Goal: Task Accomplishment & Management: Complete application form

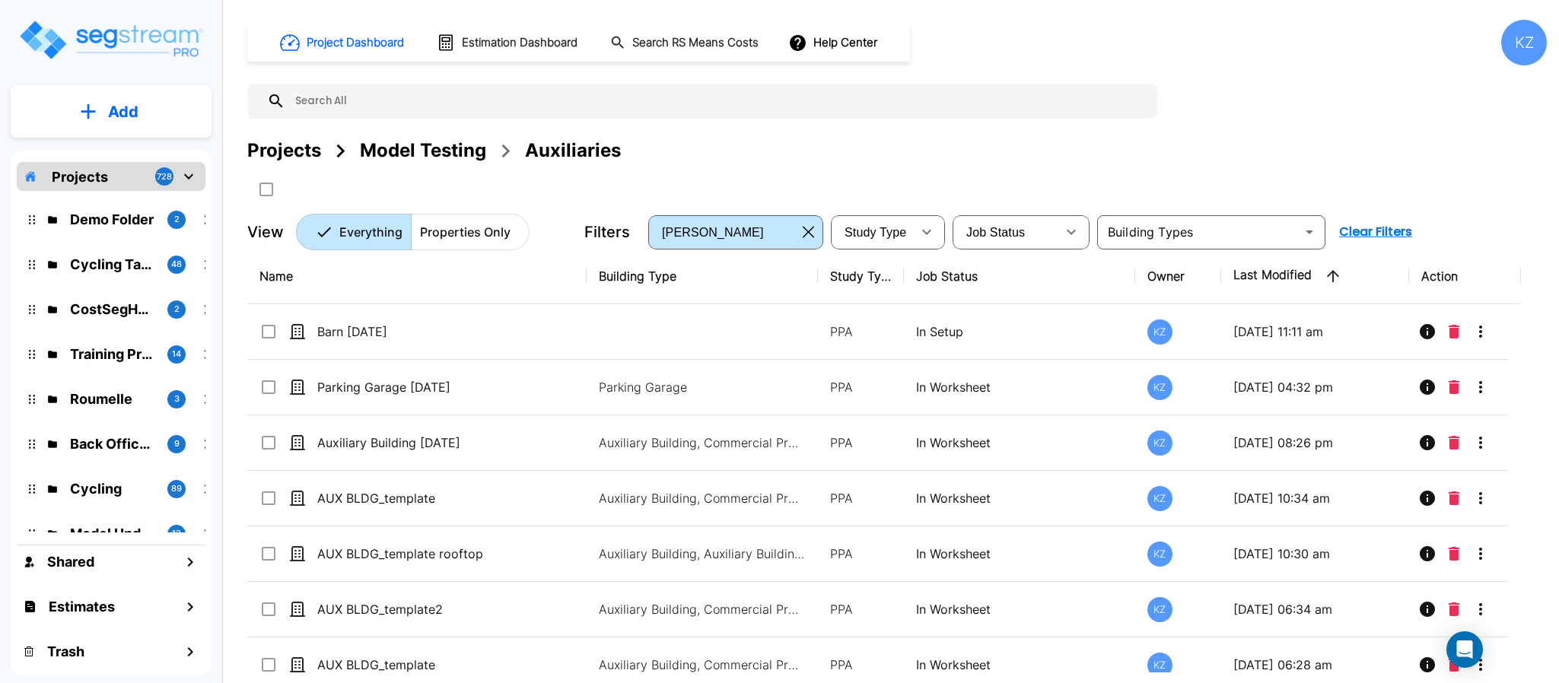
click at [131, 132] on button "Add" at bounding box center [111, 112] width 201 height 44
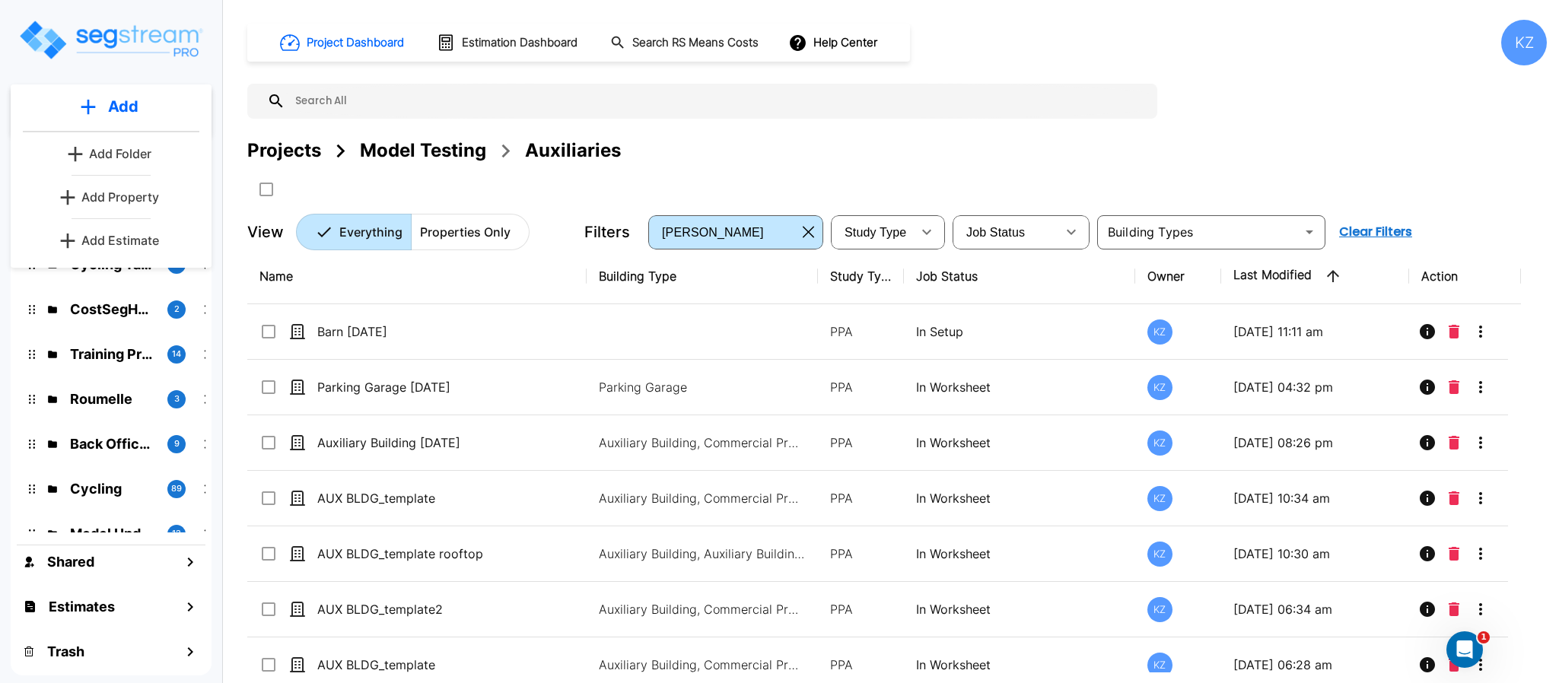
click at [128, 190] on p "Add Property" at bounding box center [120, 197] width 78 height 18
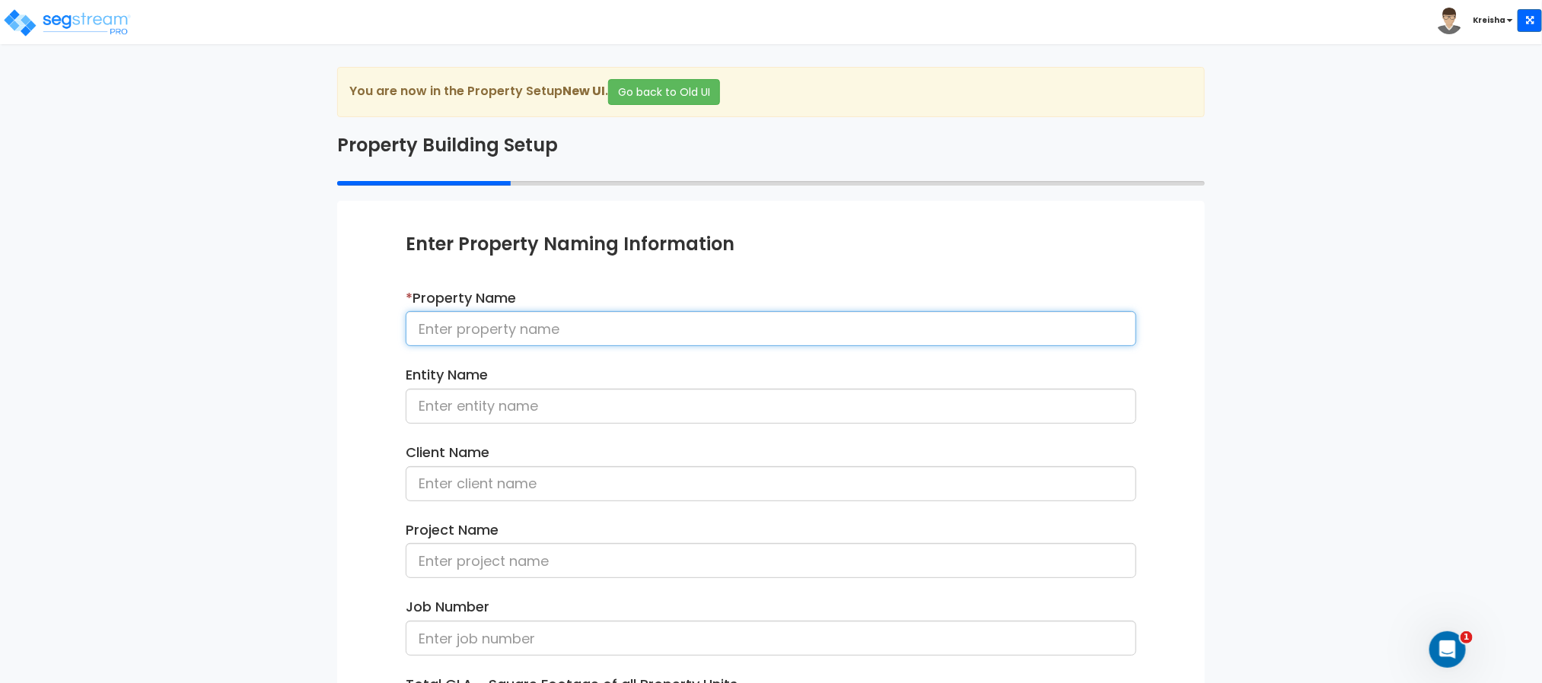
click at [708, 331] on input at bounding box center [771, 328] width 731 height 35
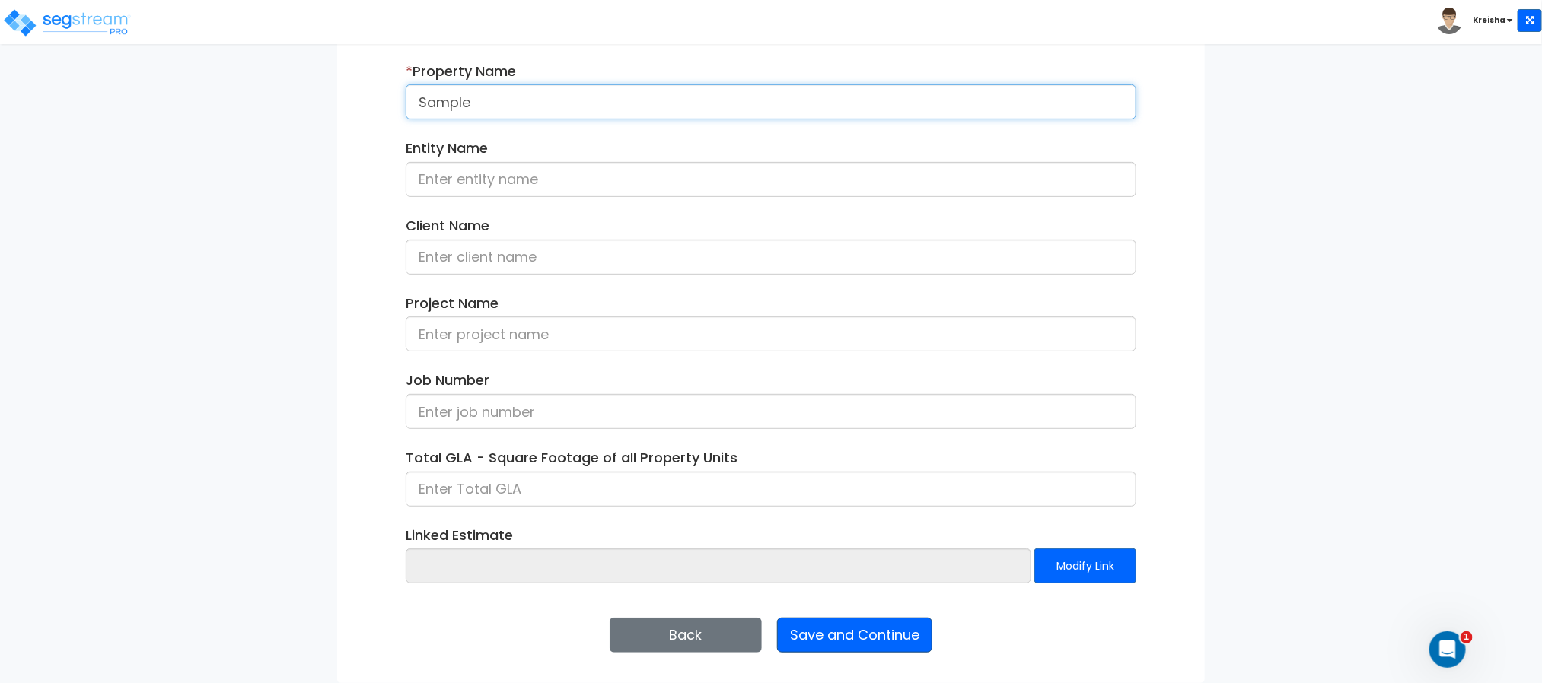
type input "Sample"
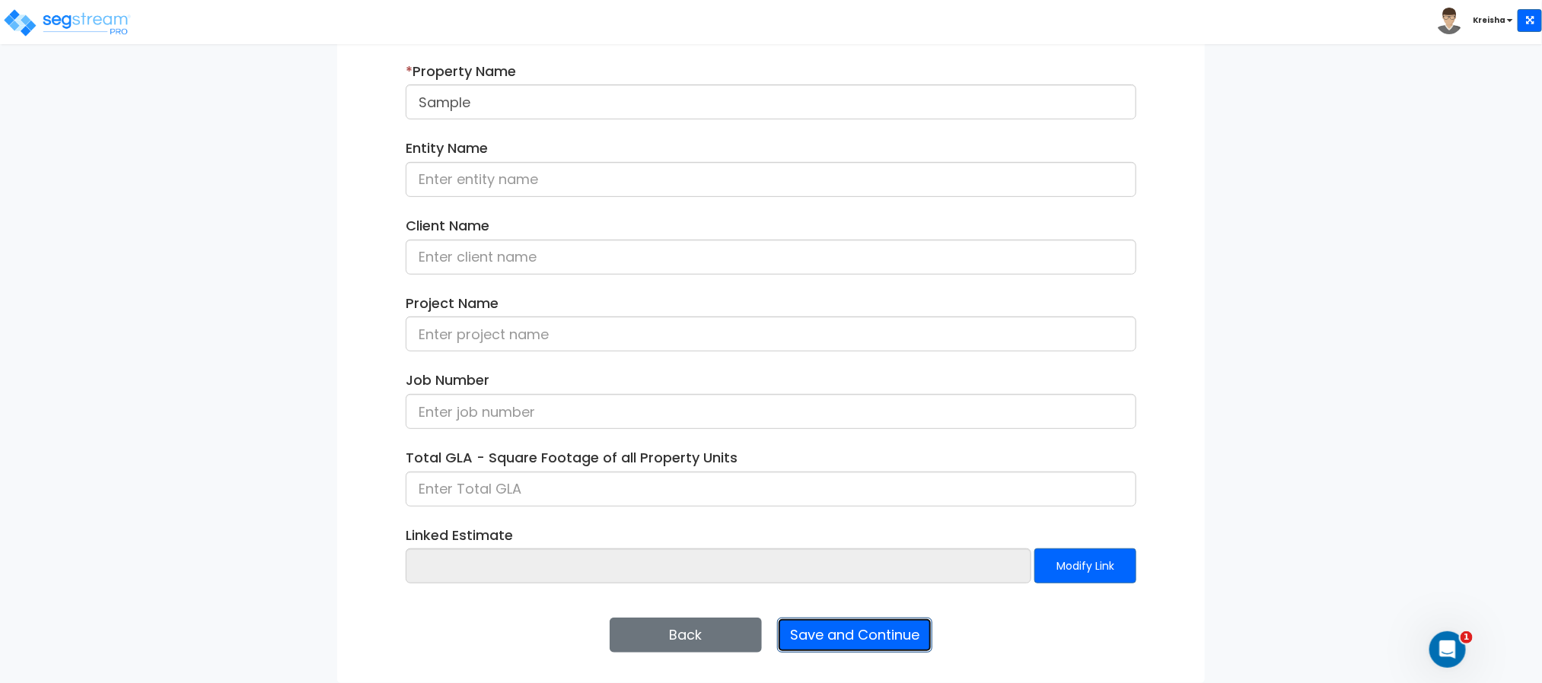
click at [827, 644] on button "Save and Continue" at bounding box center [854, 635] width 155 height 35
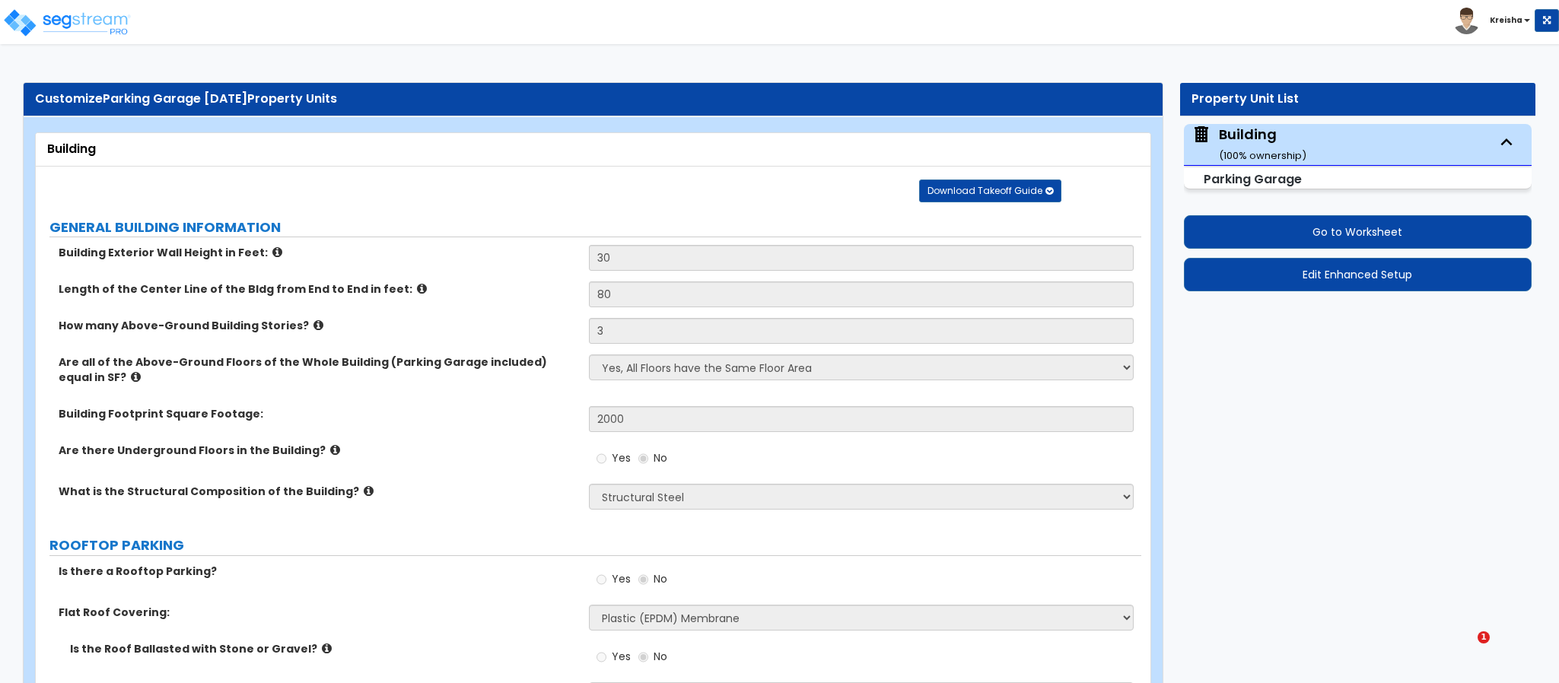
select select "4"
select select "3"
select select "4"
select select "2"
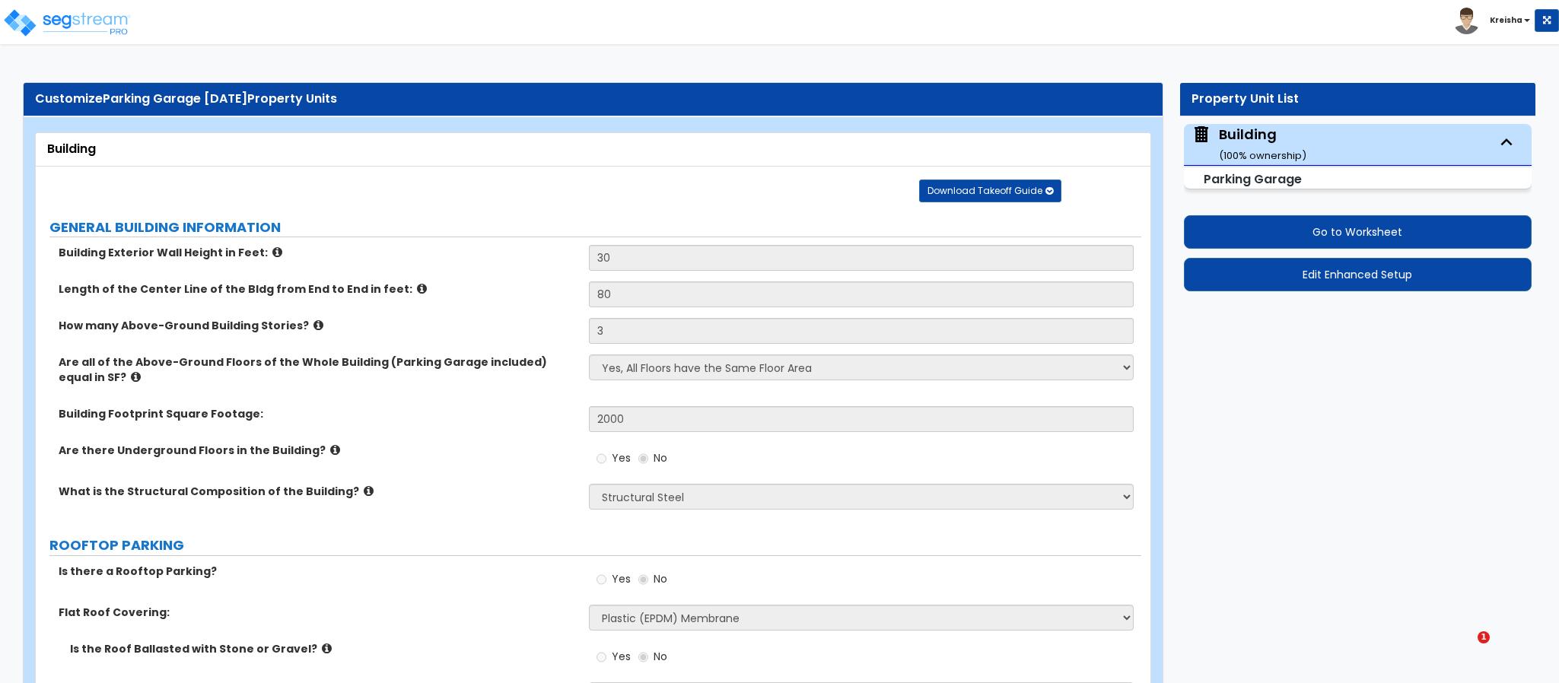
select select "5"
select select "2"
select select "1"
select select "2"
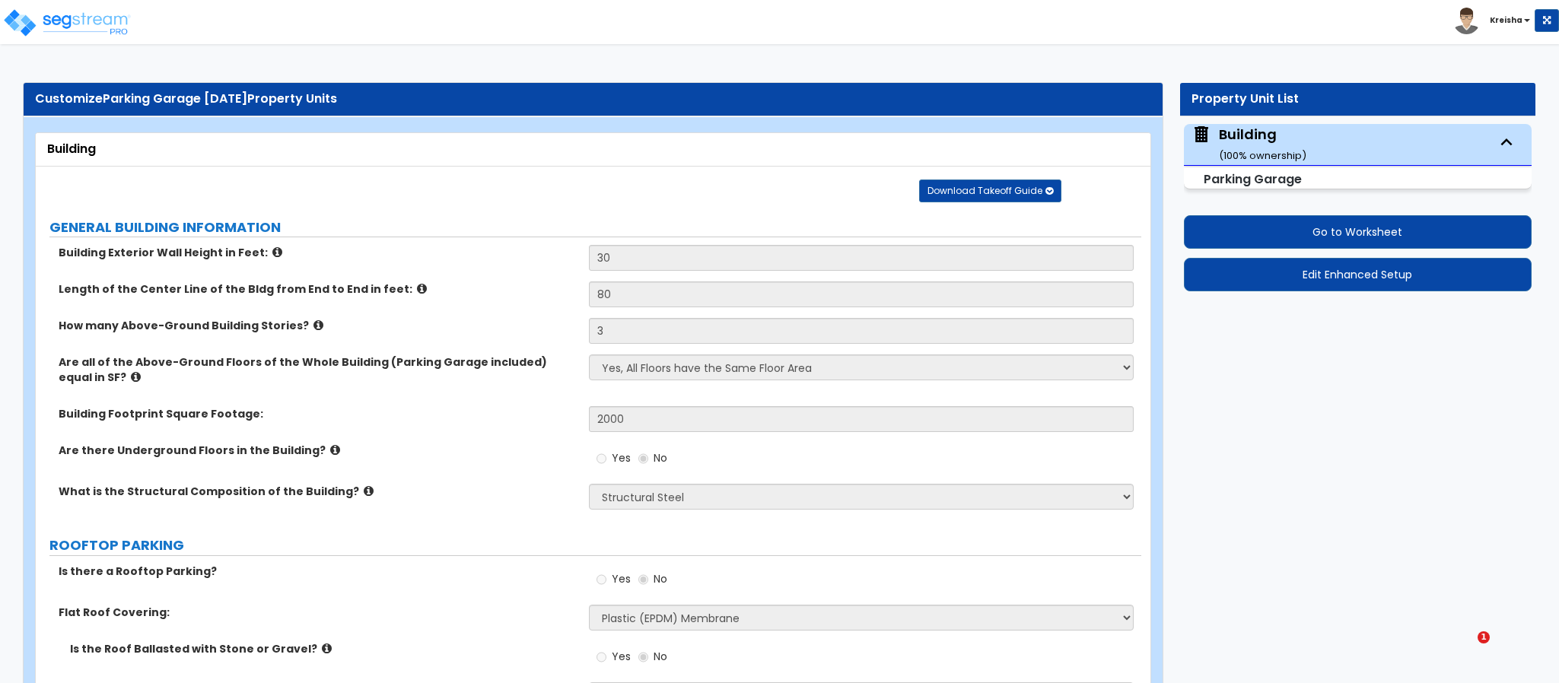
select select "2"
select select "1"
select select "2"
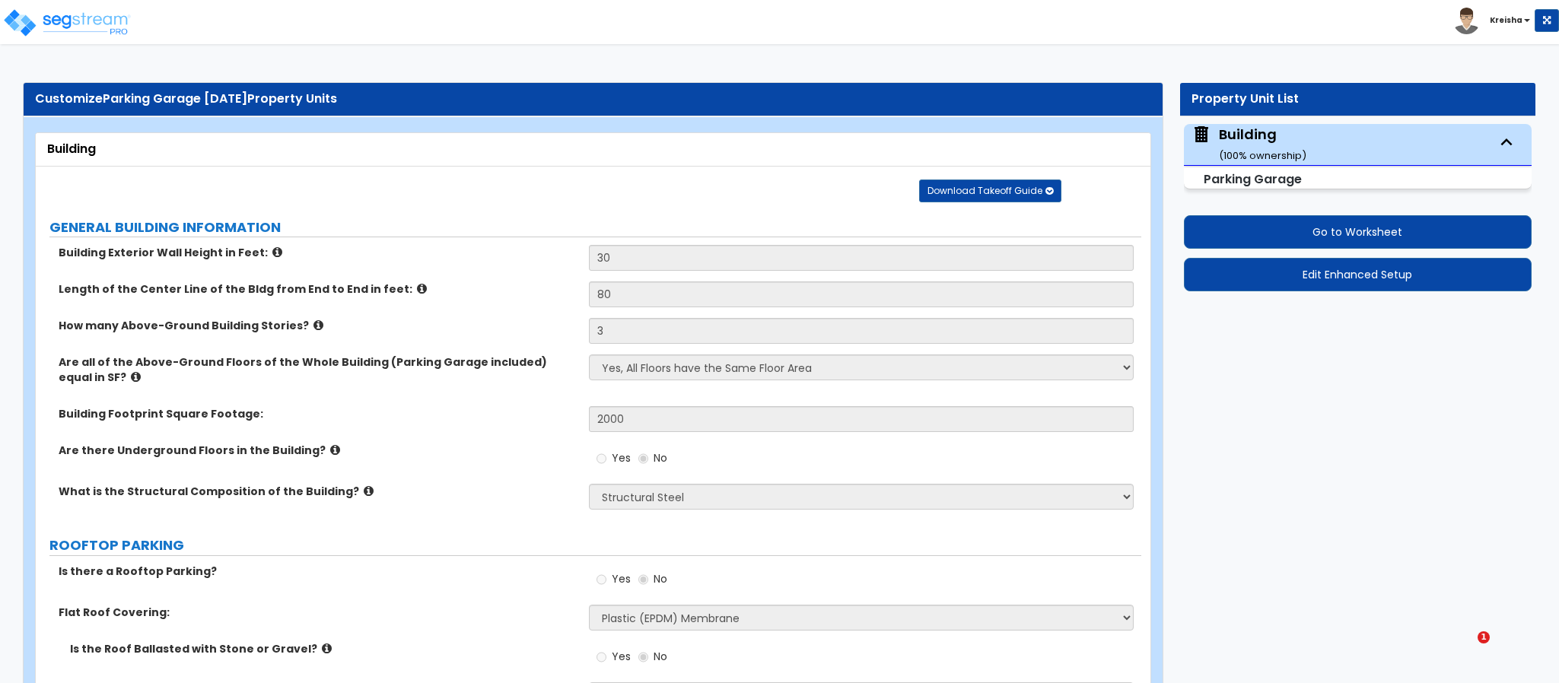
select select "2"
select select "1"
select select "3"
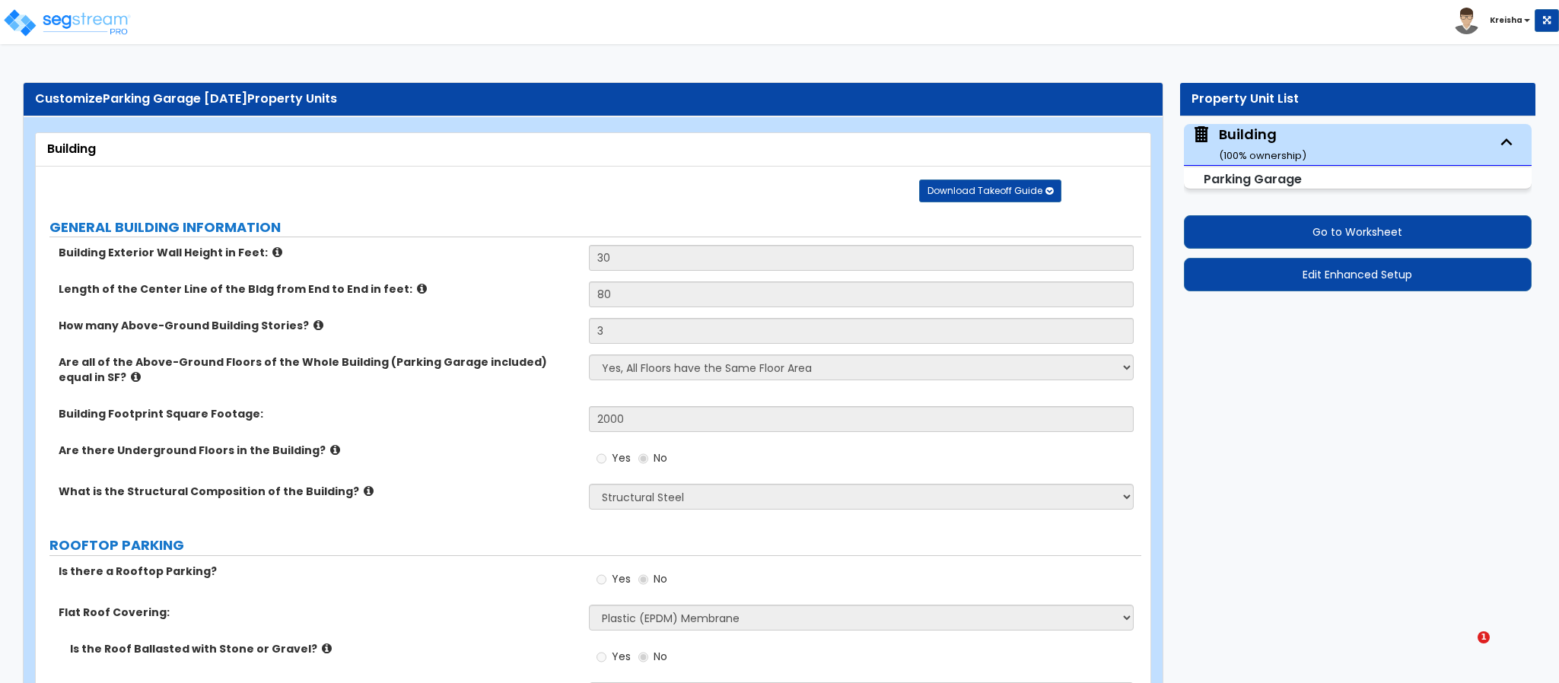
select select "1"
select select "3"
select select "1"
select select "2"
select select "3"
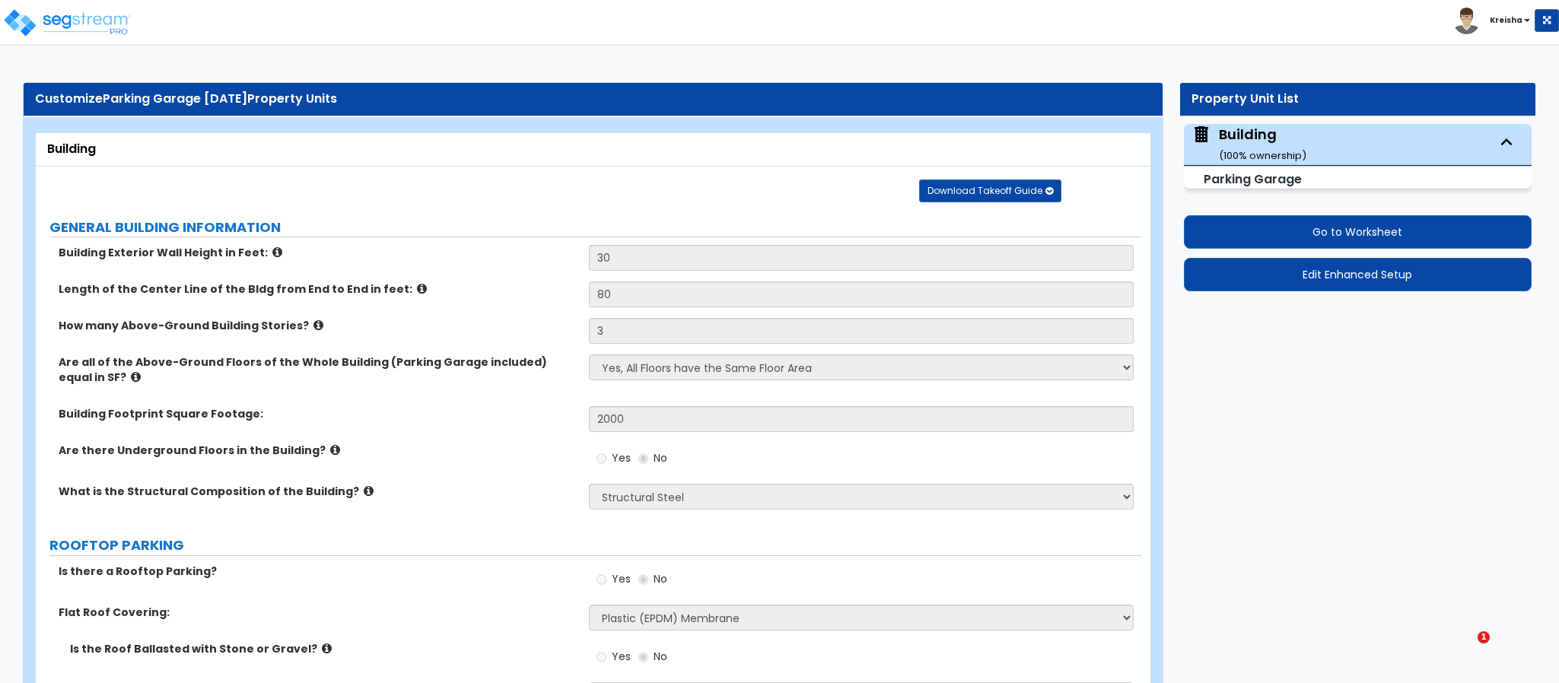
select select "2"
select select "4"
select select "1"
select select "2"
select select "3"
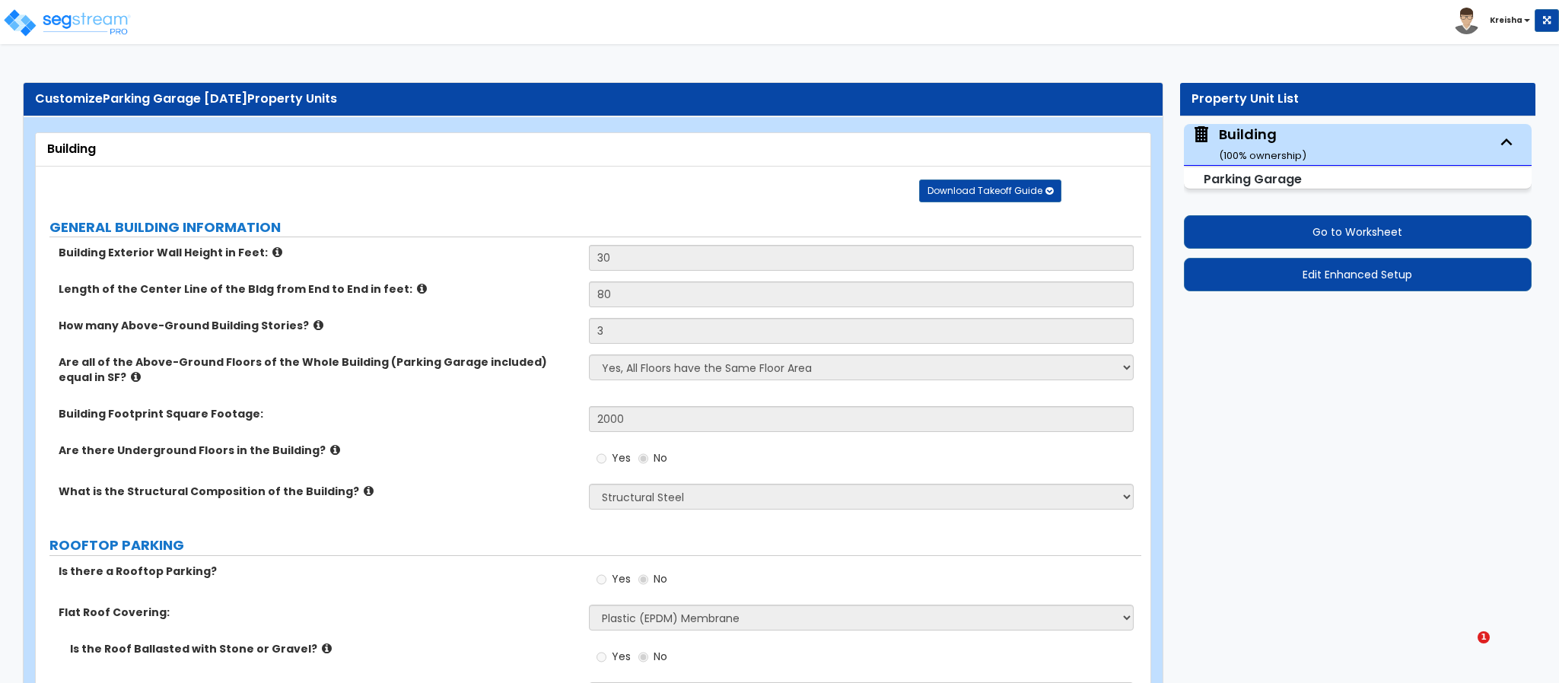
select select "2"
select select "3"
select select "2"
select select "1"
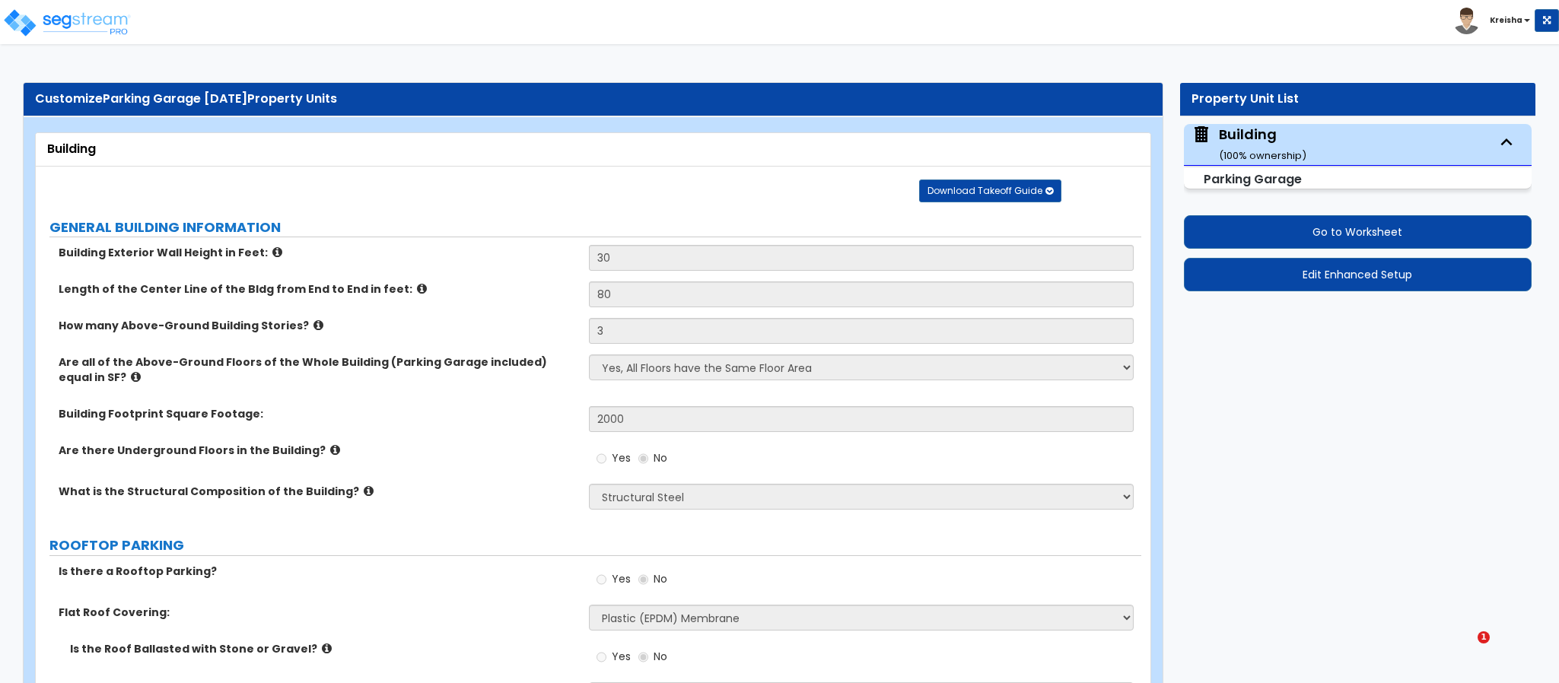
select select "2"
select select "1"
select select "6"
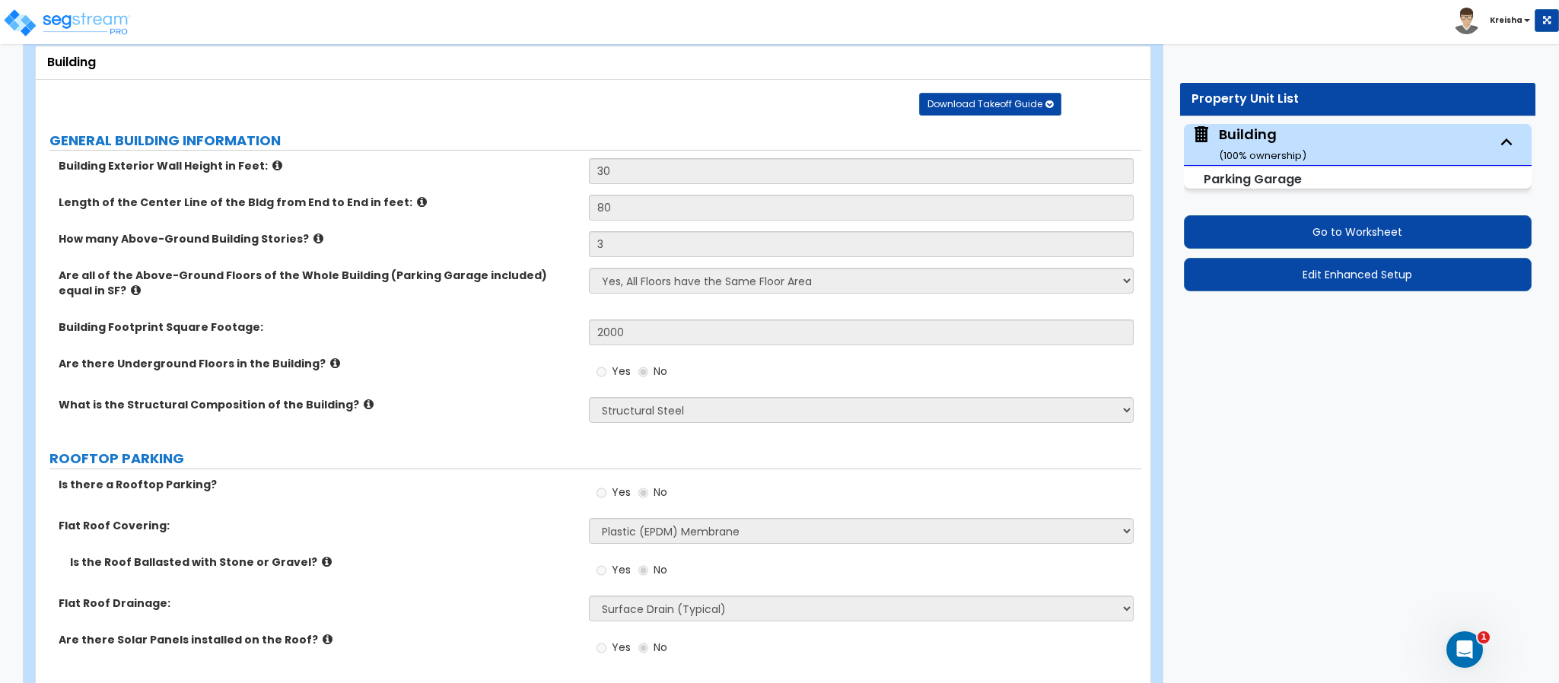
click at [1479, 14] on span at bounding box center [1467, 19] width 29 height 11
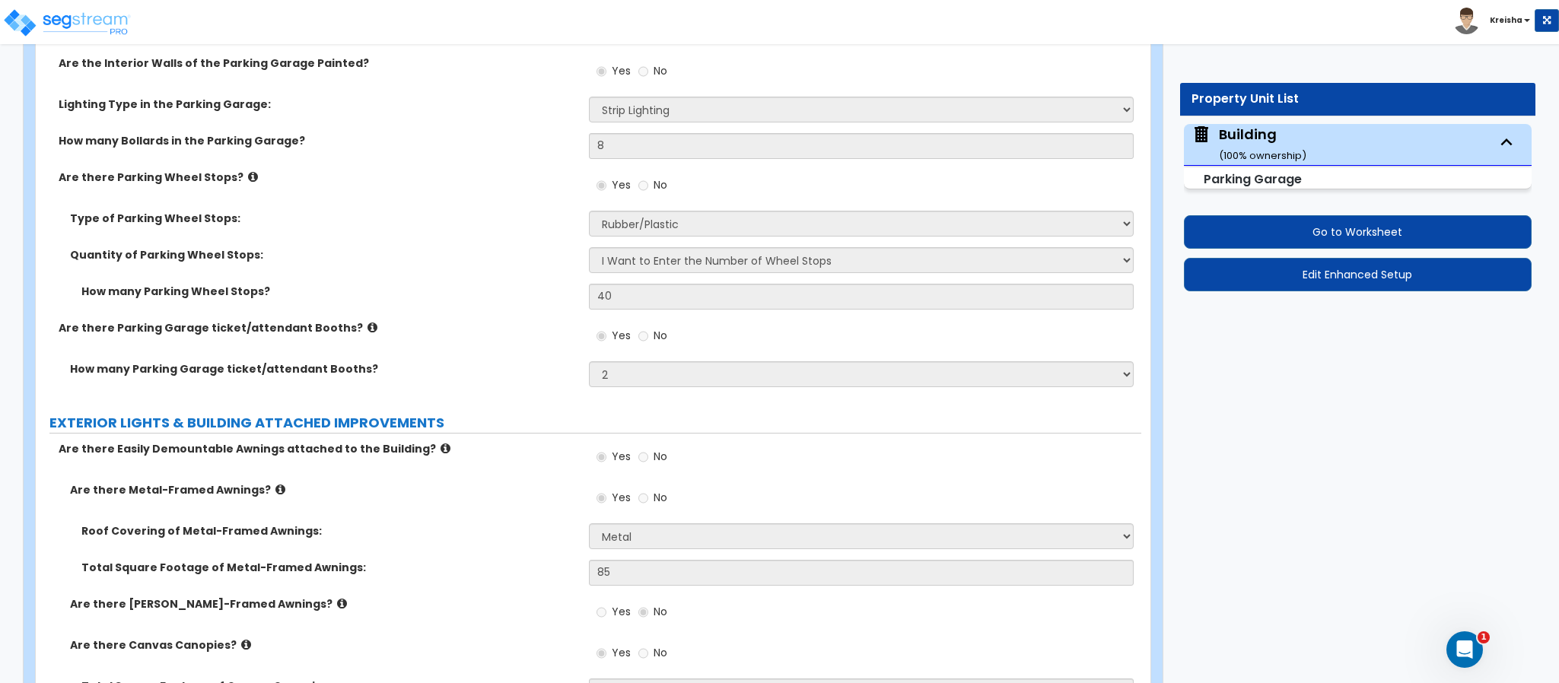
scroll to position [909, 0]
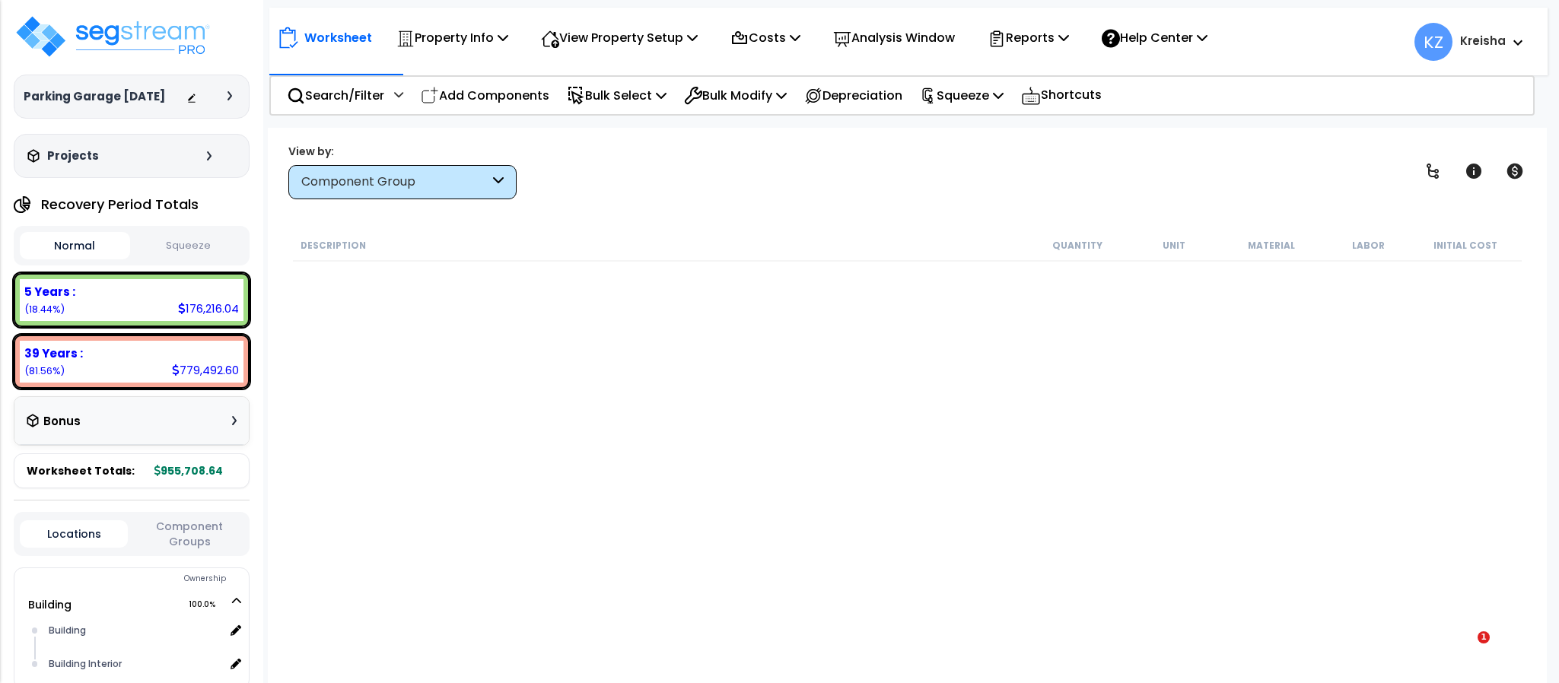
click at [1482, 26] on span "KZ Kreisha" at bounding box center [1470, 42] width 110 height 38
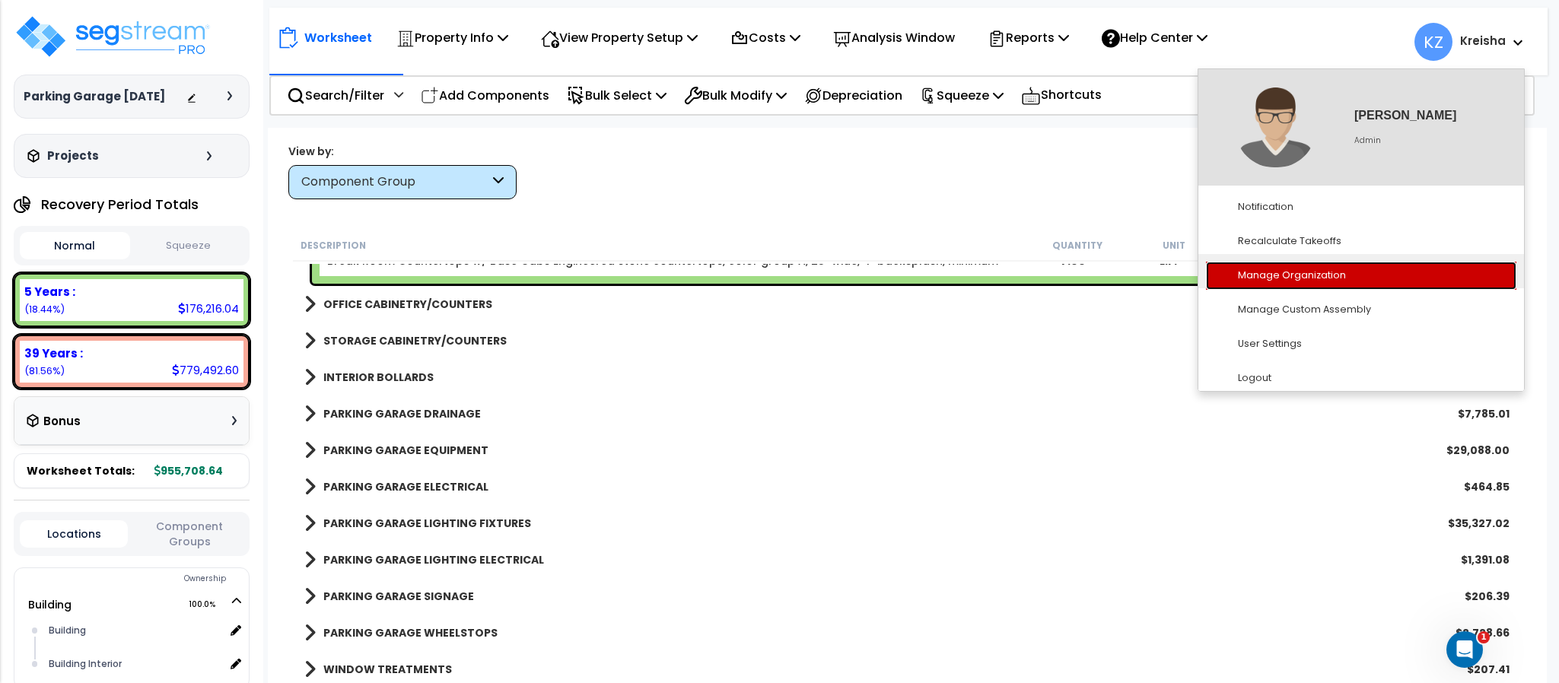
click at [1327, 283] on link "Manage Organization" at bounding box center [1361, 276] width 310 height 28
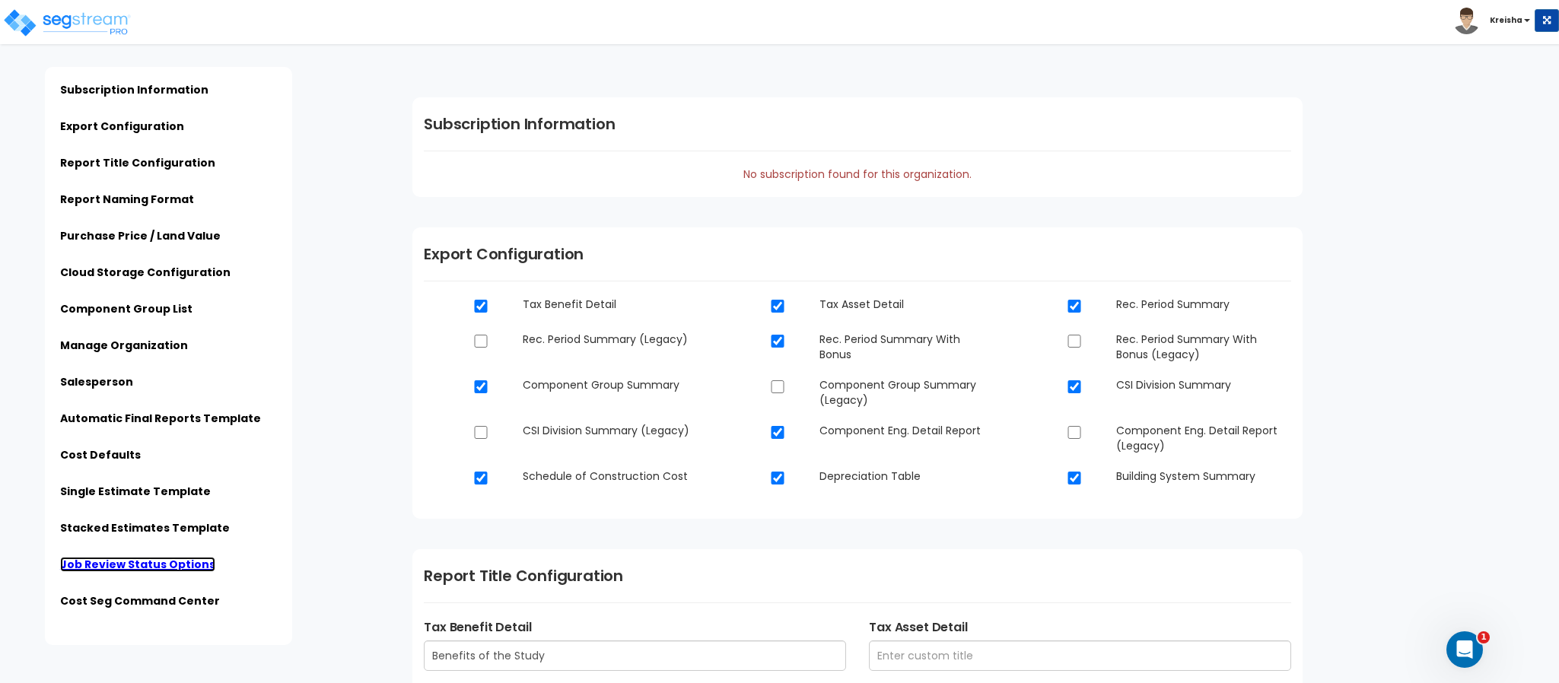
click at [180, 562] on link "Job Review Status Options" at bounding box center [137, 564] width 155 height 15
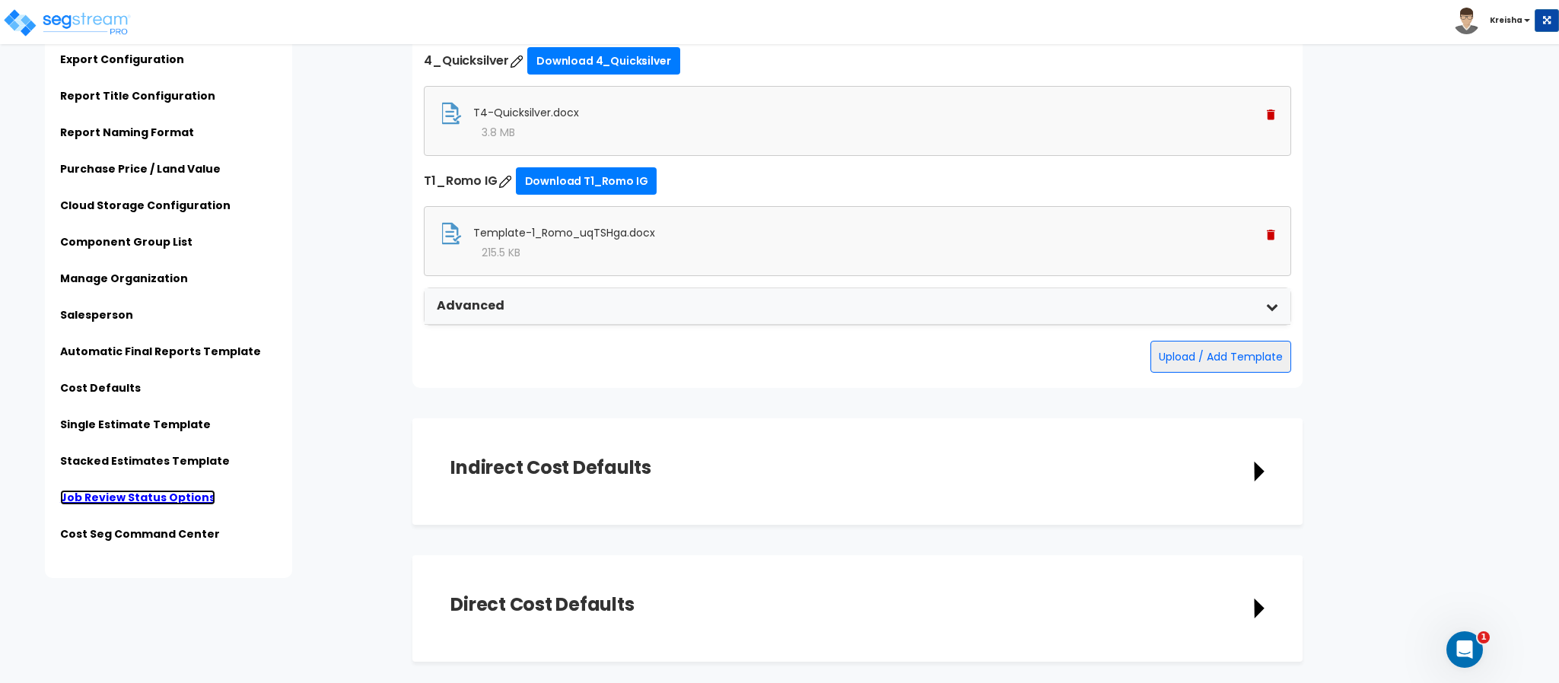
scroll to position [5422, 0]
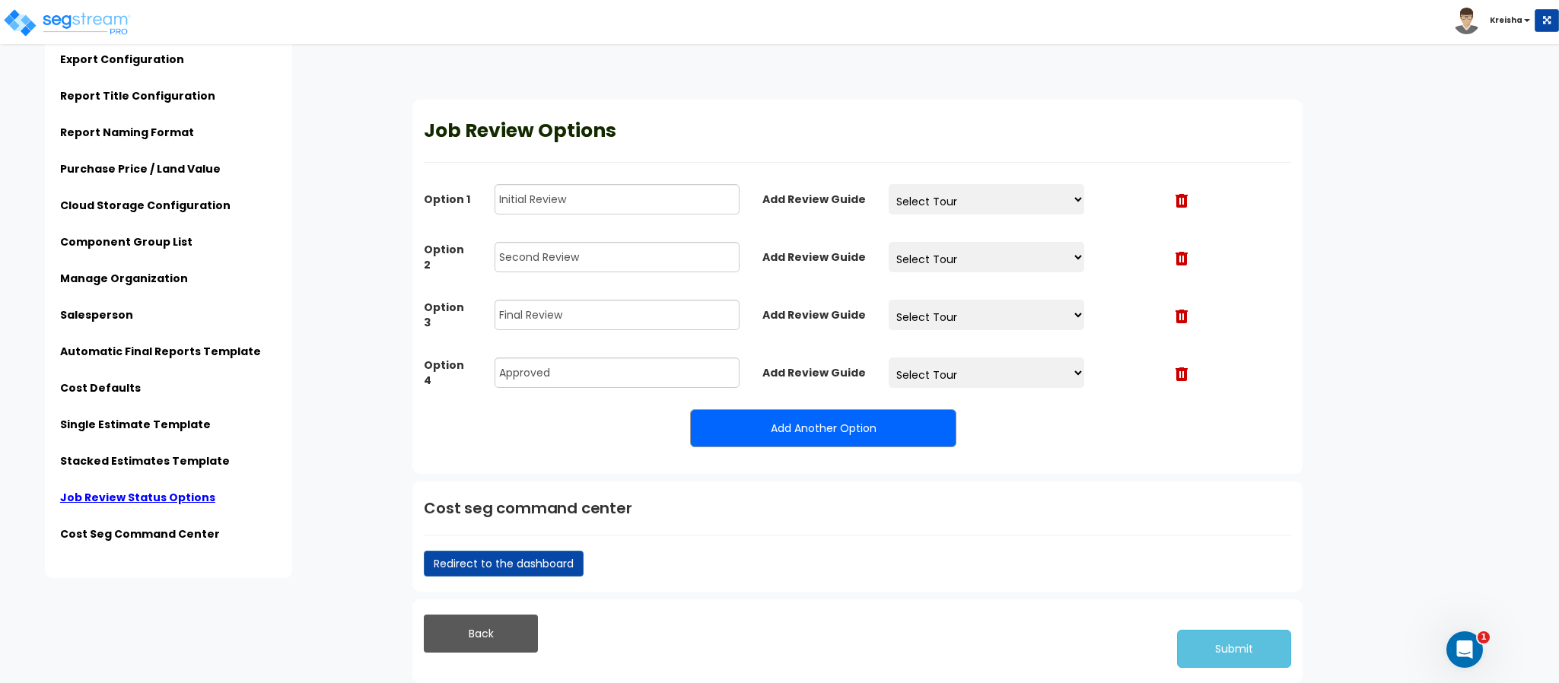
click at [960, 189] on select "Select Tour" at bounding box center [987, 199] width 196 height 30
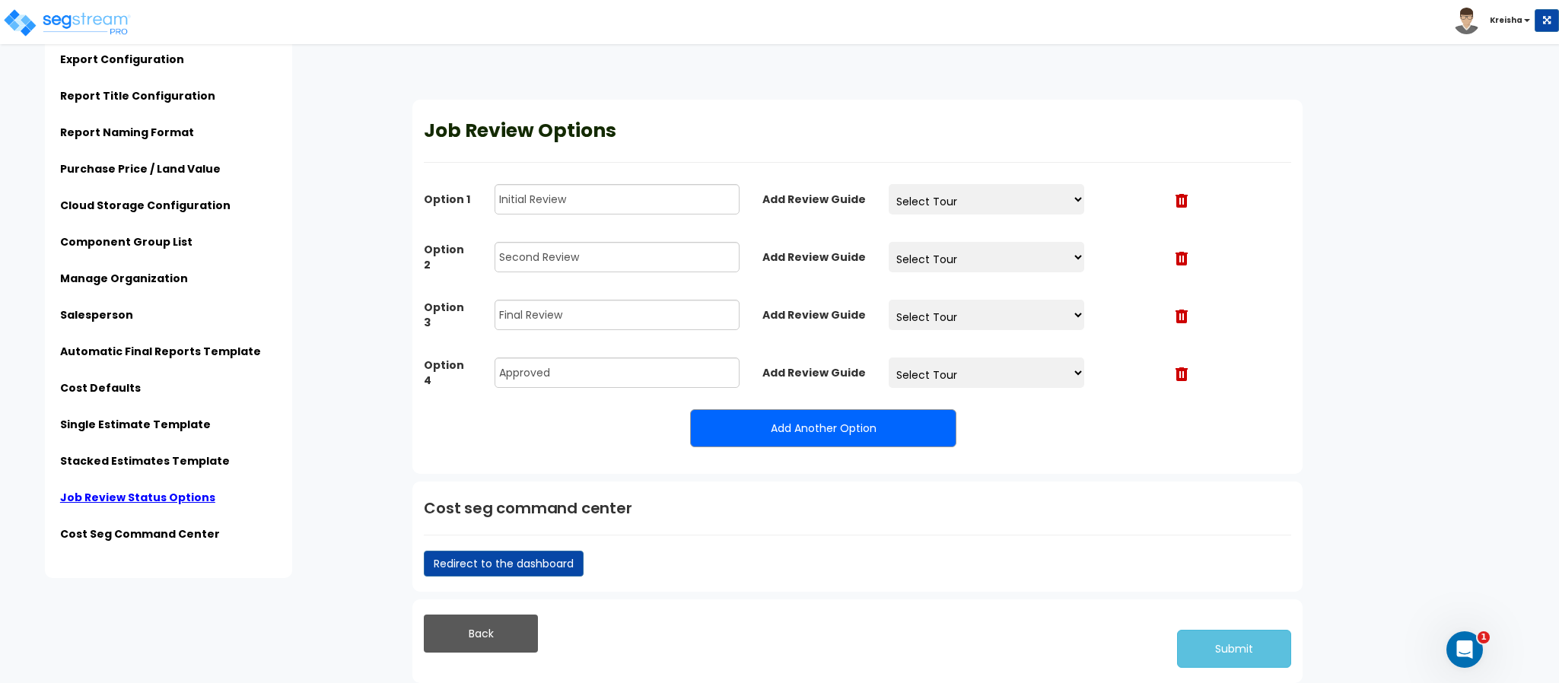
click at [960, 189] on select "Select Tour" at bounding box center [987, 199] width 196 height 30
click at [955, 269] on select "Select Tour" at bounding box center [987, 257] width 196 height 30
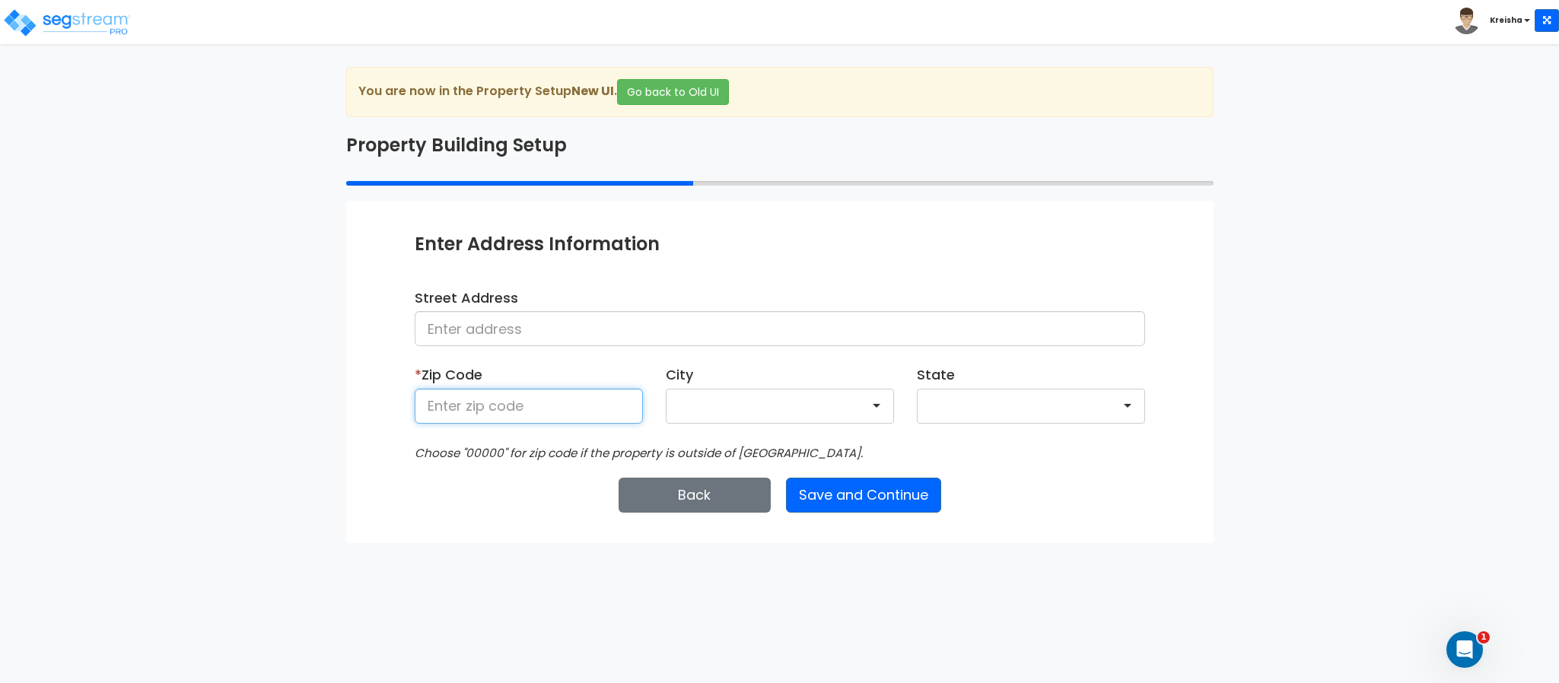
click at [551, 409] on input at bounding box center [529, 406] width 228 height 35
type input "80206"
click at [797, 493] on button "Save and Continue" at bounding box center [863, 495] width 155 height 35
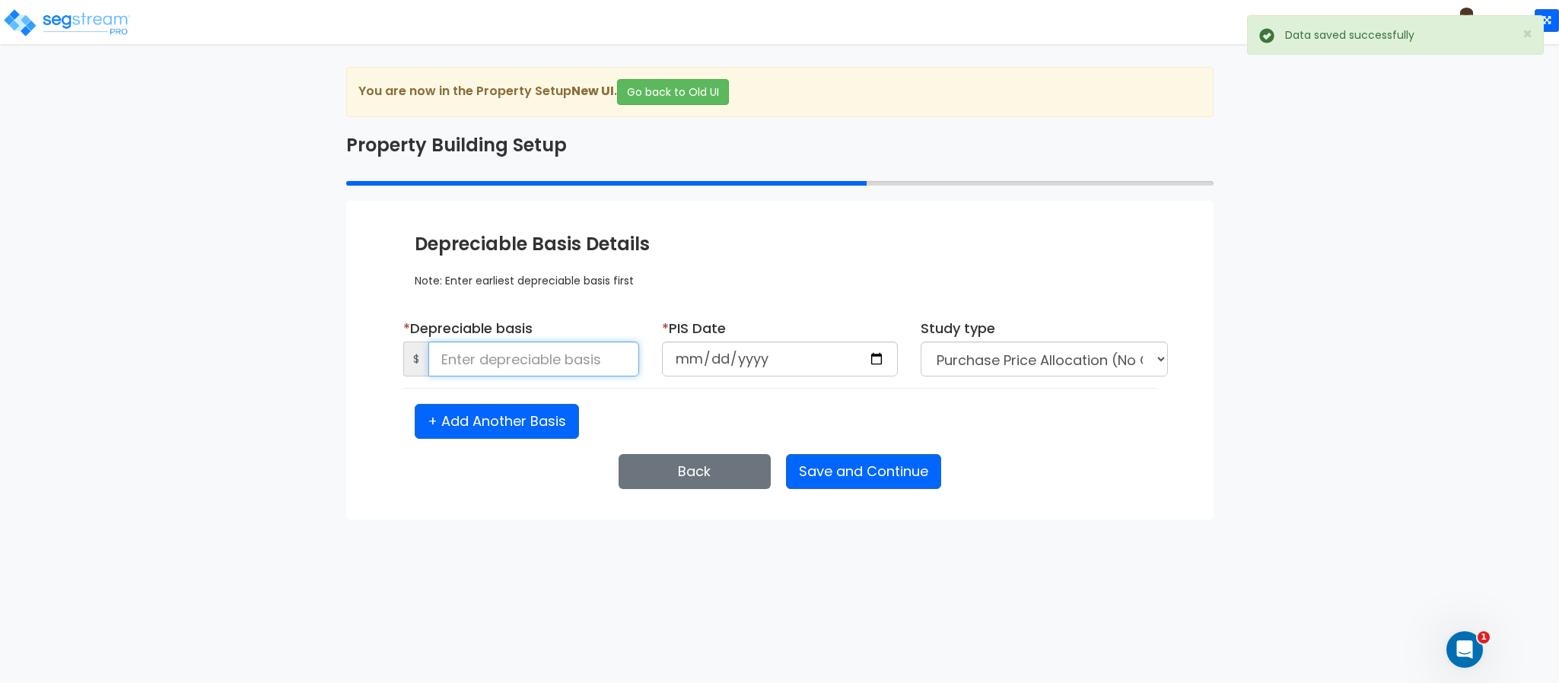
click at [551, 365] on input at bounding box center [533, 359] width 211 height 35
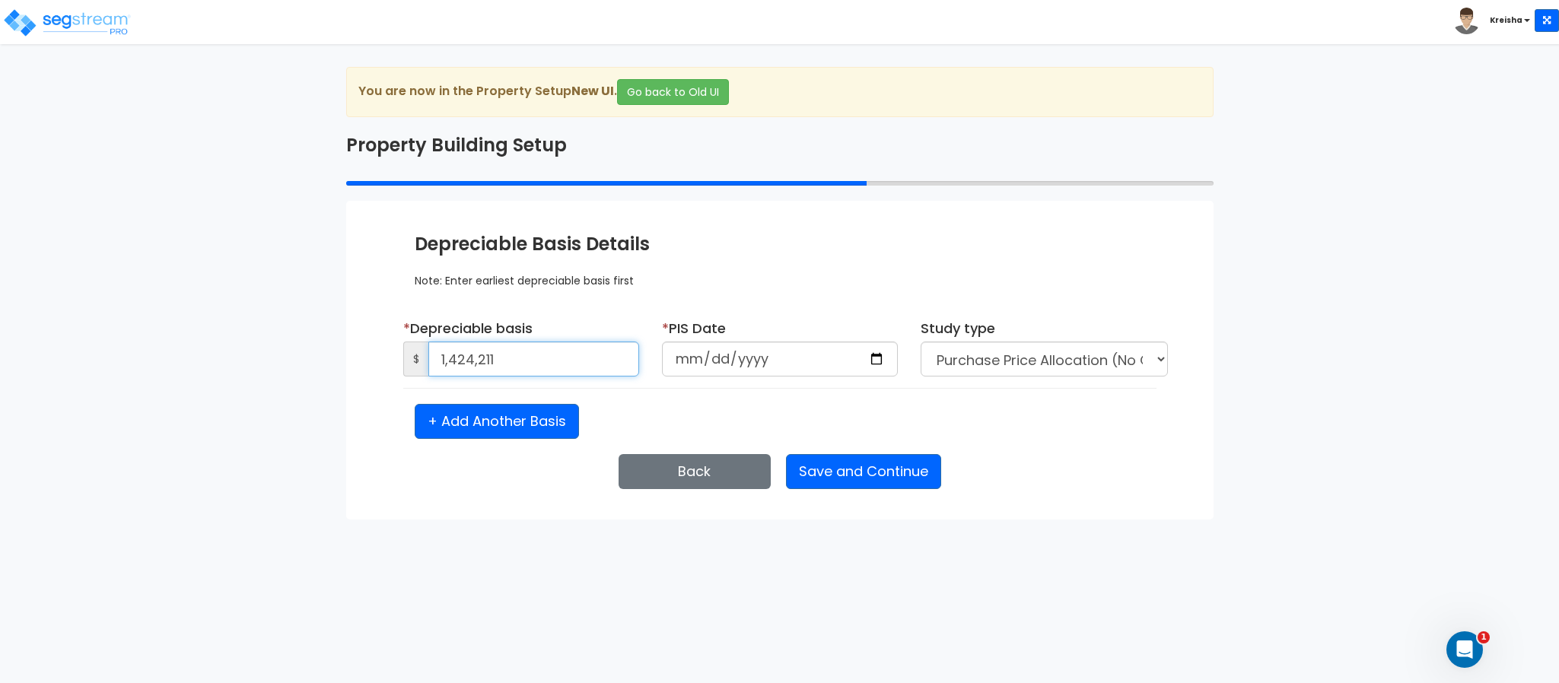
type input "1,424,211"
type input "[DATE]"
click at [852, 479] on button "Save and Continue" at bounding box center [863, 471] width 155 height 35
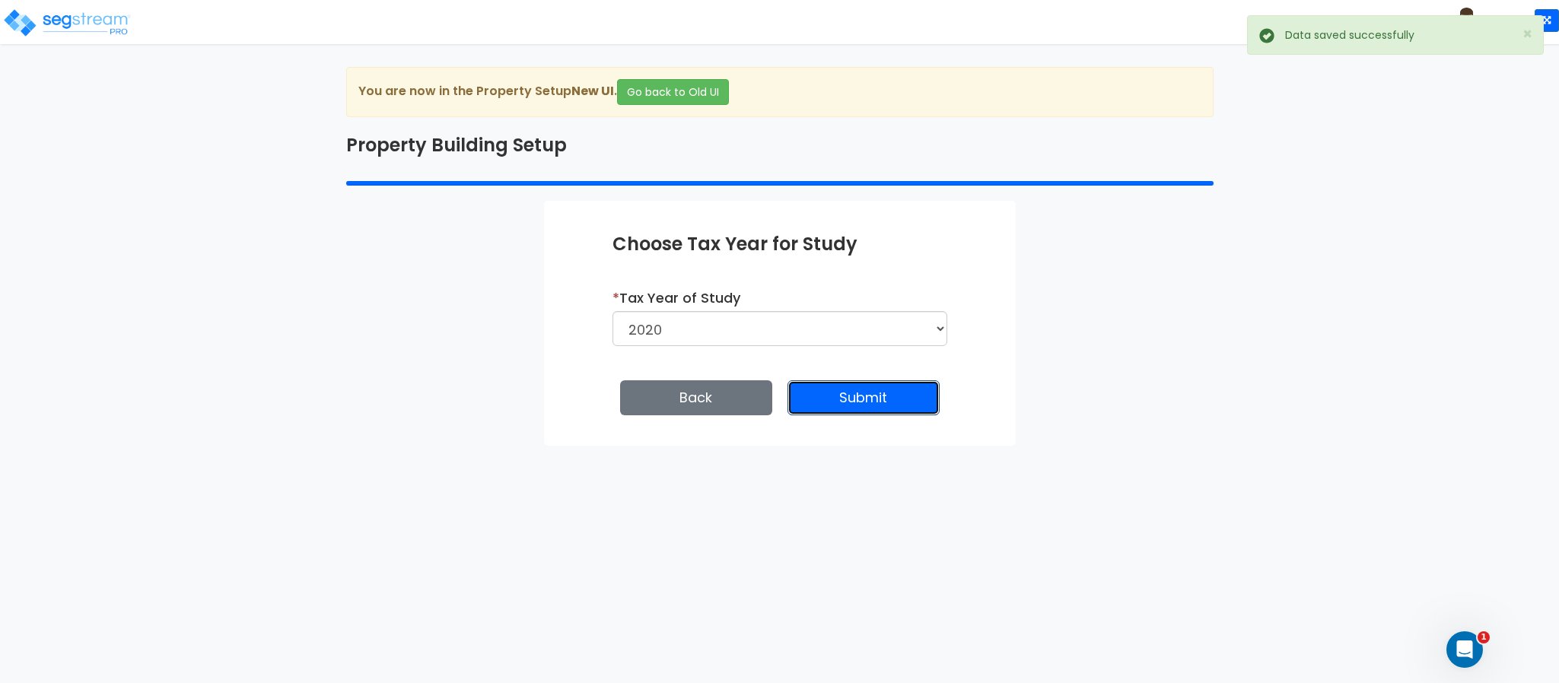
click at [801, 398] on button "Submit" at bounding box center [864, 397] width 152 height 35
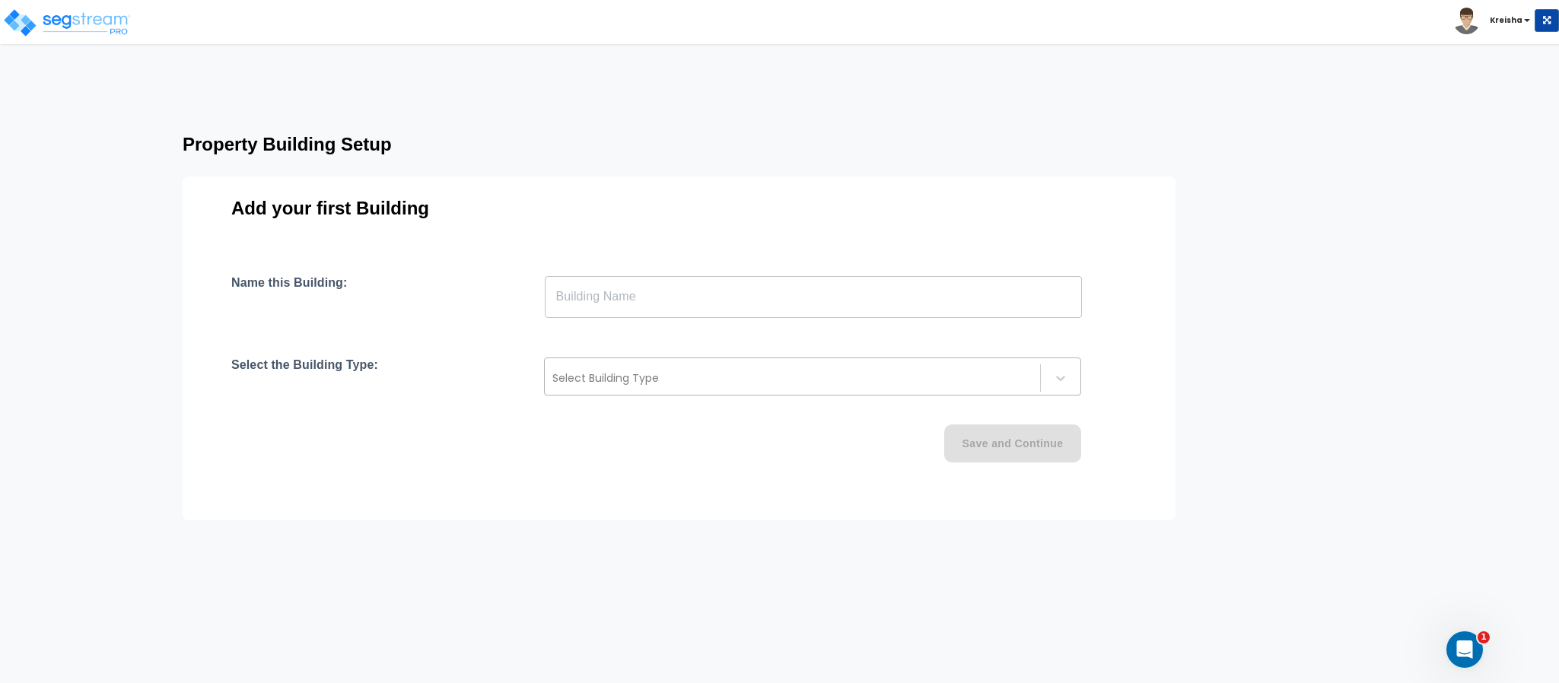
click at [790, 384] on div at bounding box center [792, 378] width 480 height 18
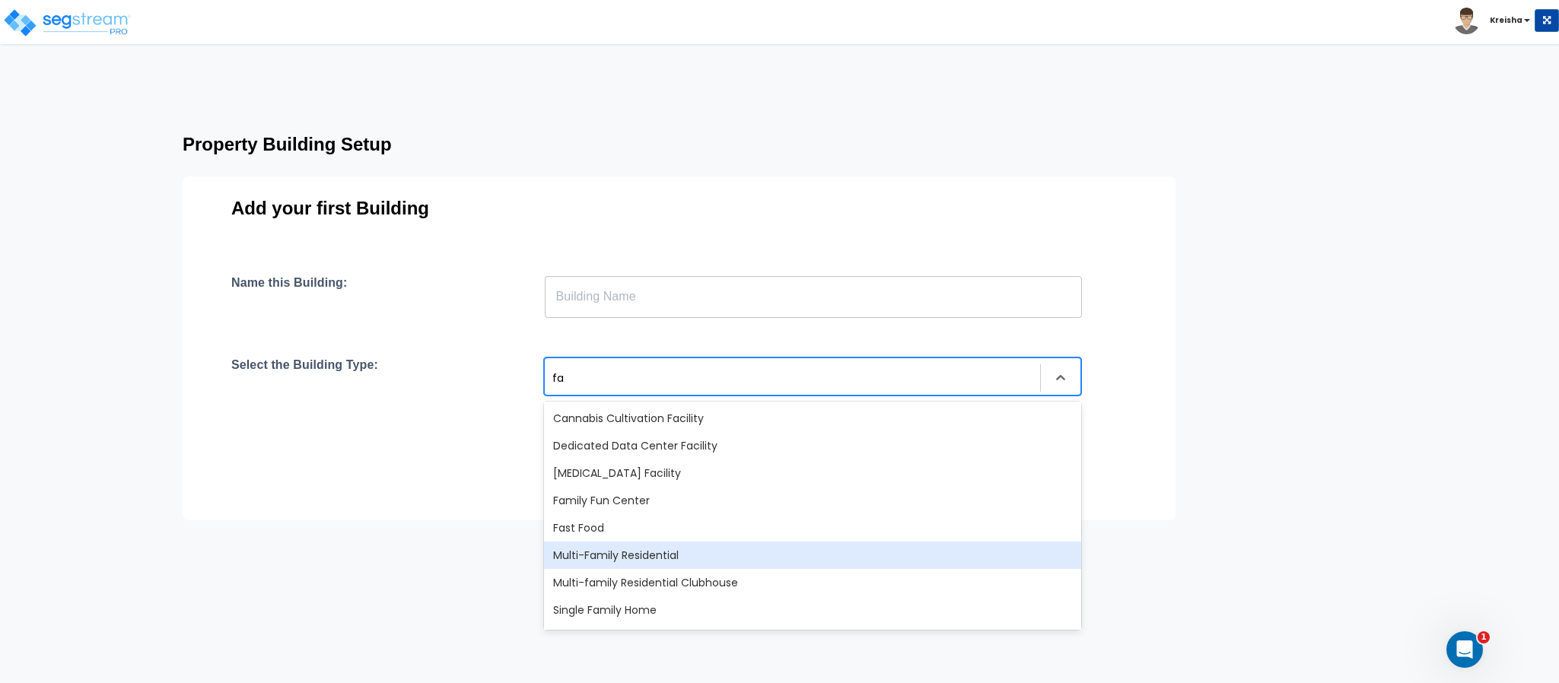
type input "f"
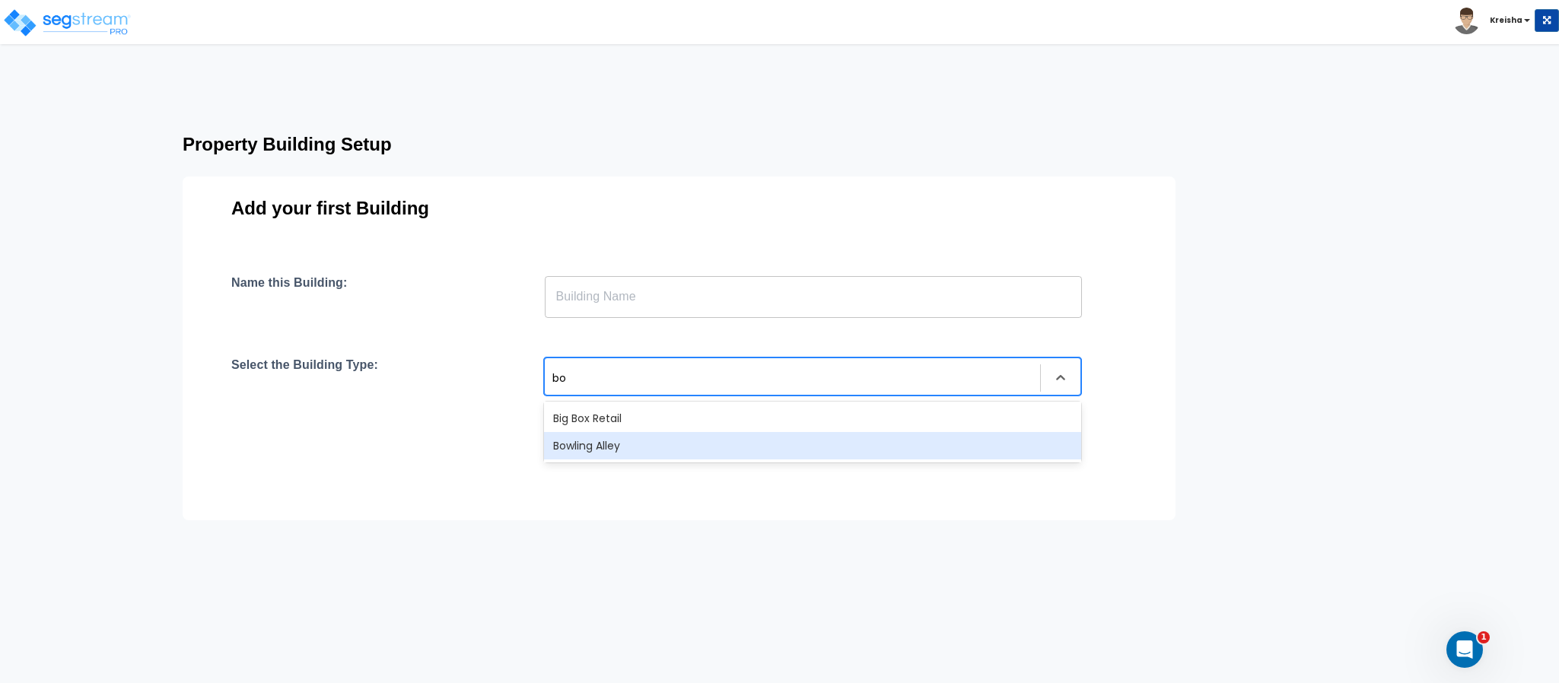
type input "b"
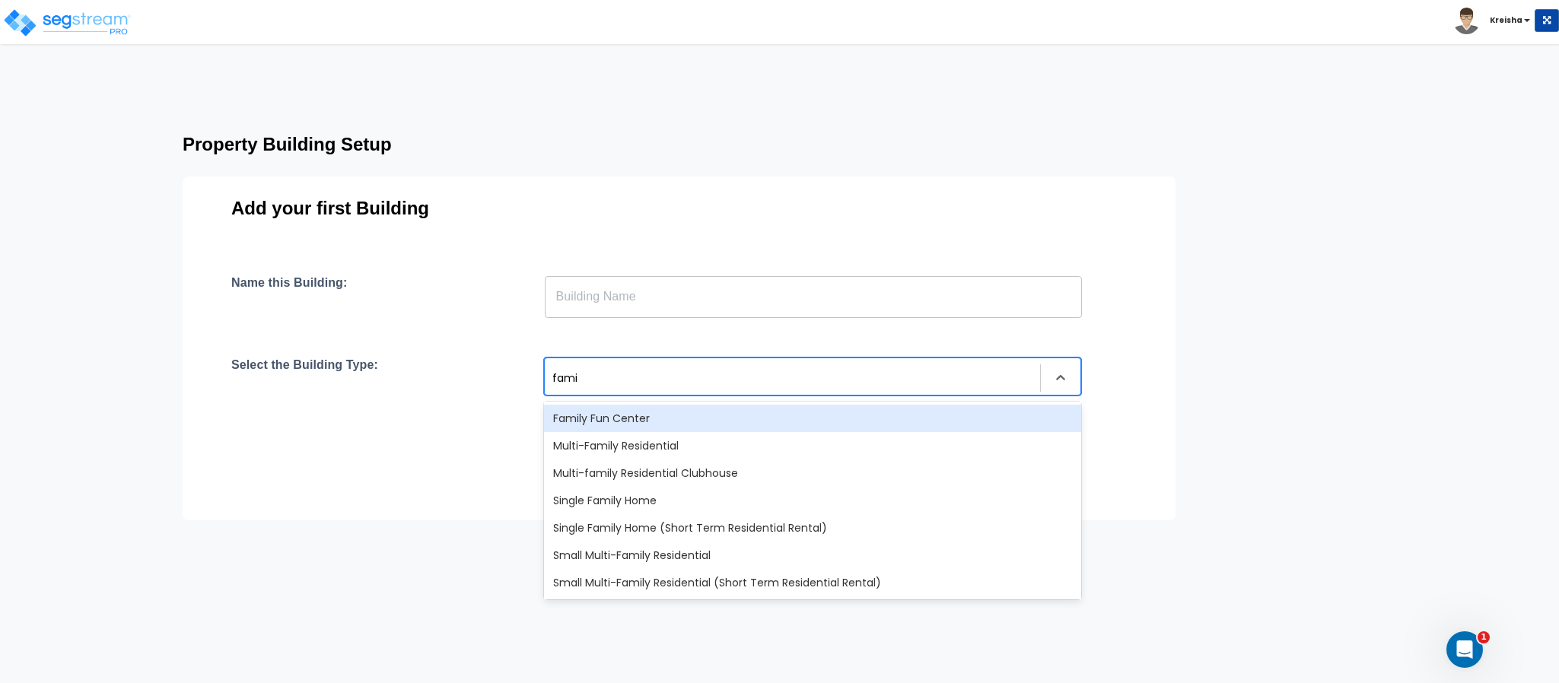
type input "famil"
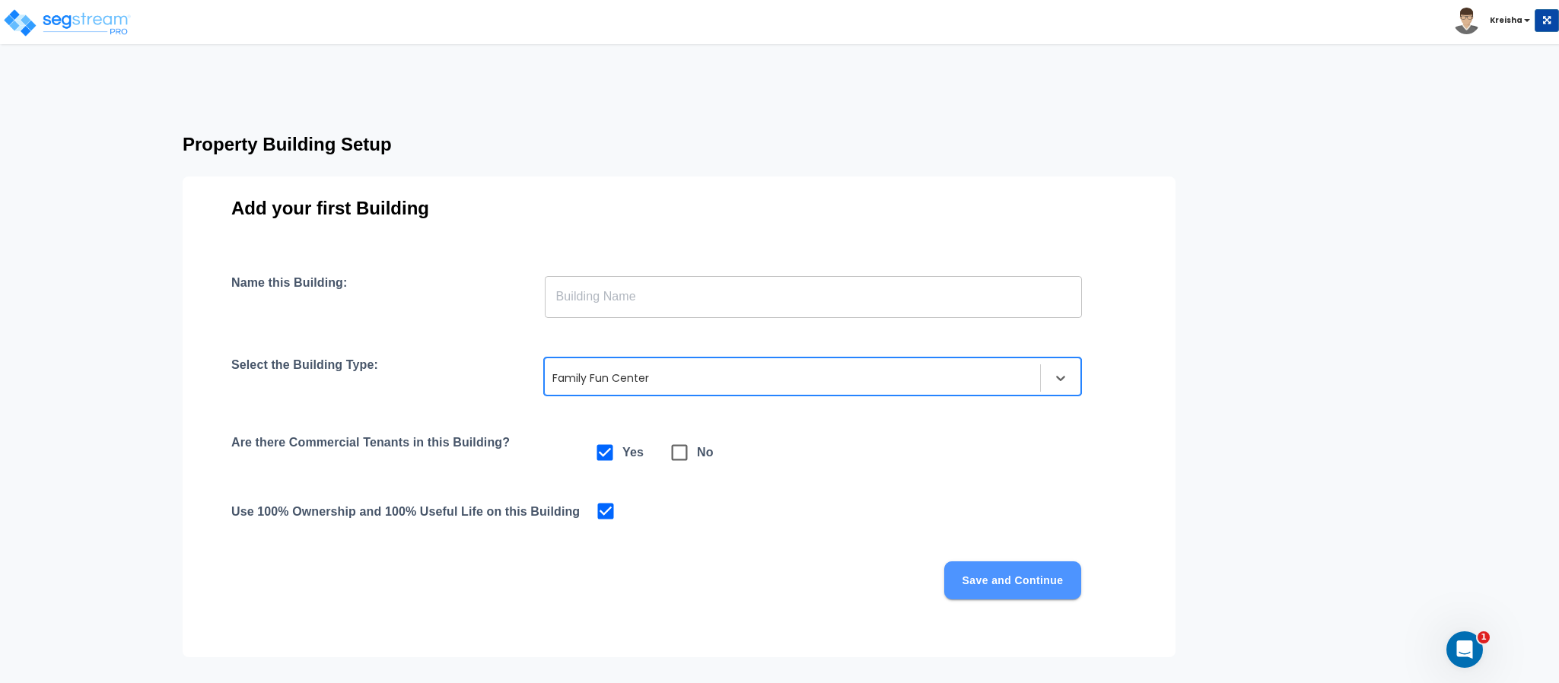
click at [1000, 571] on button "Save and Continue" at bounding box center [1012, 581] width 137 height 38
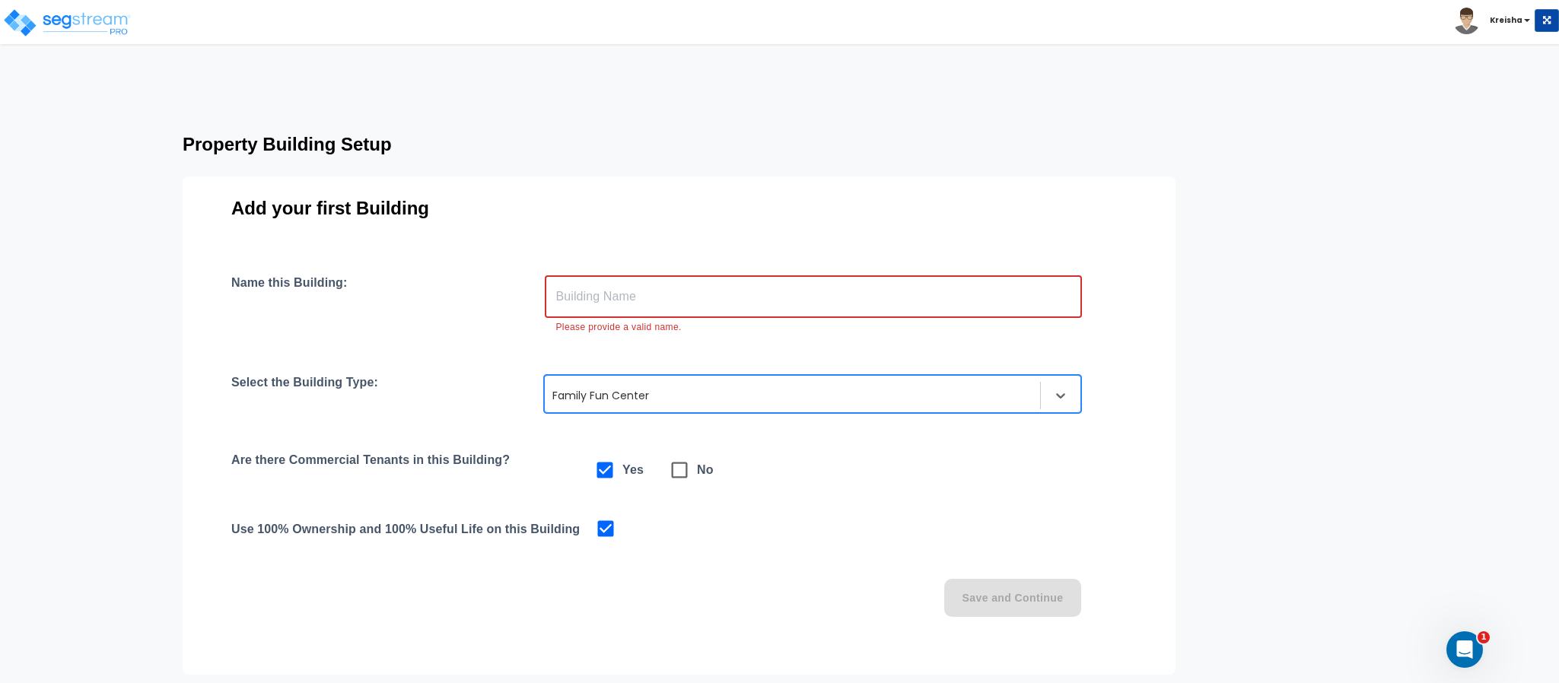
click at [887, 291] on input "text" at bounding box center [813, 296] width 537 height 43
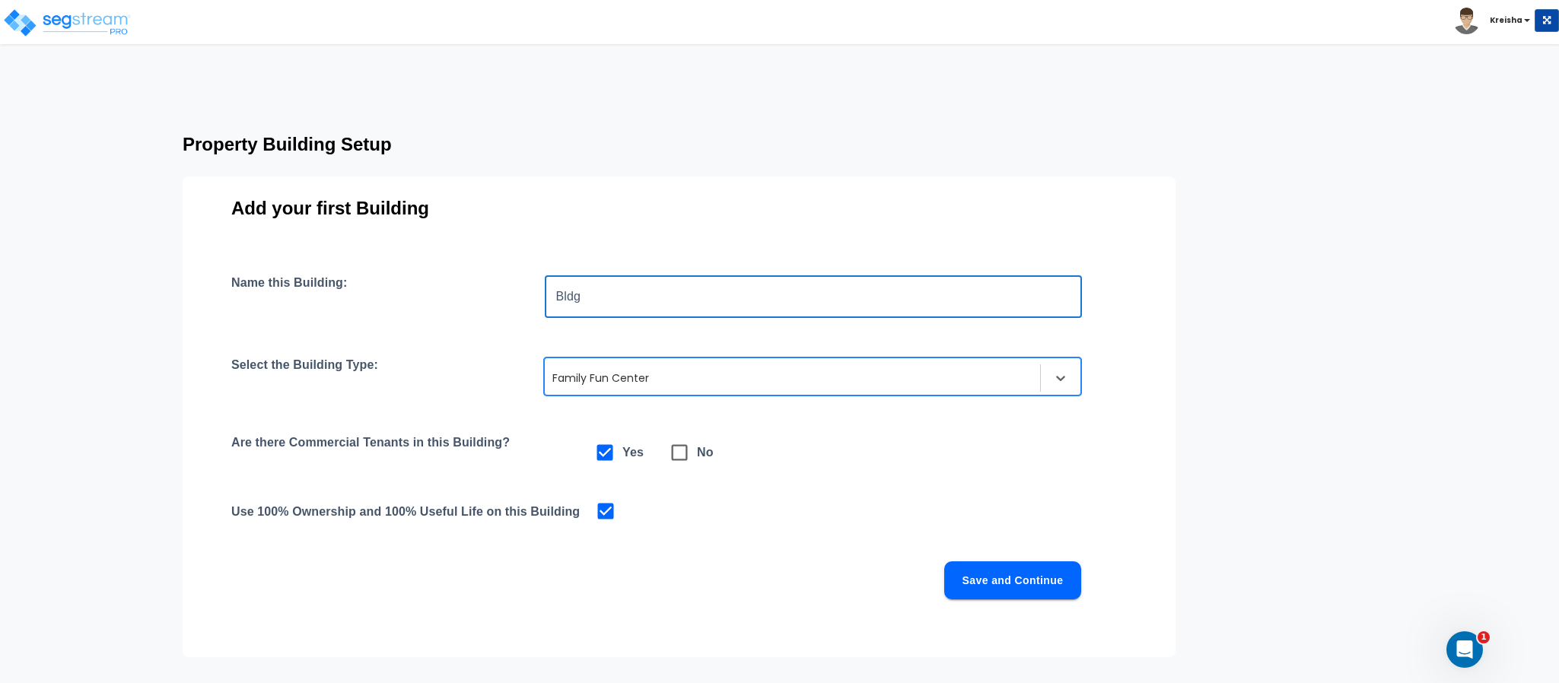
type input "Bldg"
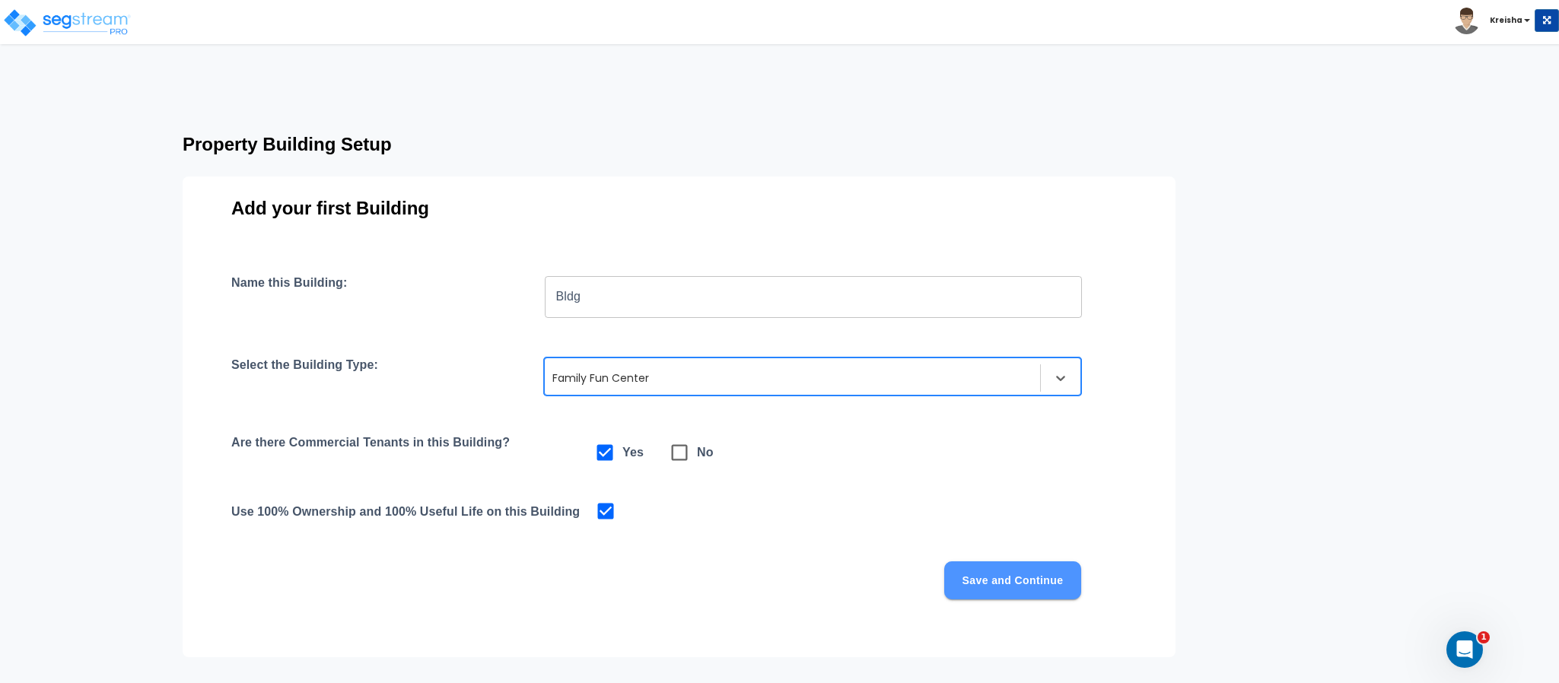
click at [989, 582] on button "Save and Continue" at bounding box center [1012, 581] width 137 height 38
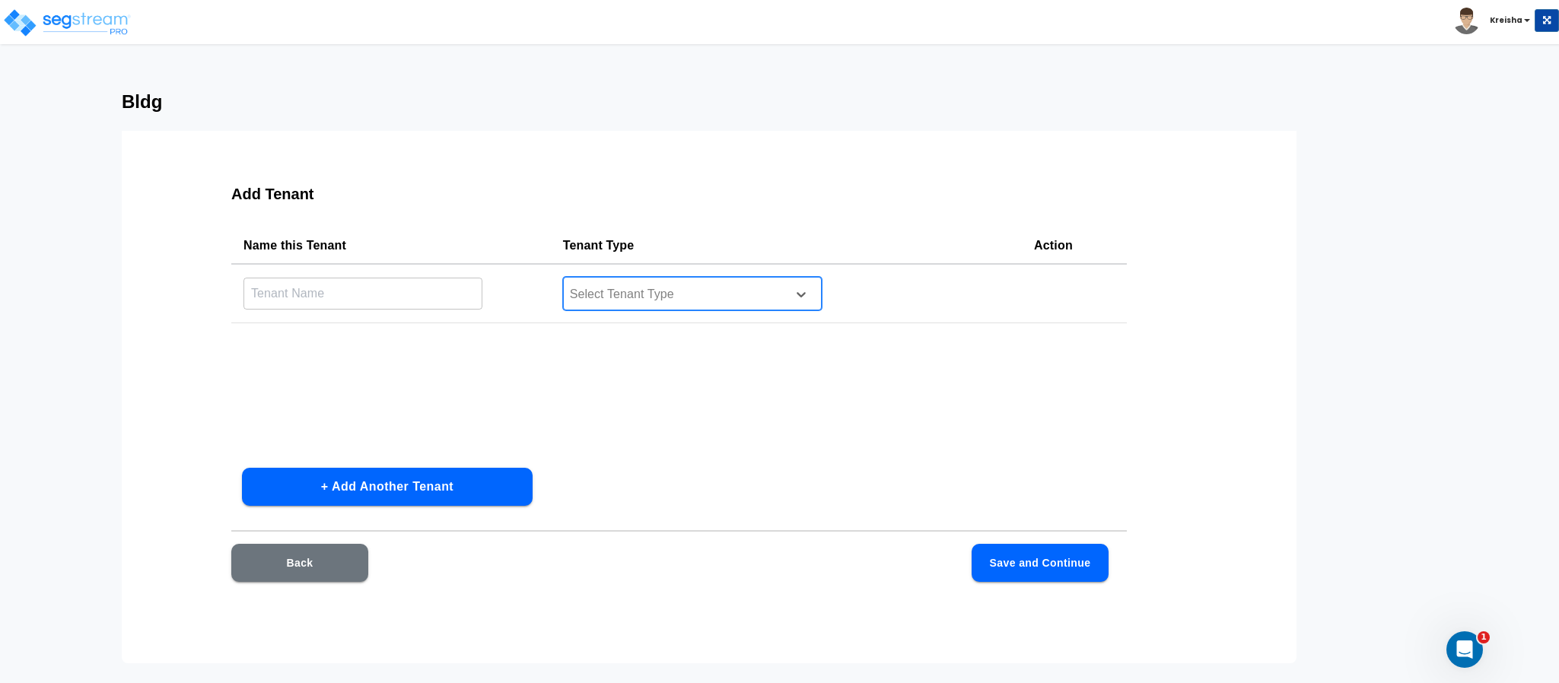
click at [645, 283] on div "Select Tenant Type" at bounding box center [673, 294] width 218 height 23
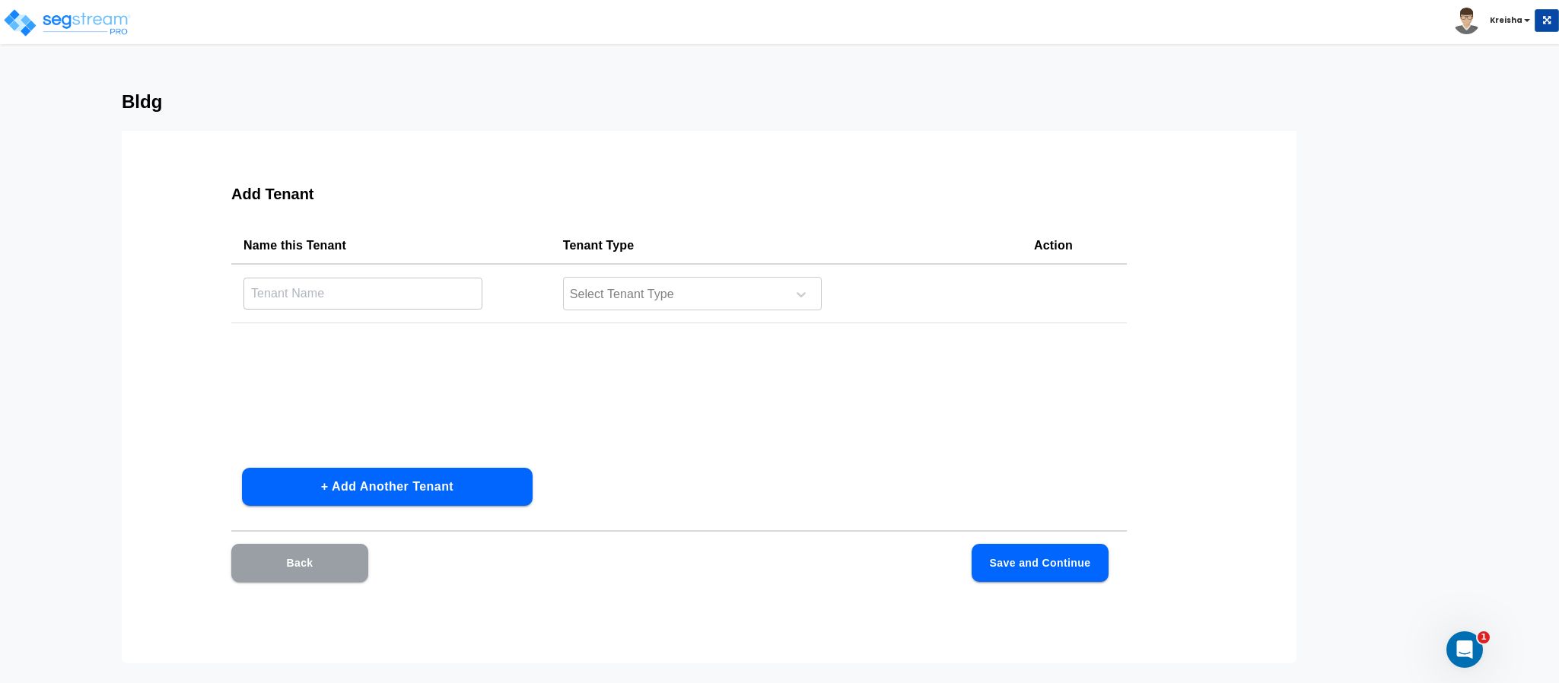
click at [345, 544] on button "Back" at bounding box center [299, 563] width 137 height 38
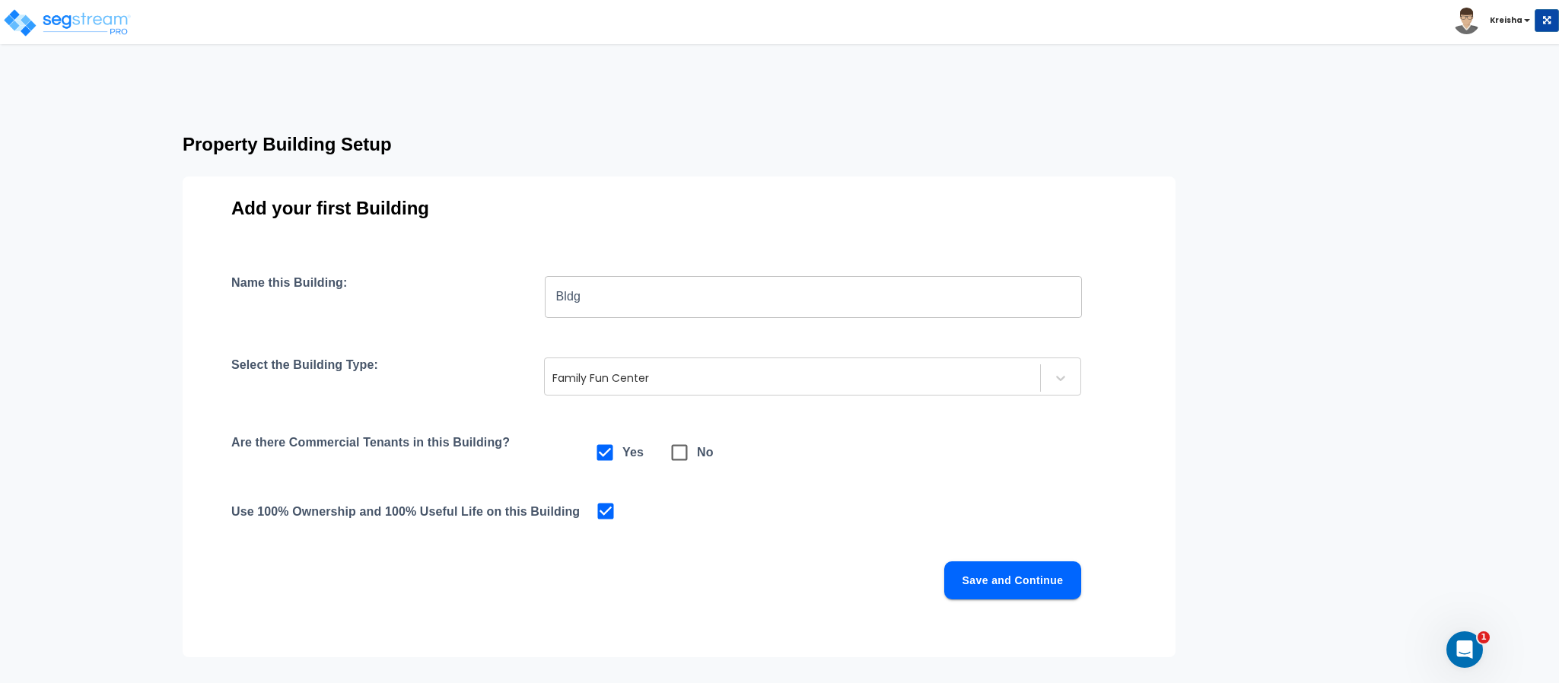
click at [696, 455] on span at bounding box center [679, 452] width 35 height 35
checkbox input "false"
checkbox input "true"
click at [1020, 575] on button "Save and Continue" at bounding box center [1012, 581] width 137 height 38
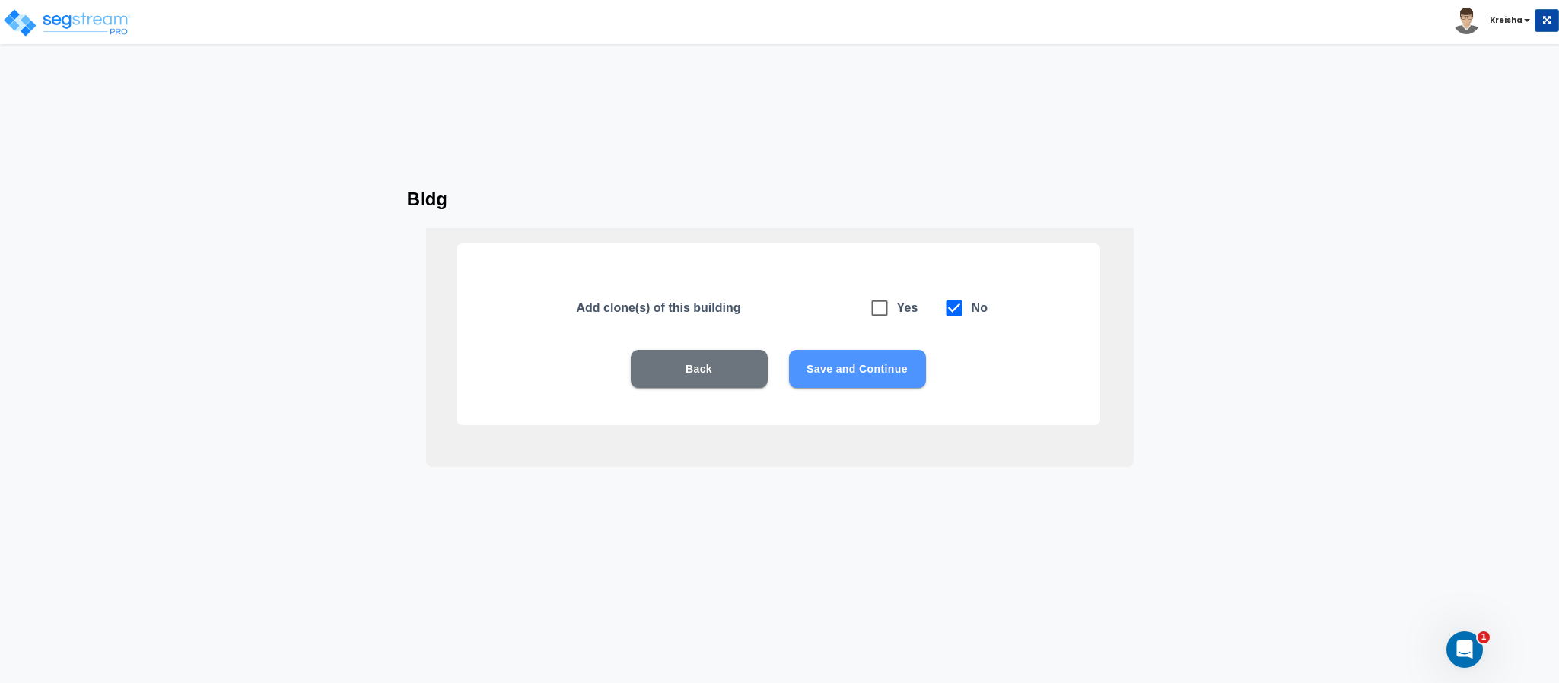
click at [840, 368] on button "Save and Continue" at bounding box center [857, 369] width 137 height 38
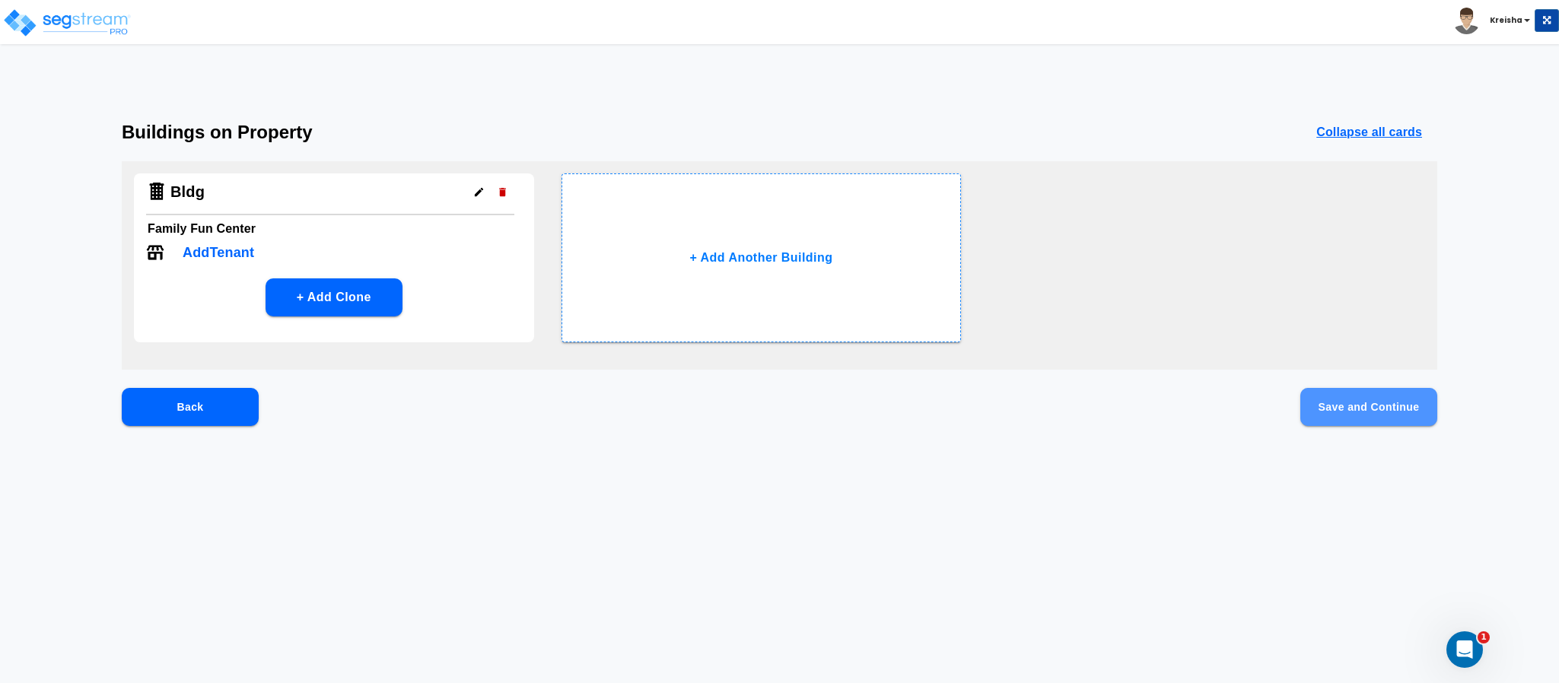
click at [1349, 393] on button "Save and Continue" at bounding box center [1368, 407] width 137 height 38
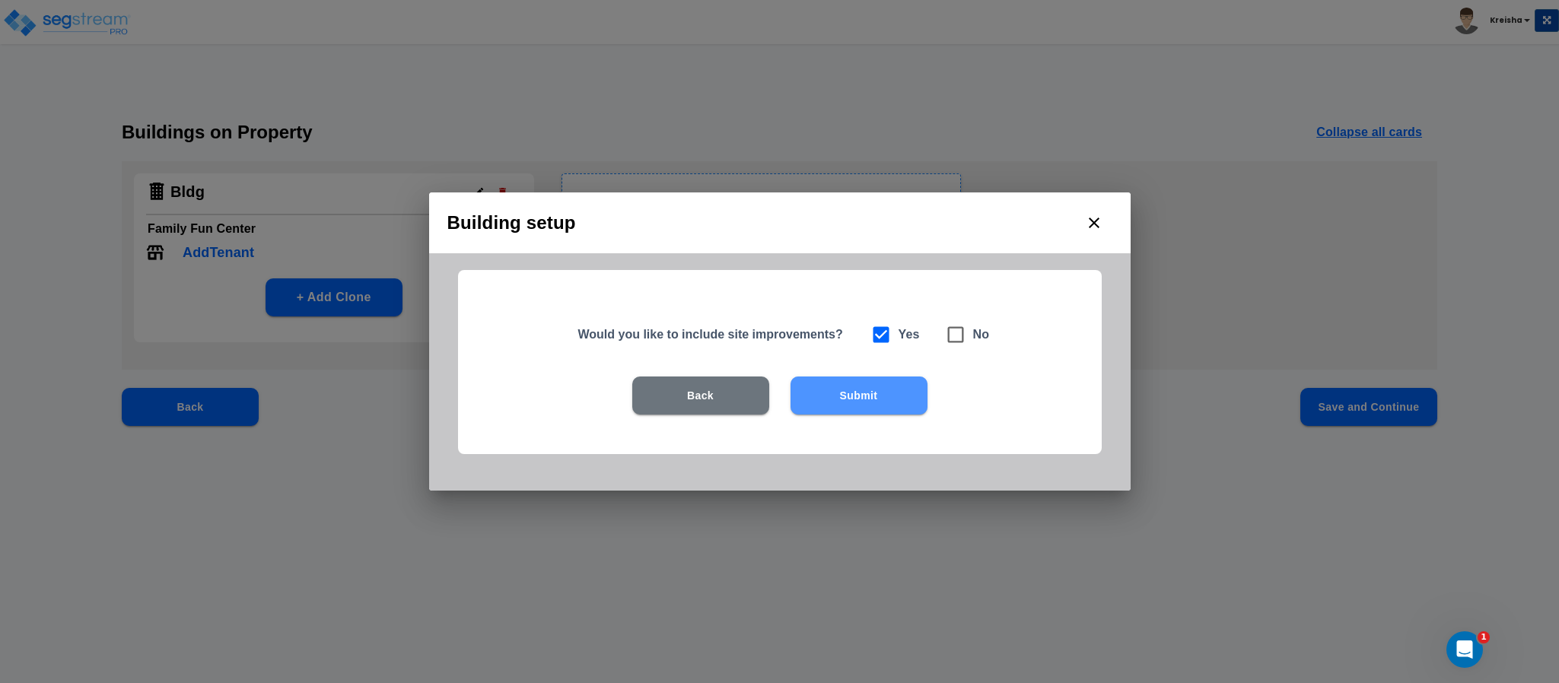
click at [883, 387] on button "Submit" at bounding box center [859, 396] width 137 height 38
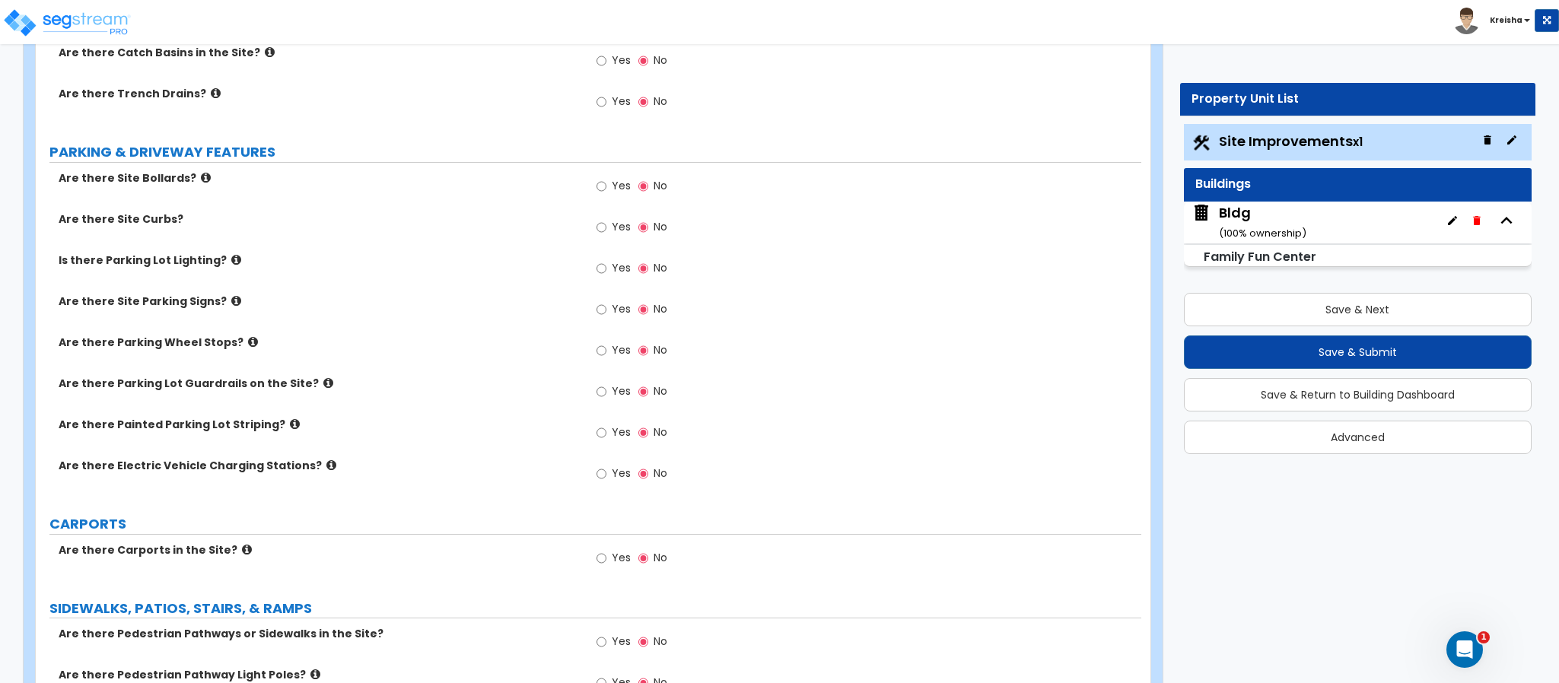
scroll to position [502, 0]
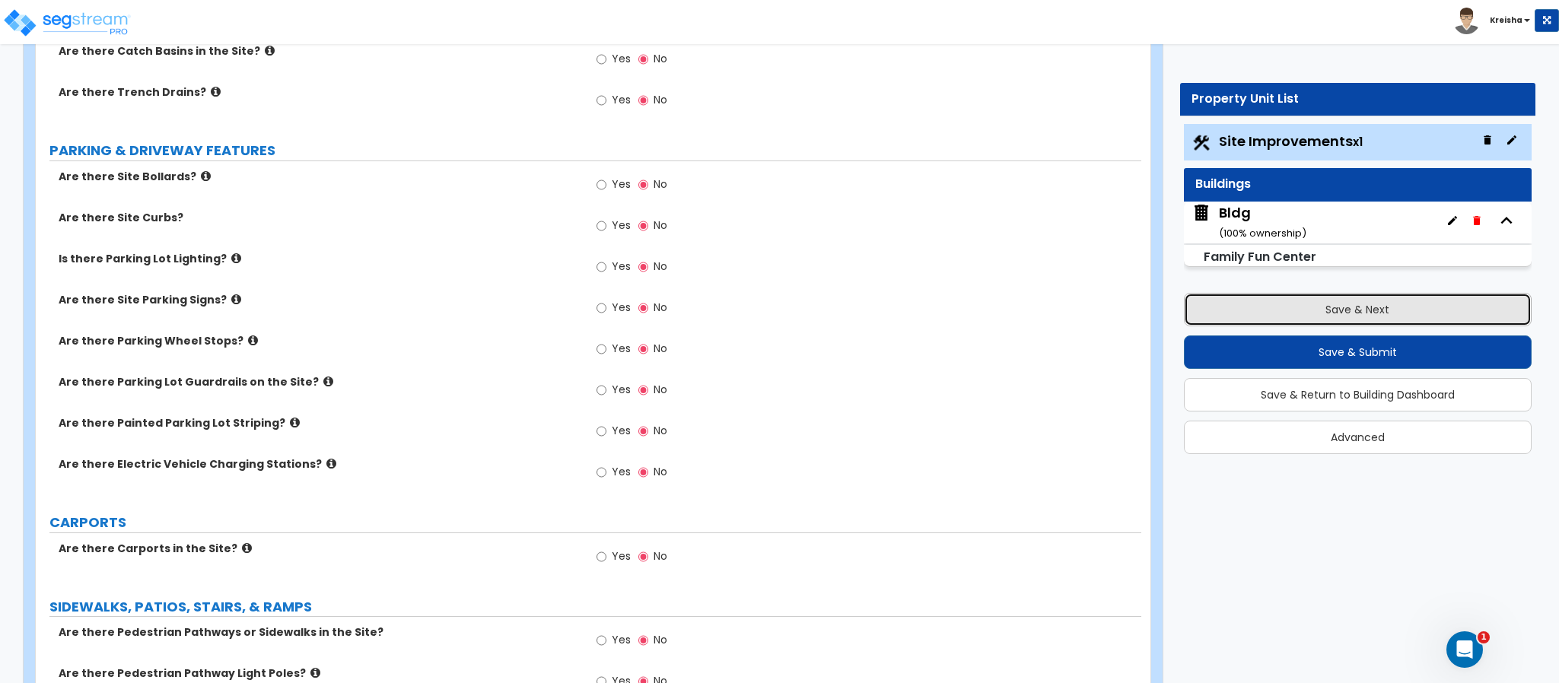
click at [1361, 322] on button "Save & Next" at bounding box center [1358, 309] width 348 height 33
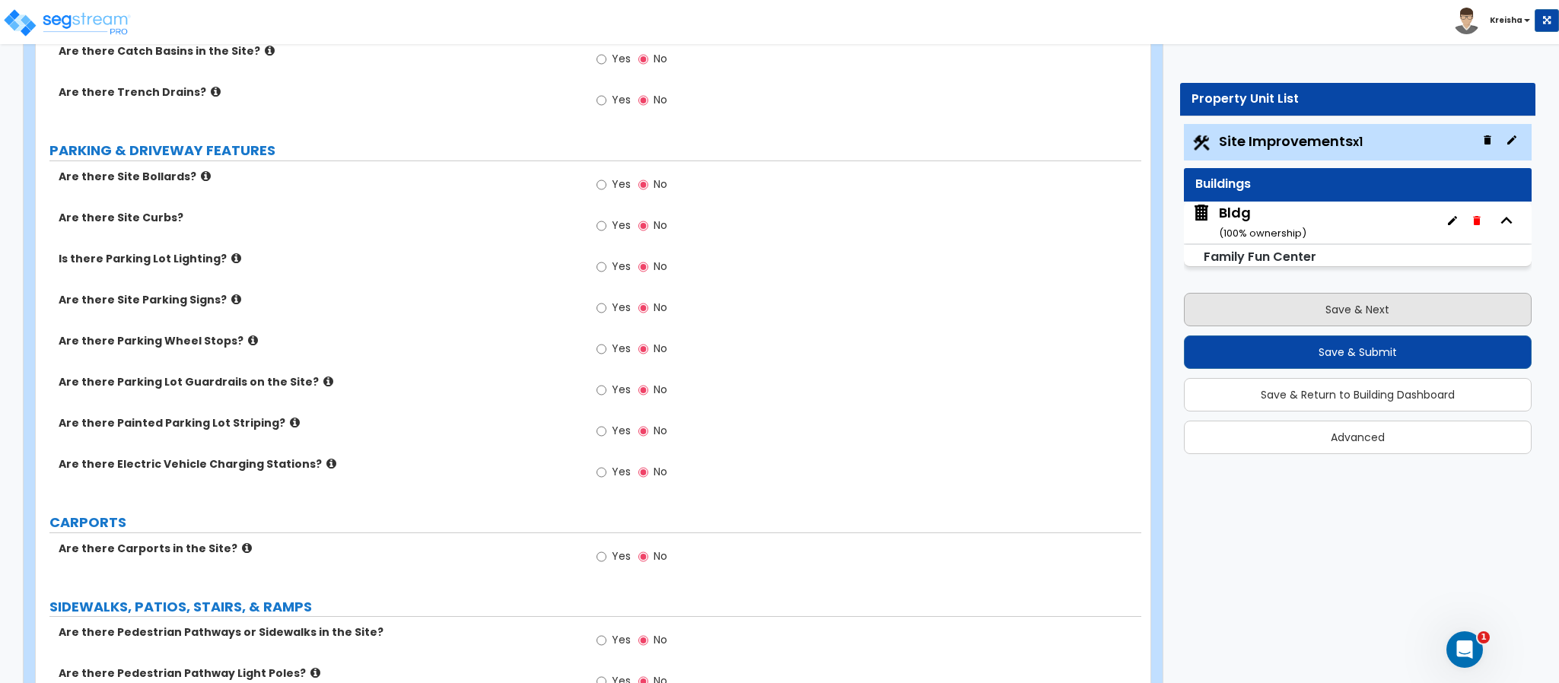
scroll to position [0, 0]
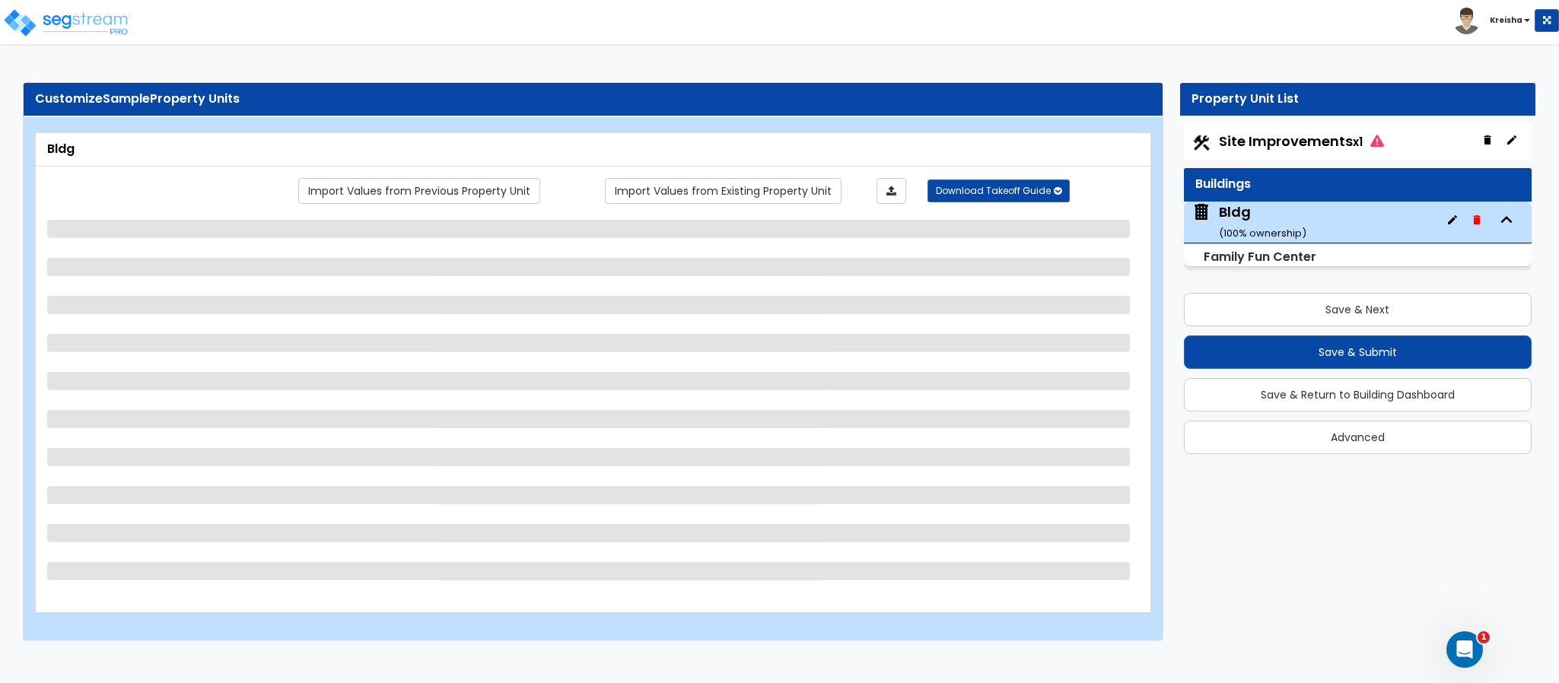
select select "0"
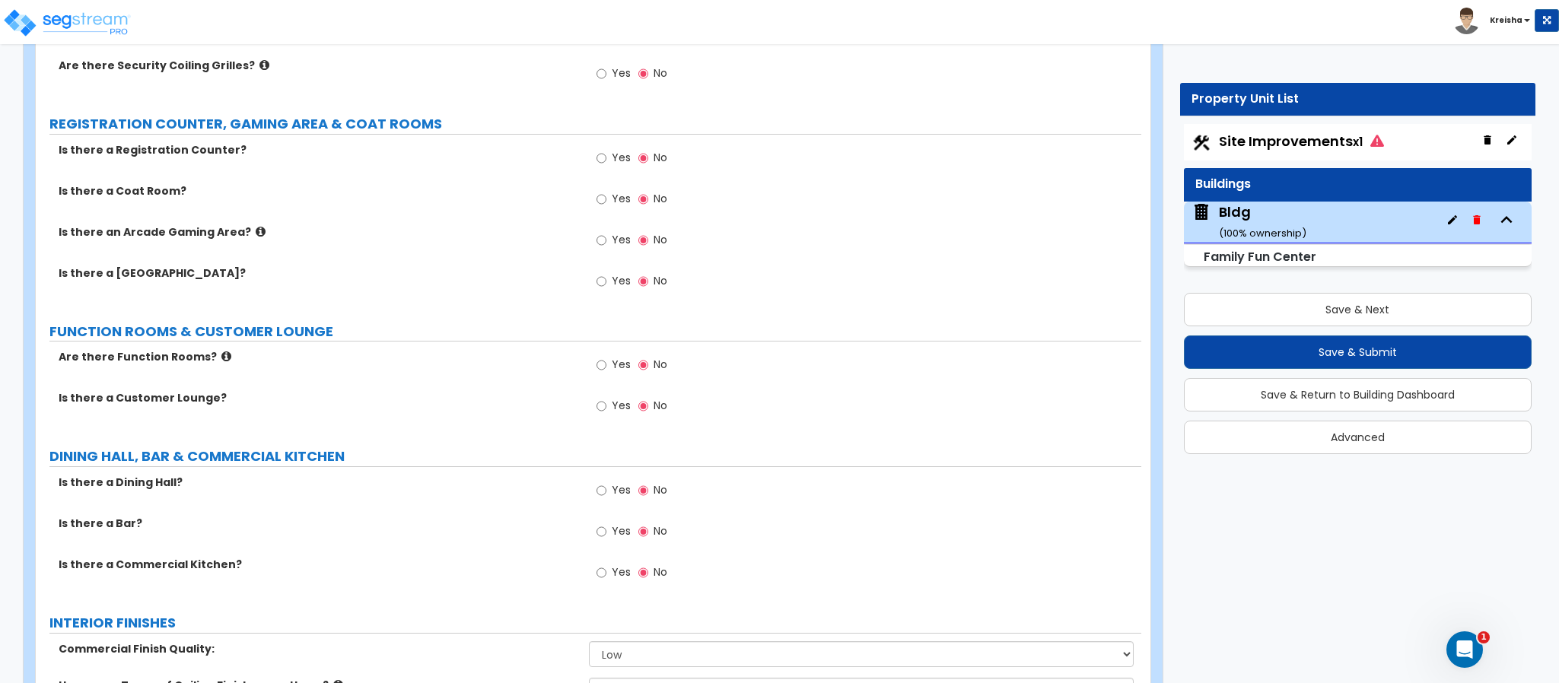
scroll to position [1285, 0]
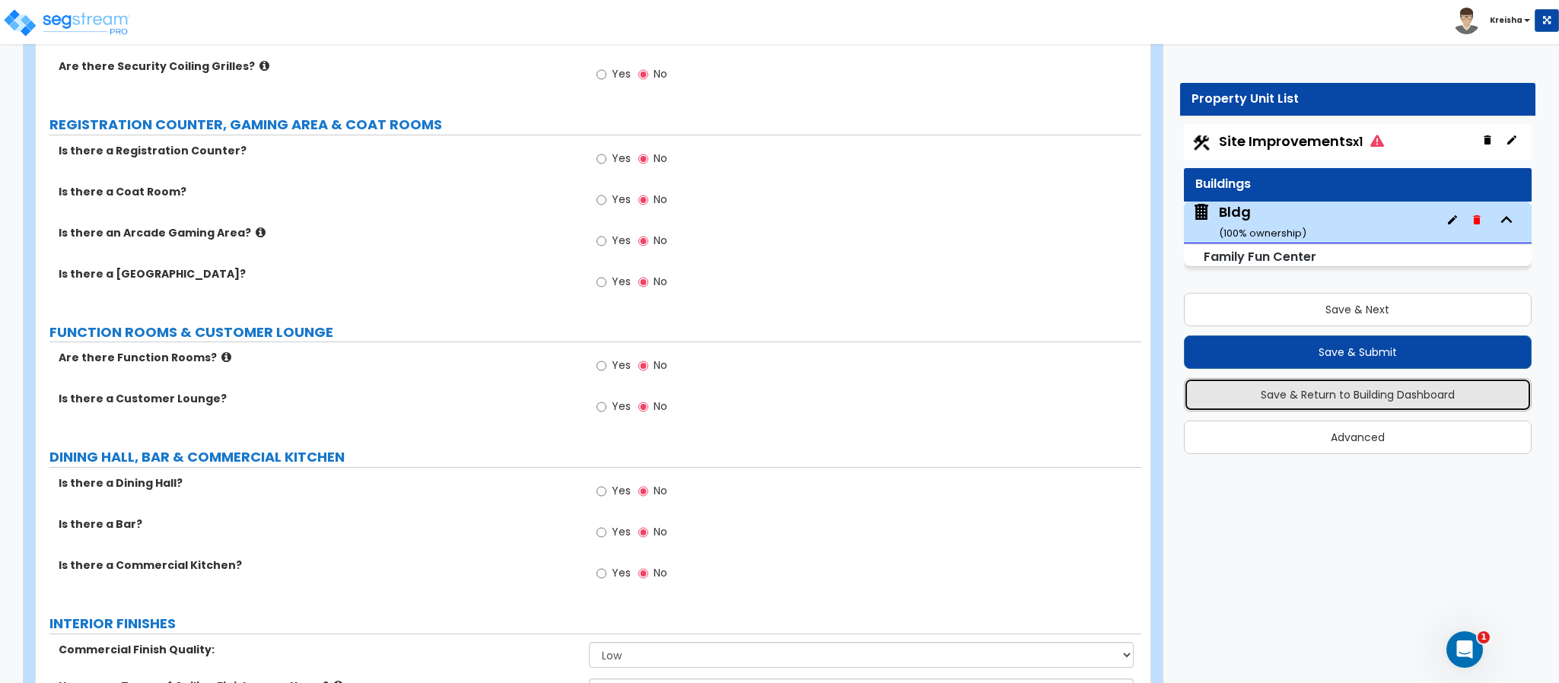
click at [1190, 398] on button "Save & Return to Building Dashboard" at bounding box center [1358, 394] width 348 height 33
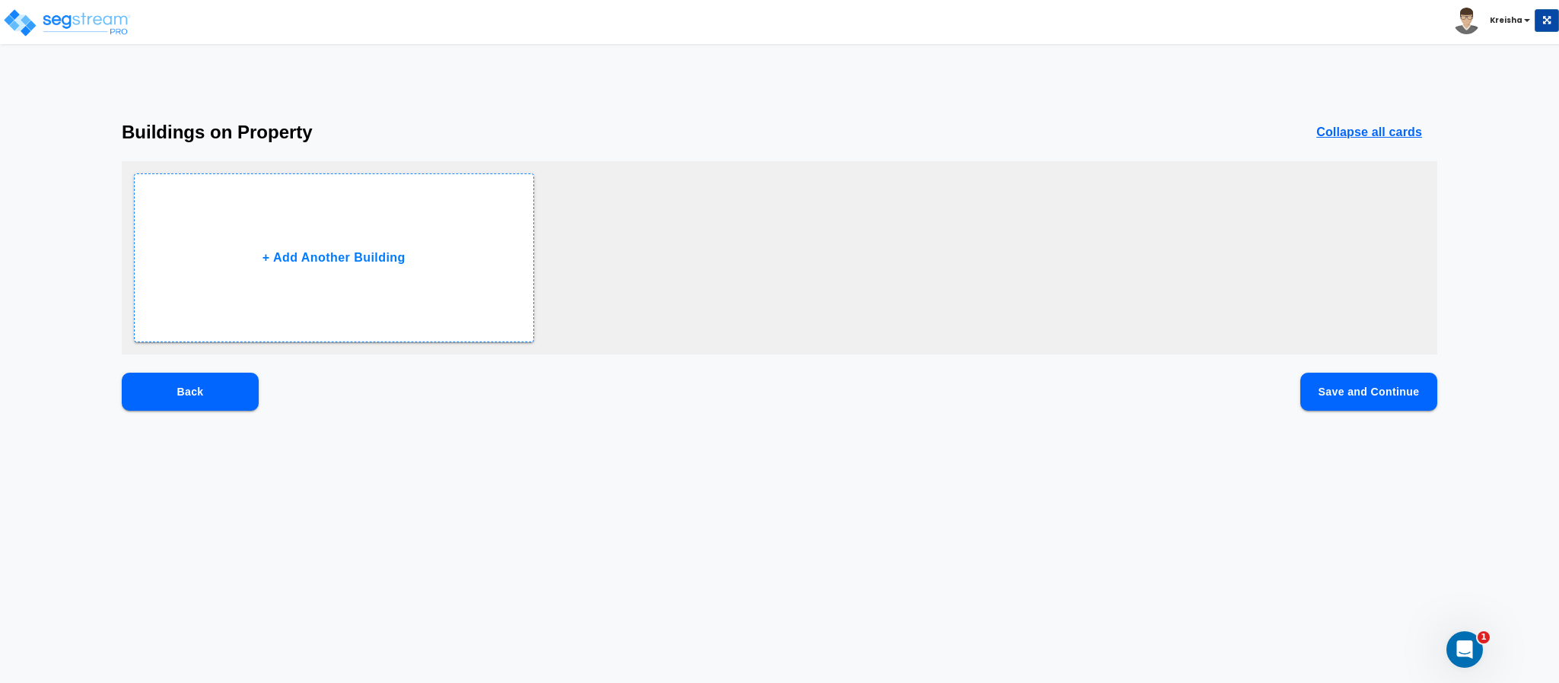
scroll to position [0, 0]
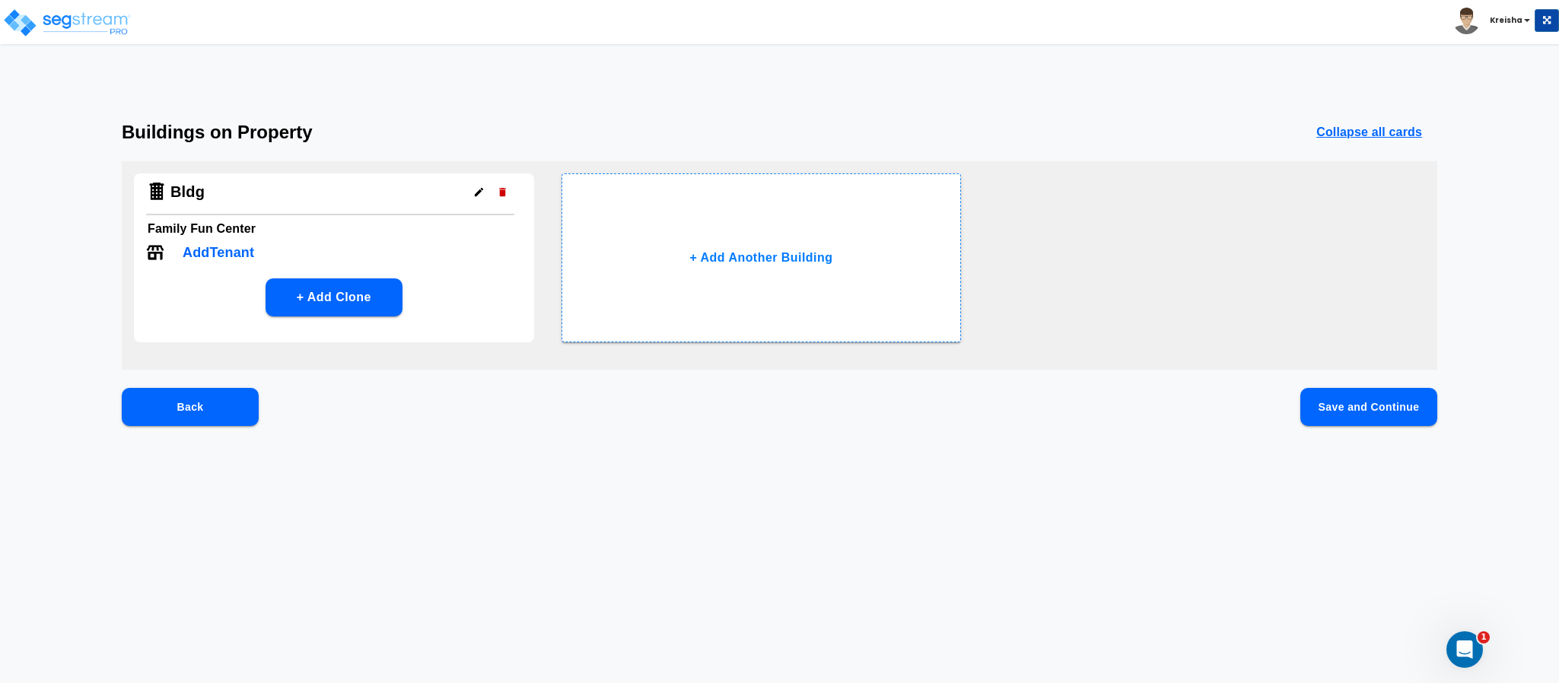
click at [242, 251] on p "Add Tenant" at bounding box center [219, 253] width 72 height 21
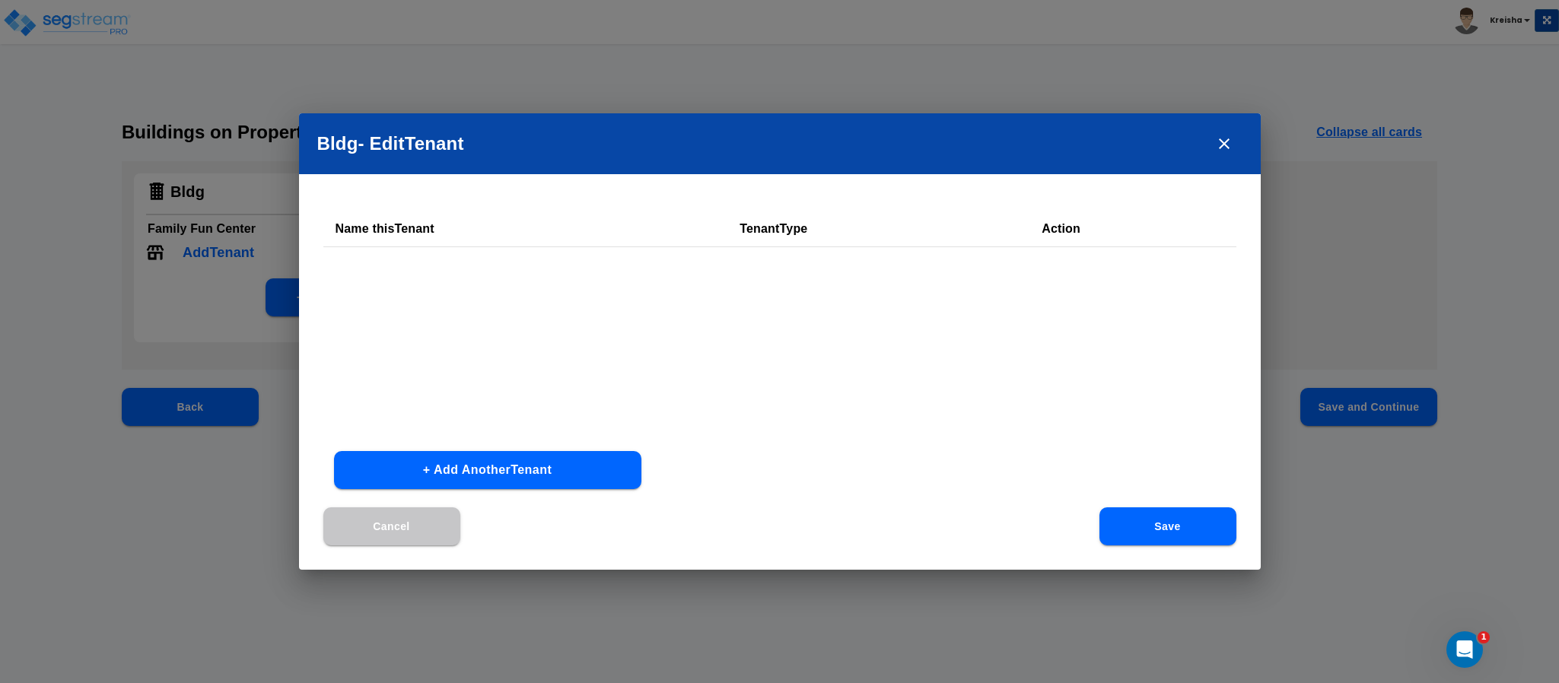
click at [591, 468] on button "+ Add Another Tenant" at bounding box center [487, 470] width 307 height 38
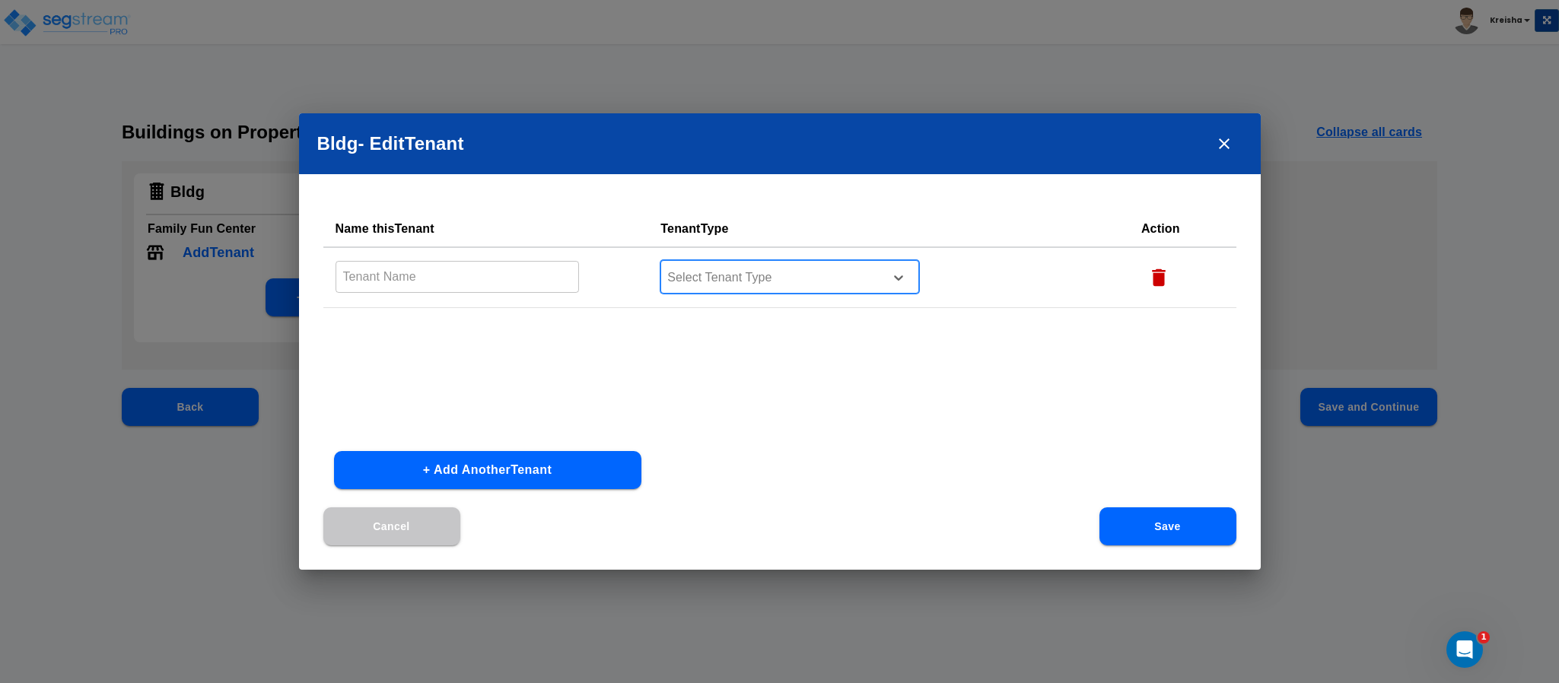
click at [791, 277] on div at bounding box center [770, 278] width 209 height 21
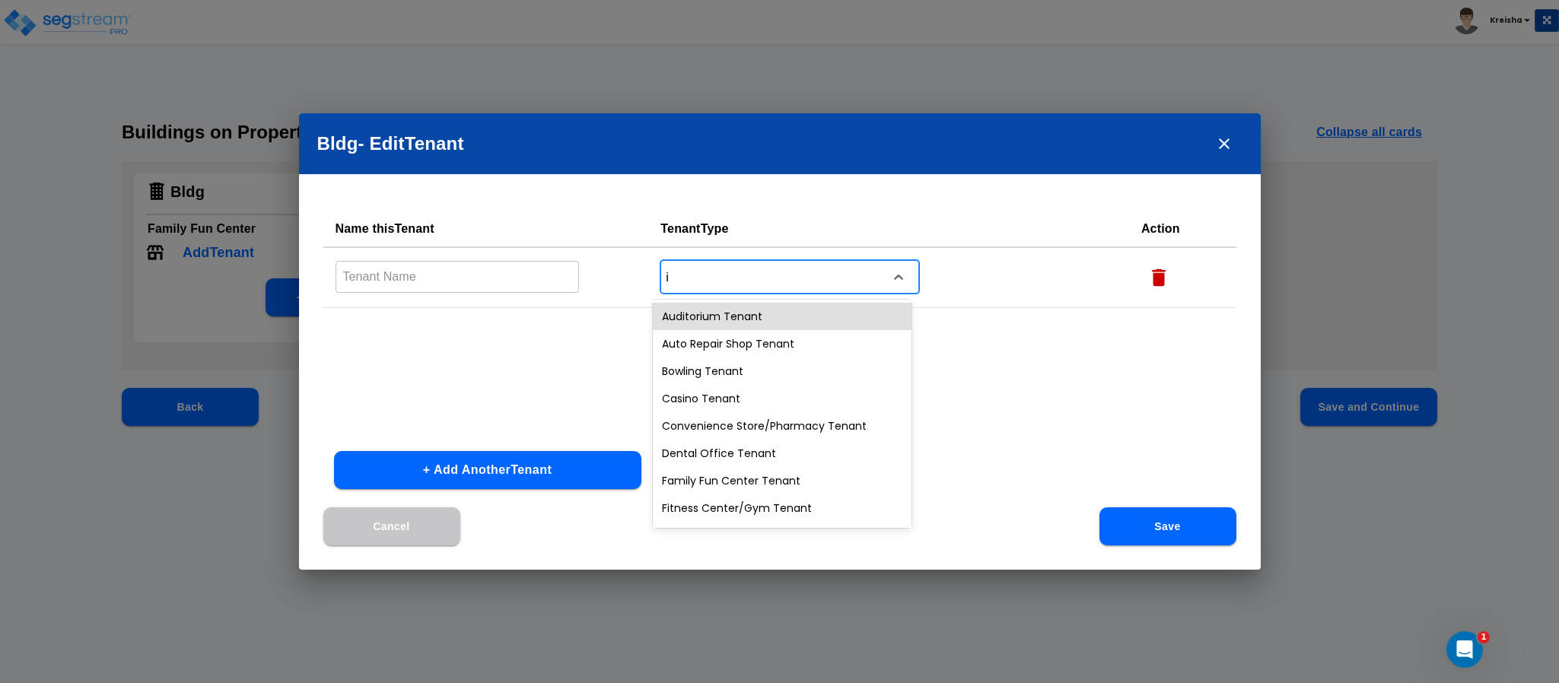
type input "in"
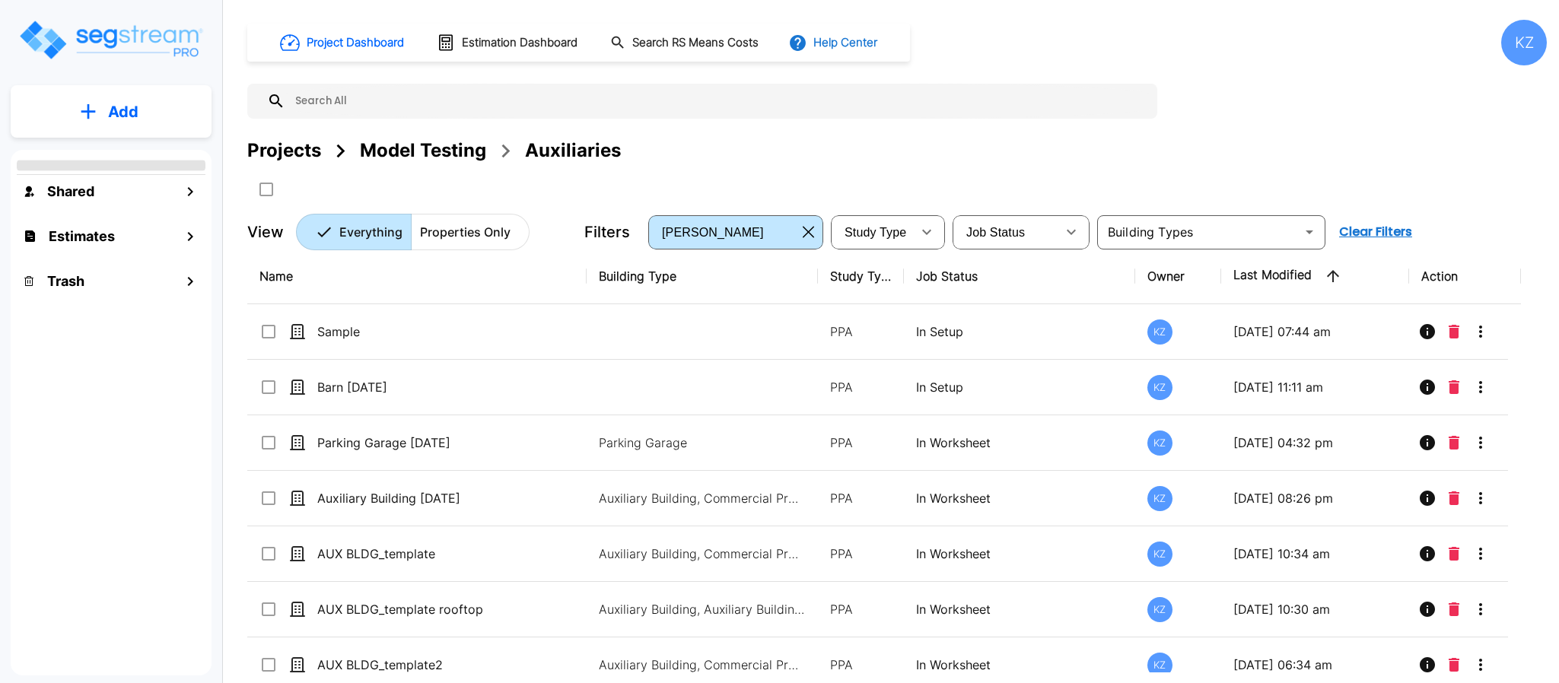
click at [852, 46] on button "Help Center" at bounding box center [834, 42] width 98 height 29
click at [701, 49] on div at bounding box center [779, 341] width 1559 height 683
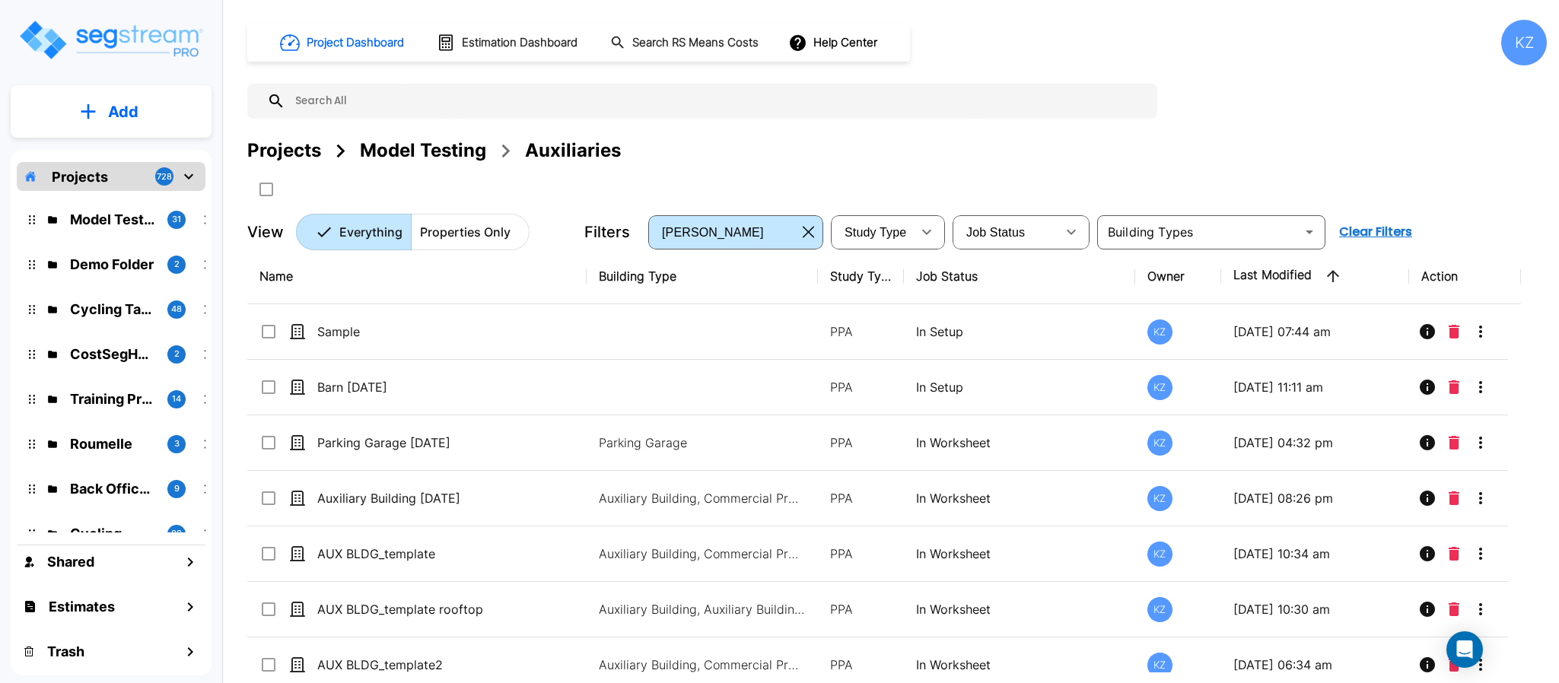
click at [600, 67] on div at bounding box center [779, 341] width 1559 height 683
click at [642, 43] on h1 "Search RS Means Costs" at bounding box center [695, 43] width 126 height 18
click at [686, 44] on h1 "Search RS Means Costs" at bounding box center [695, 43] width 126 height 18
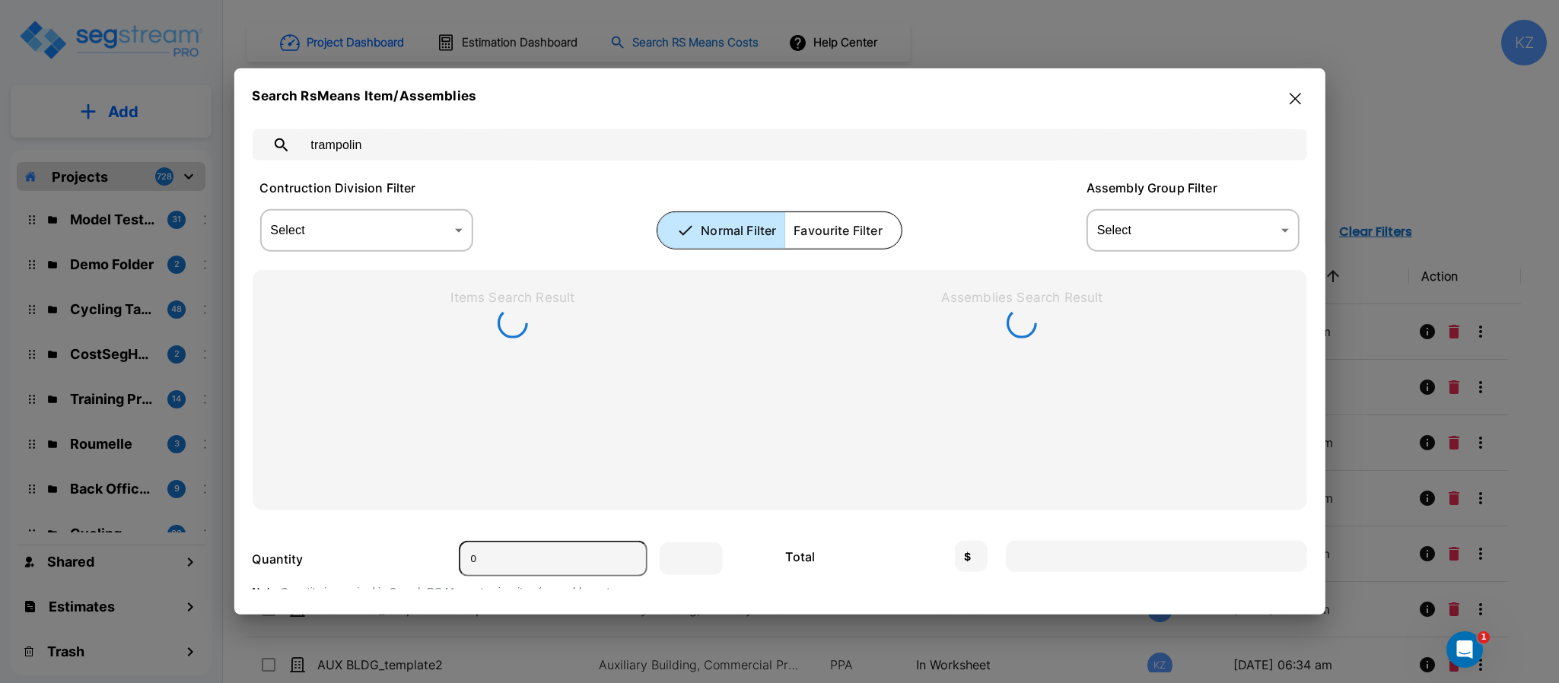
type input "trampoline"
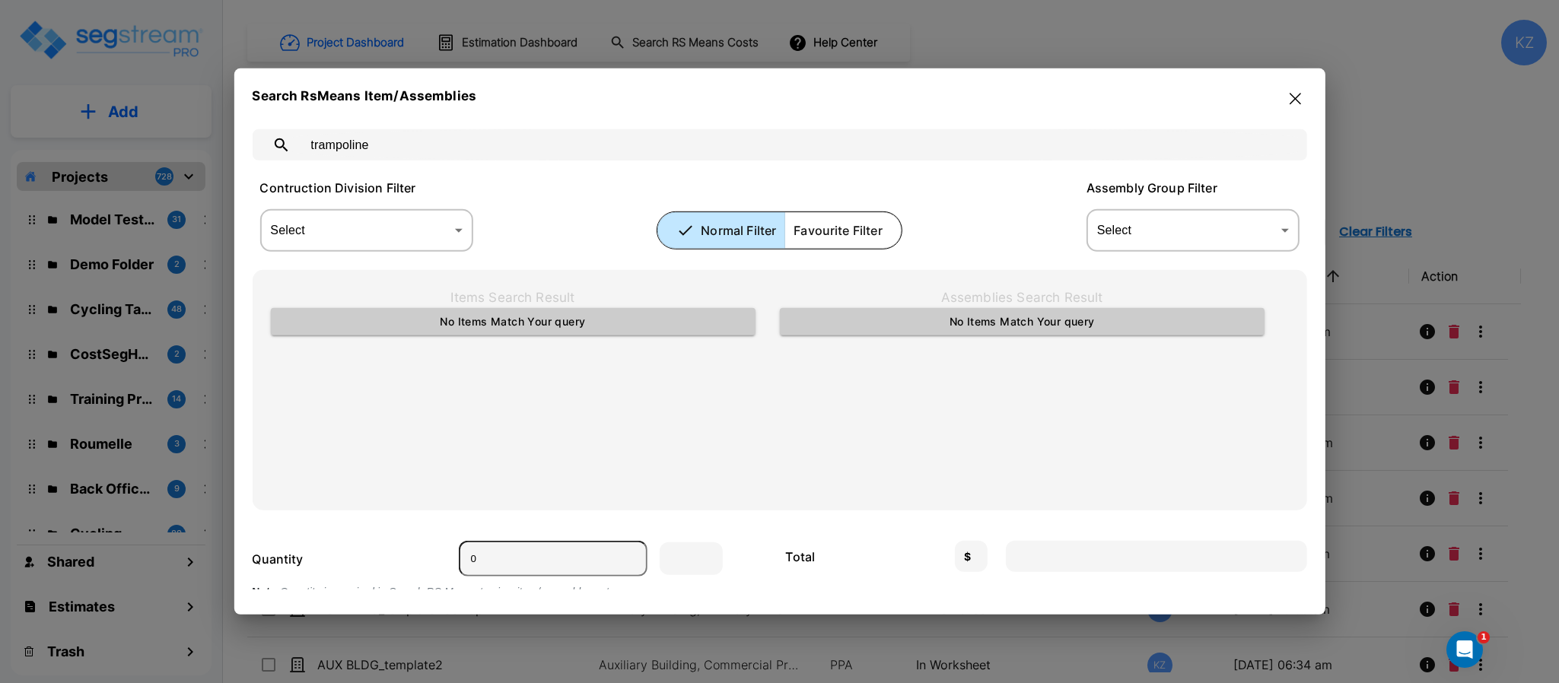
click at [1295, 107] on button "button" at bounding box center [1296, 99] width 24 height 24
click at [1300, 100] on div "Project Dashboard Estimation Dashboard Search RS Means Costs Help Center KZ Pro…" at bounding box center [897, 135] width 1300 height 231
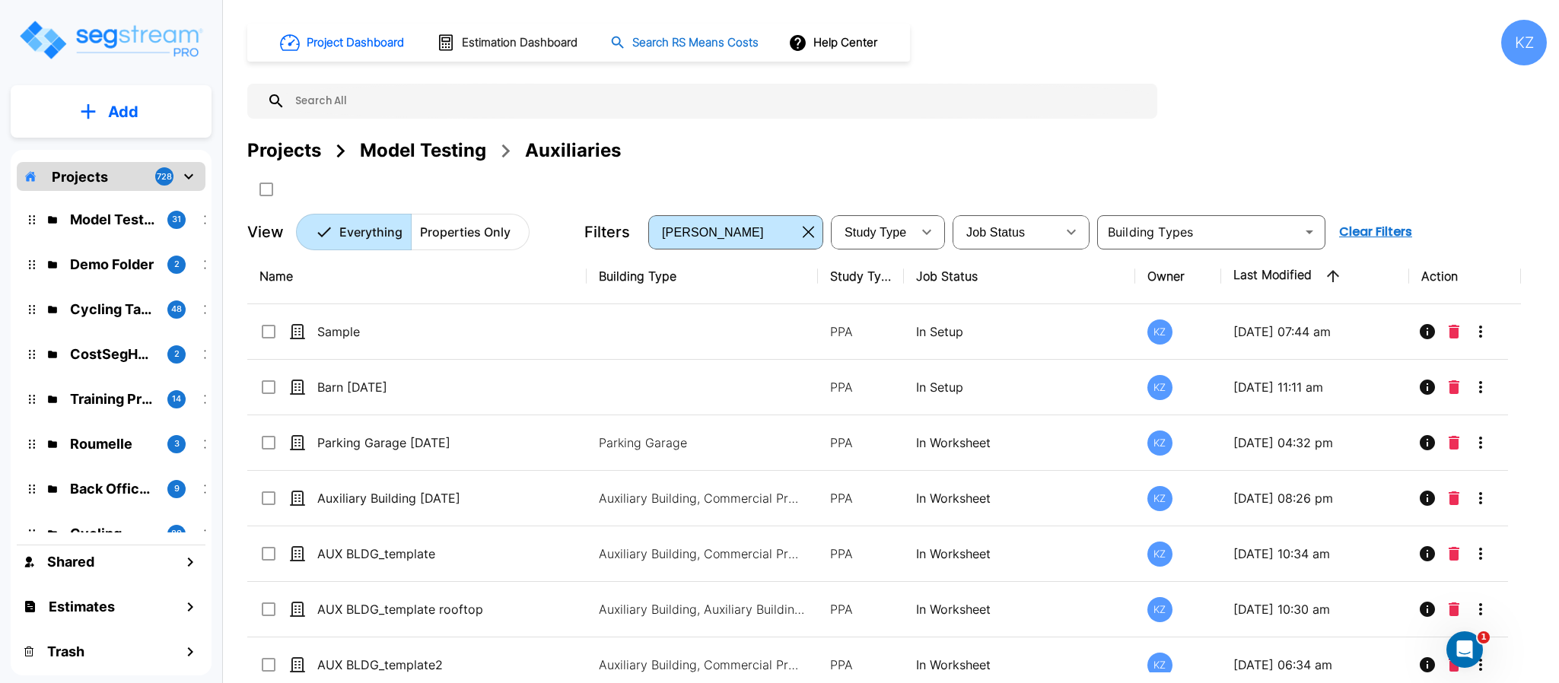
click at [667, 43] on h1 "Search RS Means Costs" at bounding box center [695, 43] width 126 height 18
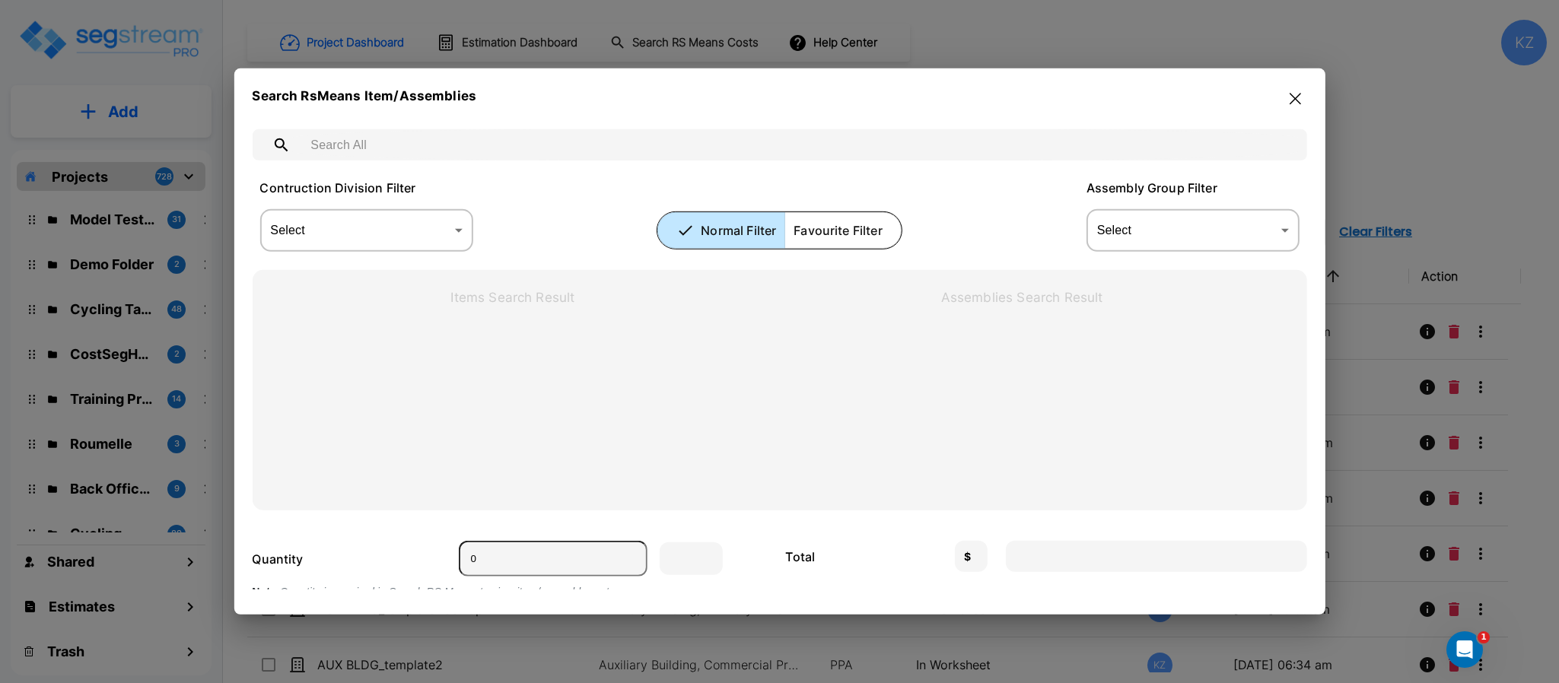
drag, startPoint x: 1281, startPoint y: 96, endPoint x: 1294, endPoint y: 96, distance: 13.7
click at [1294, 96] on div "Search RsMeans Item/Assemblies" at bounding box center [779, 99] width 1055 height 24
click at [1294, 96] on icon "button" at bounding box center [1295, 99] width 11 height 12
click at [1294, 96] on div "Project Dashboard Estimation Dashboard Search RS Means Costs Help Center KZ Pro…" at bounding box center [897, 135] width 1300 height 231
click at [1295, 98] on div "Project Dashboard Estimation Dashboard Search RS Means Costs Help Center KZ Pro…" at bounding box center [897, 135] width 1300 height 231
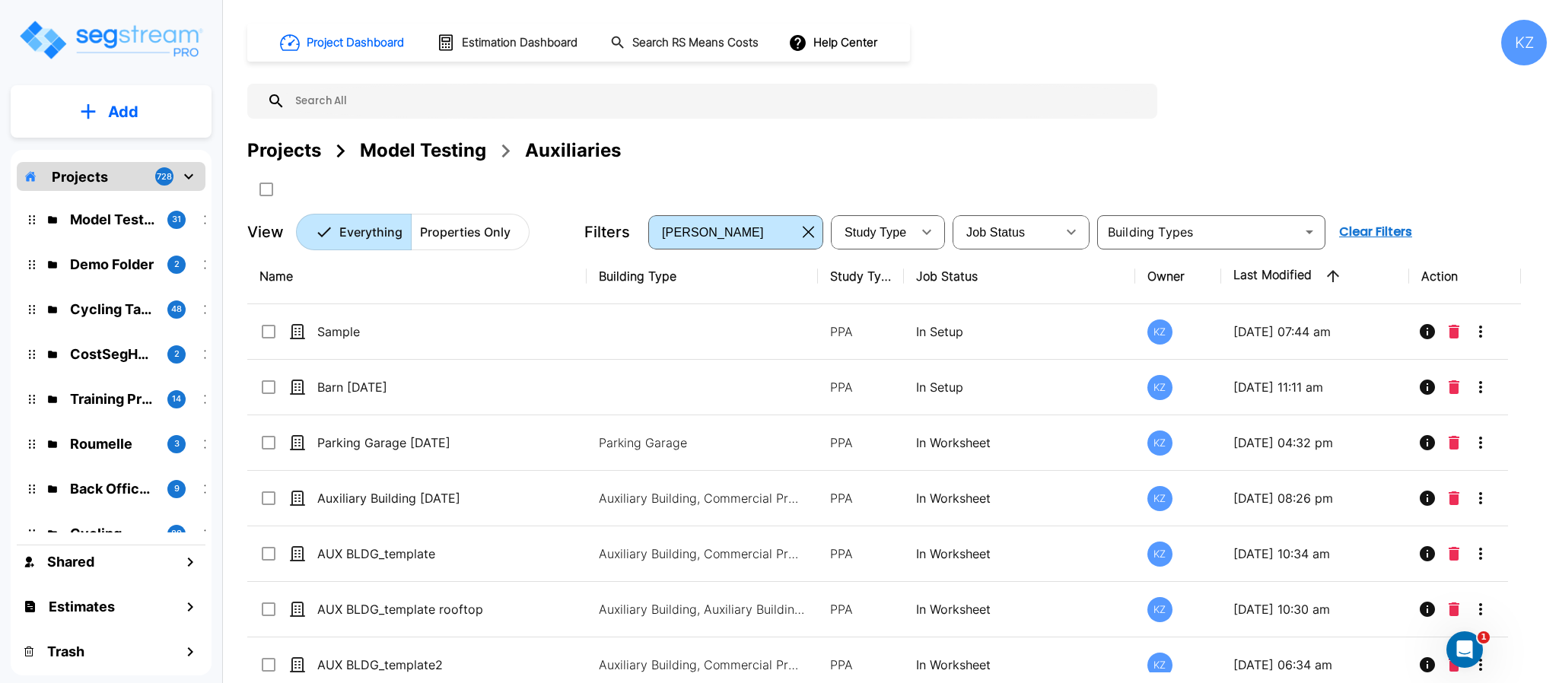
click at [1245, 158] on div "Projects Model Testing Auxiliaries" at bounding box center [897, 150] width 1300 height 27
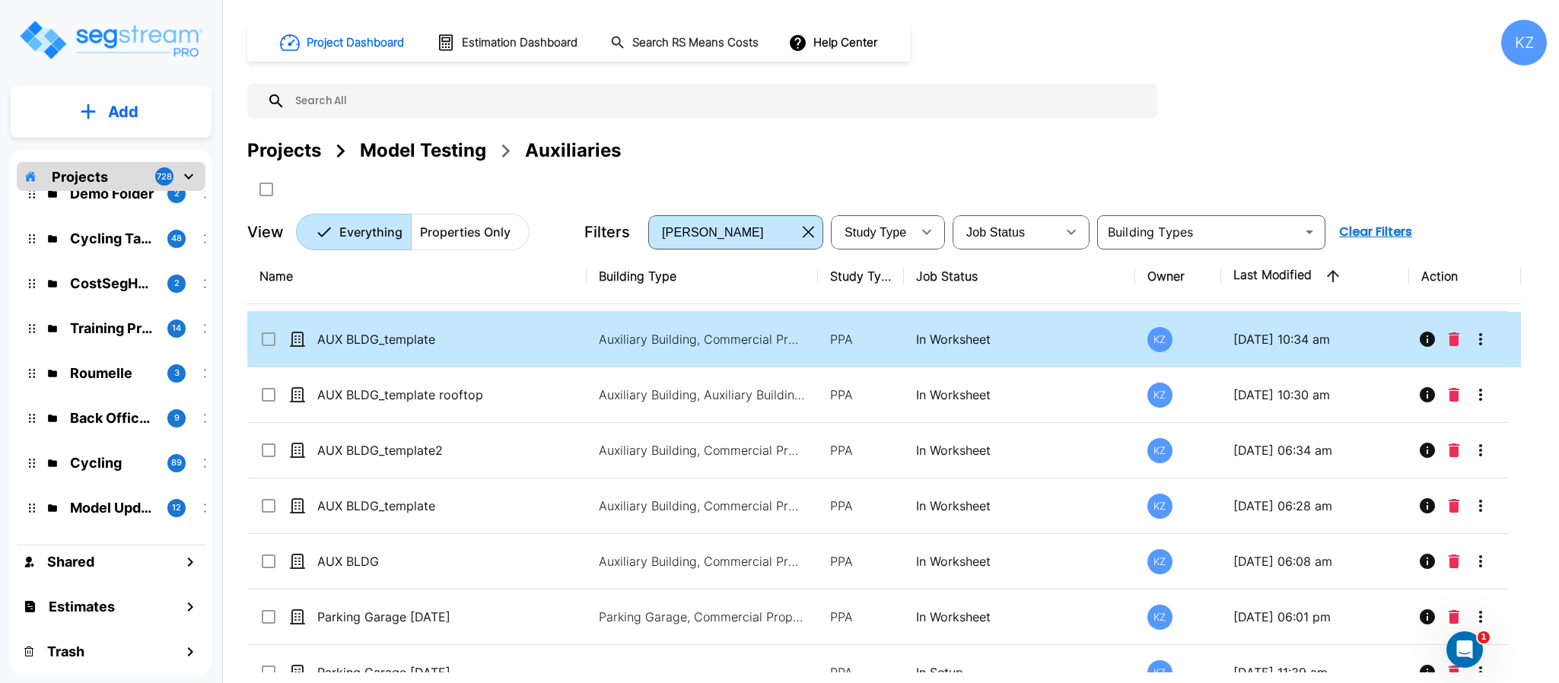
scroll to position [238, 0]
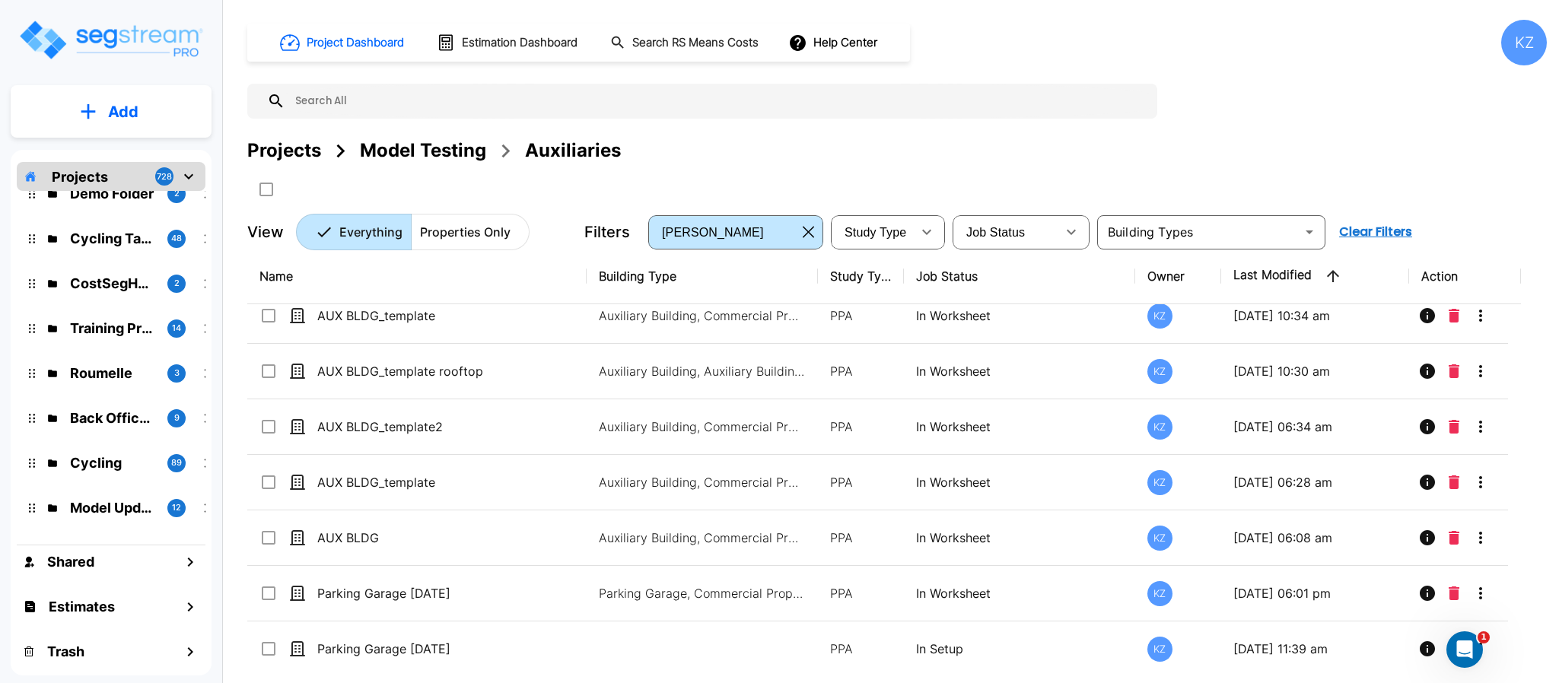
click at [122, 119] on p "Add" at bounding box center [123, 111] width 30 height 23
click at [128, 197] on p "Add Property" at bounding box center [120, 197] width 78 height 18
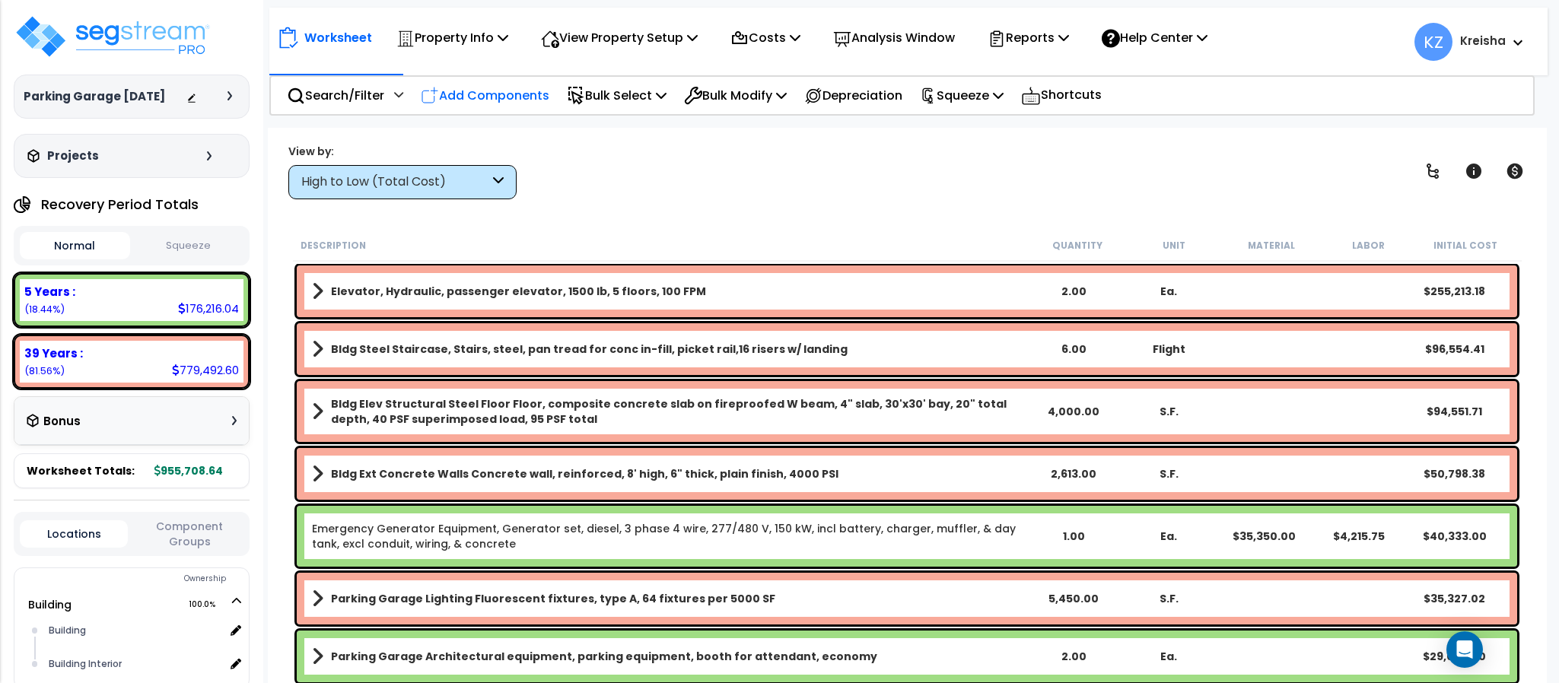
click at [534, 96] on p "Add Components" at bounding box center [485, 95] width 129 height 21
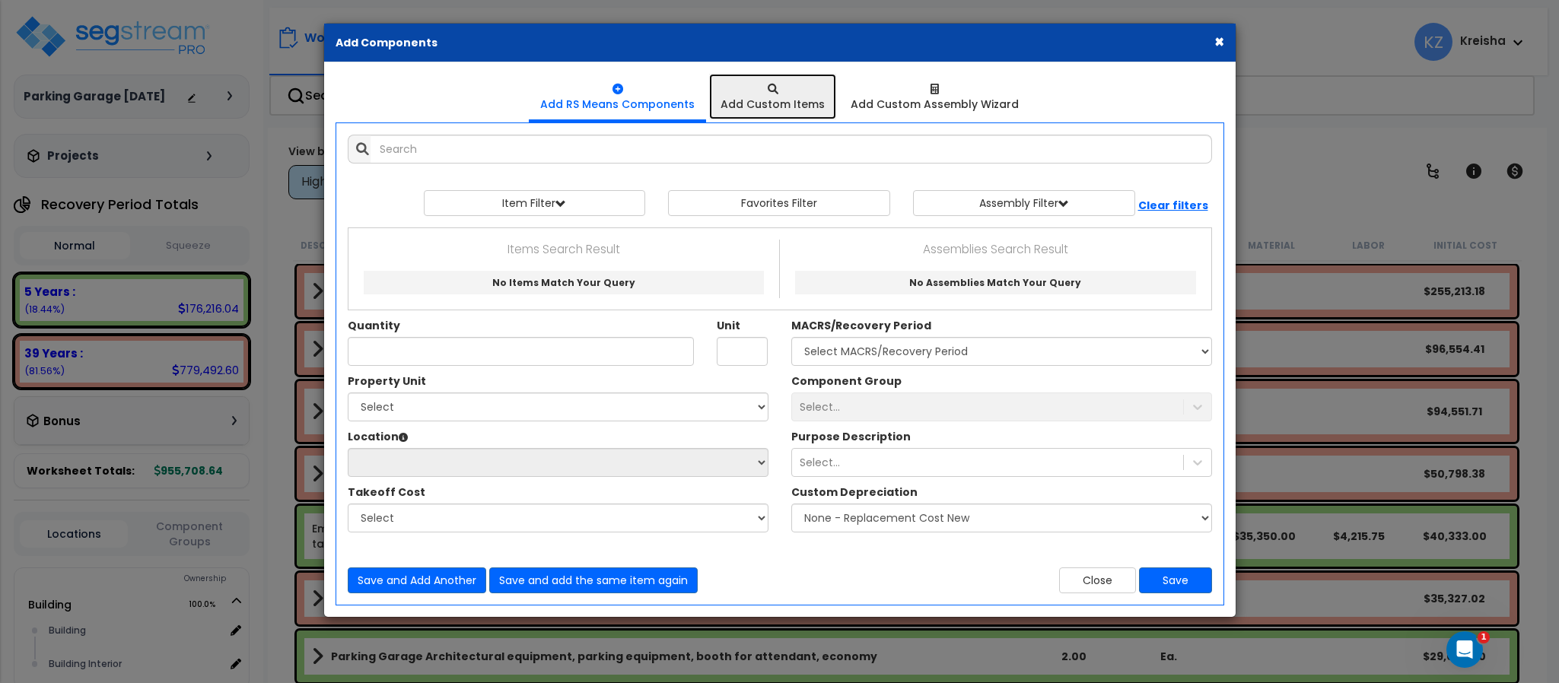
click at [759, 83] on div at bounding box center [773, 88] width 104 height 15
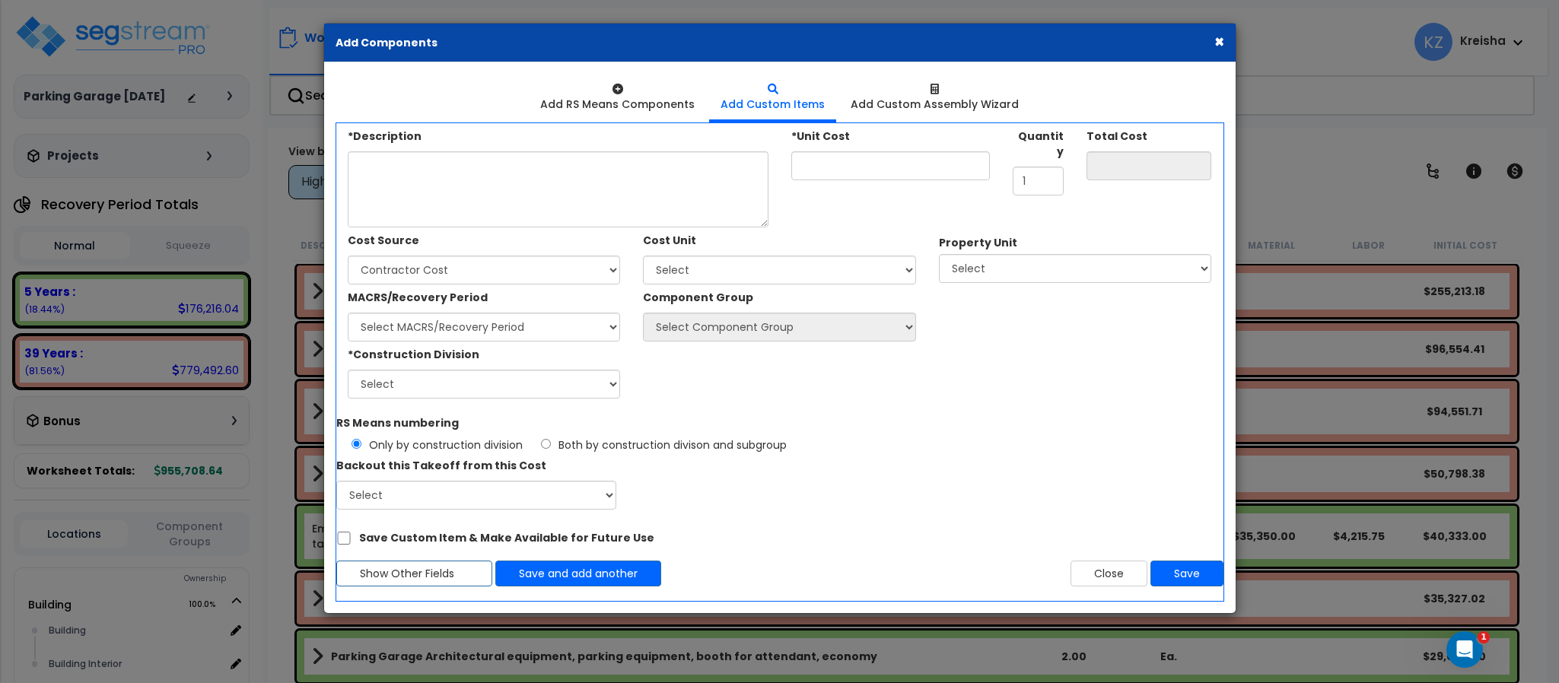
drag, startPoint x: 1226, startPoint y: 46, endPoint x: 1215, endPoint y: 40, distance: 12.7
click at [1215, 40] on div "× Add Components" at bounding box center [780, 43] width 912 height 39
click at [1215, 40] on button "×" at bounding box center [1220, 41] width 10 height 16
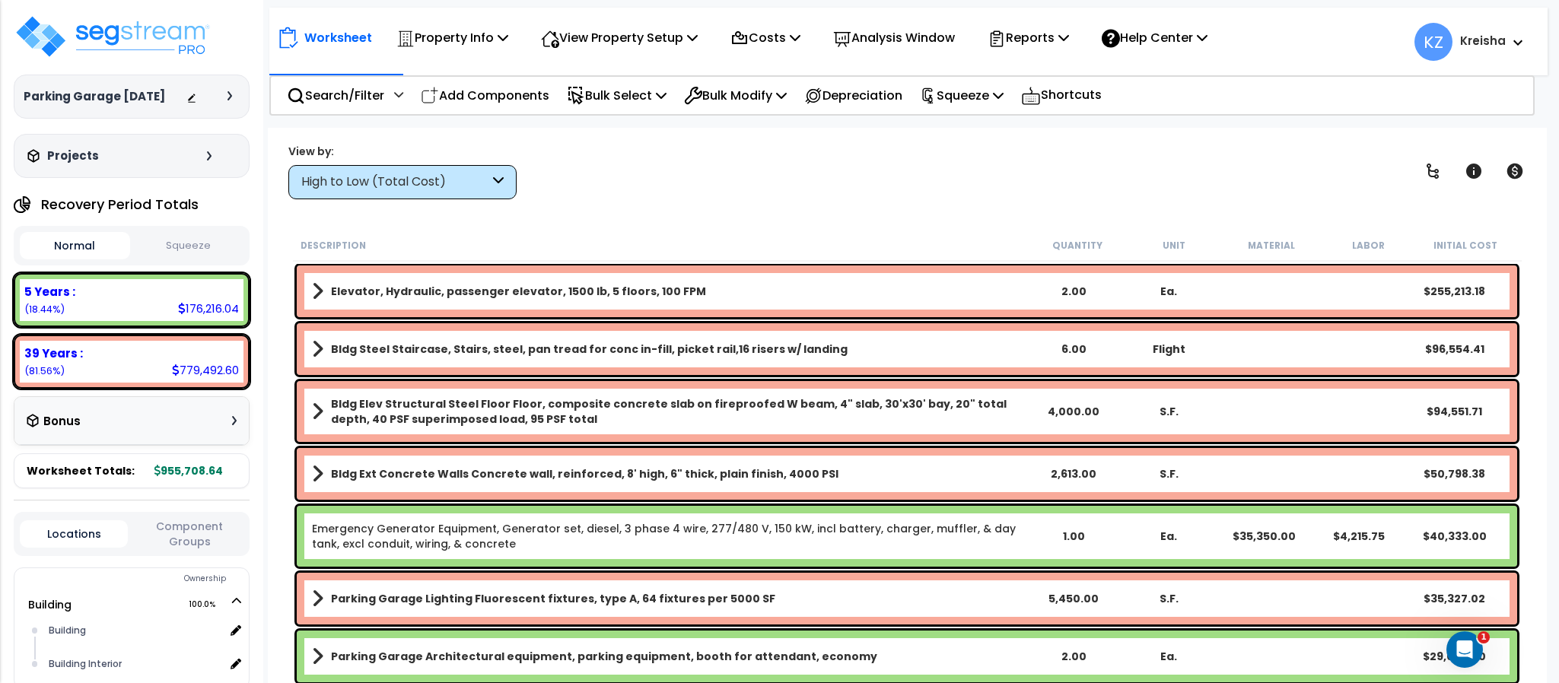
scroll to position [67, 0]
click at [1172, 206] on div "Worksheet Property Info Property Setup Add Property Unit Template property Clon…" at bounding box center [907, 469] width 1278 height 683
click at [464, 187] on div "High to Low (Total Cost)" at bounding box center [395, 183] width 188 height 18
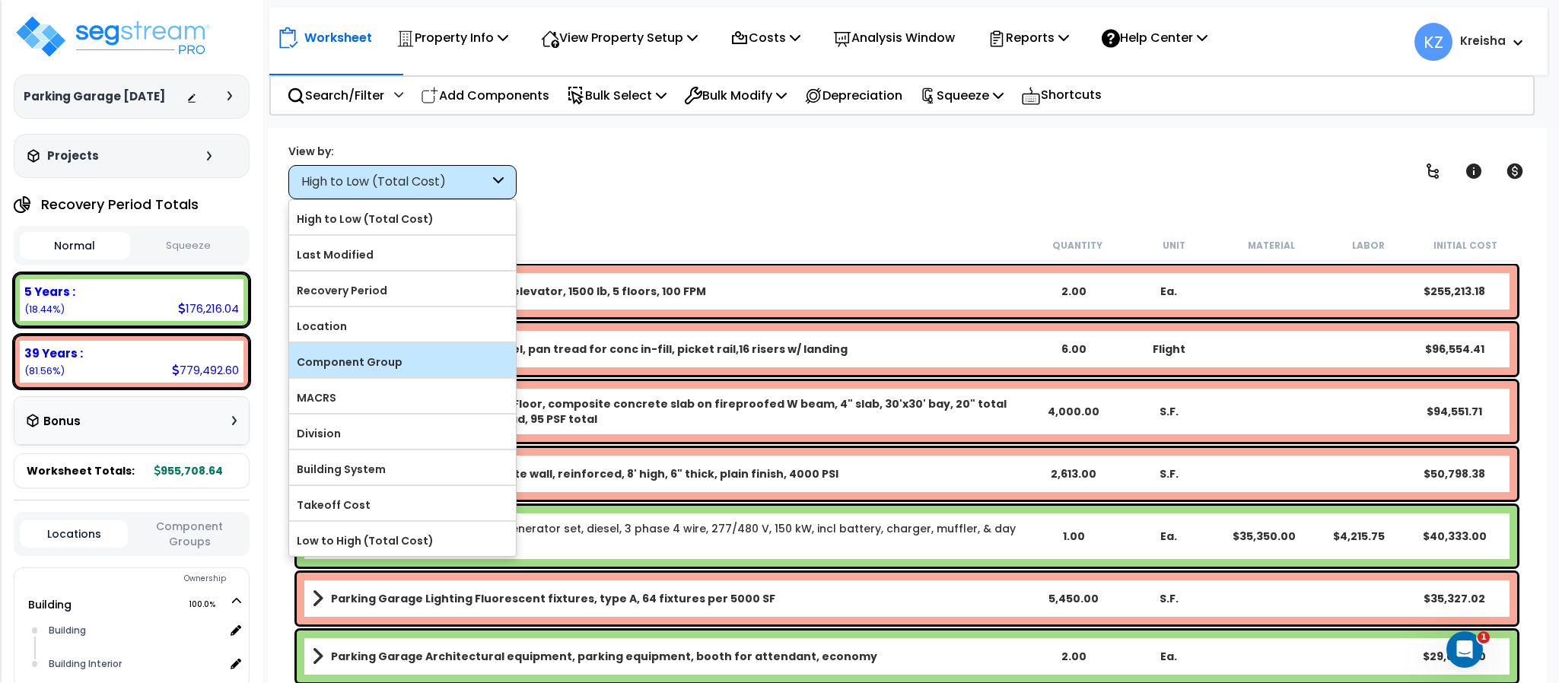
click at [398, 363] on label "Component Group" at bounding box center [402, 362] width 227 height 23
click at [0, 0] on input "Component Group" at bounding box center [0, 0] width 0 height 0
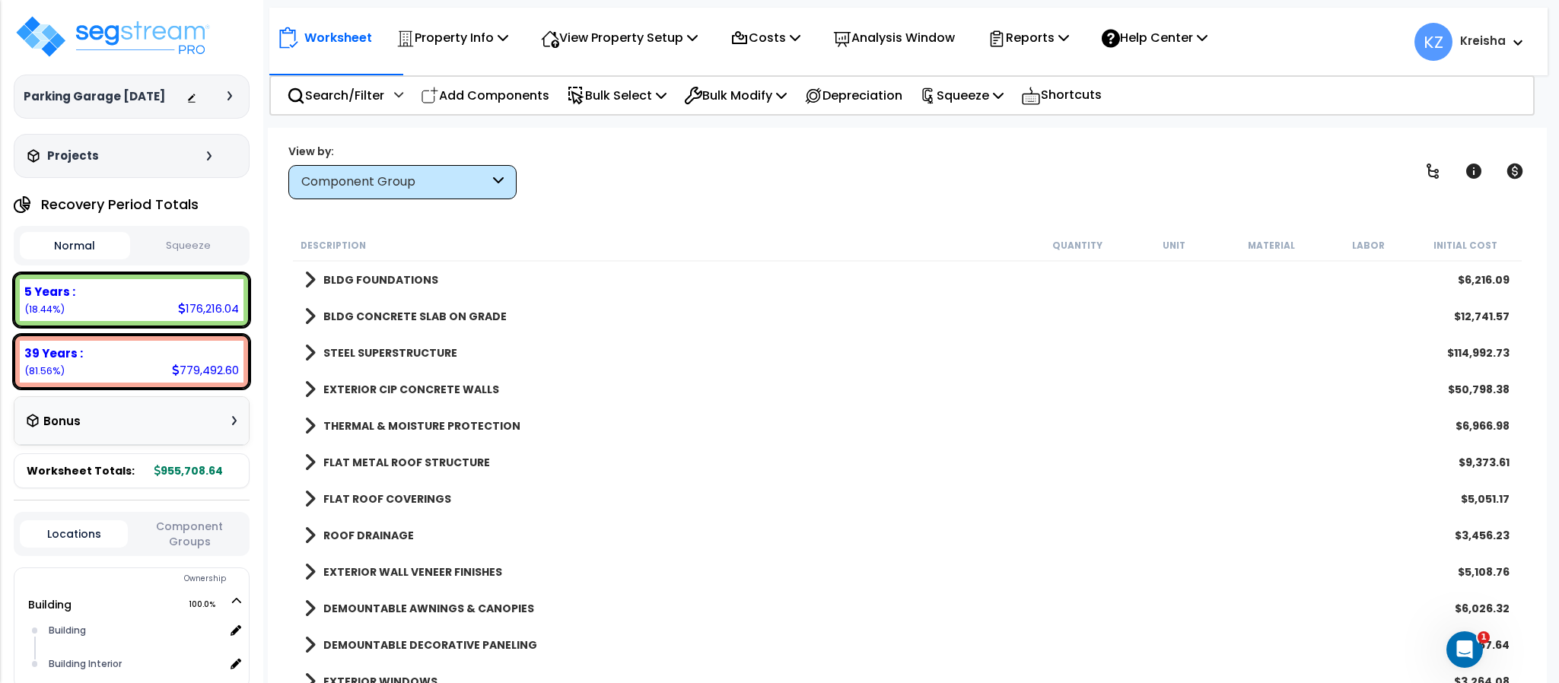
click at [729, 151] on div "View by: Component Group High to Low (Total Cost)" at bounding box center [907, 171] width 1248 height 56
click at [1424, 170] on icon at bounding box center [1433, 171] width 18 height 18
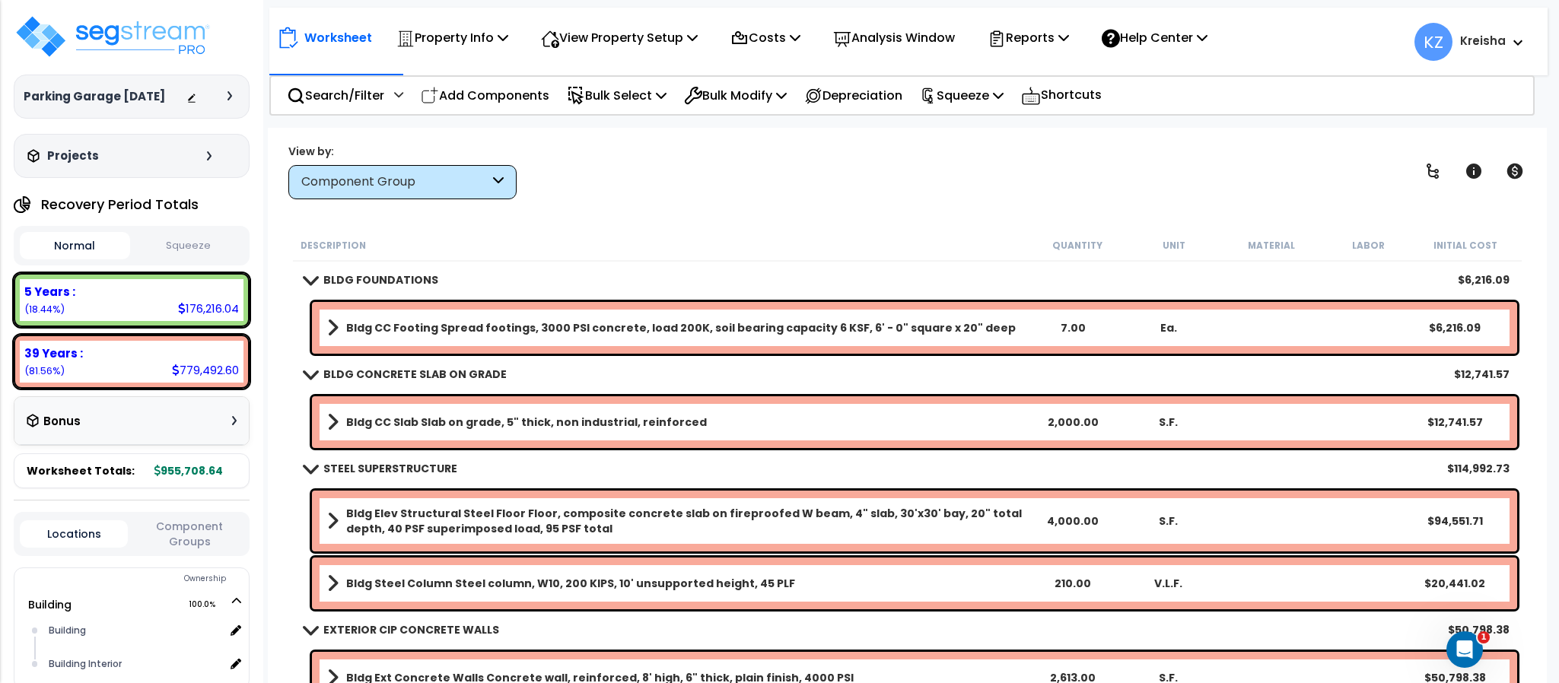
click at [1180, 163] on div "View by: Component Group High to Low (Total Cost)" at bounding box center [907, 171] width 1248 height 56
click at [877, 170] on div "View by: Component Group High to Low (Total Cost)" at bounding box center [907, 171] width 1248 height 56
click at [1313, 106] on div "Search/Filter Additional Search / Filter Add Components Bulk Select Select By..…" at bounding box center [901, 95] width 1265 height 40
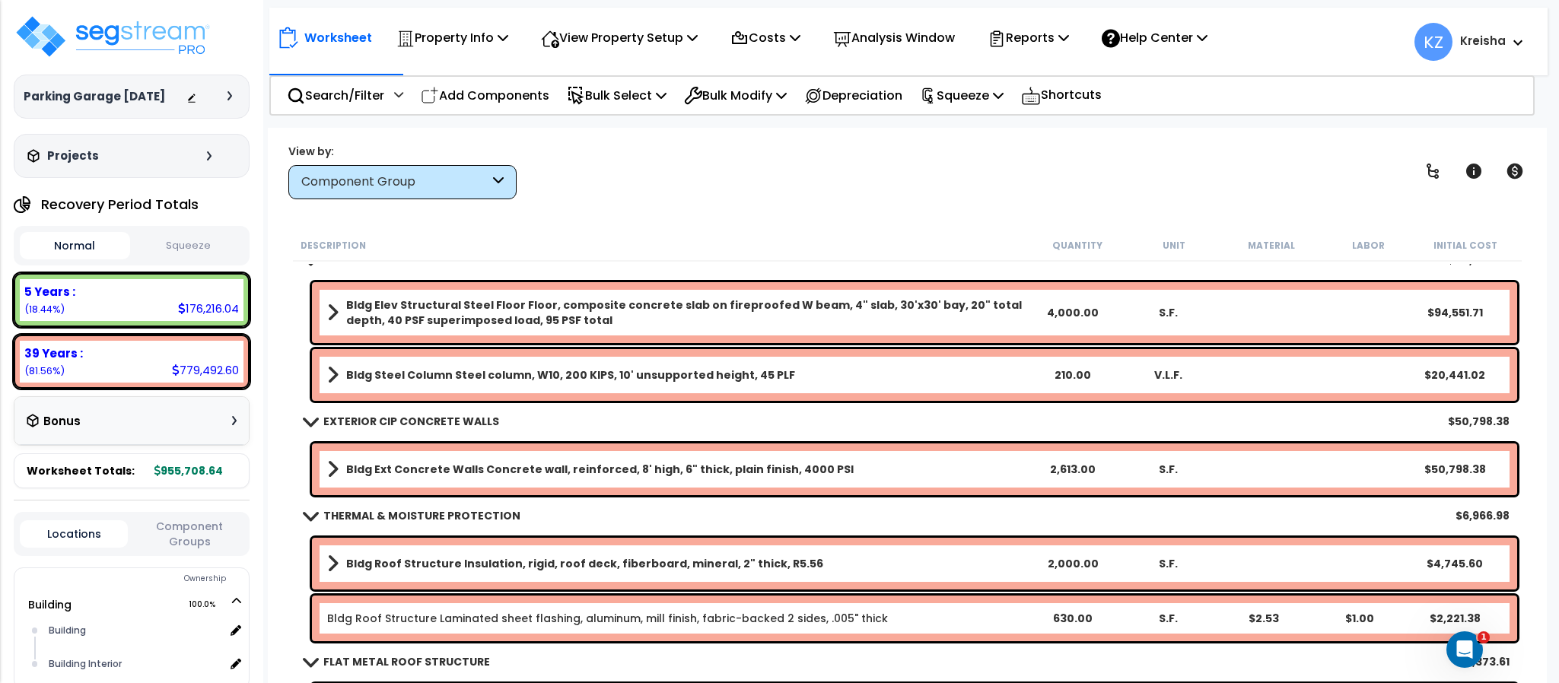
scroll to position [352, 0]
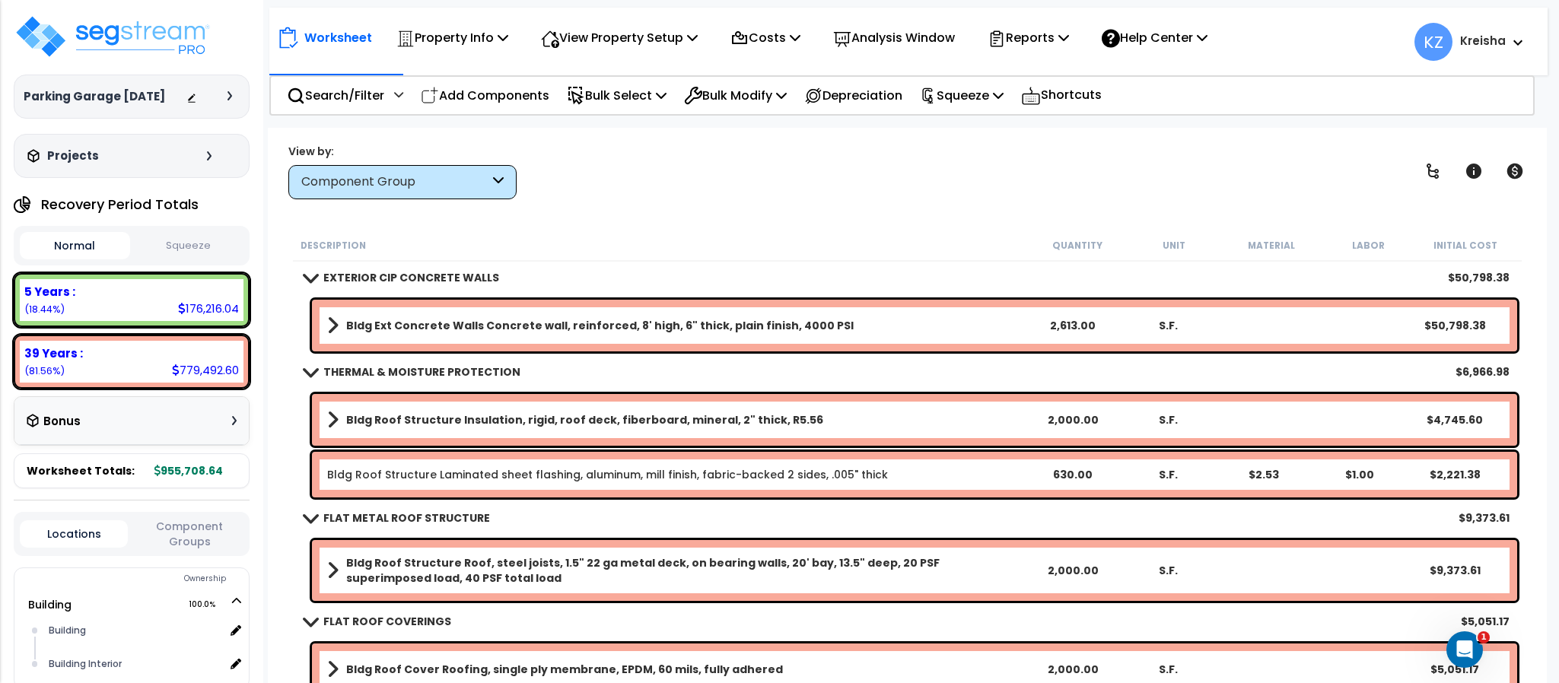
click at [706, 170] on div "View by: Component Group High to Low (Total Cost)" at bounding box center [907, 171] width 1248 height 56
click at [1246, 185] on div "View by: Component Group High to Low (Total Cost)" at bounding box center [907, 171] width 1248 height 56
click at [621, 197] on div "View by: Component Group High to Low (Total Cost)" at bounding box center [907, 171] width 1248 height 56
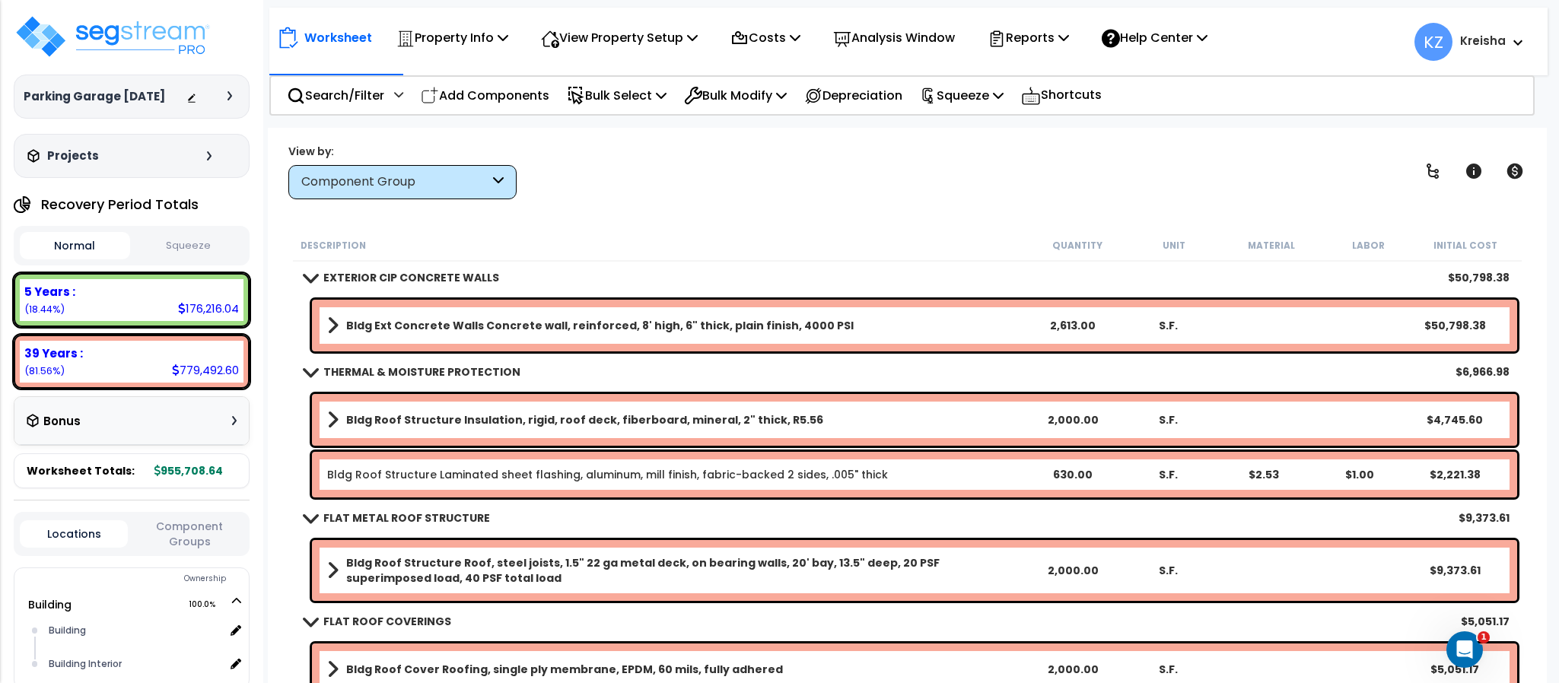
click at [1262, 151] on div "View by: Component Group High to Low (Total Cost)" at bounding box center [907, 171] width 1248 height 56
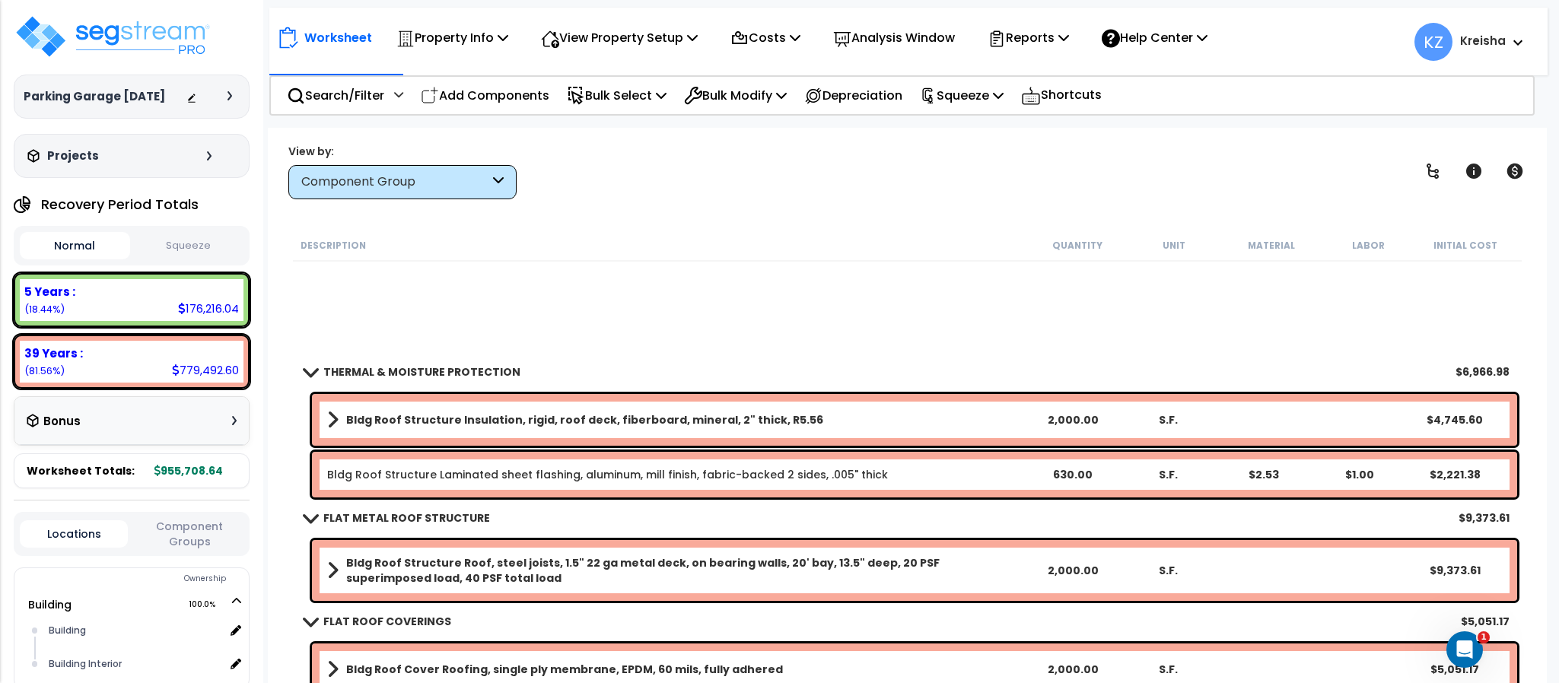
scroll to position [801, 0]
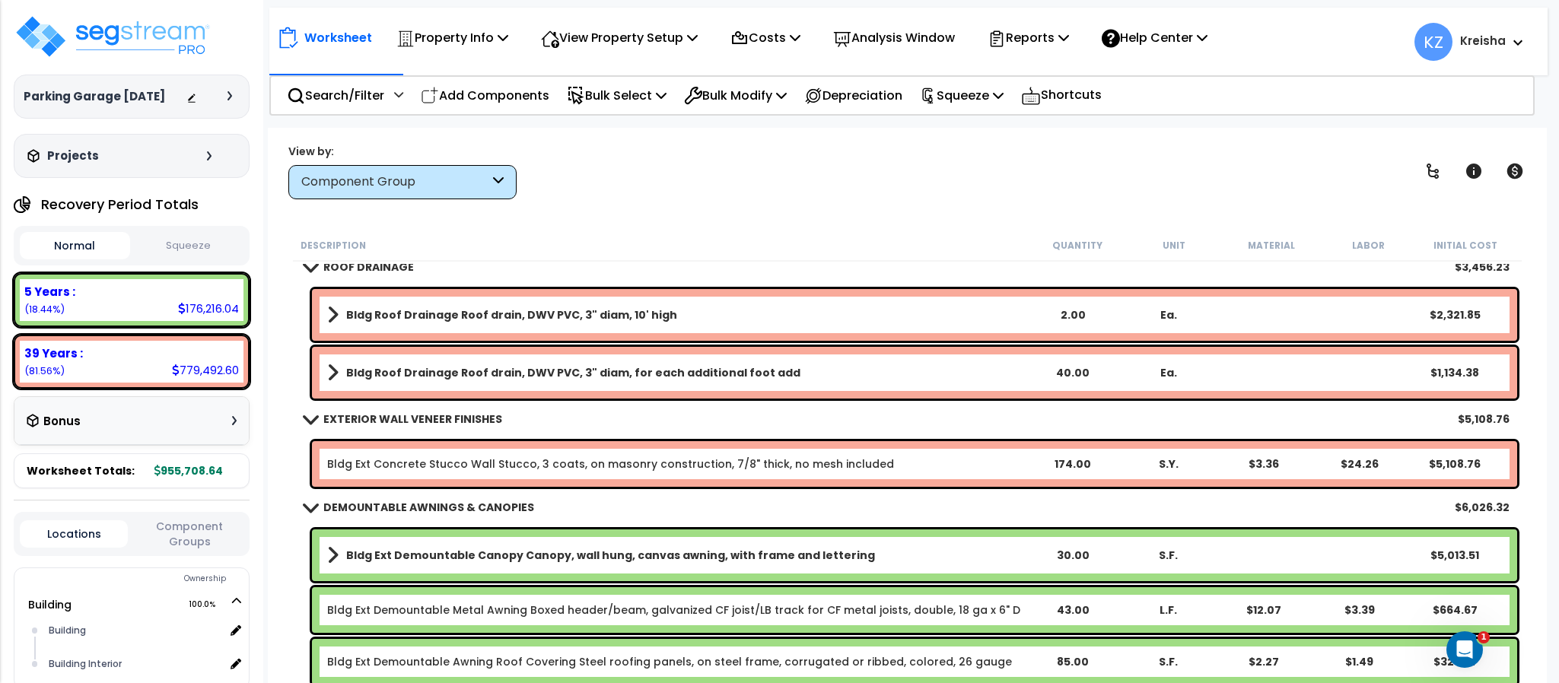
click at [1183, 162] on div "View by: Component Group High to Low (Total Cost)" at bounding box center [907, 171] width 1248 height 56
click at [626, 177] on div "View by: Component Group High to Low (Total Cost)" at bounding box center [907, 171] width 1248 height 56
click at [866, 233] on div "Description Quantity Unit Material Labor Initial Cost" at bounding box center [907, 246] width 1228 height 32
click at [850, 181] on div "View by: Component Group High to Low (Total Cost)" at bounding box center [907, 171] width 1248 height 56
click at [916, 194] on div "View by: Component Group High to Low (Total Cost)" at bounding box center [907, 171] width 1248 height 56
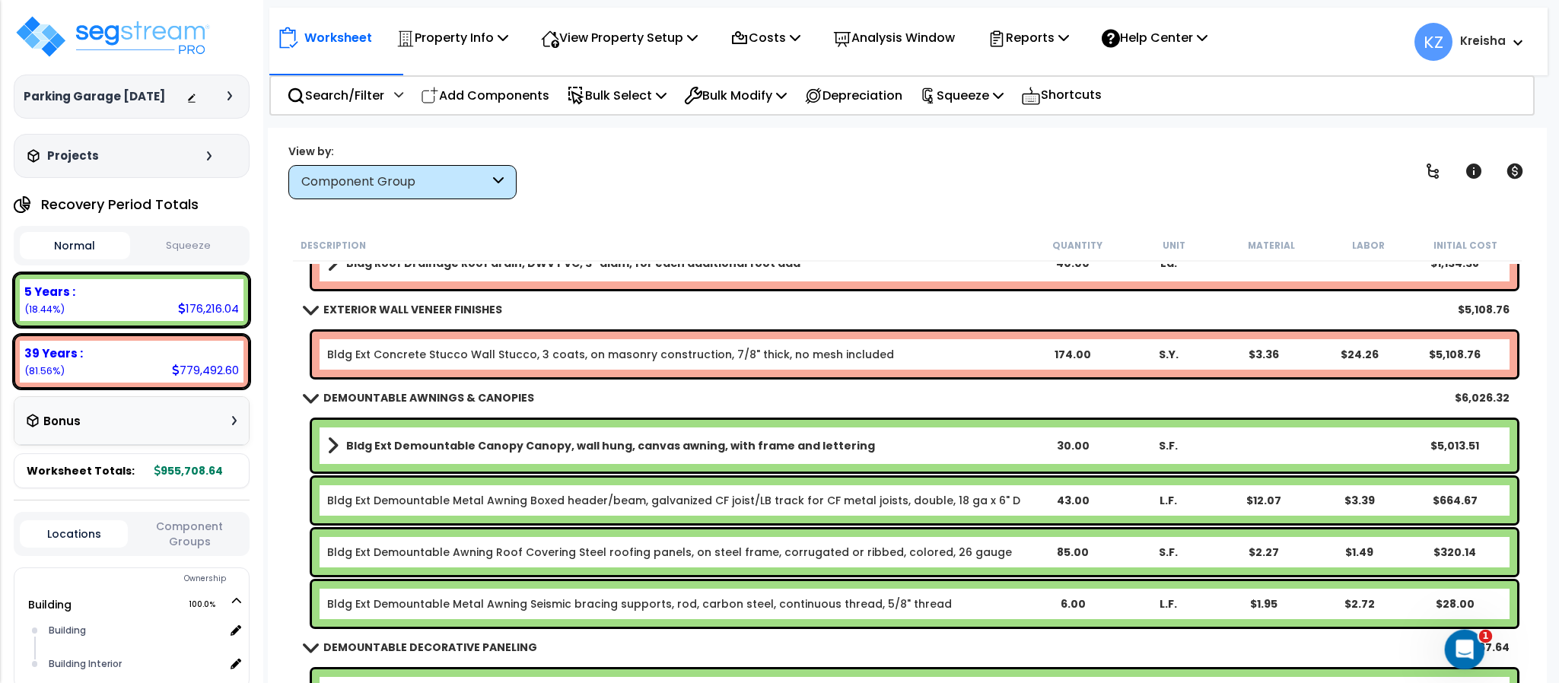
scroll to position [21, 0]
click at [641, 181] on div "View by: Component Group High to Low (Total Cost)" at bounding box center [907, 171] width 1248 height 56
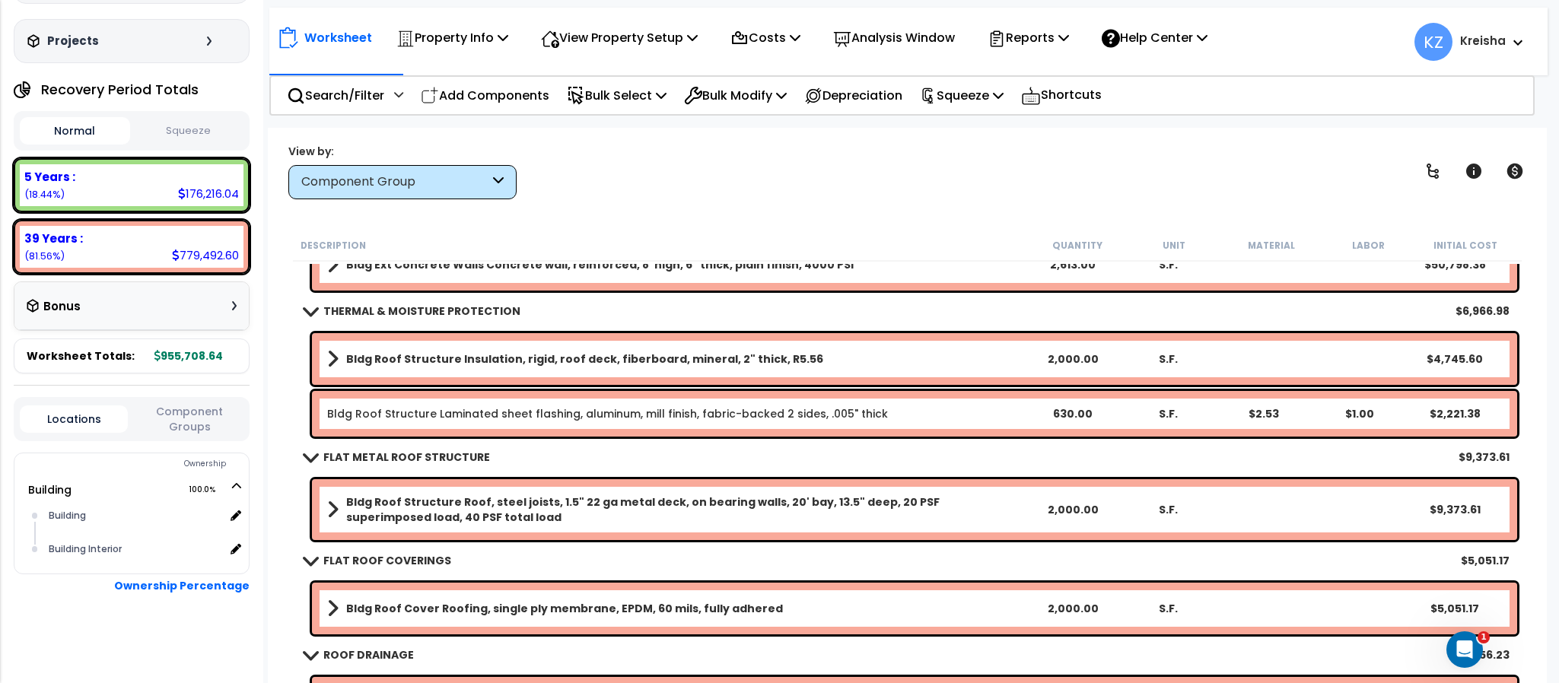
scroll to position [46, 0]
click at [829, 144] on div "View by: Component Group High to Low (Total Cost)" at bounding box center [907, 171] width 1248 height 56
click at [1259, 160] on div "View by: Component Group High to Low (Total Cost)" at bounding box center [907, 171] width 1248 height 56
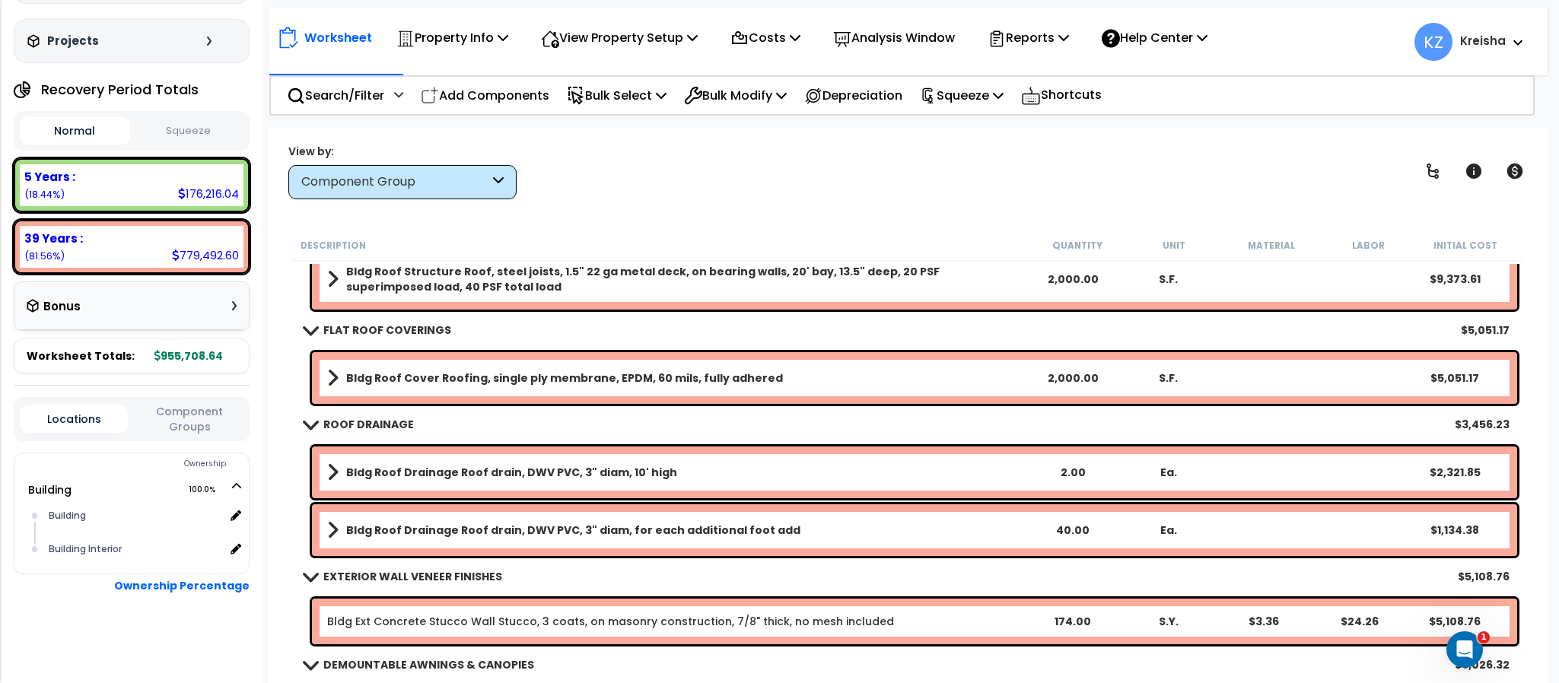
scroll to position [0, 0]
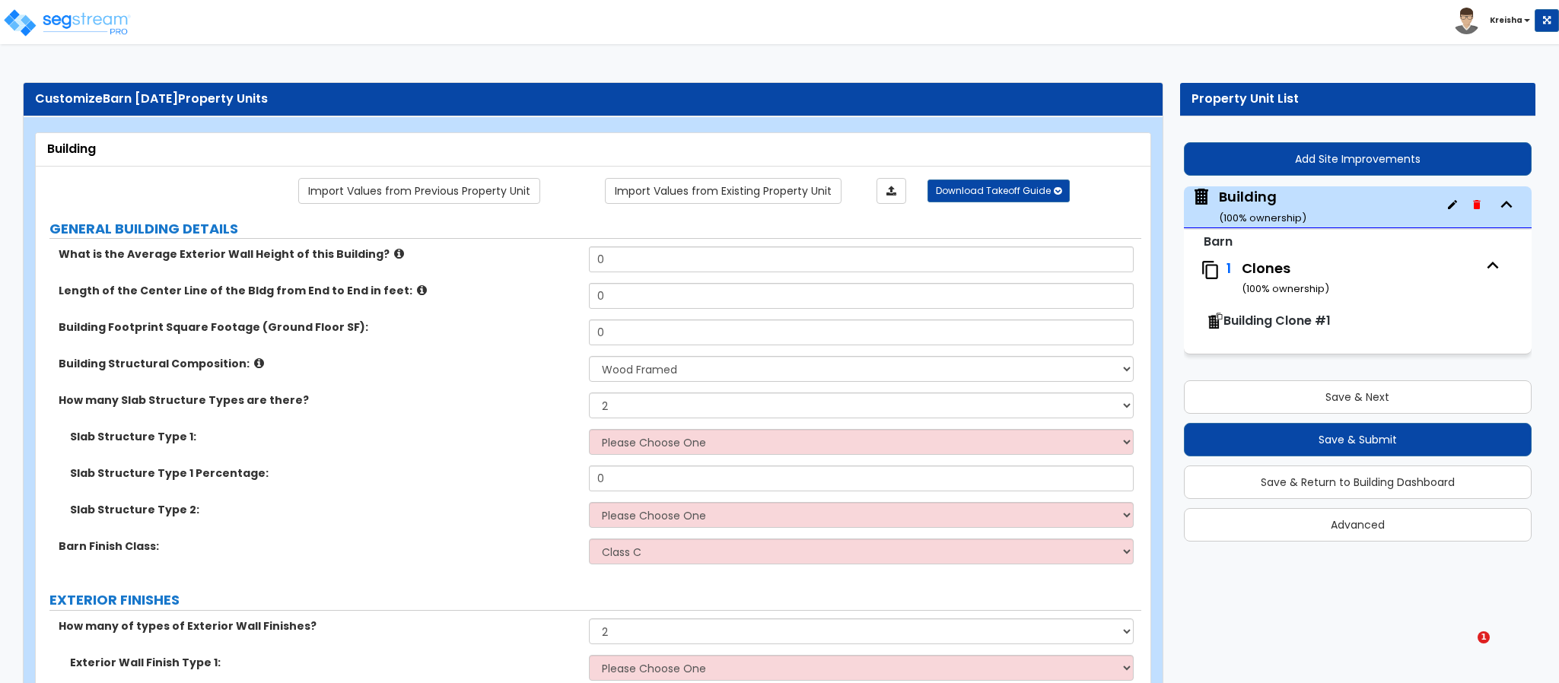
select select "7"
select select "2"
select select "0"
select select "2"
select select "3"
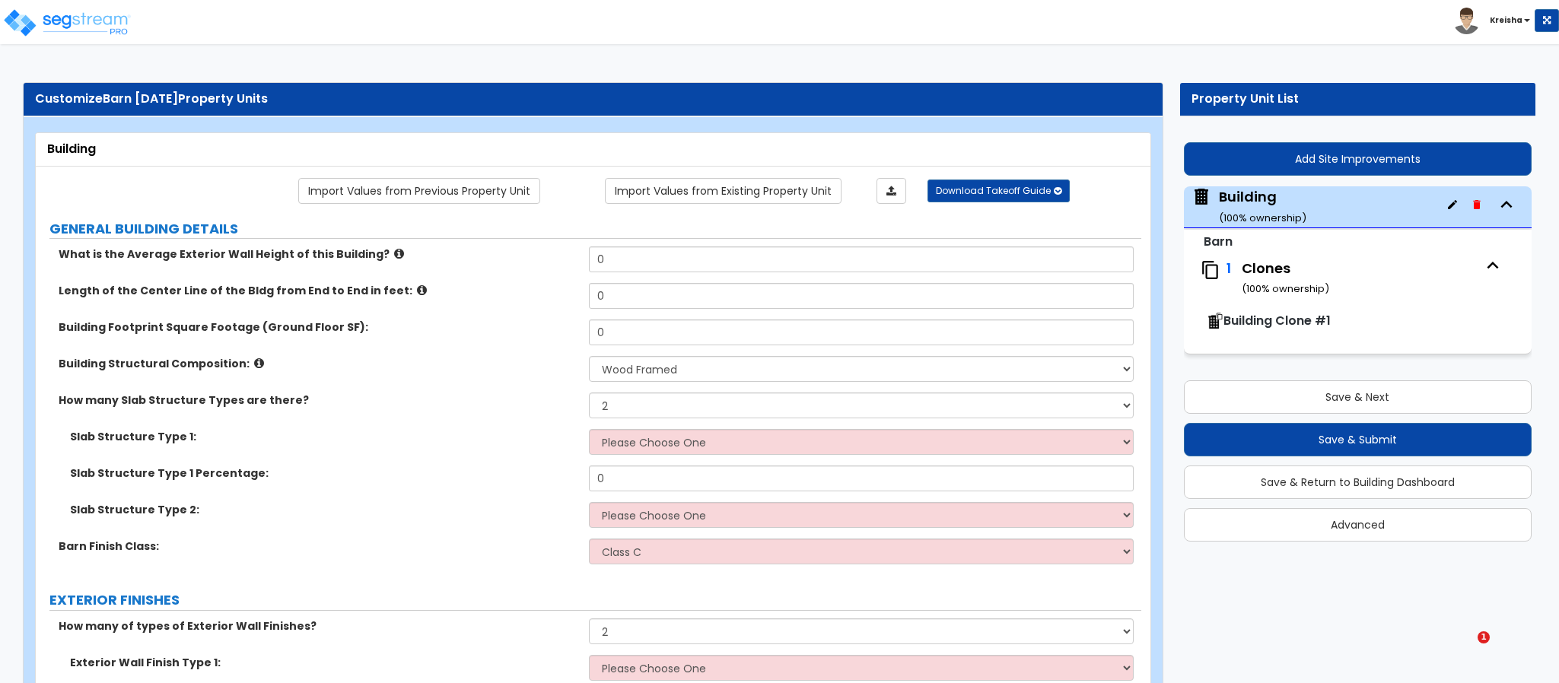
select select "4"
select select "2"
select select "3"
select select "2"
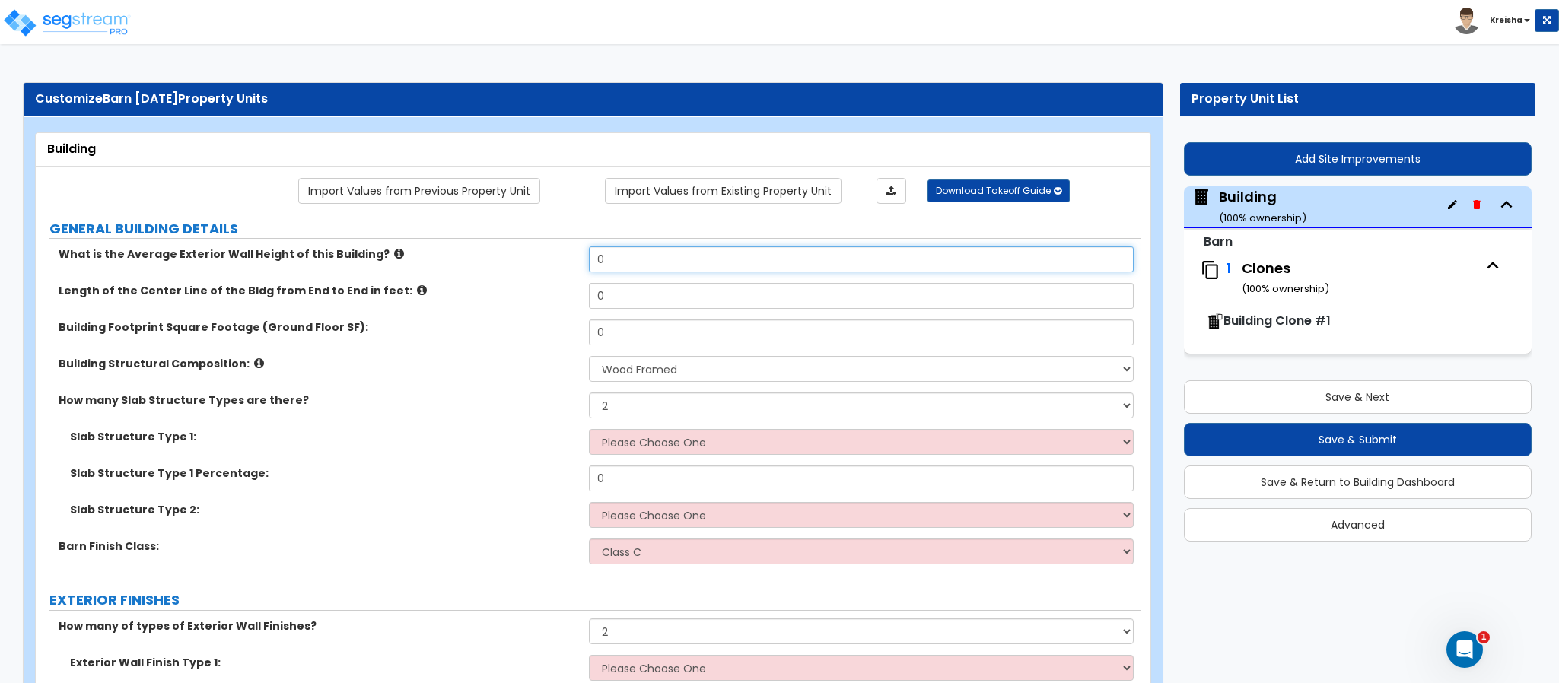
click at [617, 265] on input "0" at bounding box center [862, 260] width 546 height 26
type input "15"
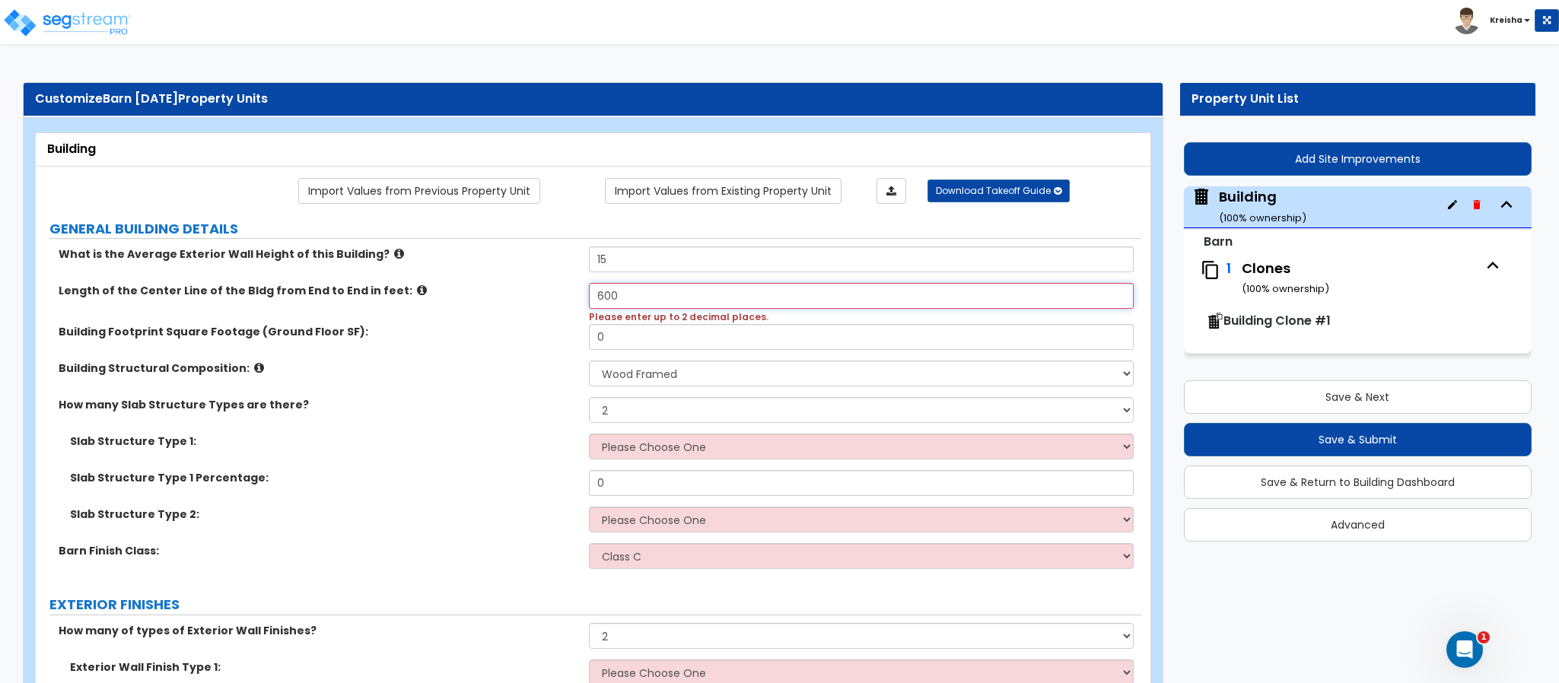
type input "600"
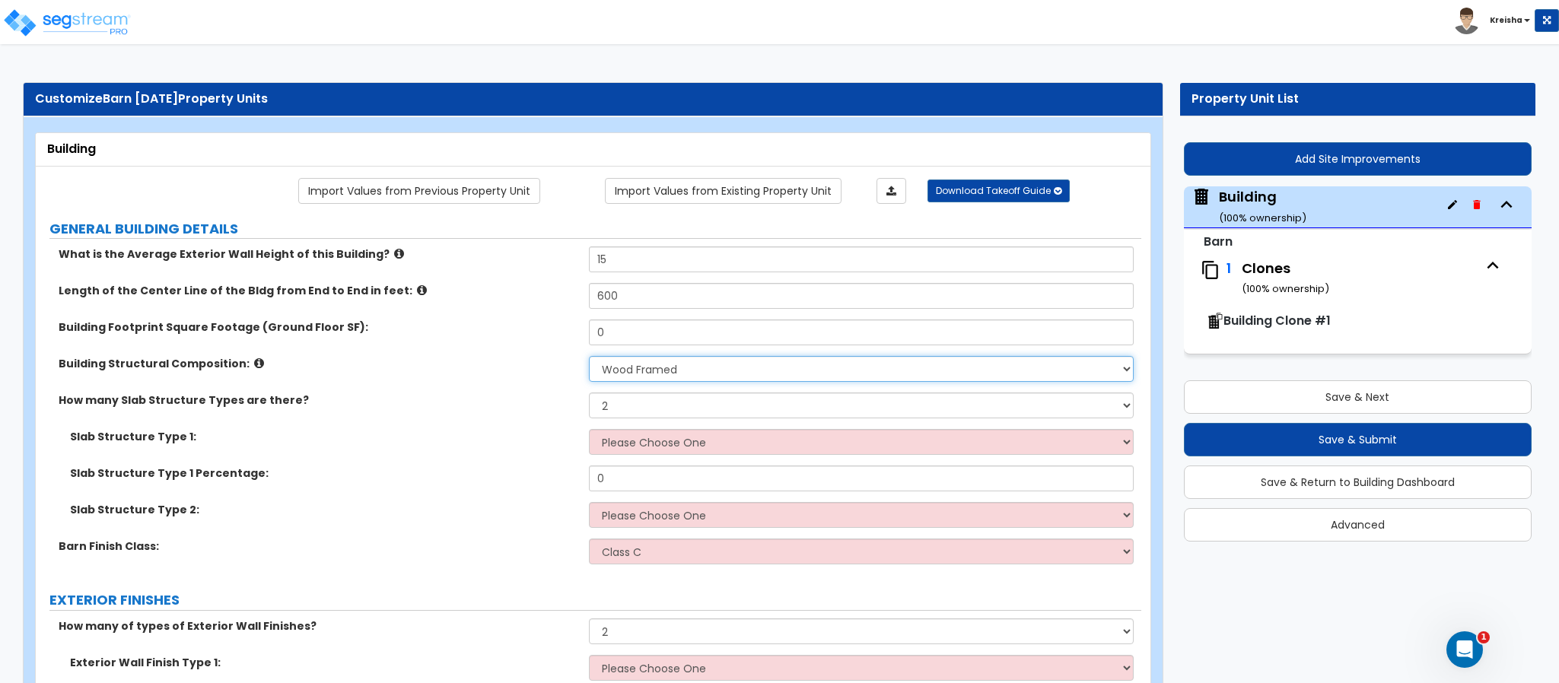
type input "0"
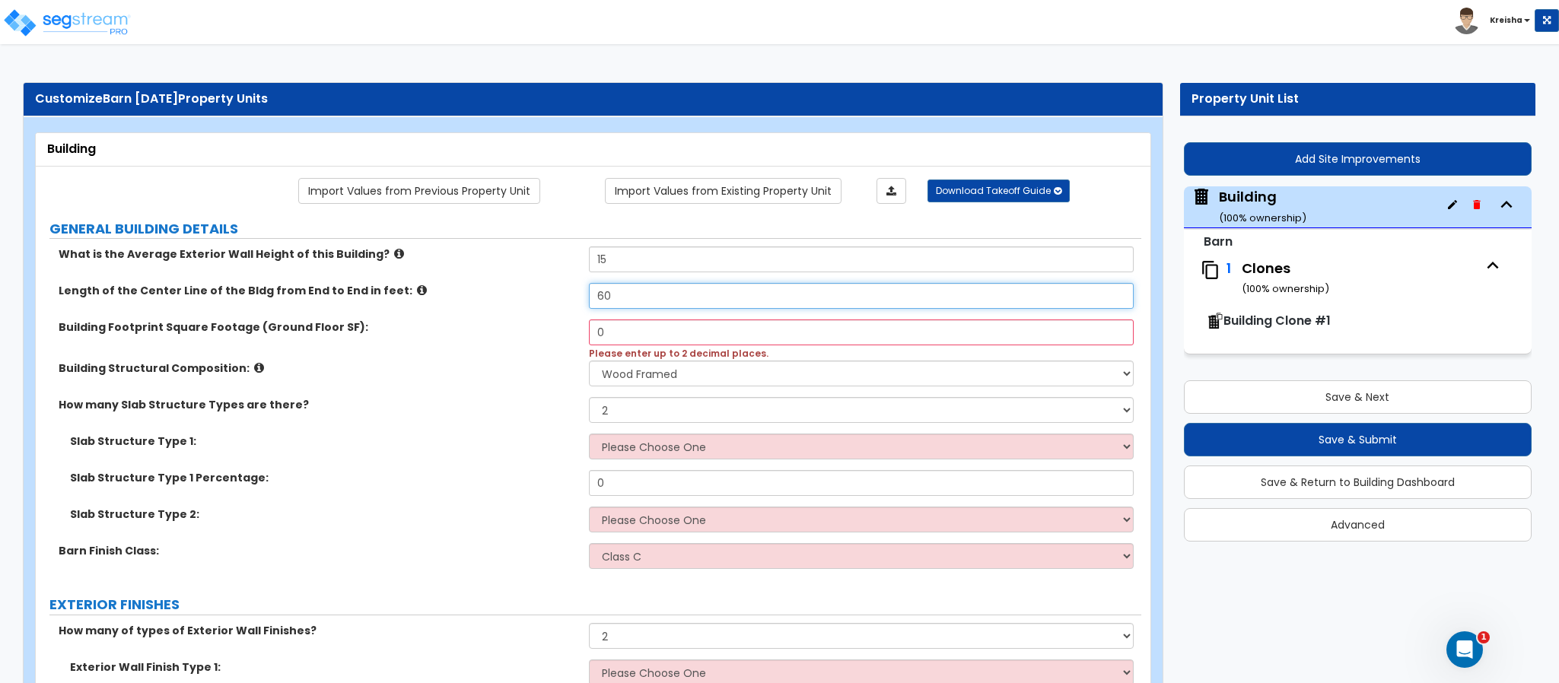
type input "60"
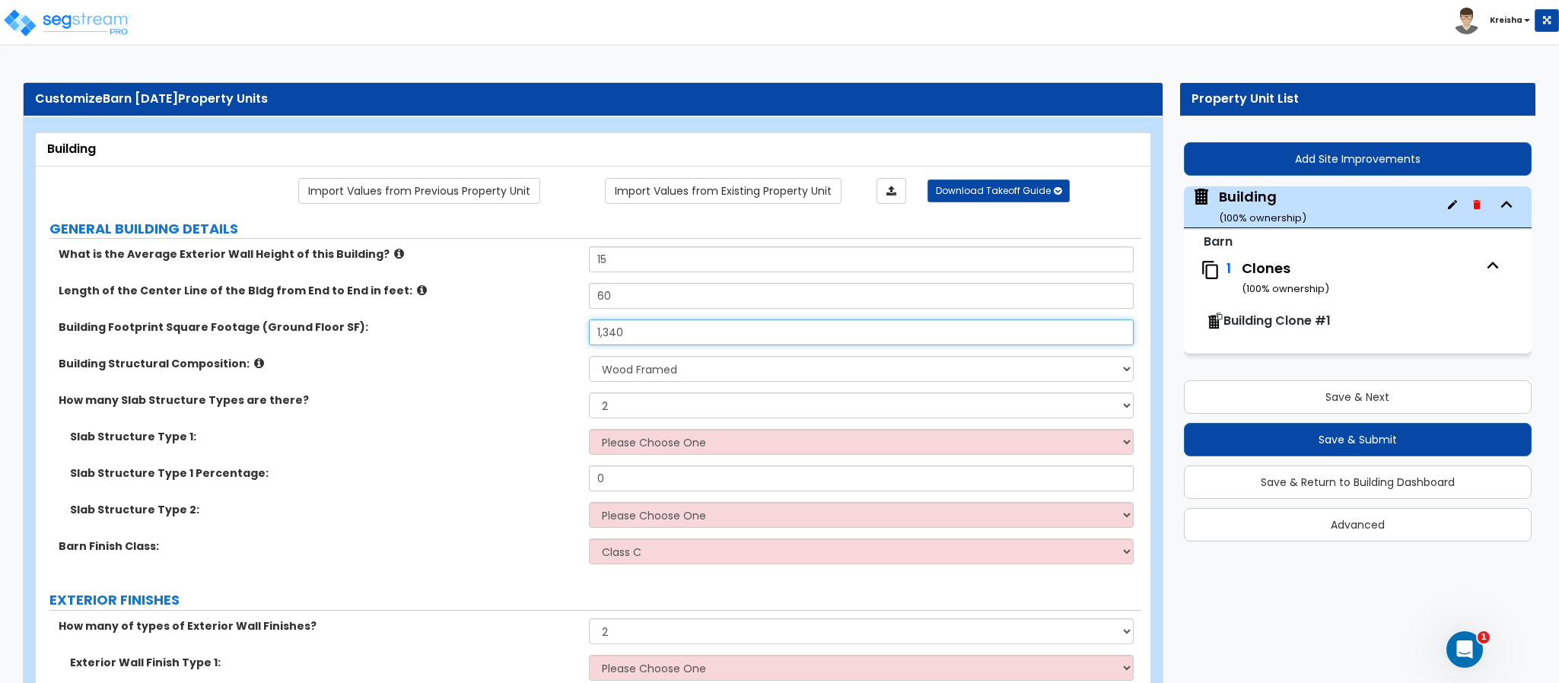
type input "1,340"
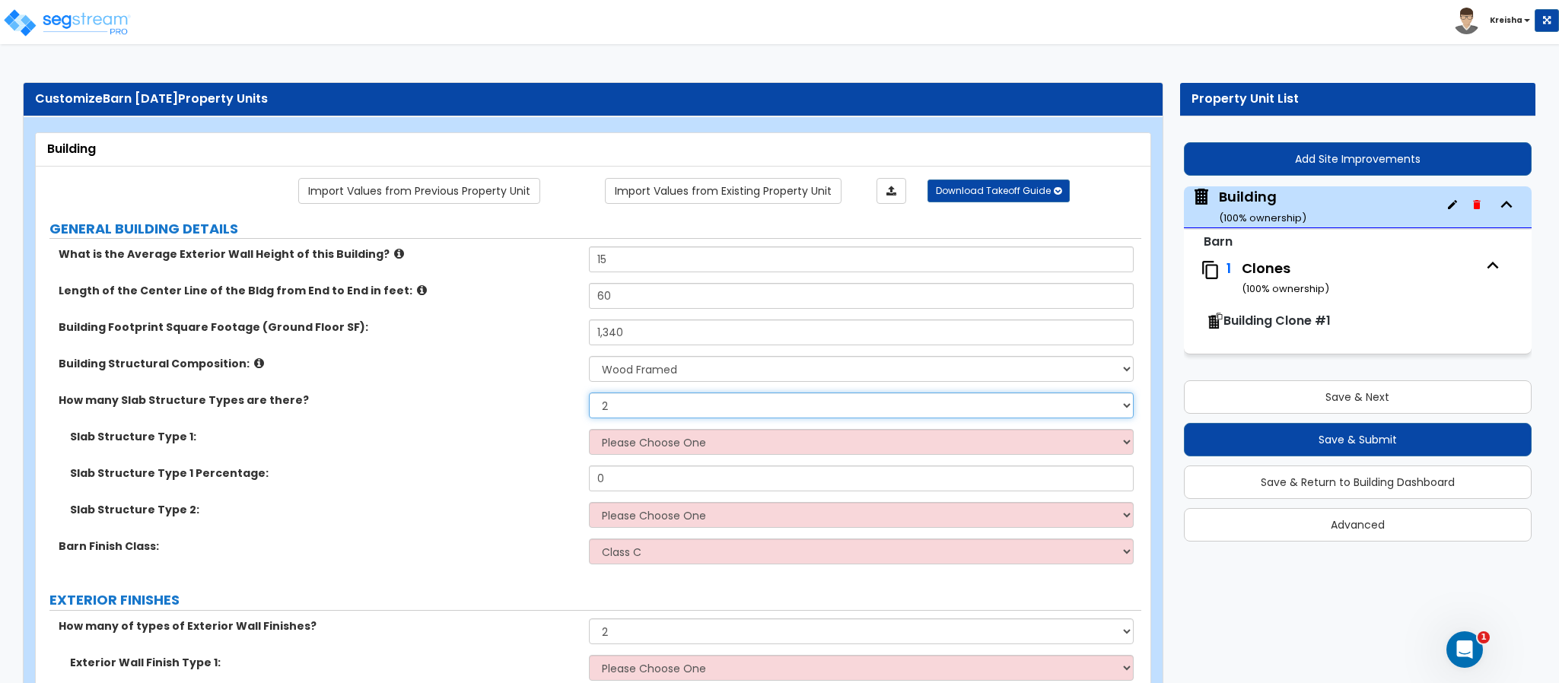
select select "1"
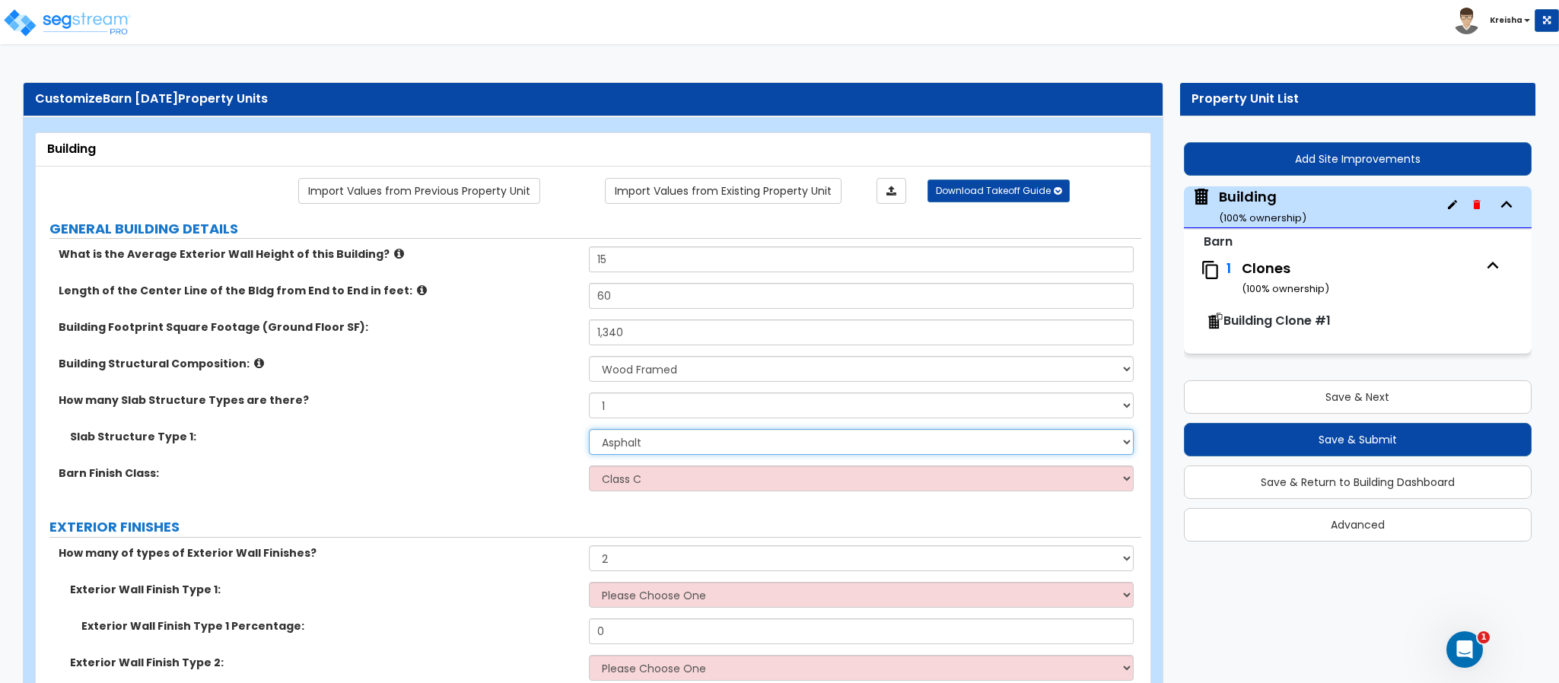
select select "3"
select select "2"
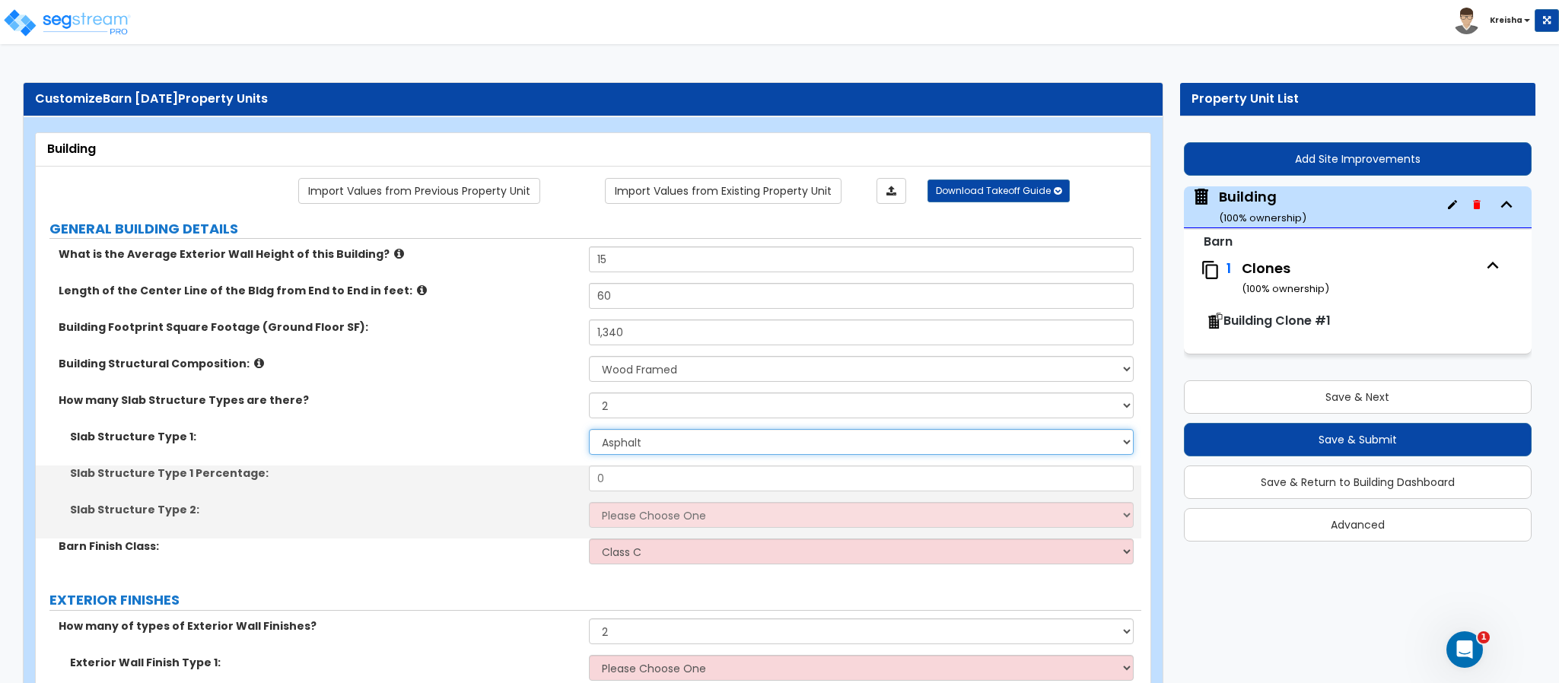
select select "1"
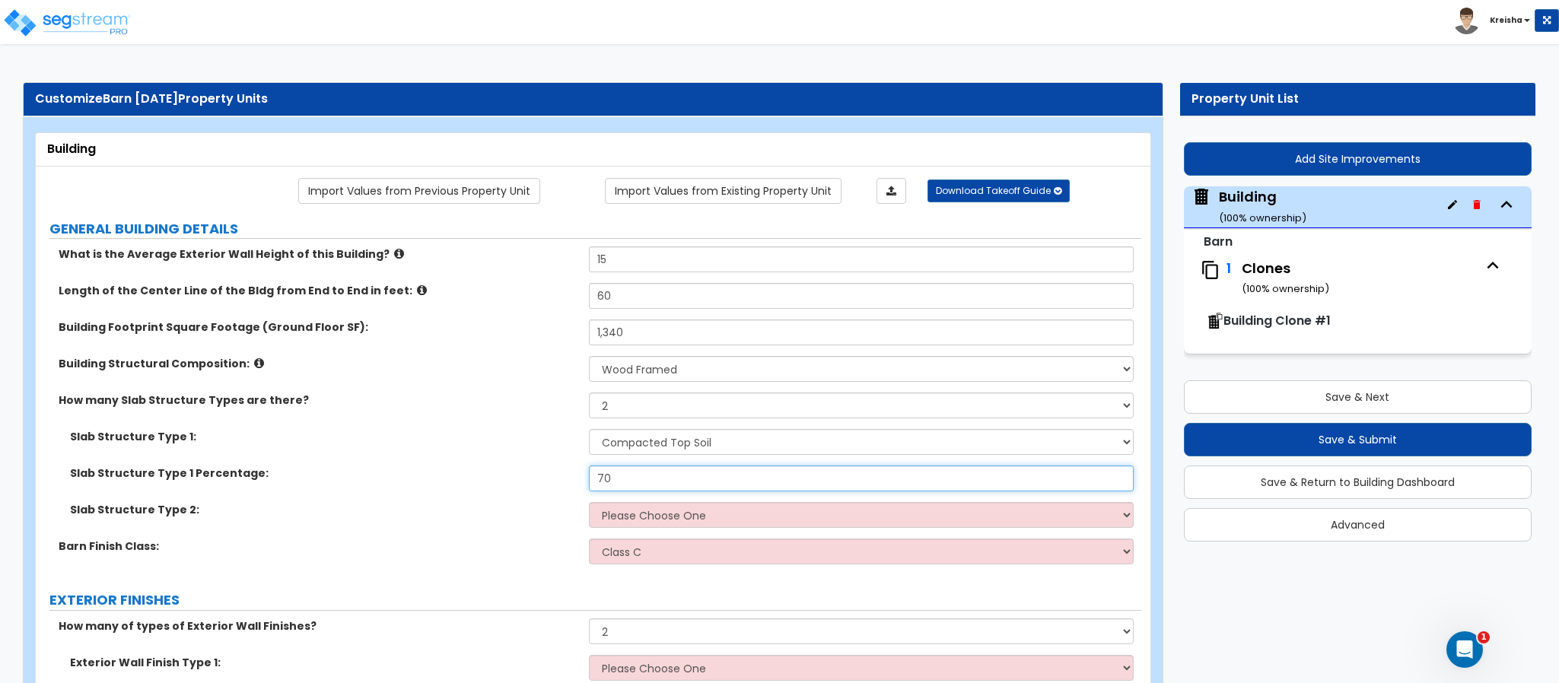
type input "70"
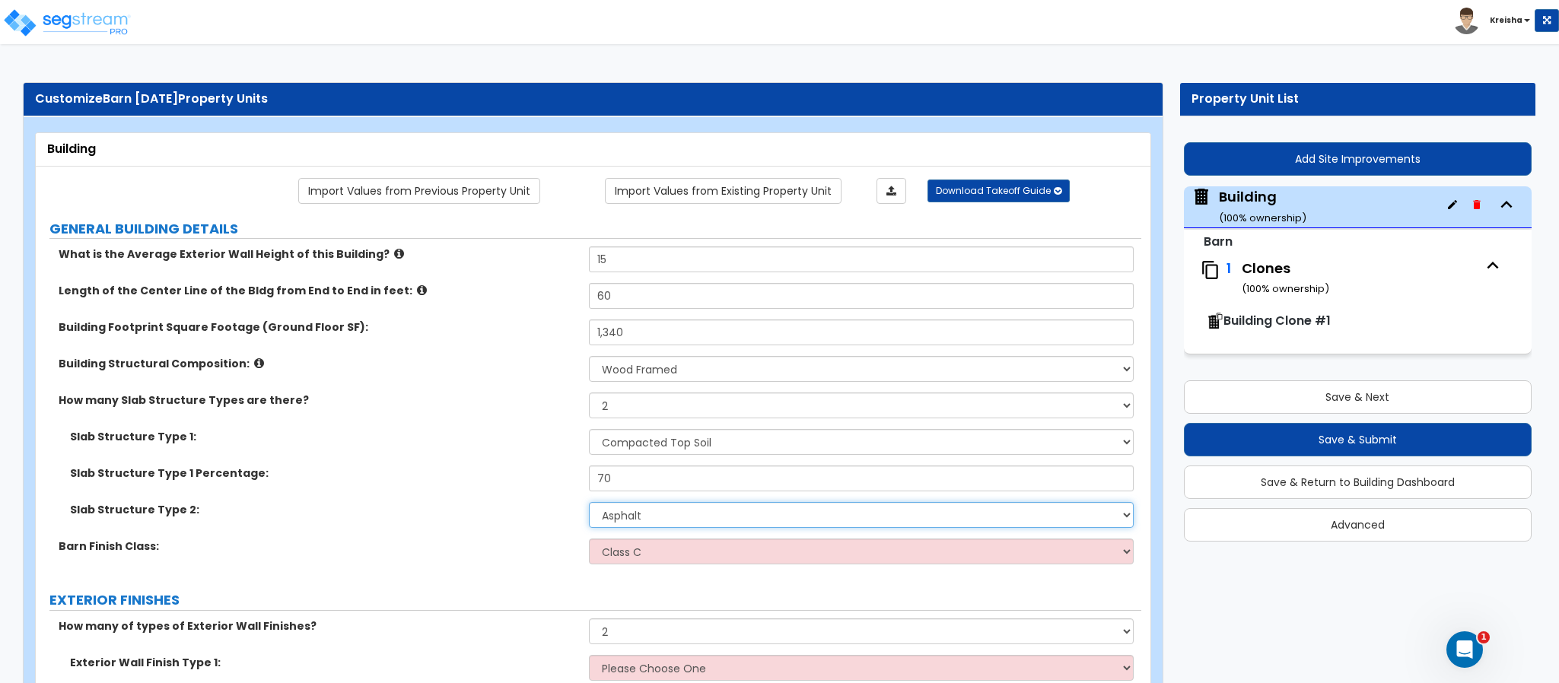
select select "3"
select select "1"
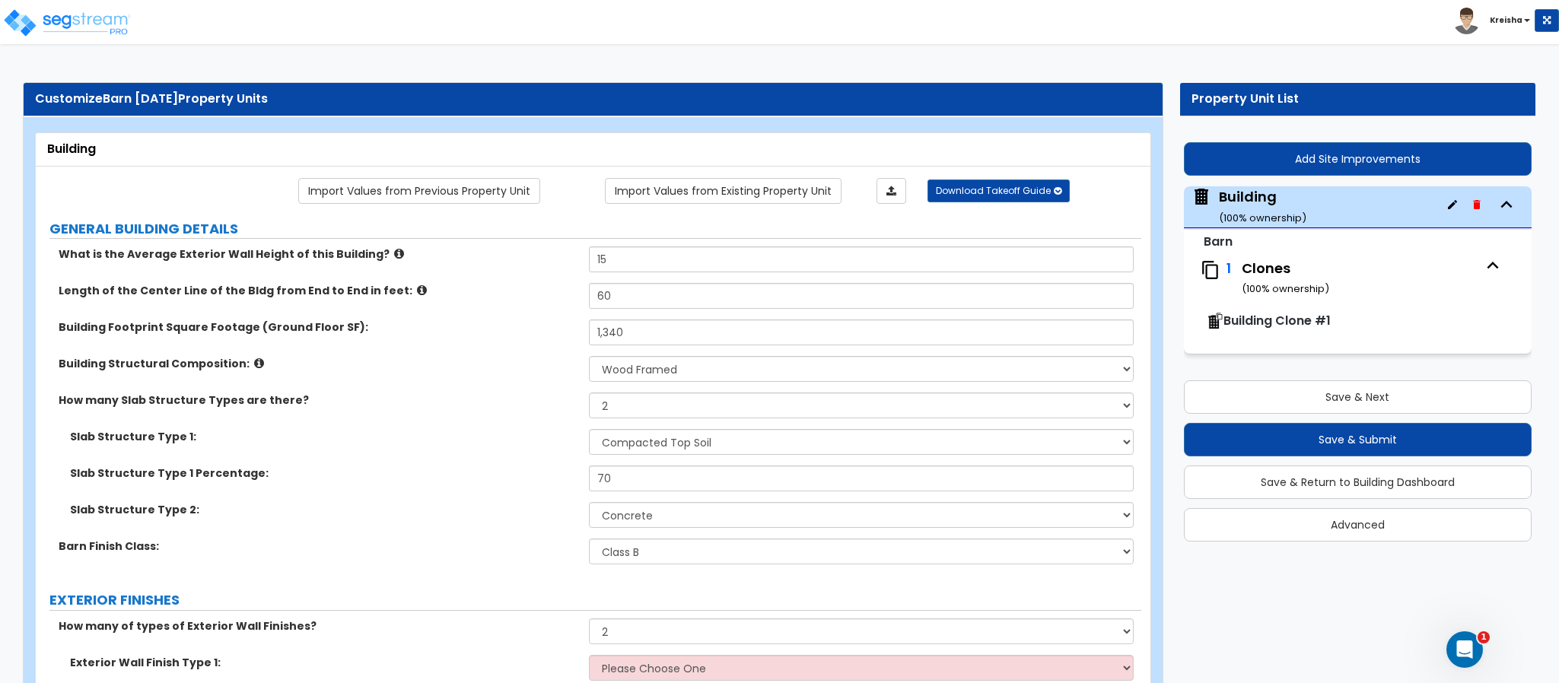
click at [434, 345] on div "Building Footprint Square Footage (Ground Floor SF): 1,340" at bounding box center [589, 338] width 1106 height 37
click at [509, 548] on label "Barn Finish Class:" at bounding box center [318, 546] width 519 height 15
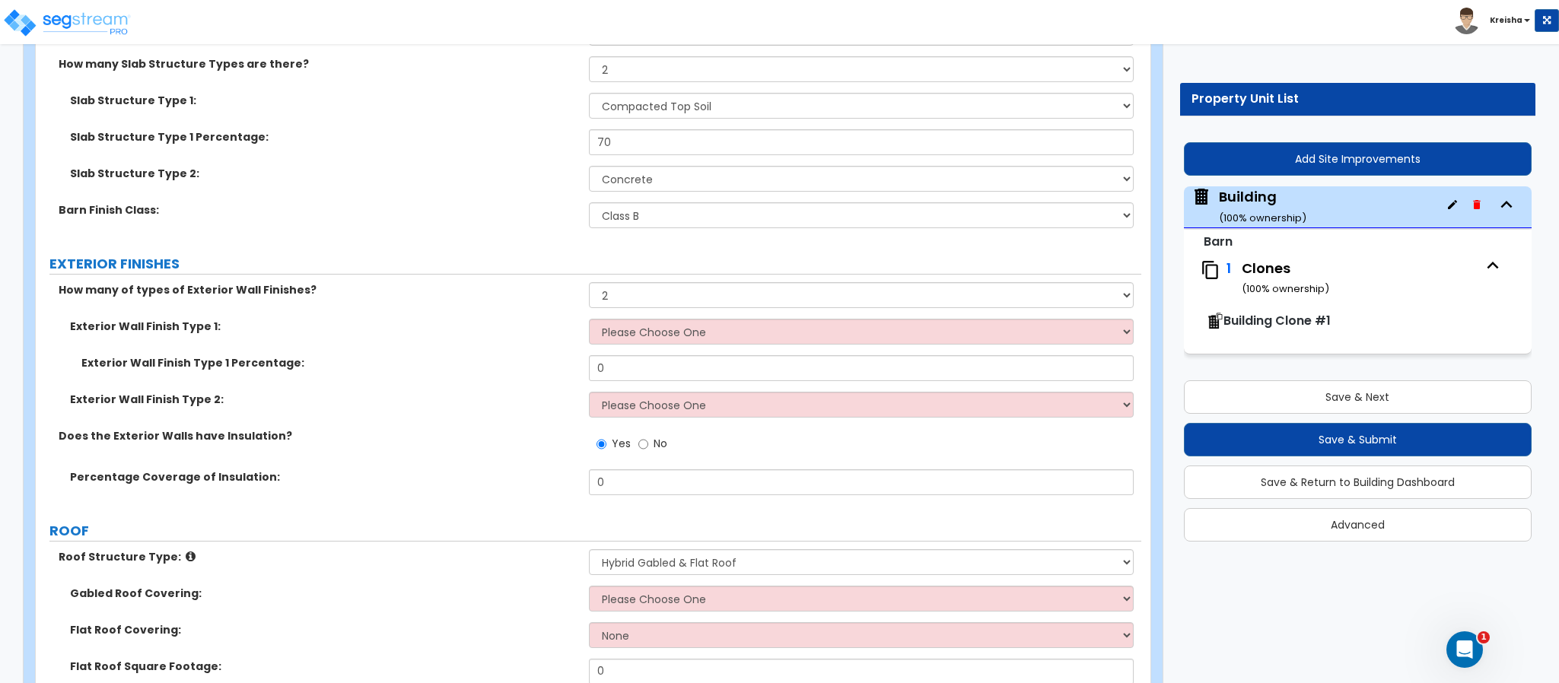
scroll to position [459, 0]
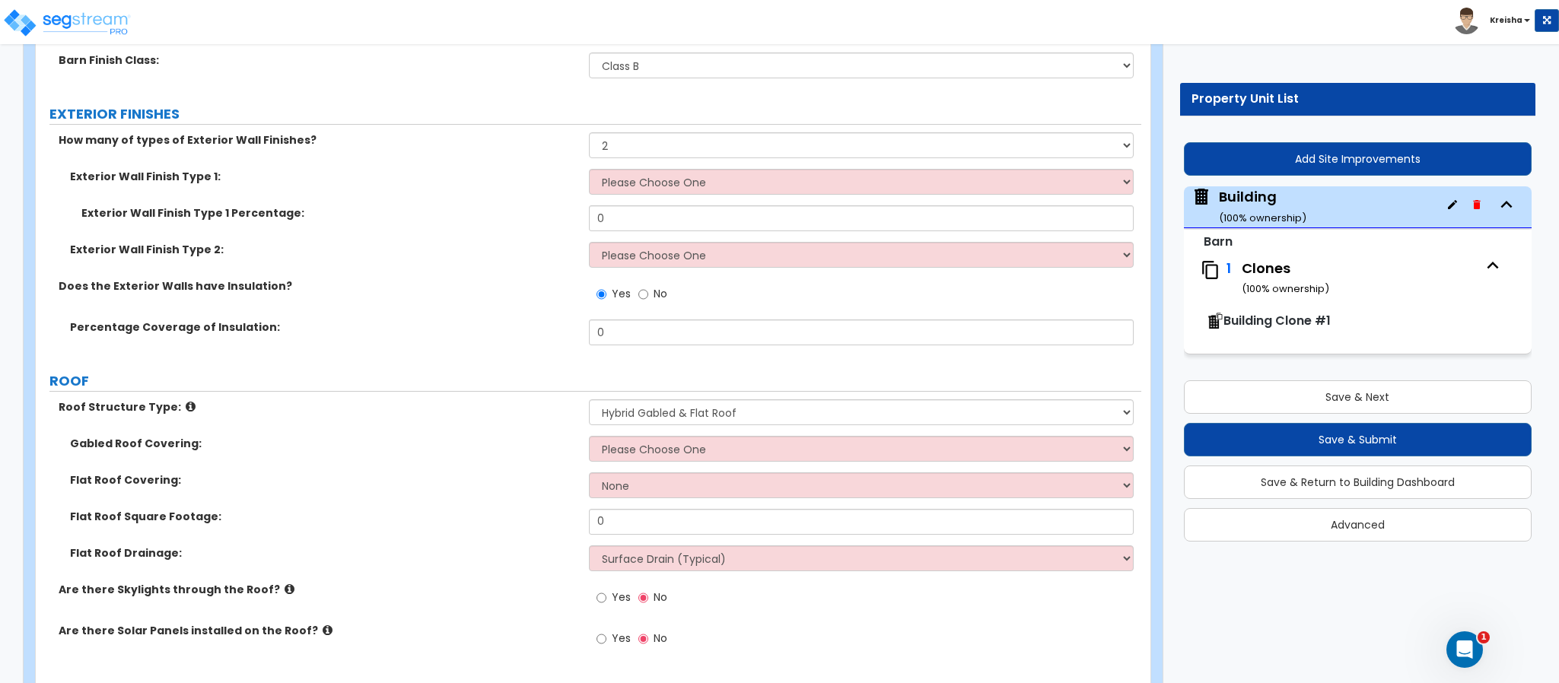
scroll to position [487, 0]
click at [503, 197] on div "Exterior Wall Finish Type 1: Please Choose One No Finish/Shared Wall Brick Vene…" at bounding box center [589, 186] width 1106 height 37
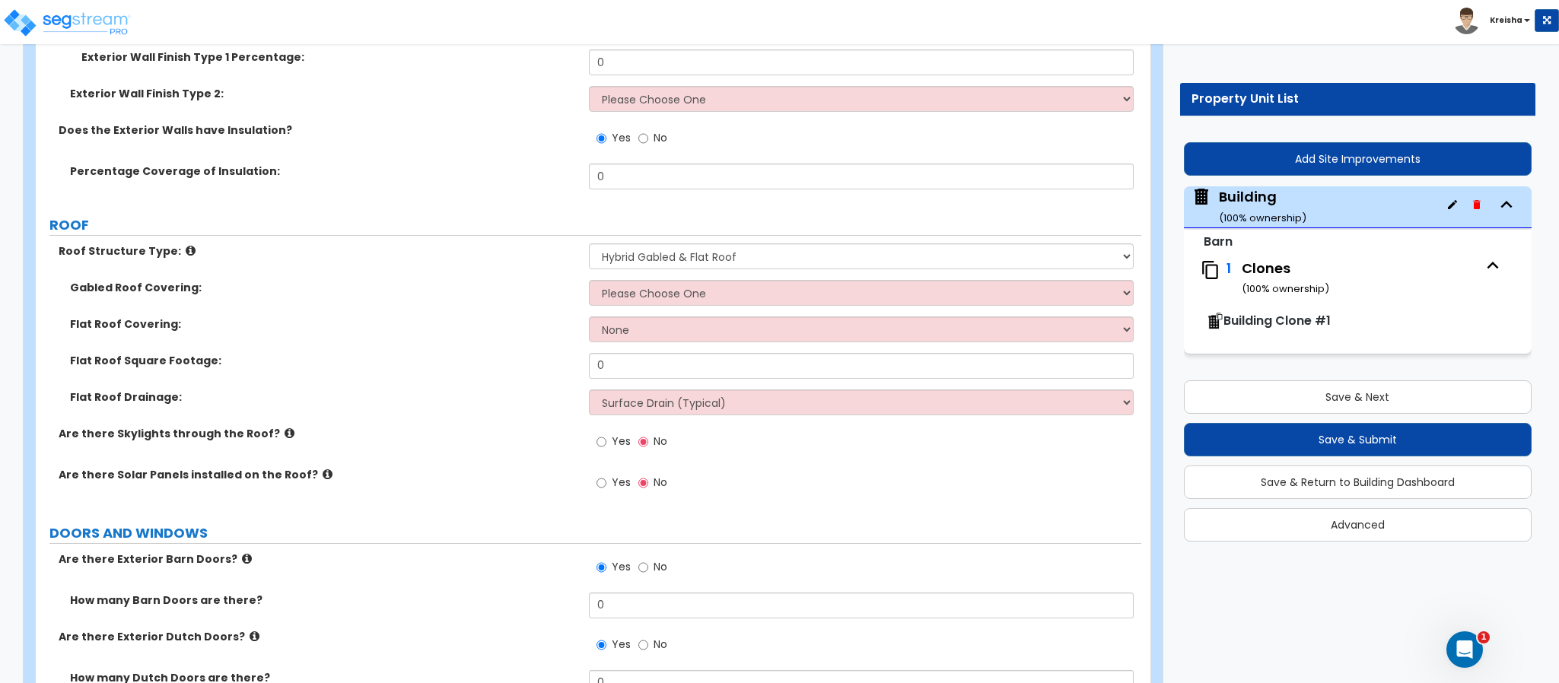
scroll to position [672, 0]
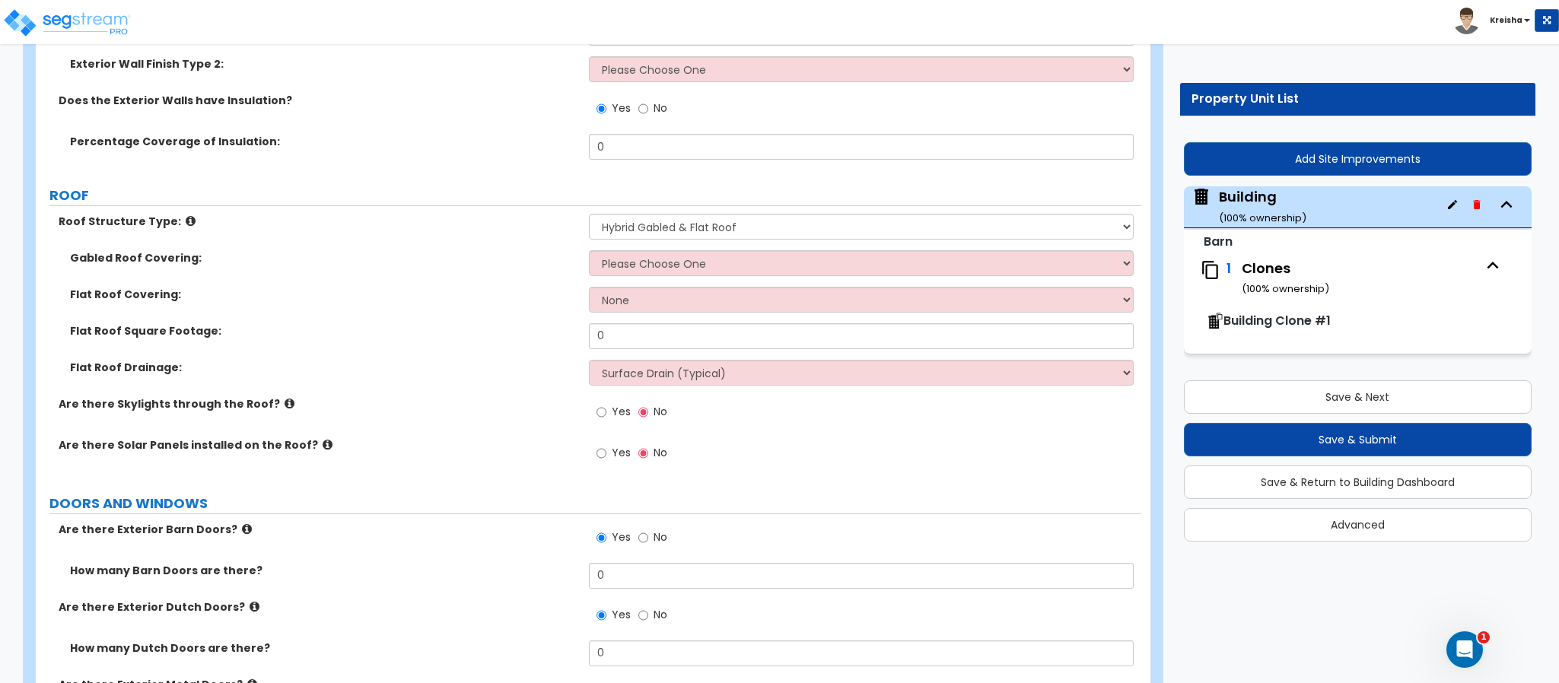
click at [864, 352] on div "Flat Roof Square Footage: 0" at bounding box center [589, 341] width 1106 height 37
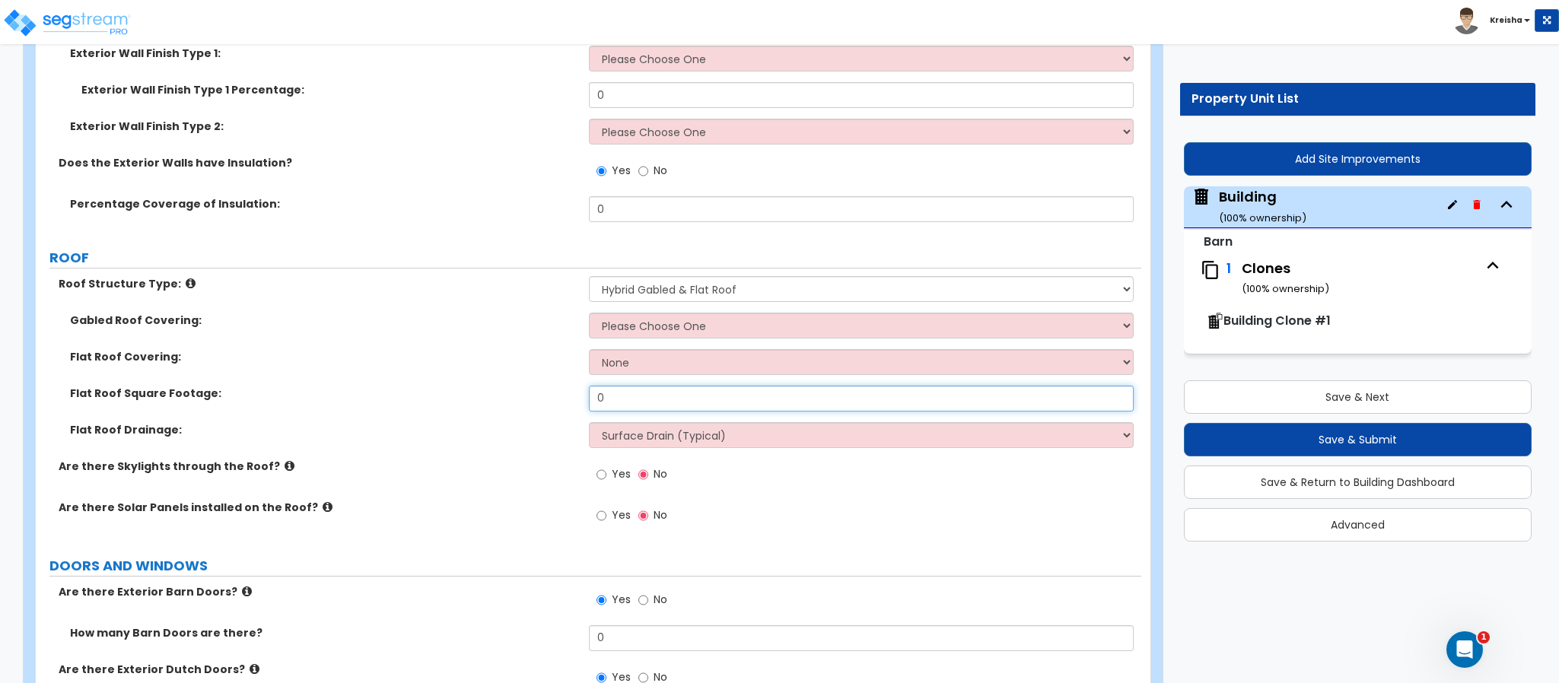
scroll to position [619, 0]
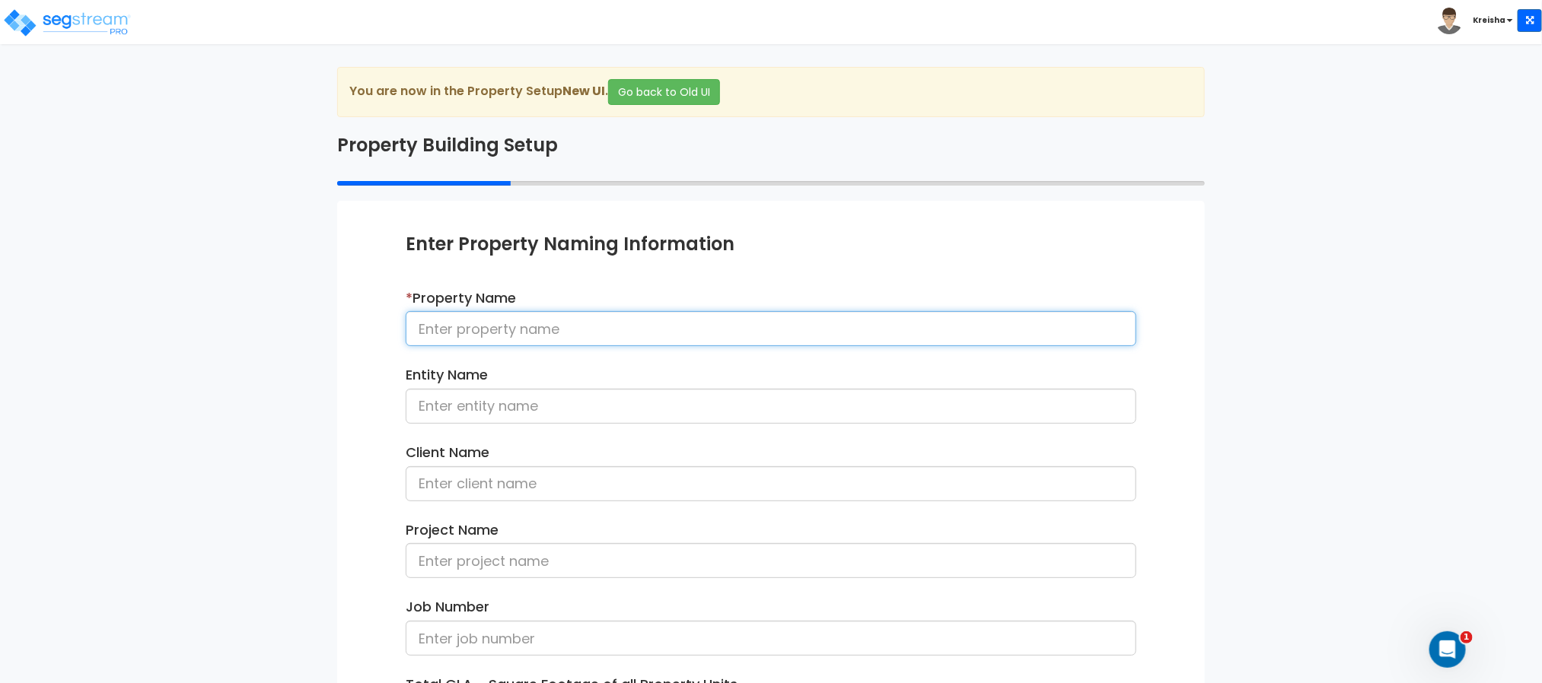
click at [537, 331] on input at bounding box center [771, 328] width 731 height 35
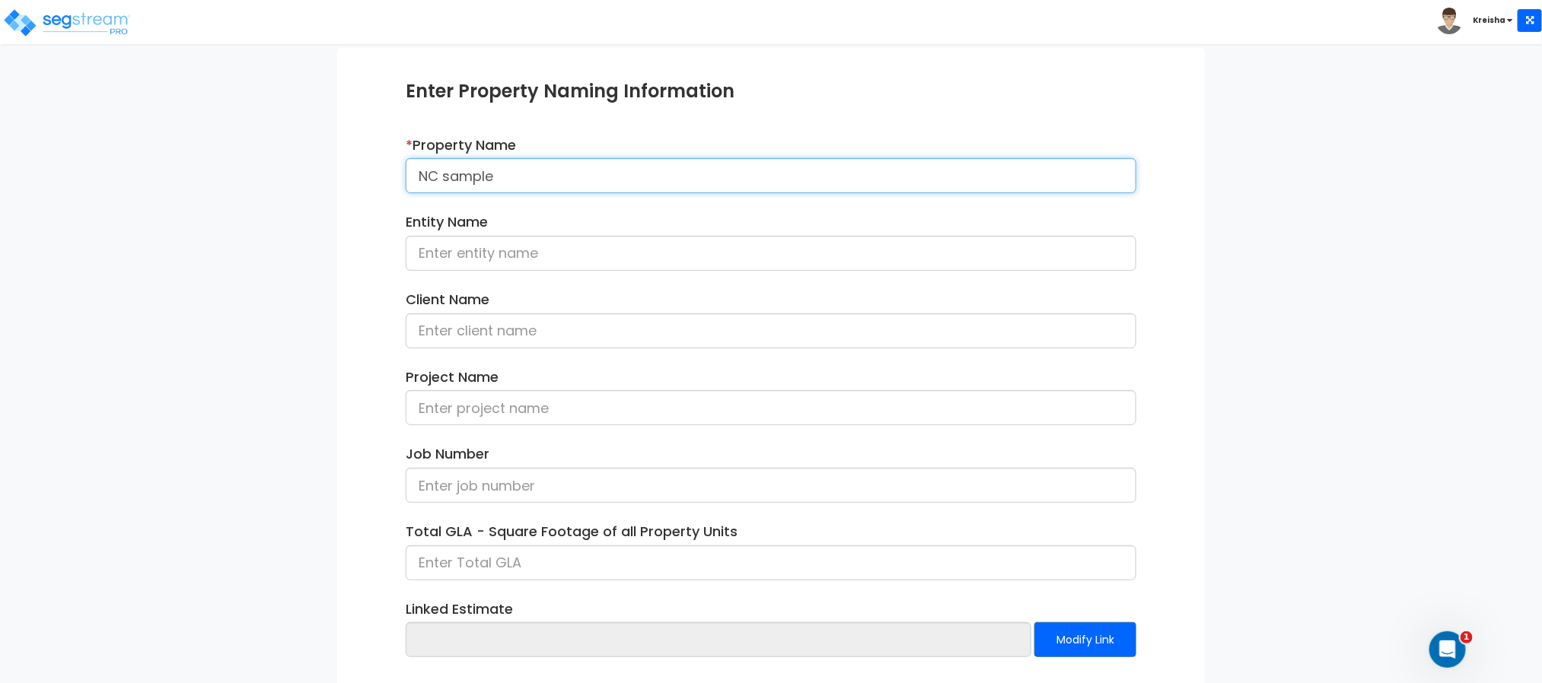
scroll to position [228, 0]
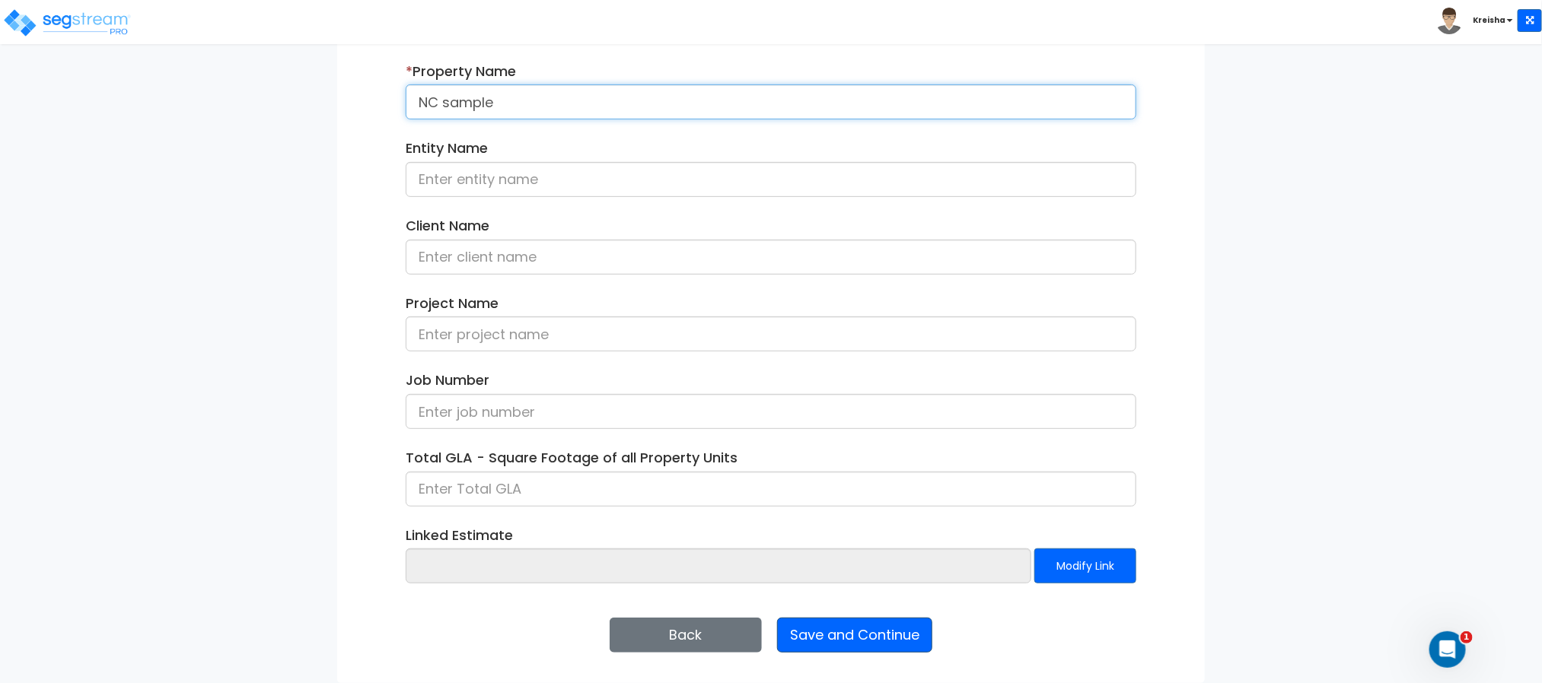
type input "NC sample"
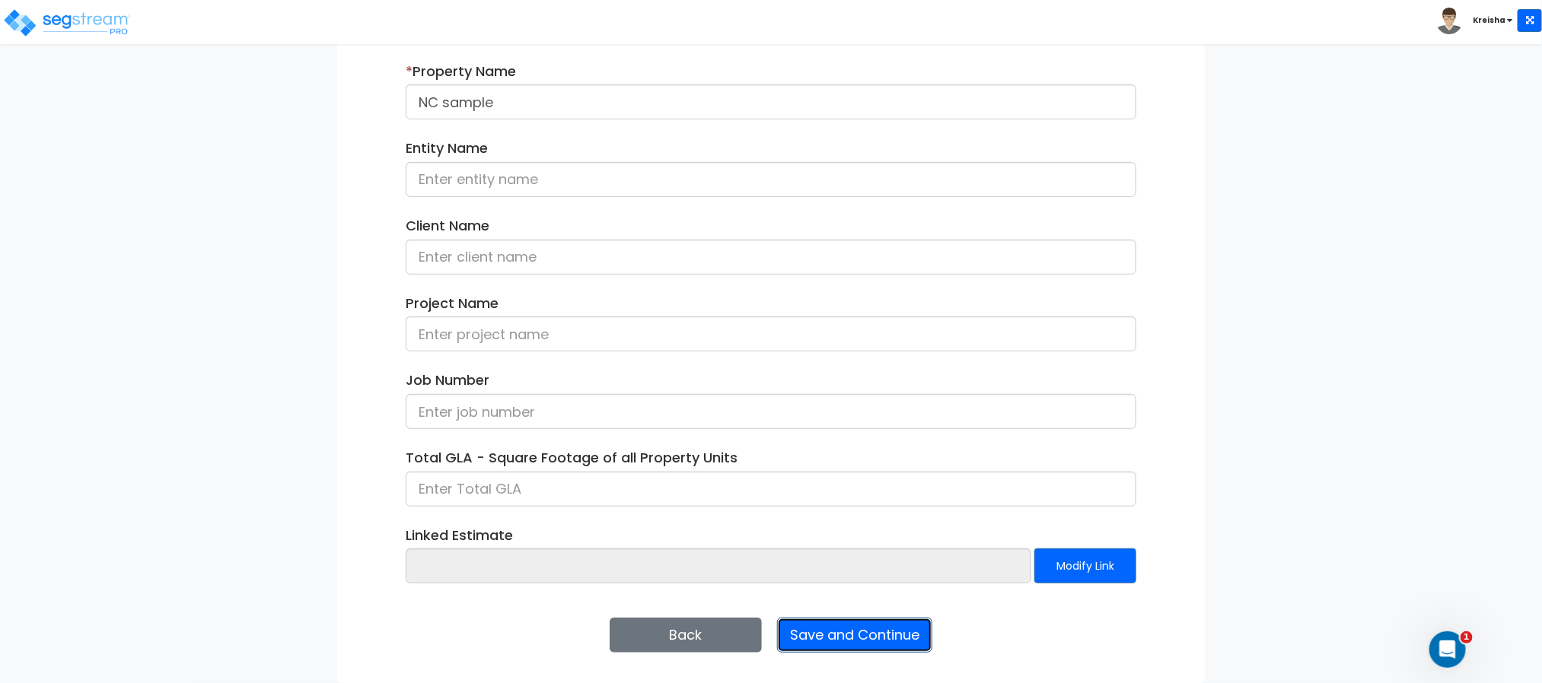
click at [834, 626] on button "Save and Continue" at bounding box center [854, 635] width 155 height 35
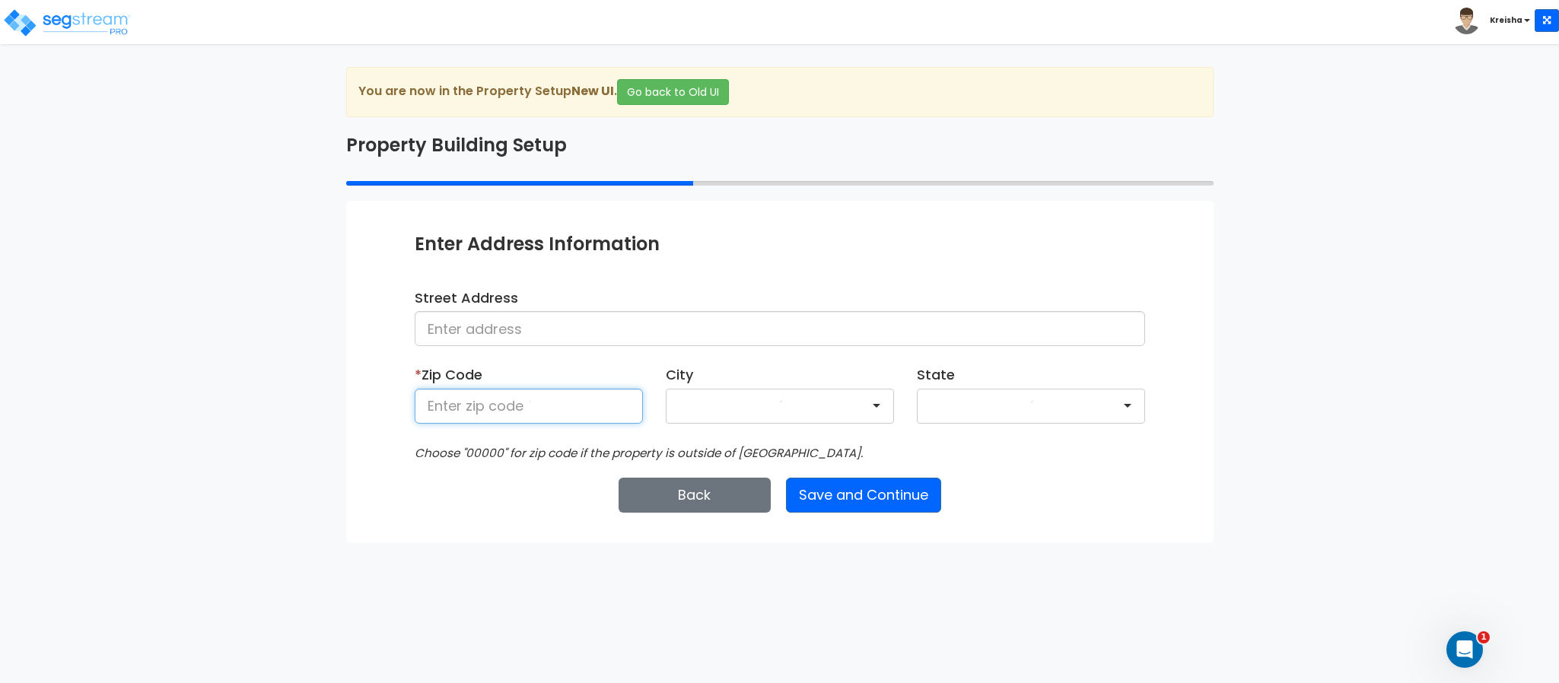
click at [460, 400] on input at bounding box center [529, 406] width 228 height 35
type input "80206"
click at [852, 513] on button "Save and Continue" at bounding box center [863, 495] width 155 height 35
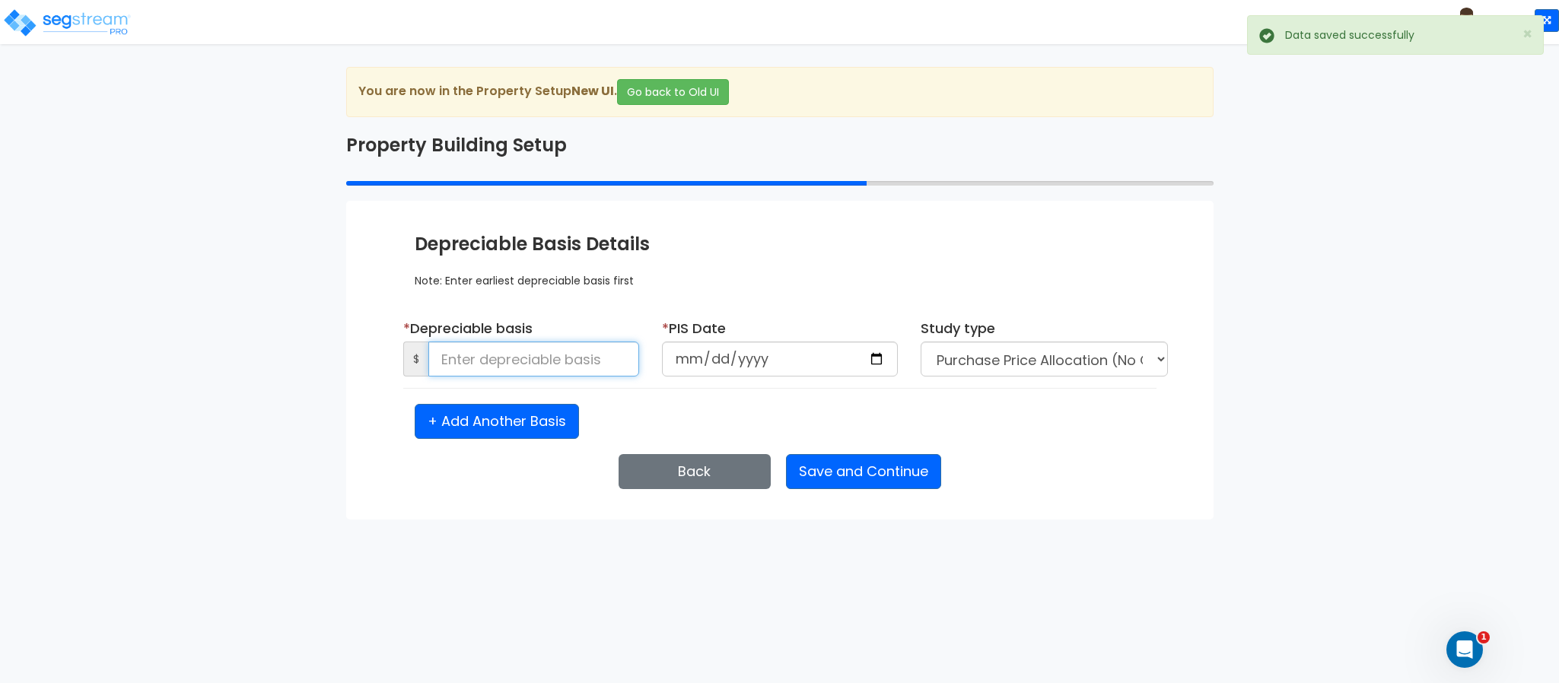
click at [551, 359] on input at bounding box center [533, 359] width 211 height 35
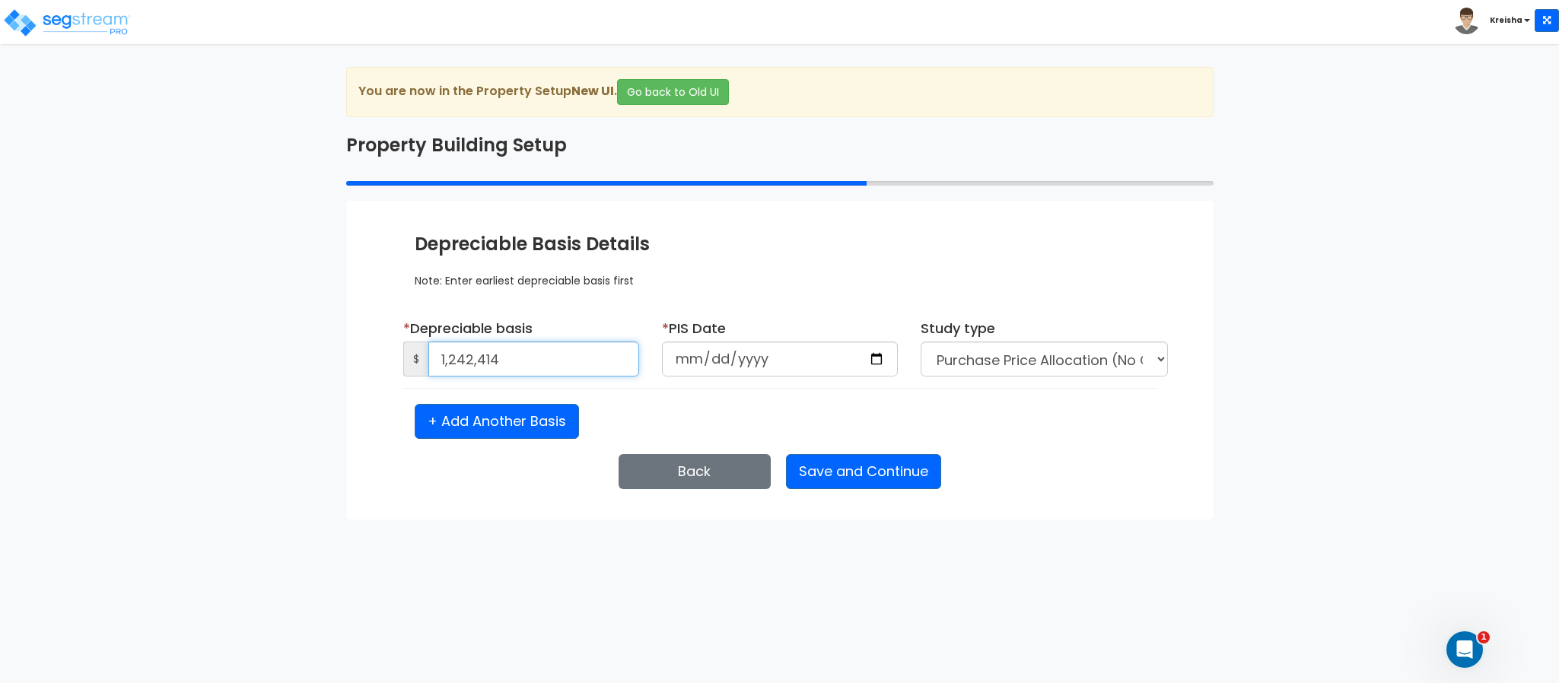
type input "1,242,414"
type input "2020-01-01"
click at [1039, 368] on select "Purchase Price Allocation (No Given Costs) New Construction / Reno / TI's (Give…" at bounding box center [1044, 359] width 247 height 35
select select "NEW"
click at [921, 343] on select "Purchase Price Allocation (No Given Costs) New Construction / Reno / TI's (Give…" at bounding box center [1044, 359] width 247 height 35
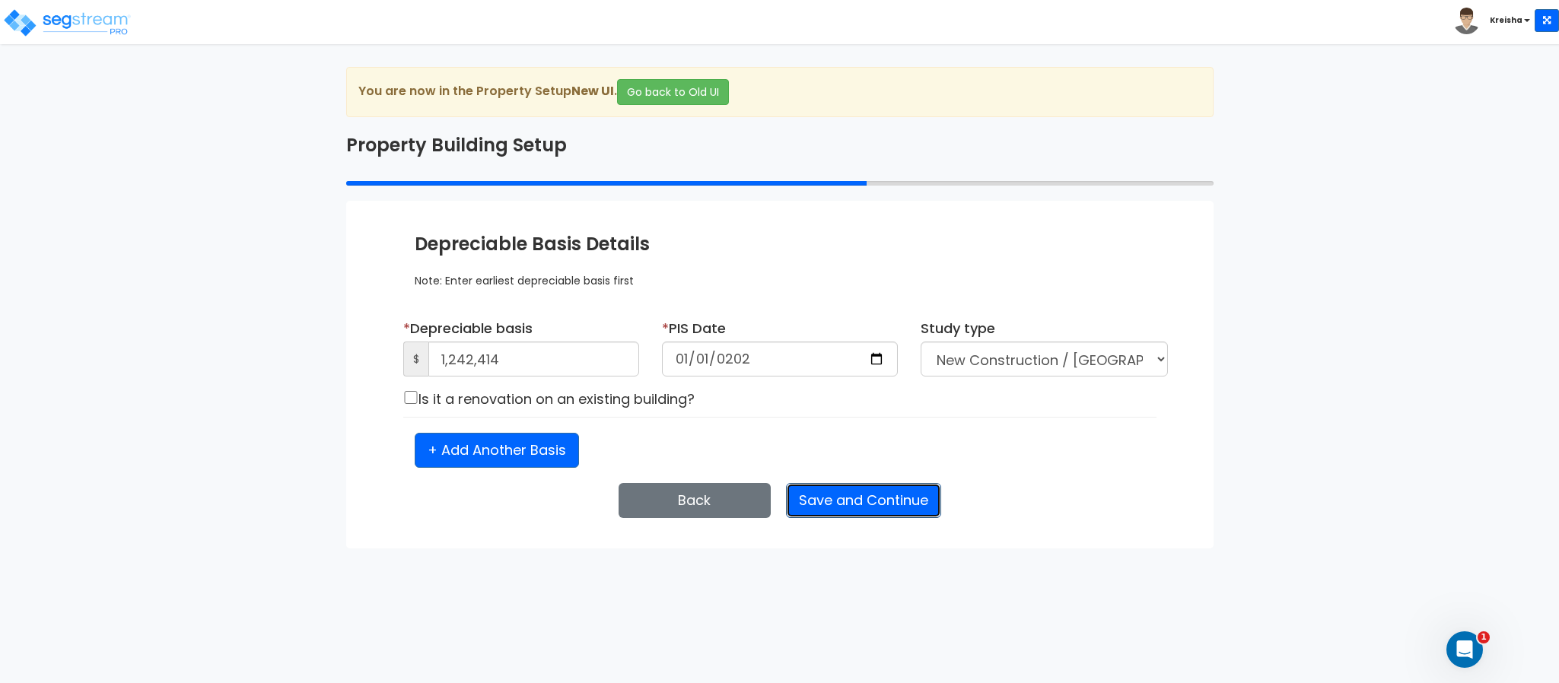
click at [836, 510] on button "Save and Continue" at bounding box center [863, 500] width 155 height 35
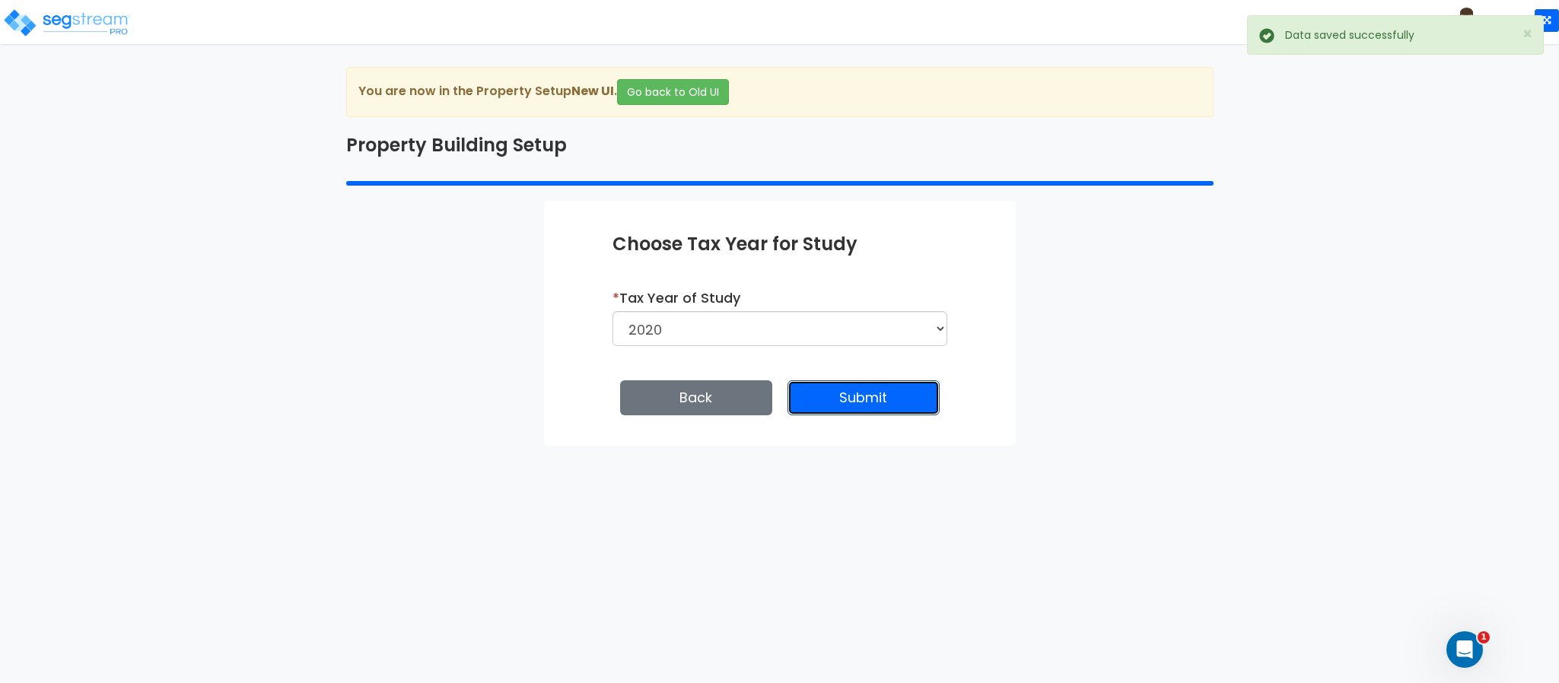
click at [845, 405] on button "Submit" at bounding box center [864, 397] width 152 height 35
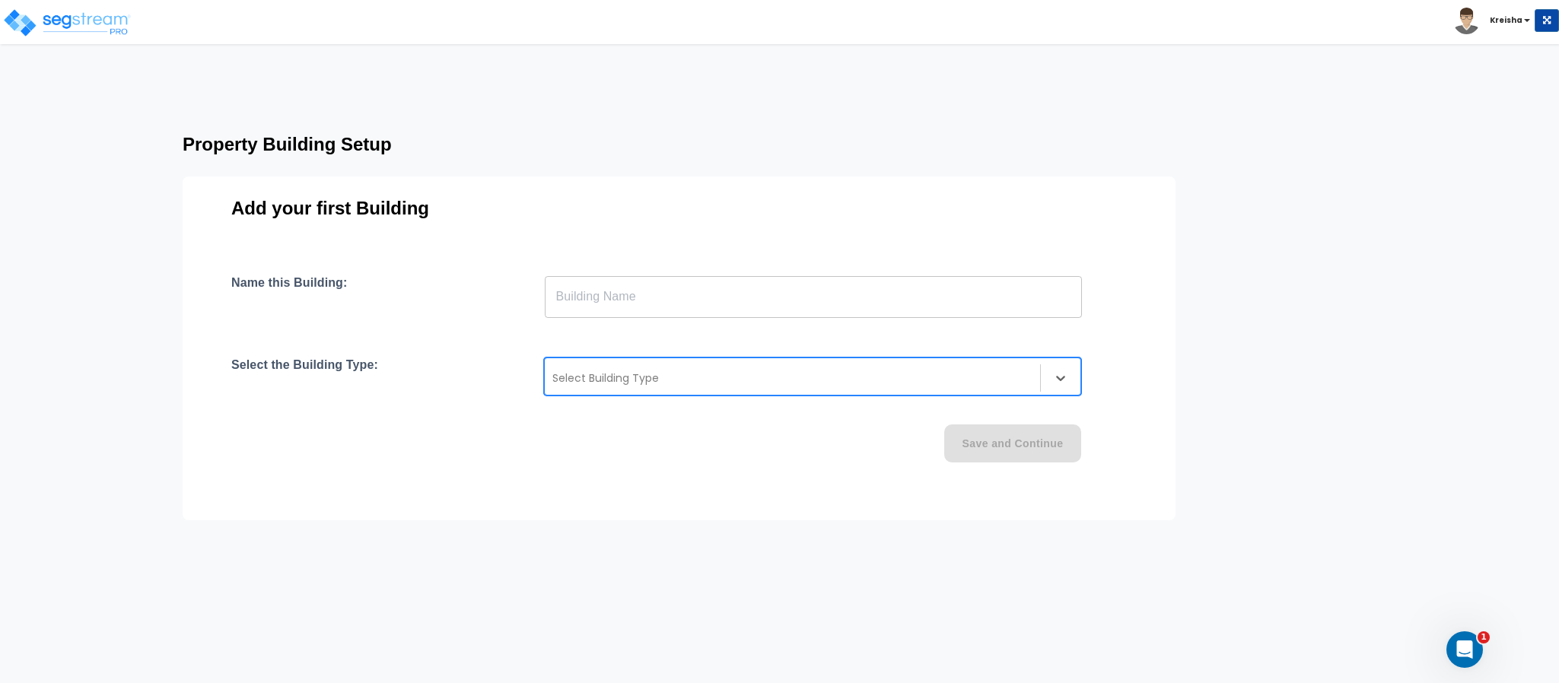
click at [736, 391] on div "Select Building Type" at bounding box center [812, 377] width 537 height 38
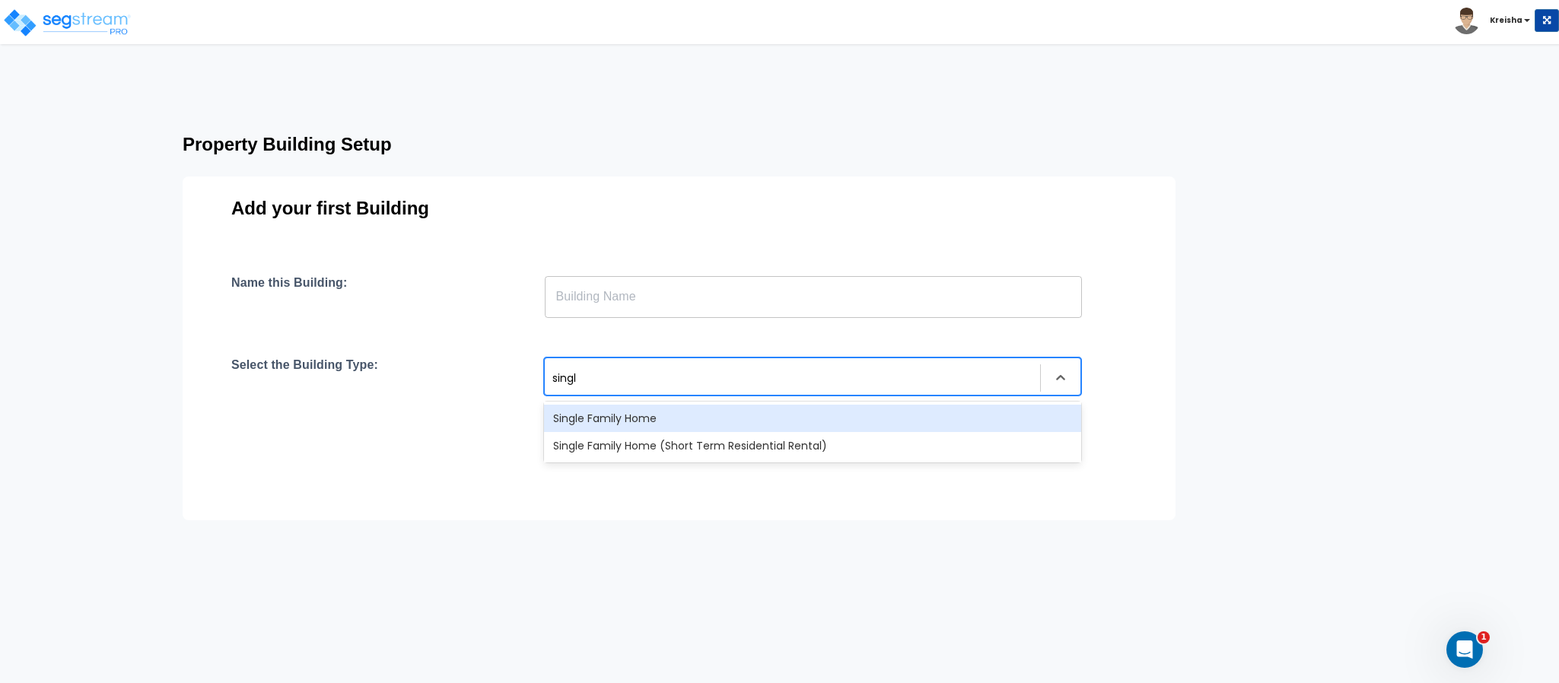
type input "single"
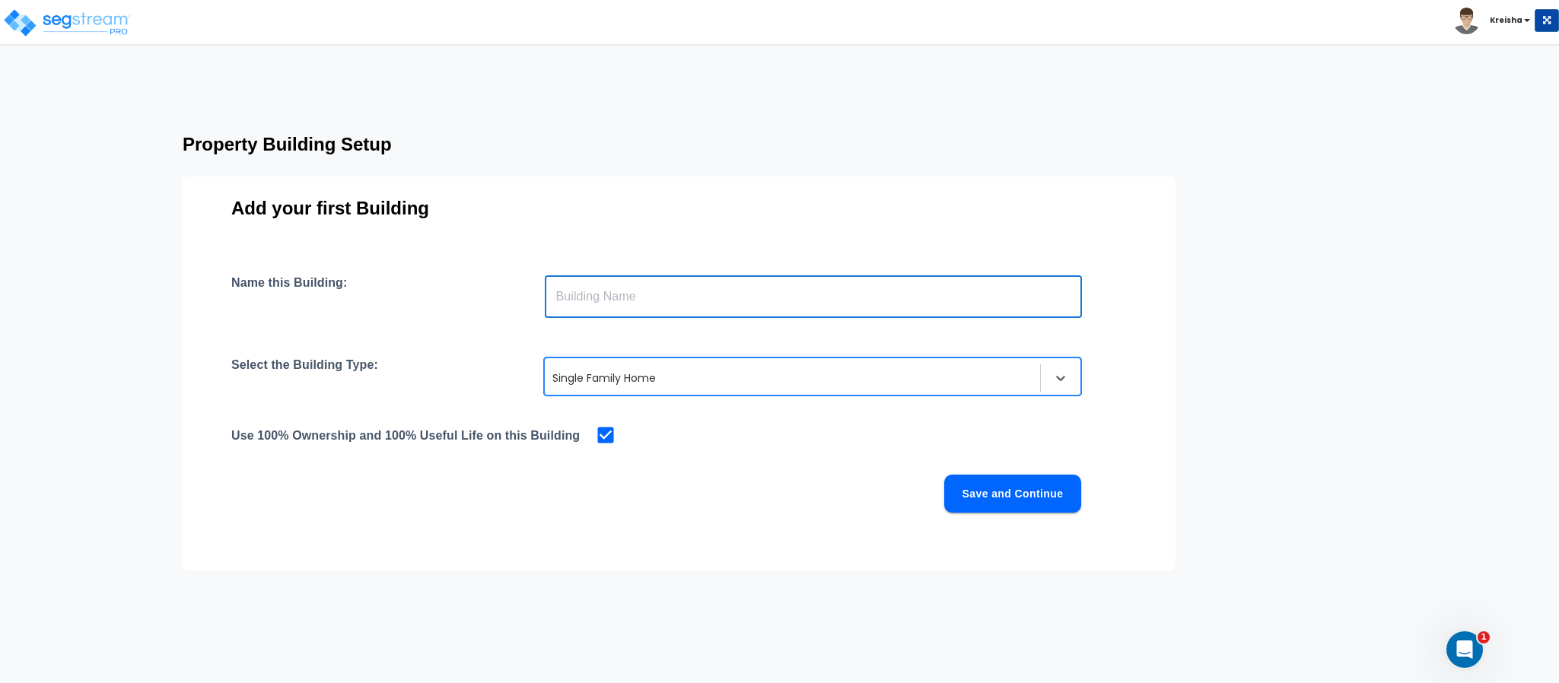
click at [750, 288] on input "text" at bounding box center [813, 296] width 537 height 43
type input "Building"
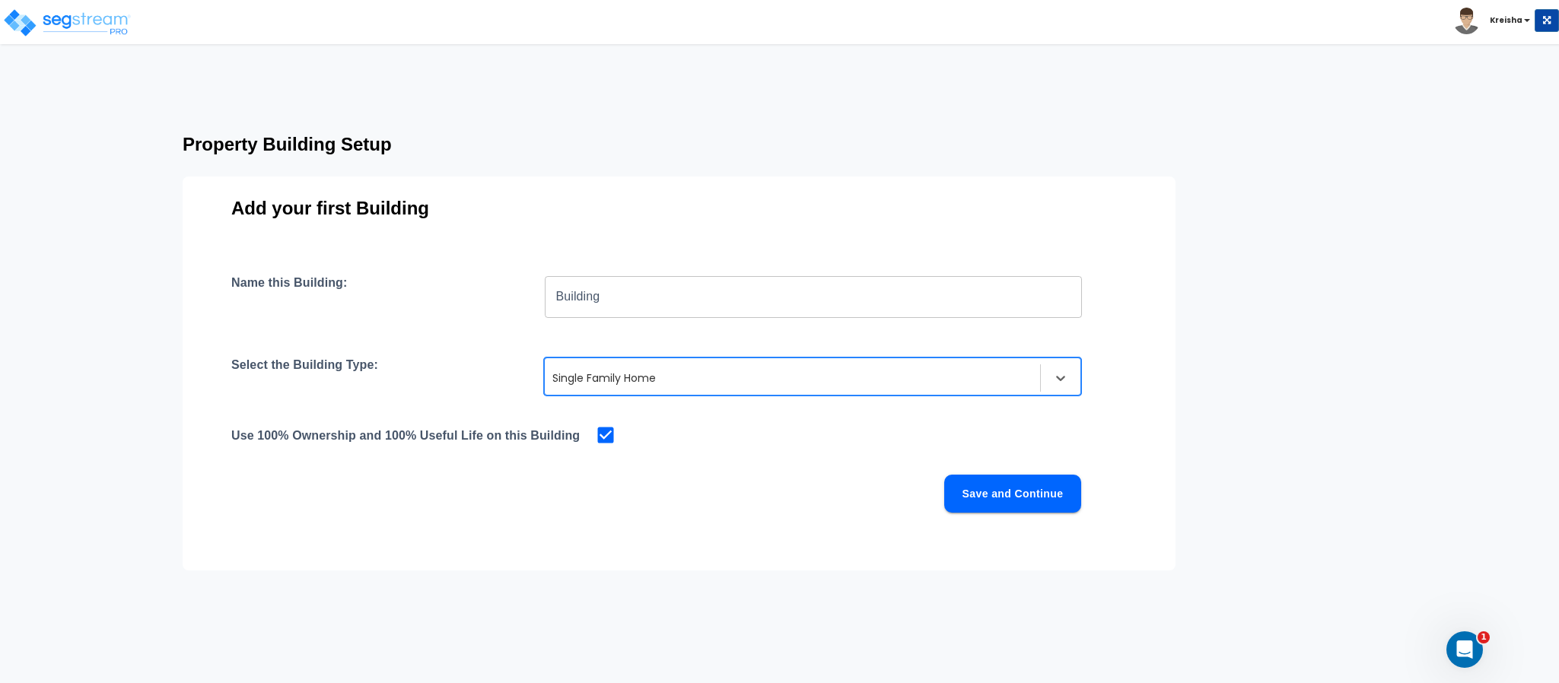
click at [1020, 514] on div "Name this Building: Building ​ Select the Building Type: option Single Family H…" at bounding box center [679, 412] width 896 height 274
click at [1023, 510] on button "Save and Continue" at bounding box center [1012, 494] width 137 height 38
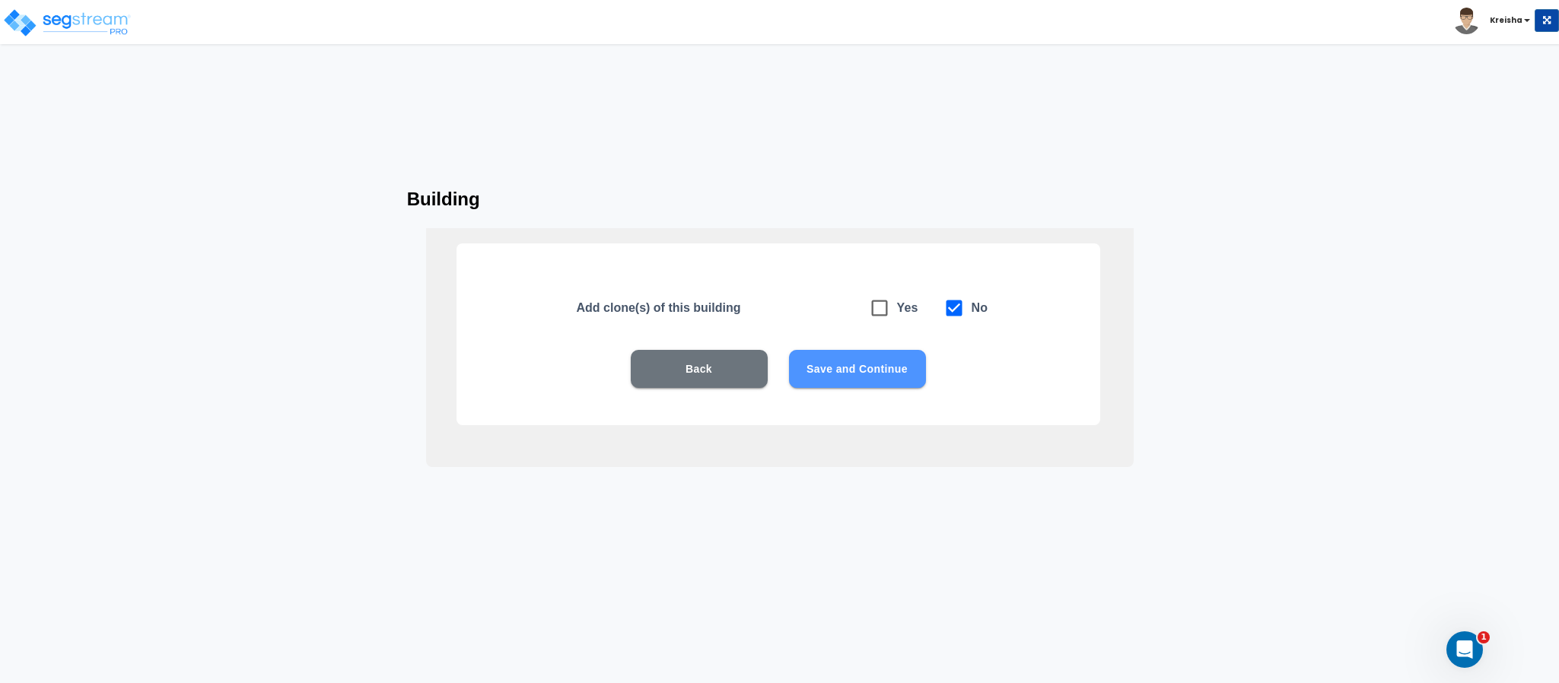
click at [902, 372] on button "Save and Continue" at bounding box center [857, 369] width 137 height 38
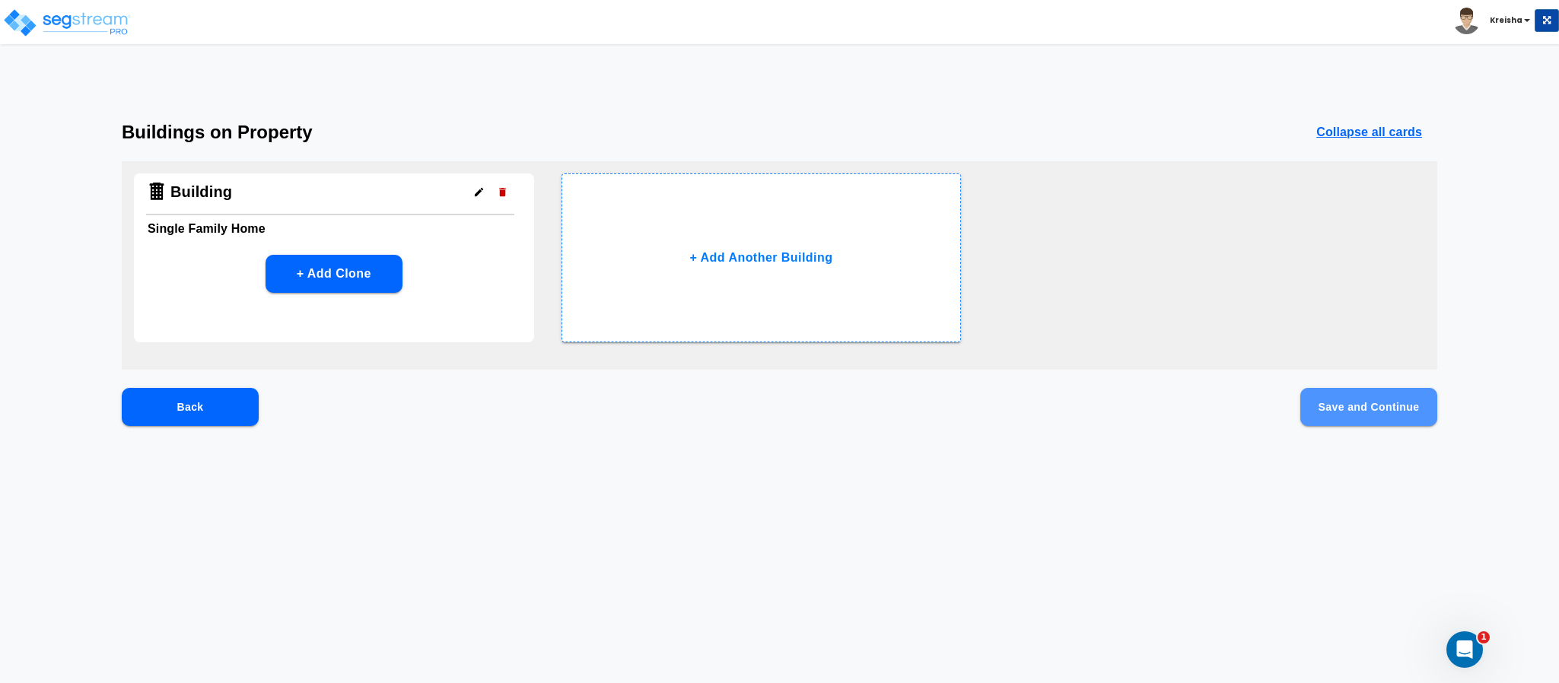
click at [1331, 413] on button "Save and Continue" at bounding box center [1368, 407] width 137 height 38
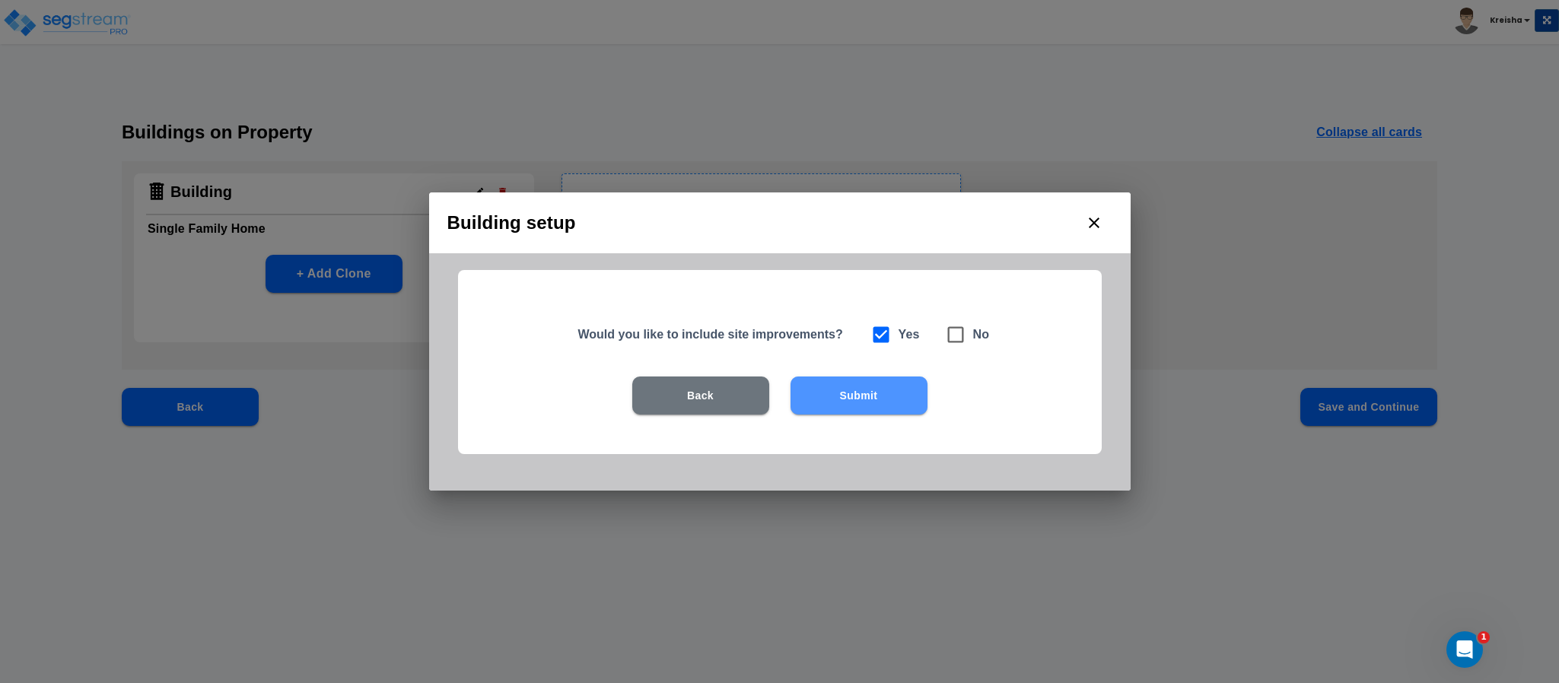
click at [859, 405] on button "Submit" at bounding box center [859, 396] width 137 height 38
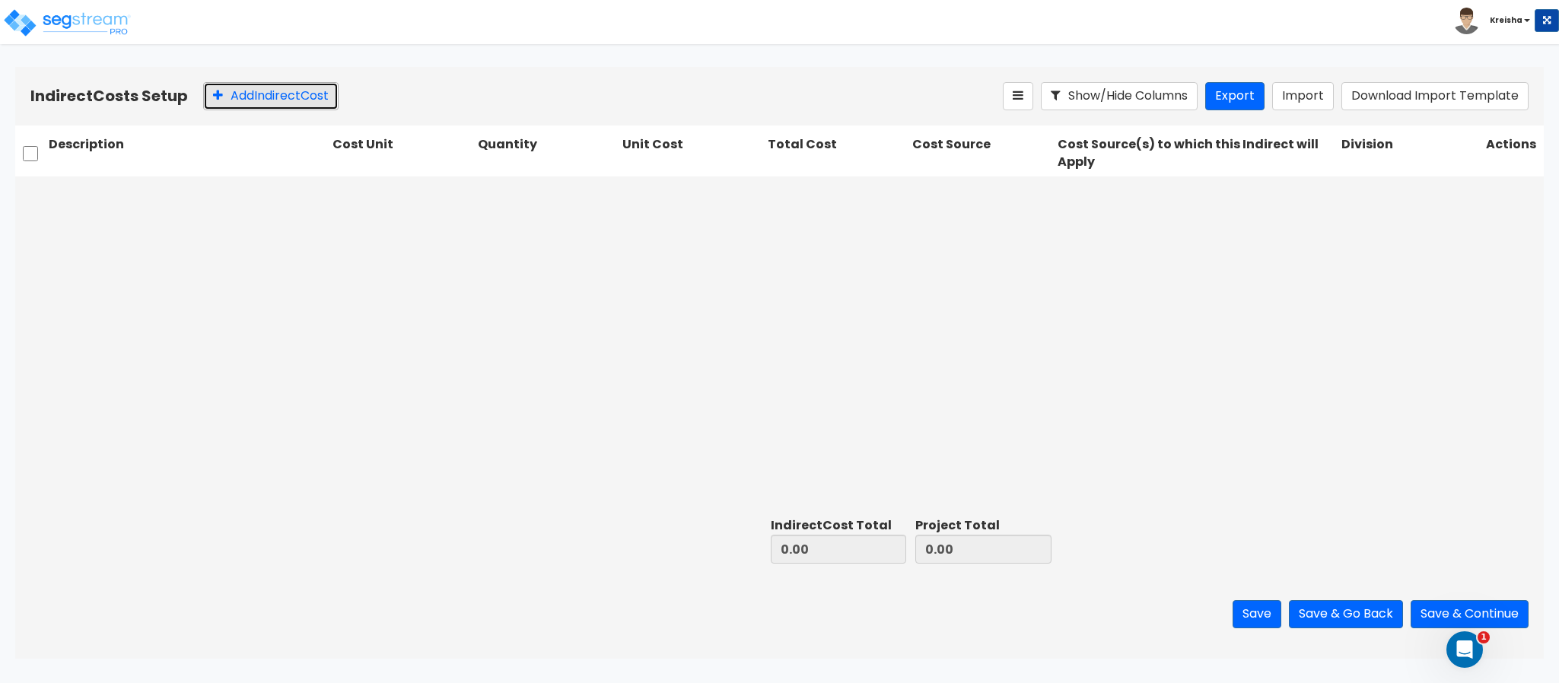
click at [244, 99] on button "Add Indirect Cost" at bounding box center [270, 96] width 135 height 28
click at [535, 206] on input "1.00" at bounding box center [547, 194] width 139 height 29
drag, startPoint x: 637, startPoint y: 211, endPoint x: 665, endPoint y: 199, distance: 30.7
click at [665, 199] on div "10,000.00" at bounding box center [691, 194] width 145 height 35
click at [665, 199] on input "10,000.00" at bounding box center [691, 194] width 139 height 29
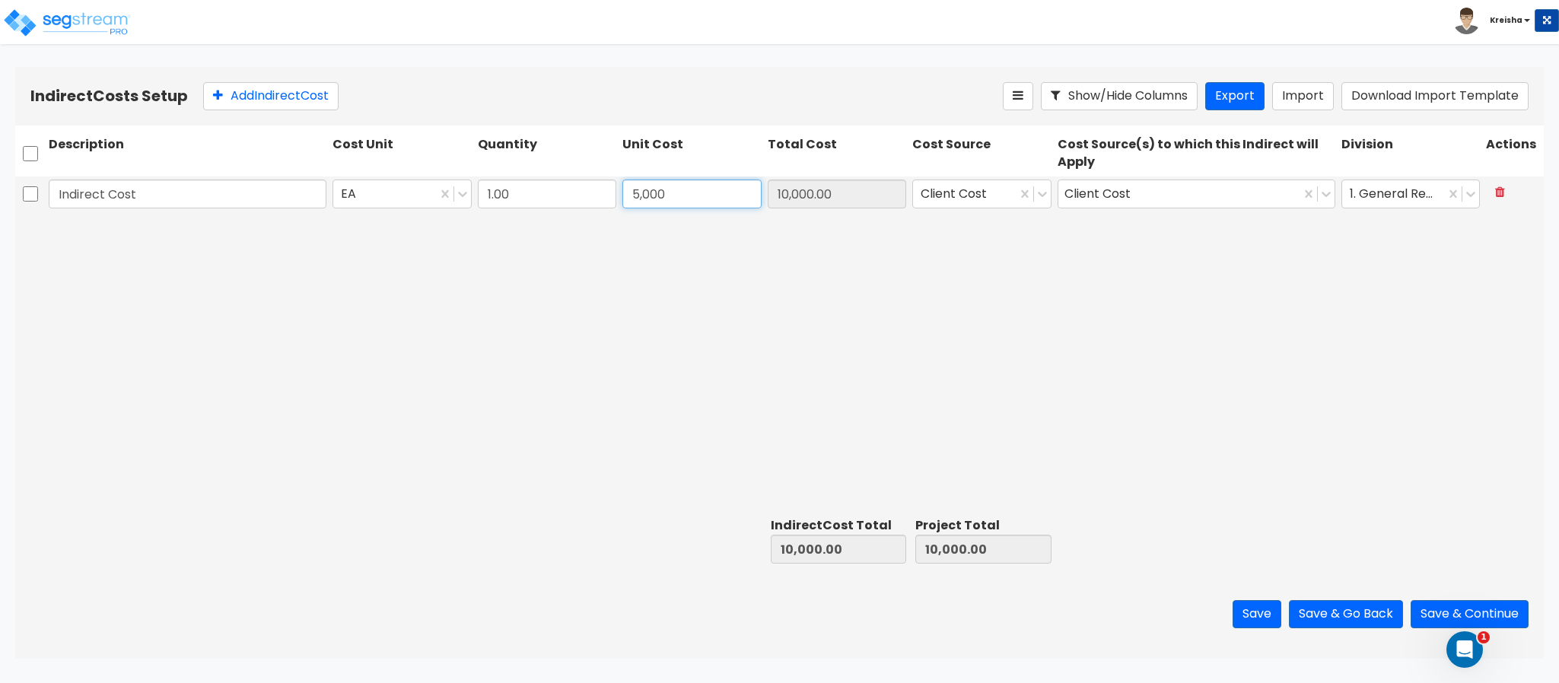
type input "5,000"
type input "5,000.00"
click at [674, 190] on input "5,000" at bounding box center [691, 194] width 139 height 29
type input "5,000"
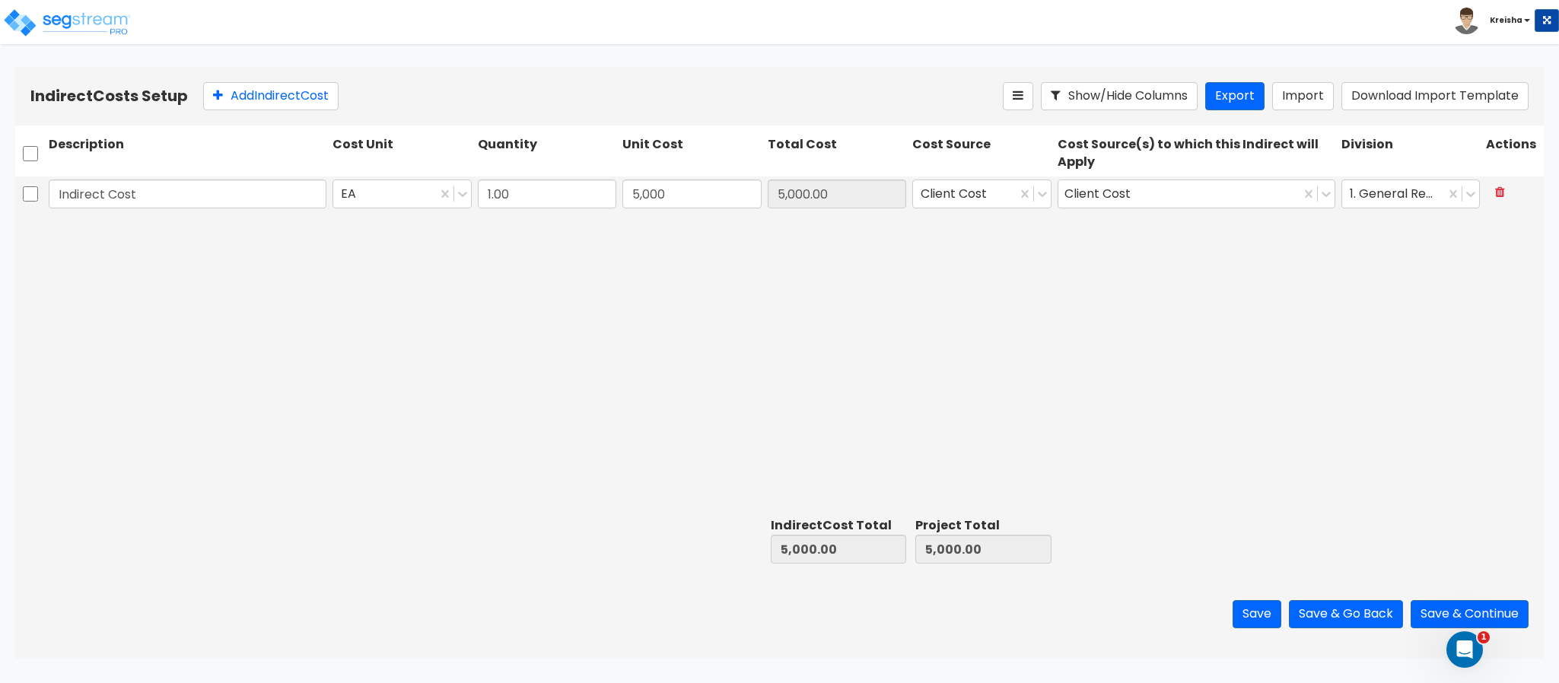
click at [406, 315] on div "Indirect Cost EA 1.00 5,000 5,000.00 Client Cost Client Cost 1. General Require…" at bounding box center [779, 344] width 1529 height 335
click at [1425, 613] on button "Save & Continue" at bounding box center [1470, 614] width 118 height 28
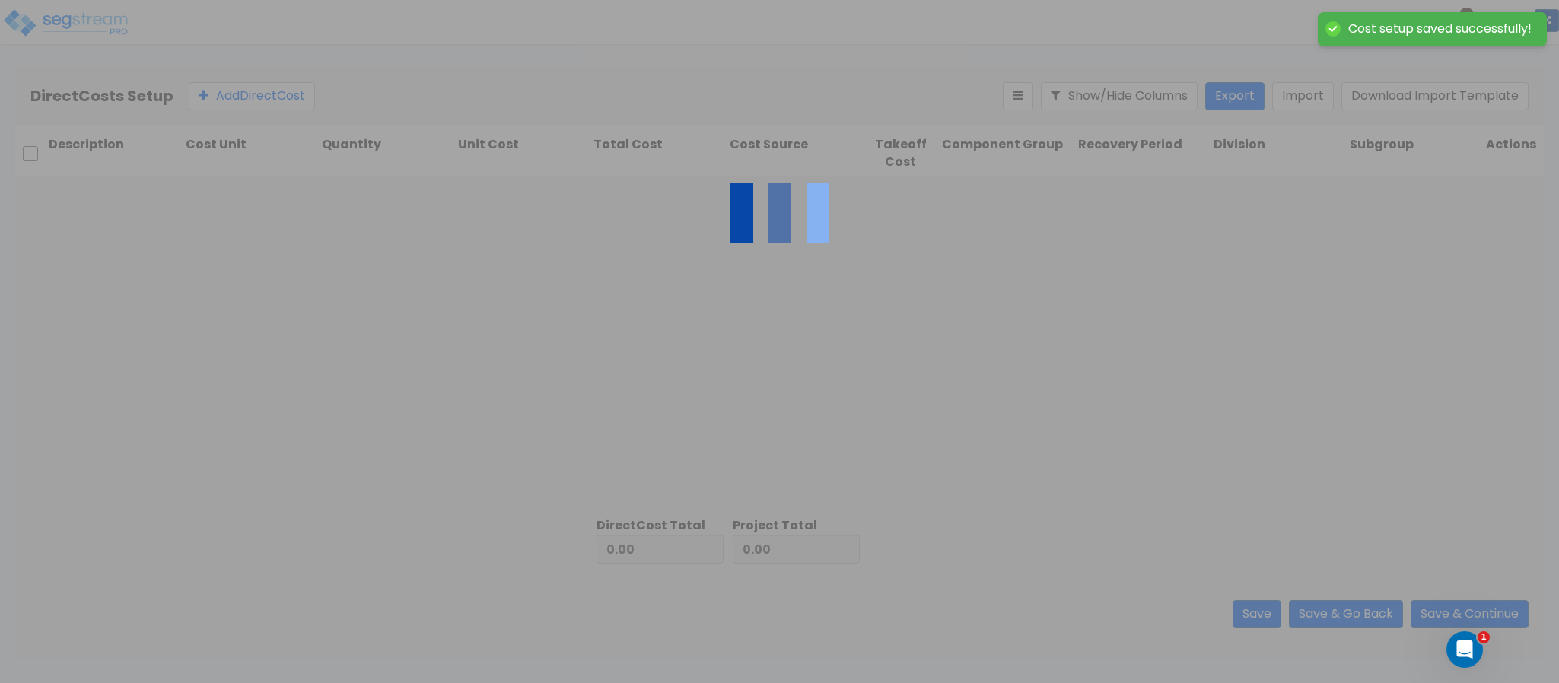
type input "5,000.00"
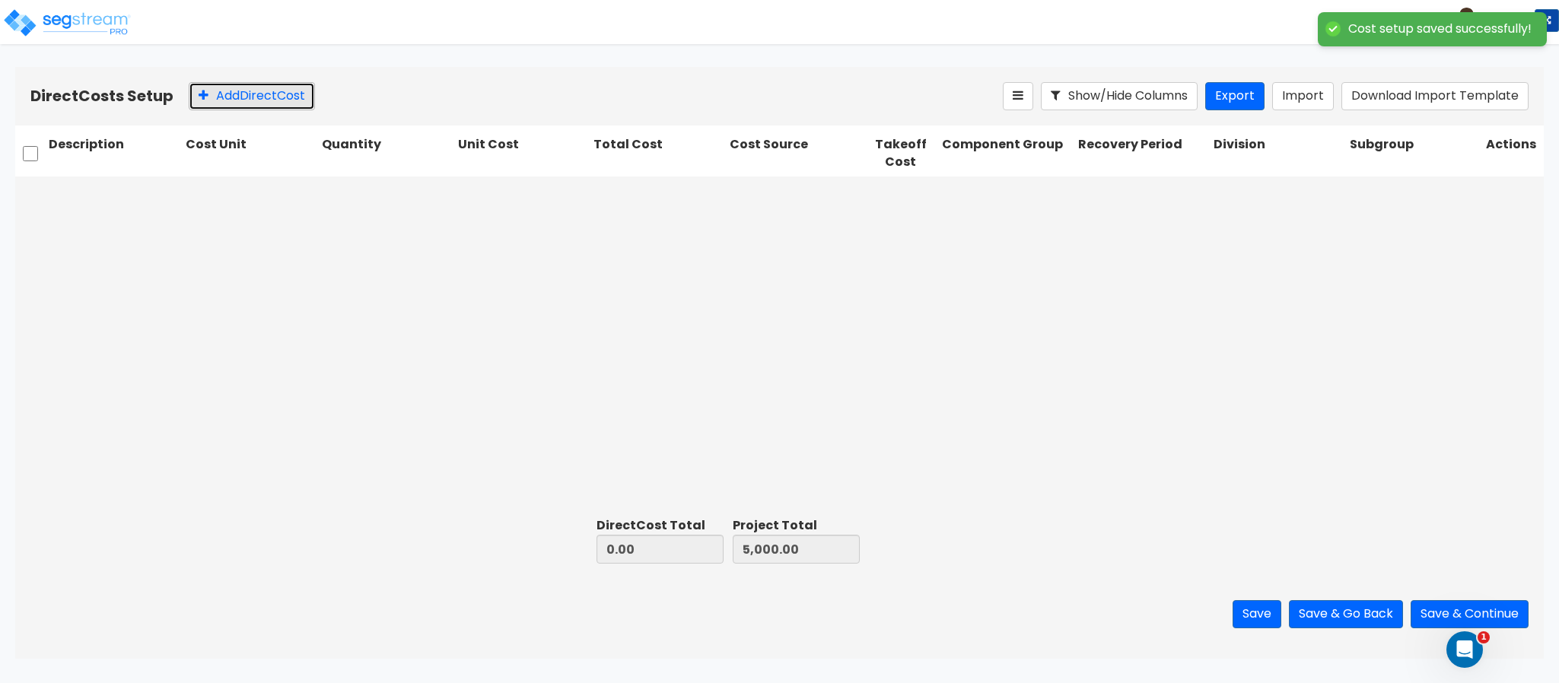
click at [254, 99] on button "Add Direct Cost" at bounding box center [252, 96] width 126 height 28
type input "10,000.00"
type input "15,000.00"
click at [476, 204] on input "10,000.00" at bounding box center [528, 194] width 132 height 29
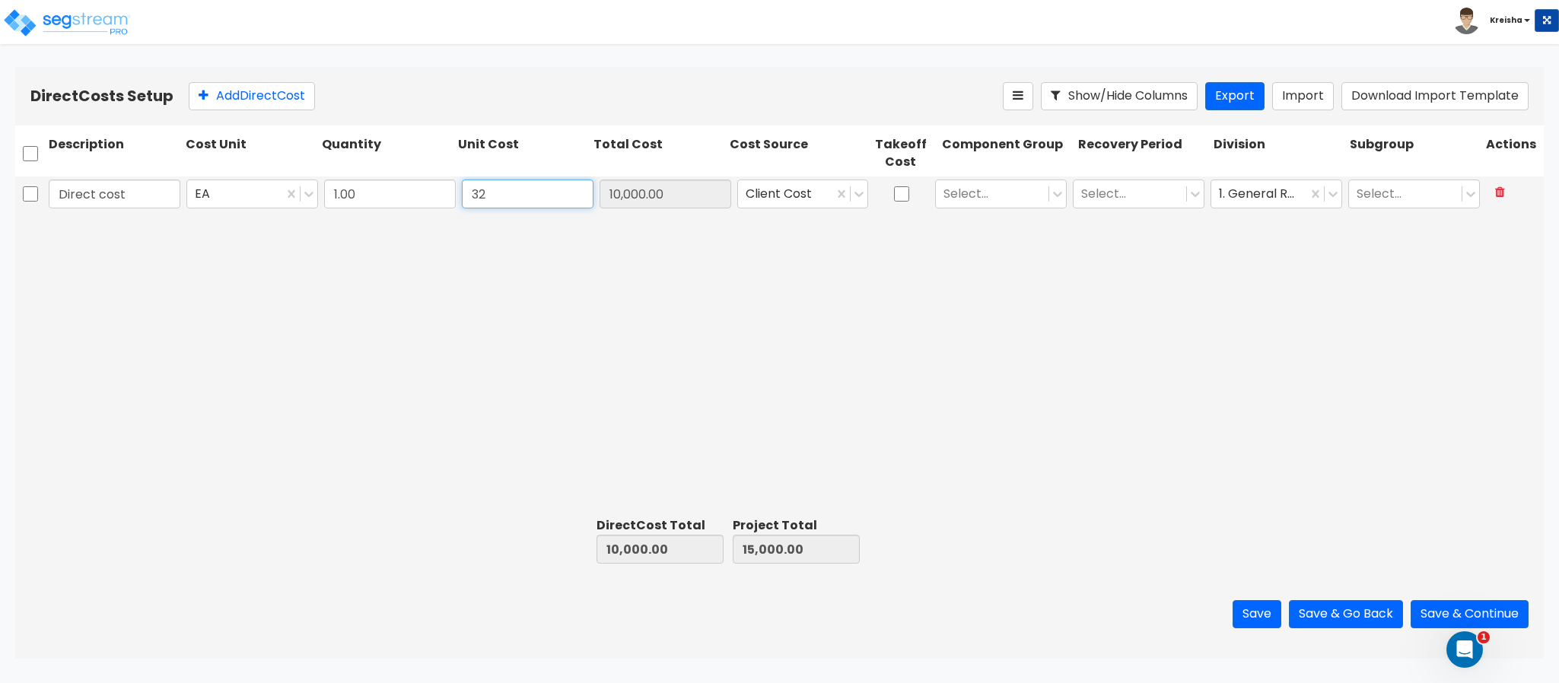
type input "3"
type input "0.00"
type input "5,000.00"
type input "0.00"
click at [1320, 612] on button "Save & Go Back" at bounding box center [1346, 614] width 114 height 28
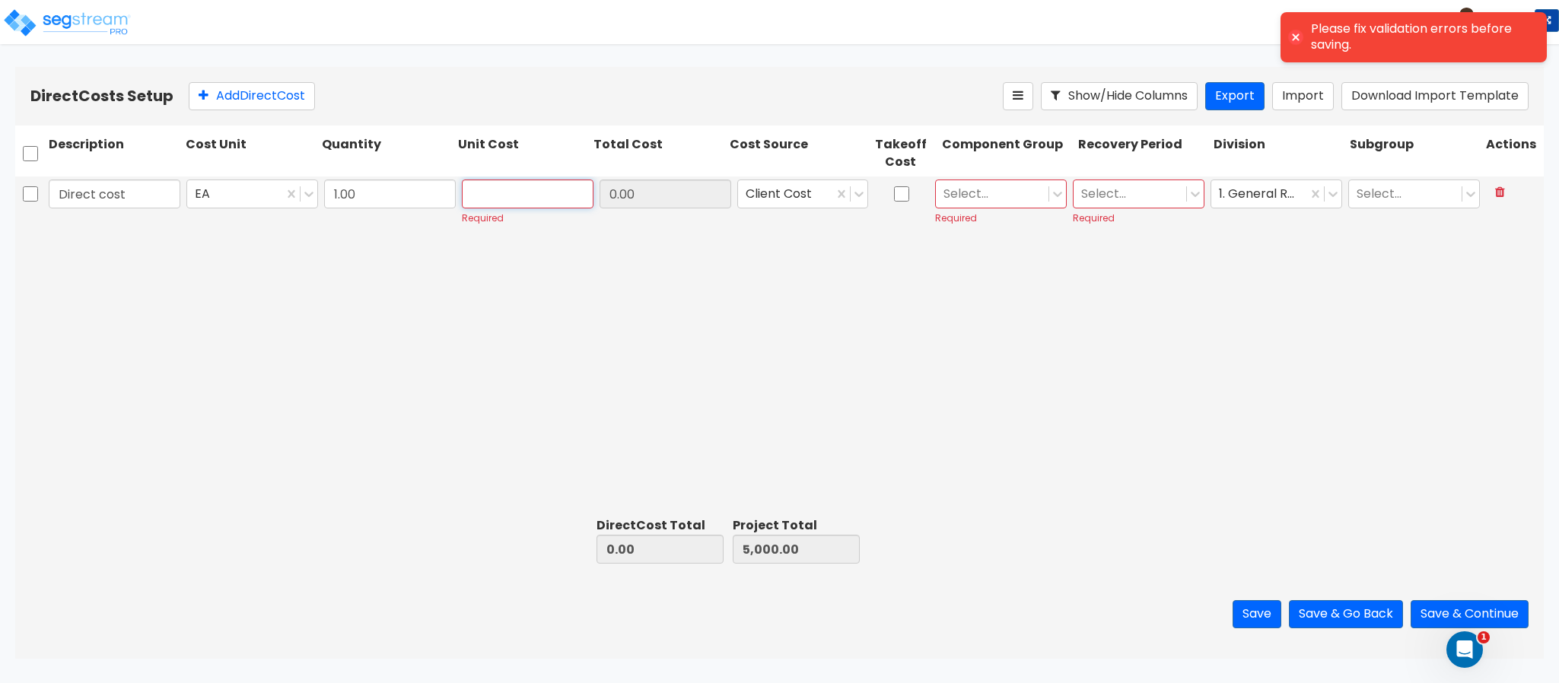
click at [542, 197] on input "text" at bounding box center [528, 194] width 132 height 29
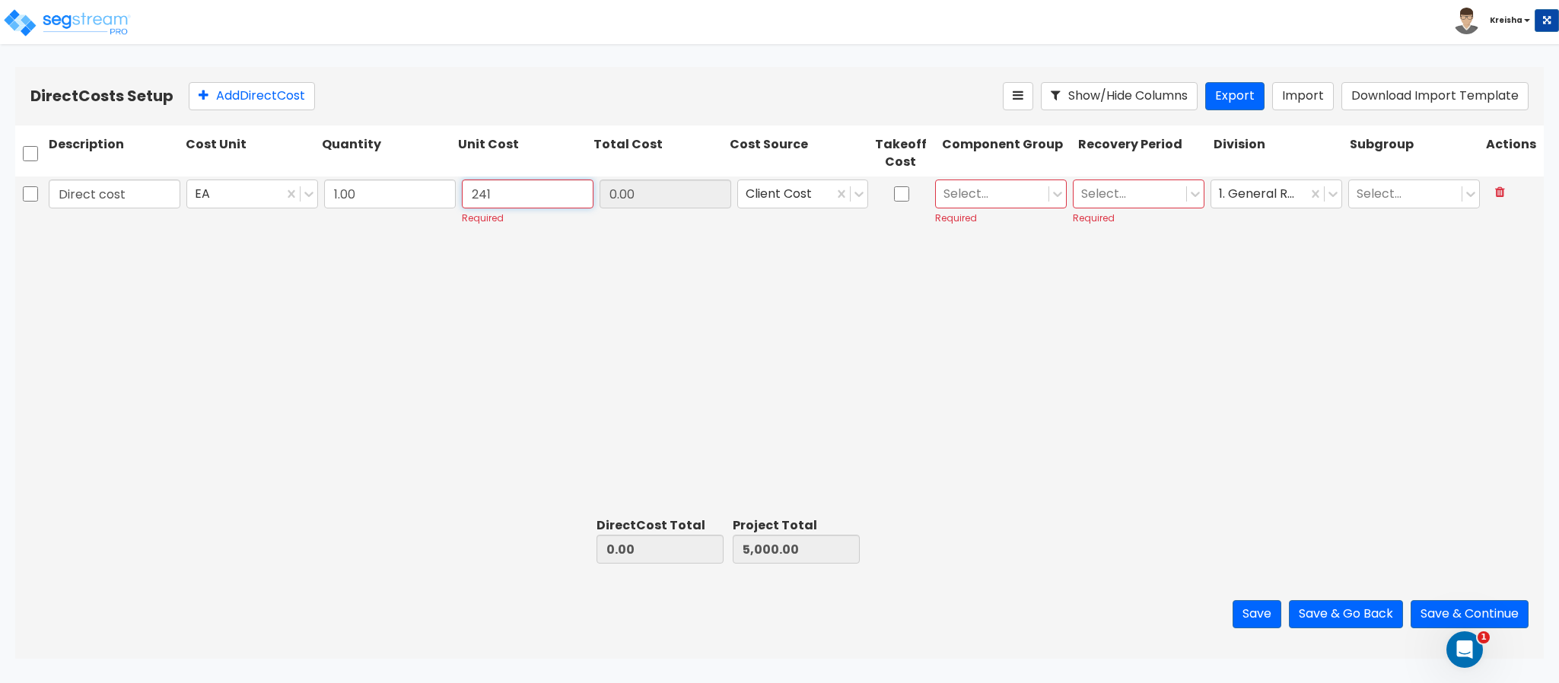
type input "241"
type input "241.00"
type input "5,241.00"
type input "241.00"
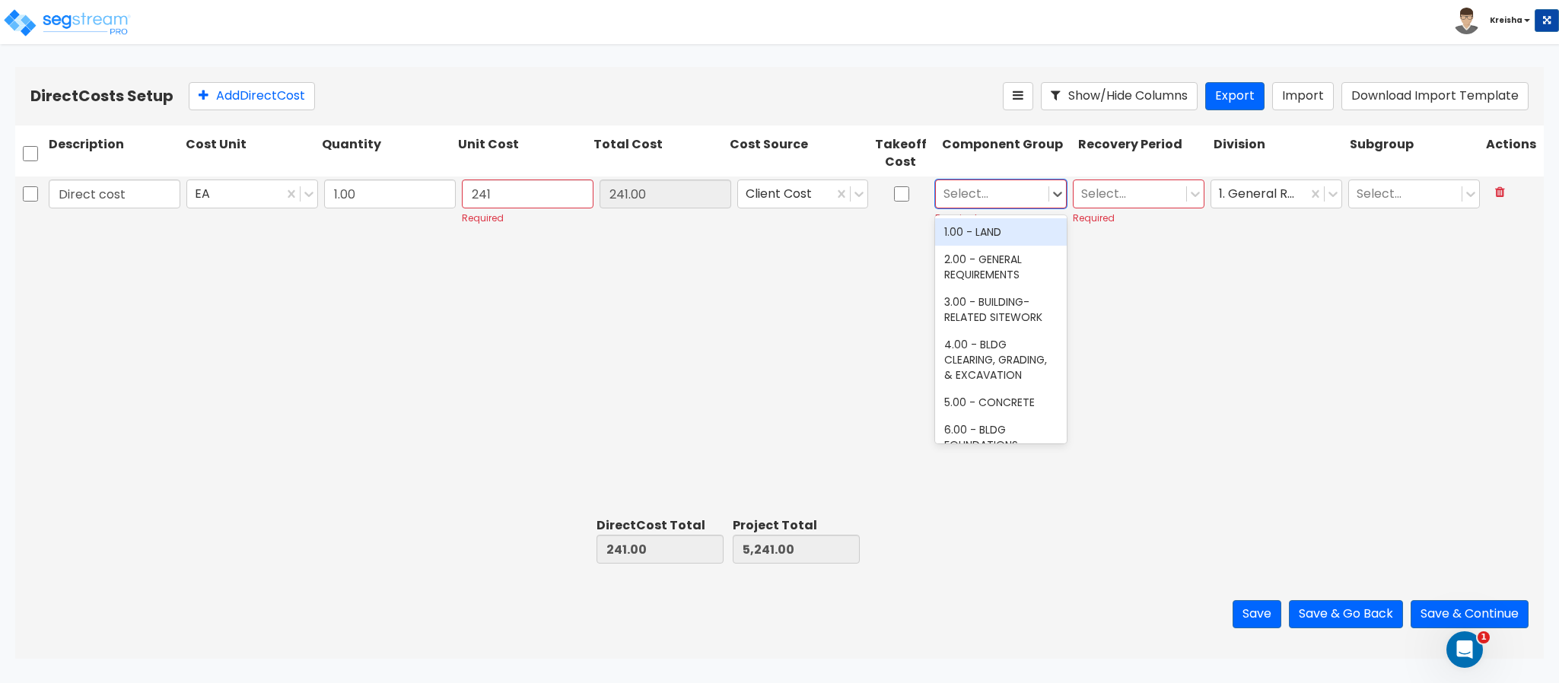
click at [993, 205] on div "Select..." at bounding box center [992, 193] width 113 height 27
click at [998, 320] on div "3.00 - BUILDING-RELATED SITEWORK" at bounding box center [1001, 309] width 132 height 43
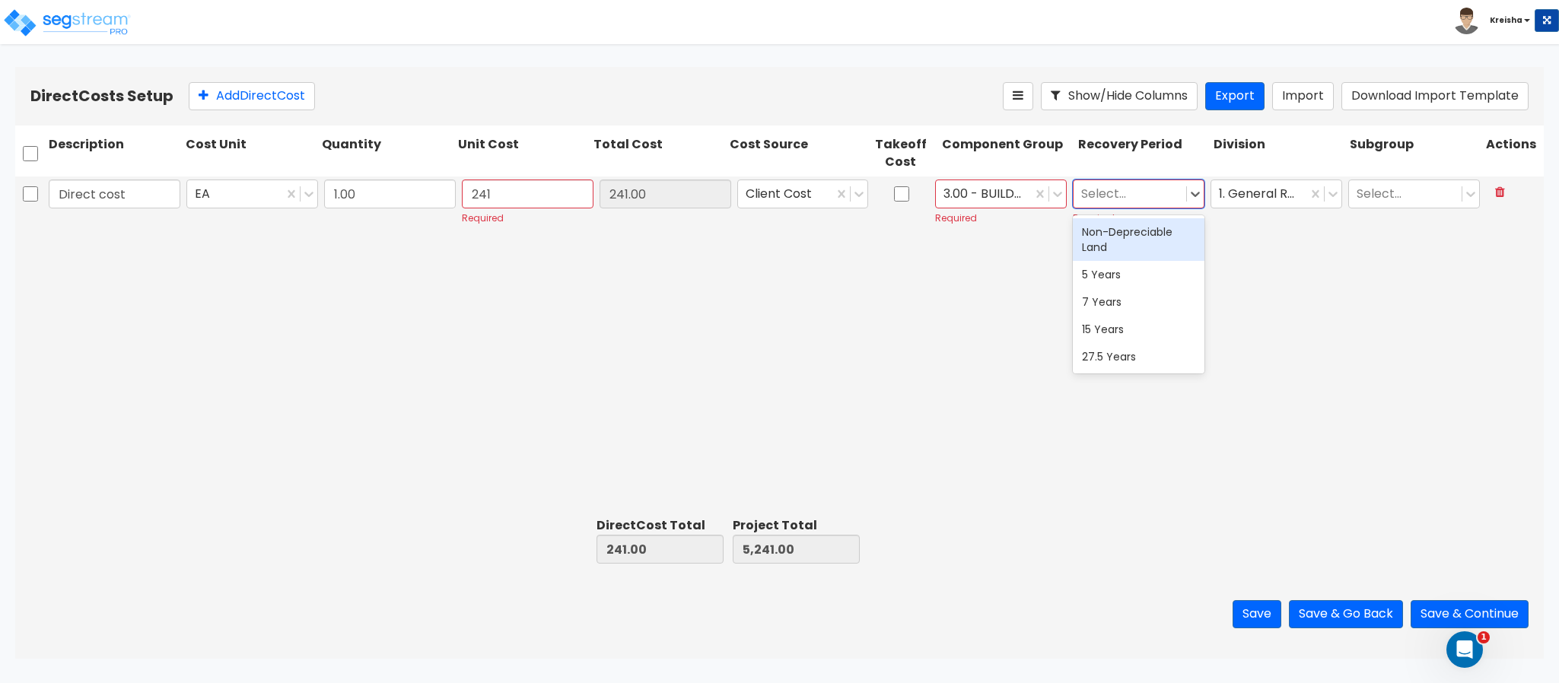
click at [1100, 199] on div at bounding box center [1129, 193] width 97 height 21
drag, startPoint x: 1108, startPoint y: 258, endPoint x: 1110, endPoint y: 317, distance: 59.4
click at [1110, 317] on div "Non-Depreciable Land 5 Years 7 Years 15 Years 27.5 Years" at bounding box center [1139, 294] width 132 height 158
click at [1114, 356] on div "27.5 Years" at bounding box center [1139, 356] width 132 height 27
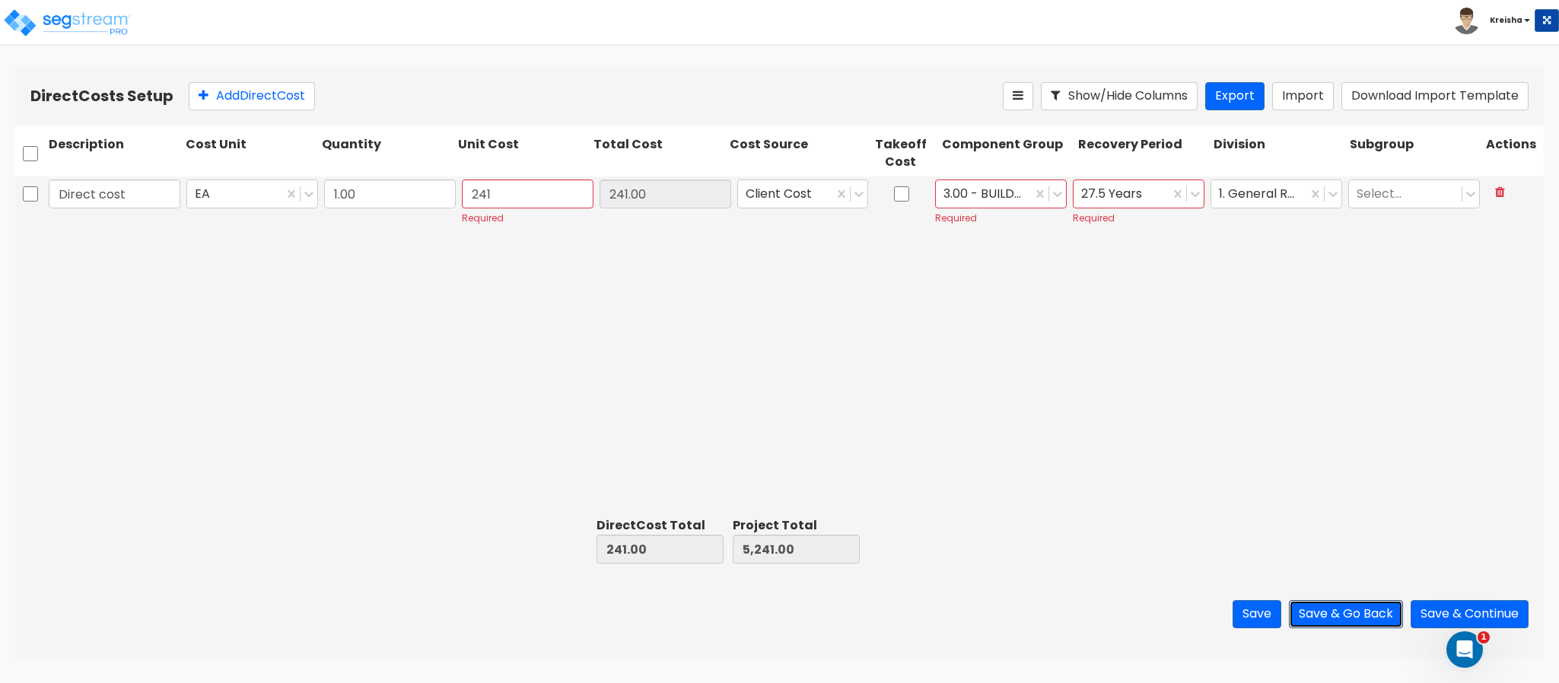
click at [1320, 612] on button "Save & Go Back" at bounding box center [1346, 614] width 114 height 28
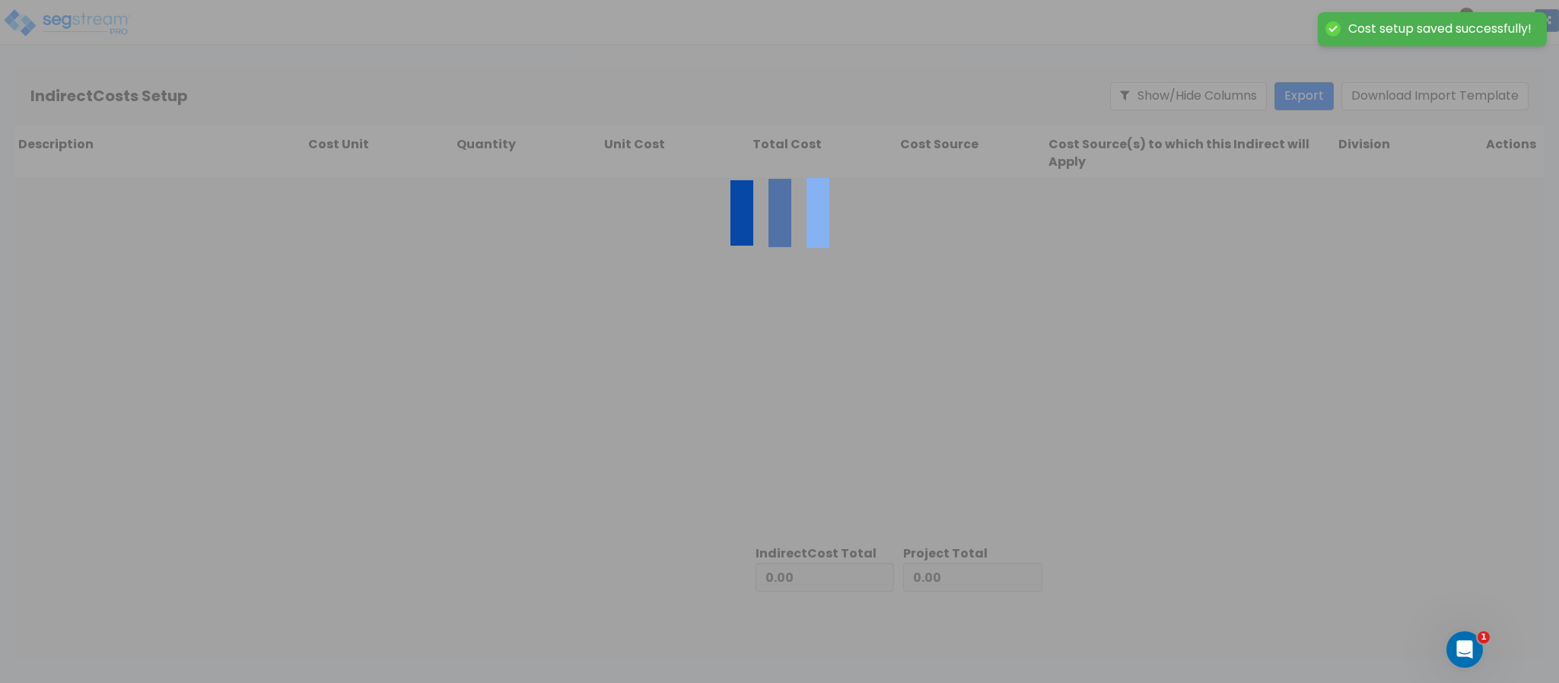
type input "241.00"
type input "5,000.00"
type input "5,241.00"
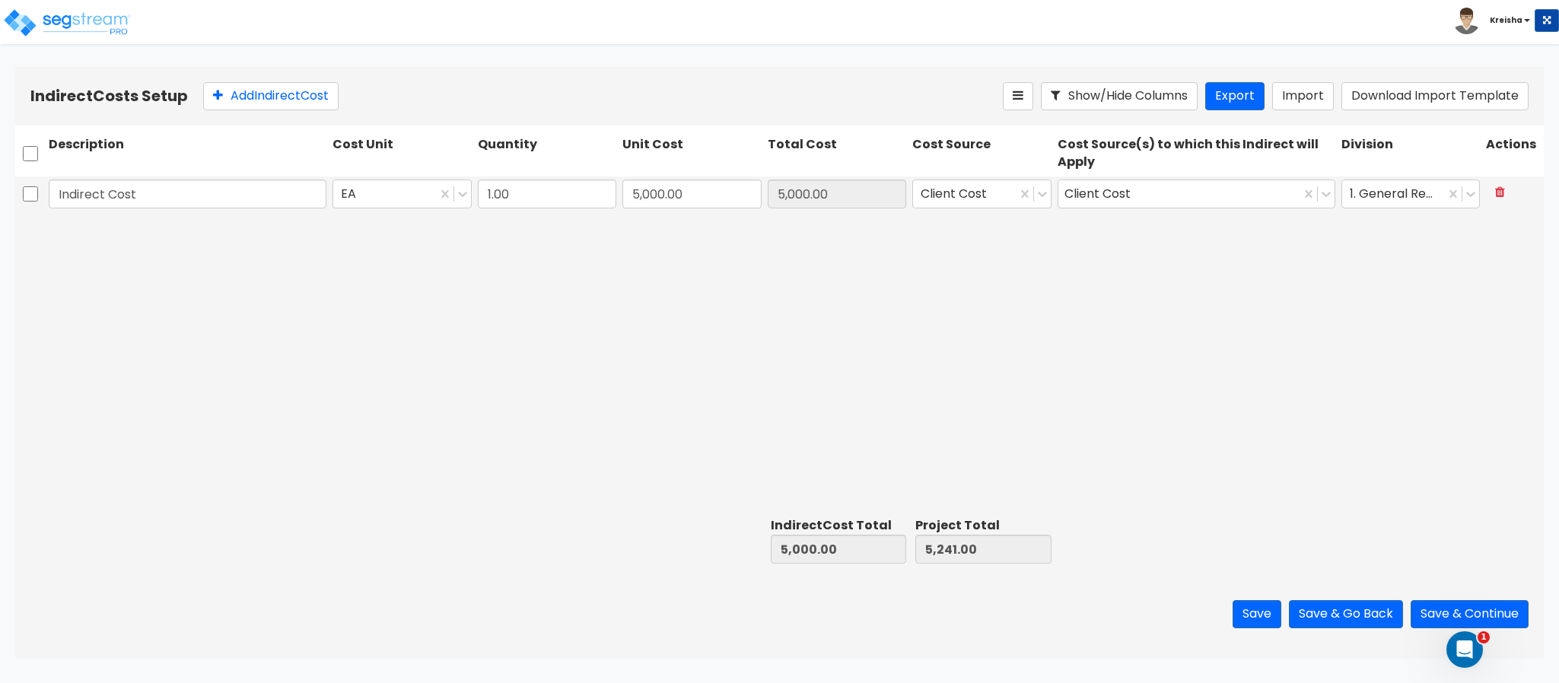
click at [610, 436] on div "Indirect Cost EA 1.00 5,000.00 5,000.00 Client Cost Client Cost 1. General Requ…" at bounding box center [779, 344] width 1529 height 335
click at [505, 202] on input "1.00" at bounding box center [547, 194] width 139 height 29
type input "0"
type input "0.00"
type input "241.00"
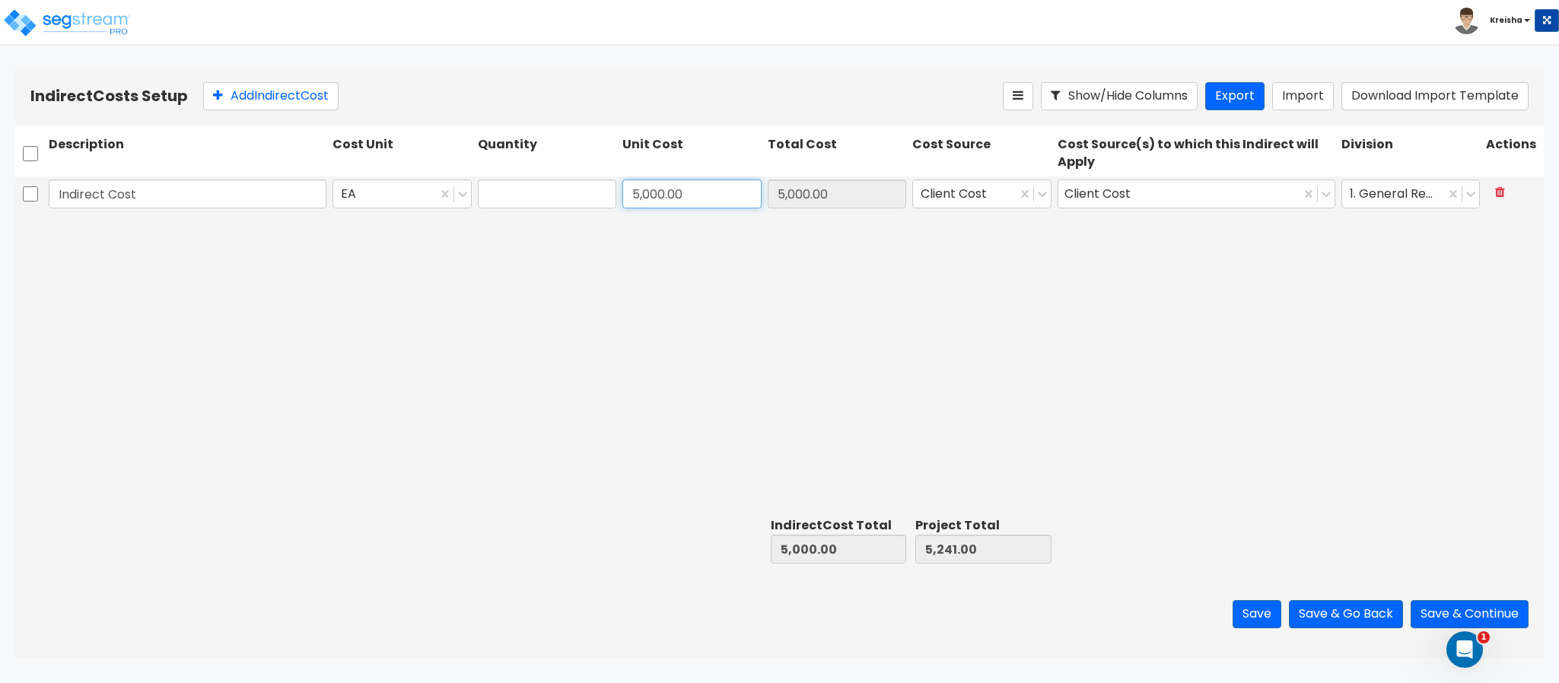
type input "0.00"
click at [647, 183] on input "5,000.00" at bounding box center [691, 194] width 139 height 29
click at [528, 196] on input "text" at bounding box center [547, 194] width 139 height 29
click at [737, 194] on input "text" at bounding box center [691, 194] width 139 height 29
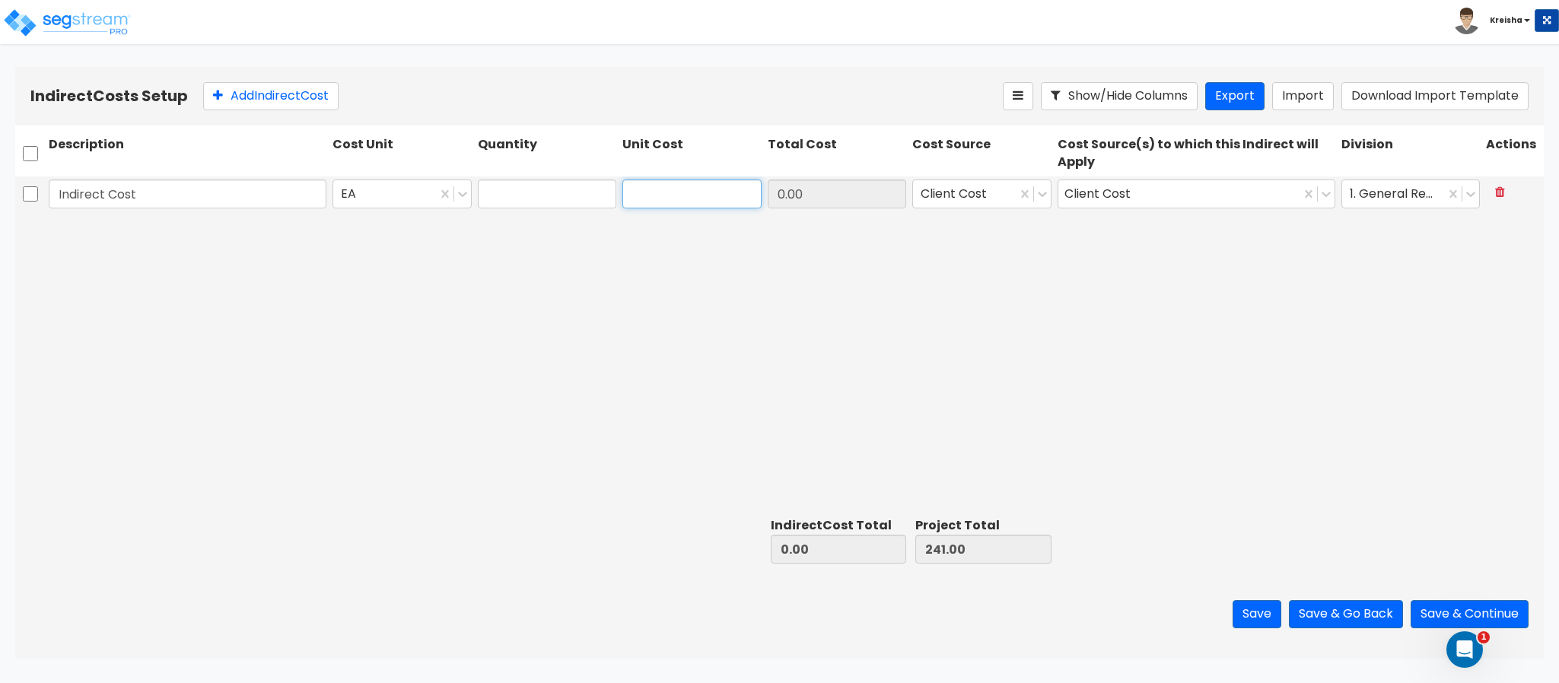
click at [737, 194] on input "text" at bounding box center [691, 194] width 139 height 29
click at [1421, 614] on button "Save & Continue" at bounding box center [1470, 614] width 118 height 28
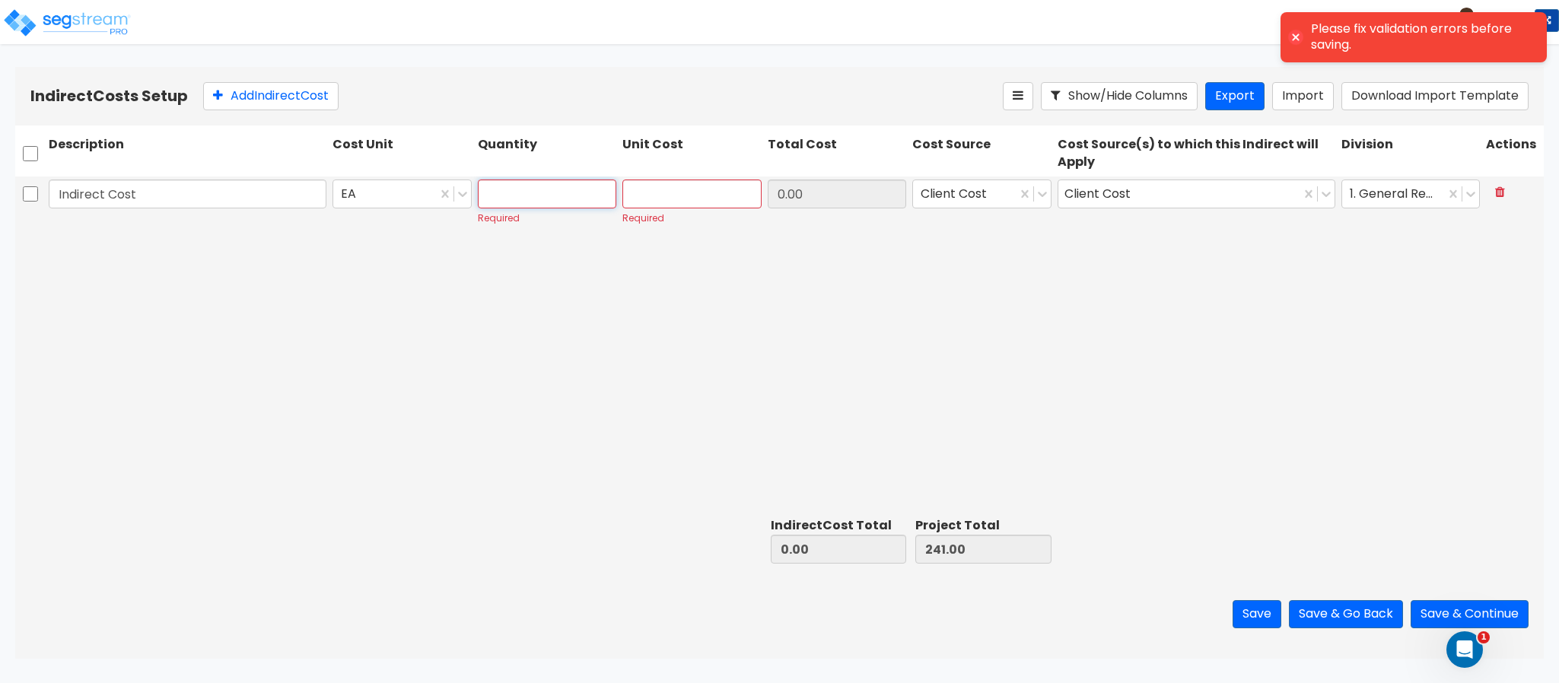
click at [569, 192] on input "text" at bounding box center [547, 194] width 139 height 29
type input "1"
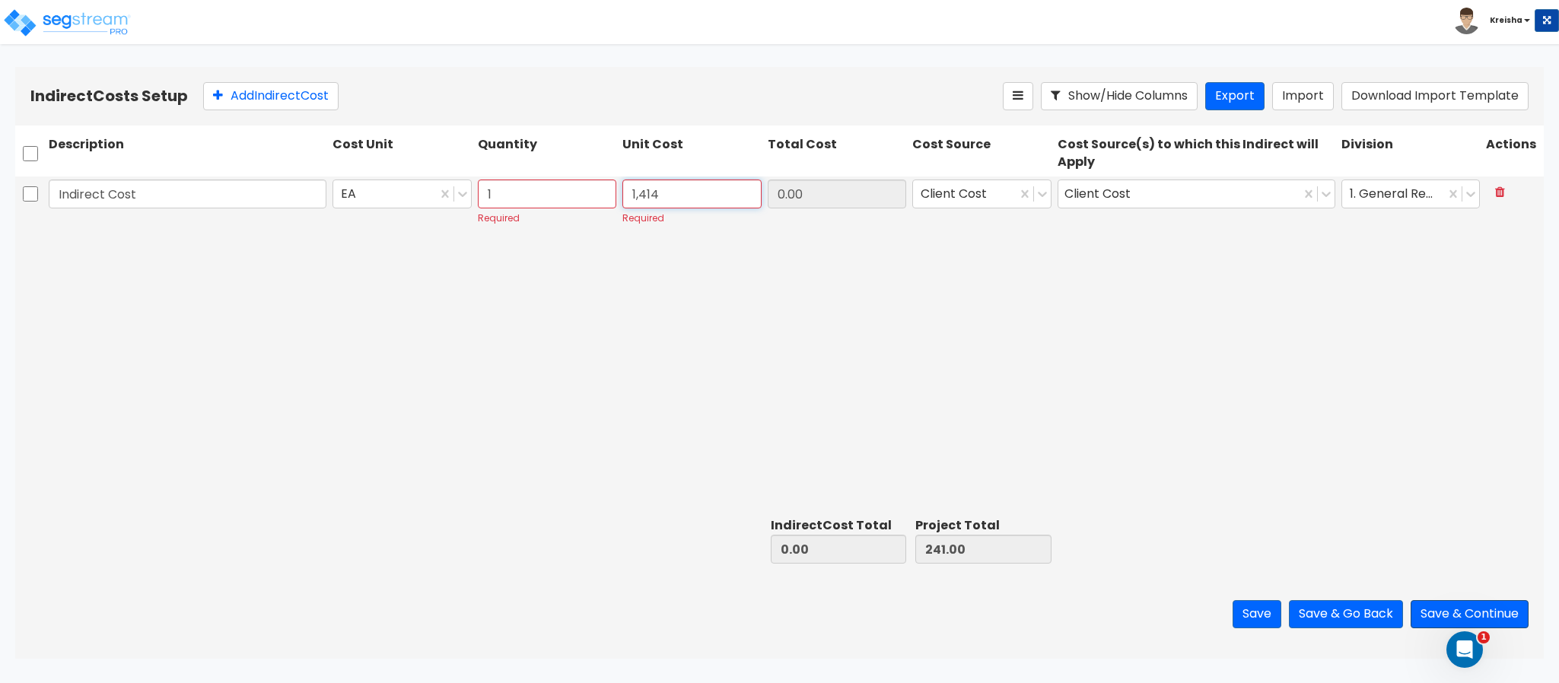
type input "1,414"
type input "1,414.00"
type input "1,655.00"
type input "1,414.00"
click at [1471, 614] on button "Save & Continue" at bounding box center [1470, 614] width 118 height 28
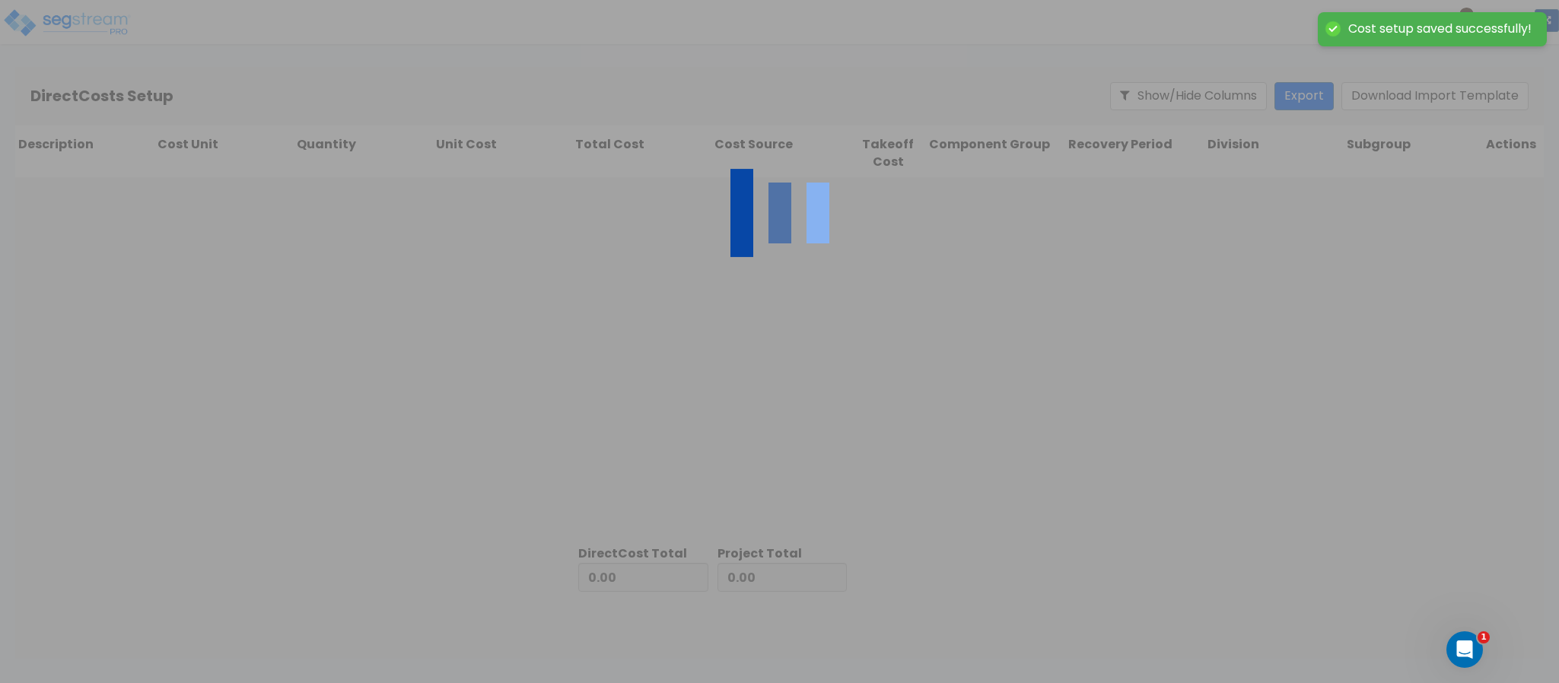
type input "1,414.00"
type input "241.00"
type input "1,655.00"
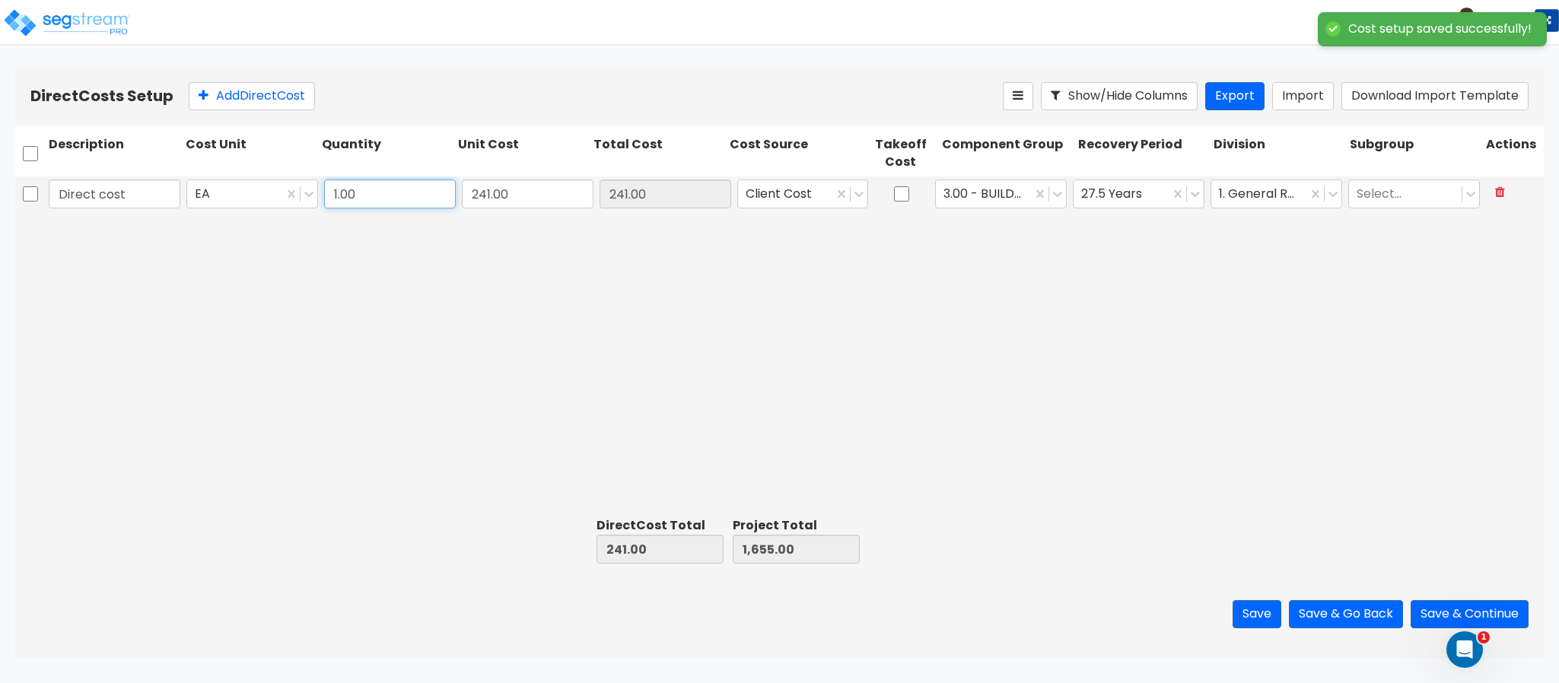
click at [354, 195] on input "1.00" at bounding box center [390, 194] width 132 height 29
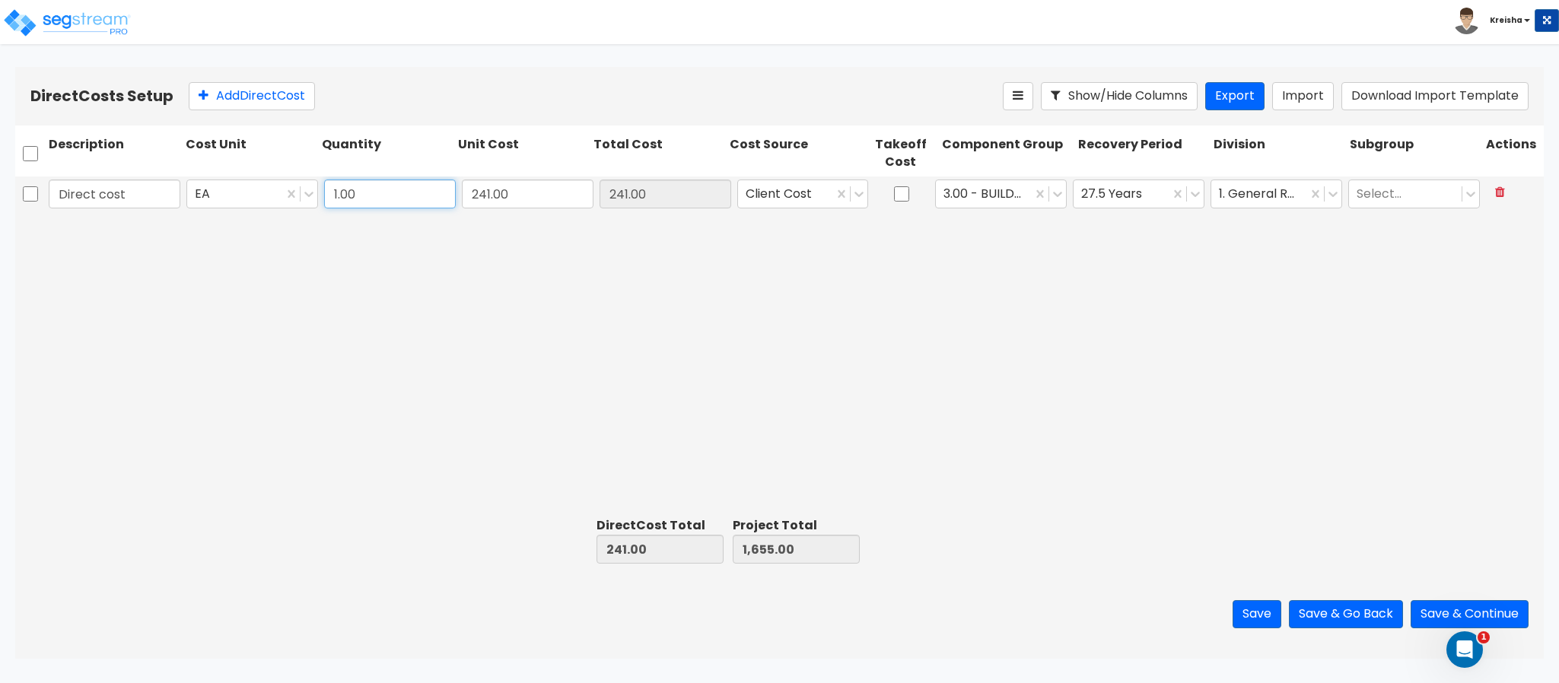
click at [354, 195] on input "1.00" at bounding box center [390, 194] width 132 height 29
type input "0.00"
type input "1,414.00"
type input "0.00"
type input "1"
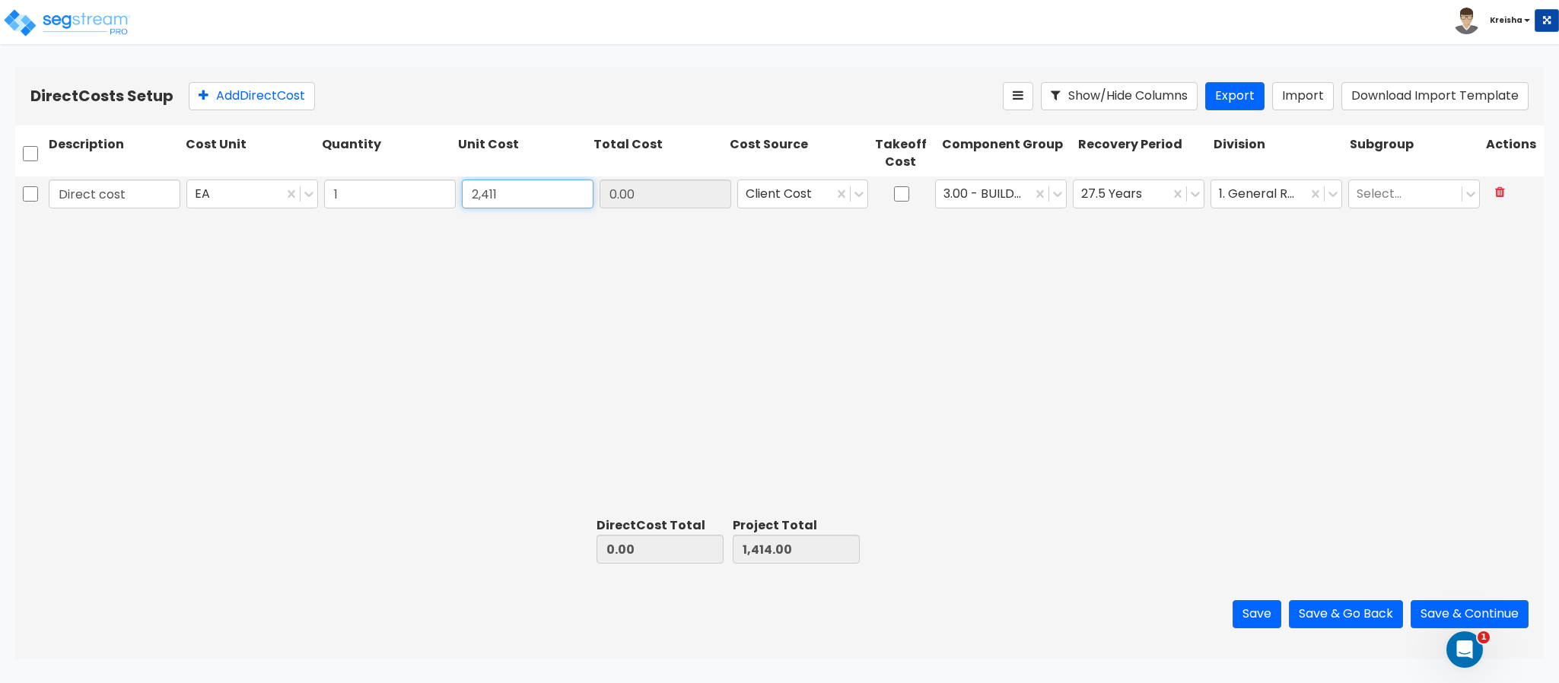
type input "2,411"
type input "2,411.00"
type input "3,825.00"
type input "2,411.00"
click at [816, 428] on div "Direct cost EA 1 2,411 2,411.00 Client Cost 3.00 - BUILDING-RELATED SITEWORK 27…" at bounding box center [779, 344] width 1529 height 335
